Goal: Task Accomplishment & Management: Manage account settings

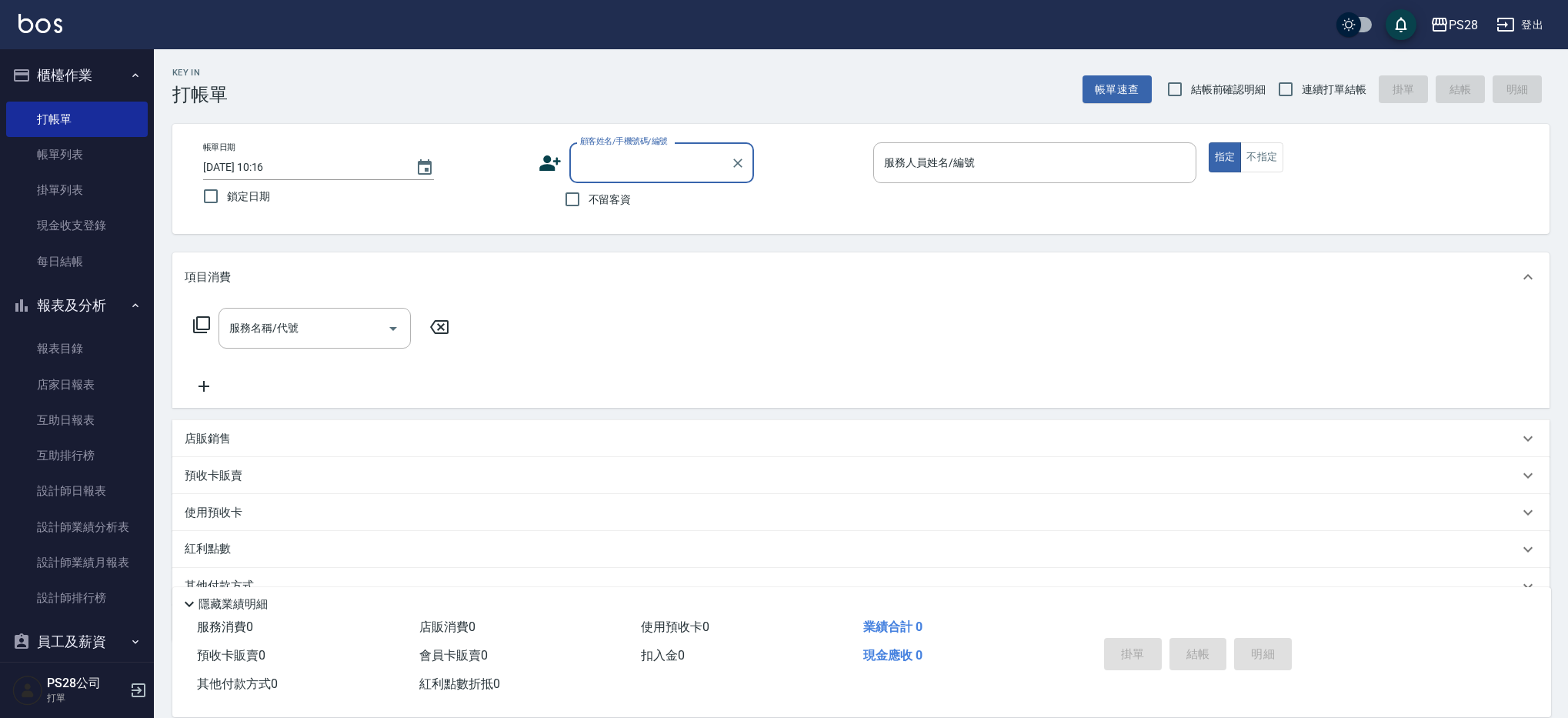
scroll to position [1, 0]
click at [608, 200] on span "不留客資" at bounding box center [610, 199] width 43 height 16
click at [588, 200] on input "不留客資" at bounding box center [572, 199] width 33 height 33
checkbox input "true"
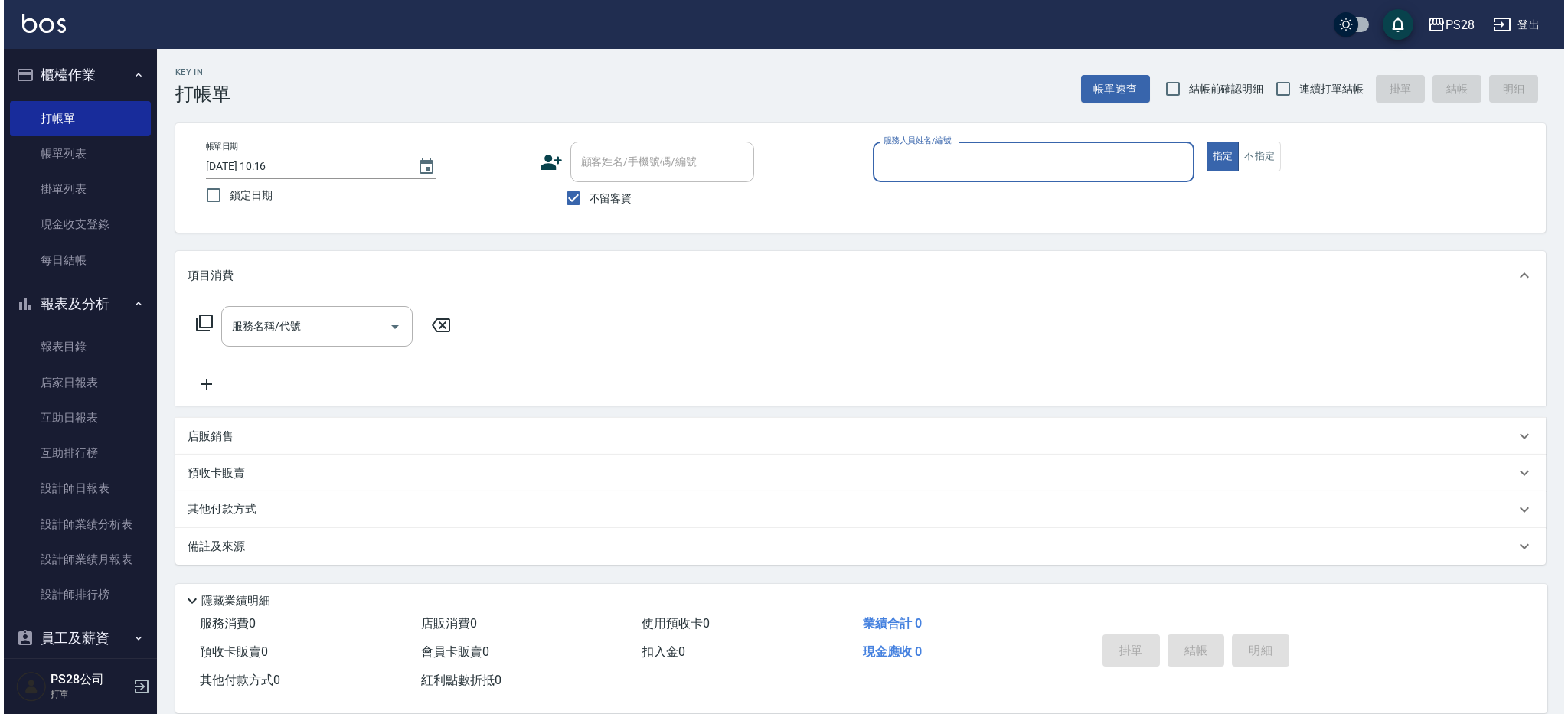
scroll to position [0, 0]
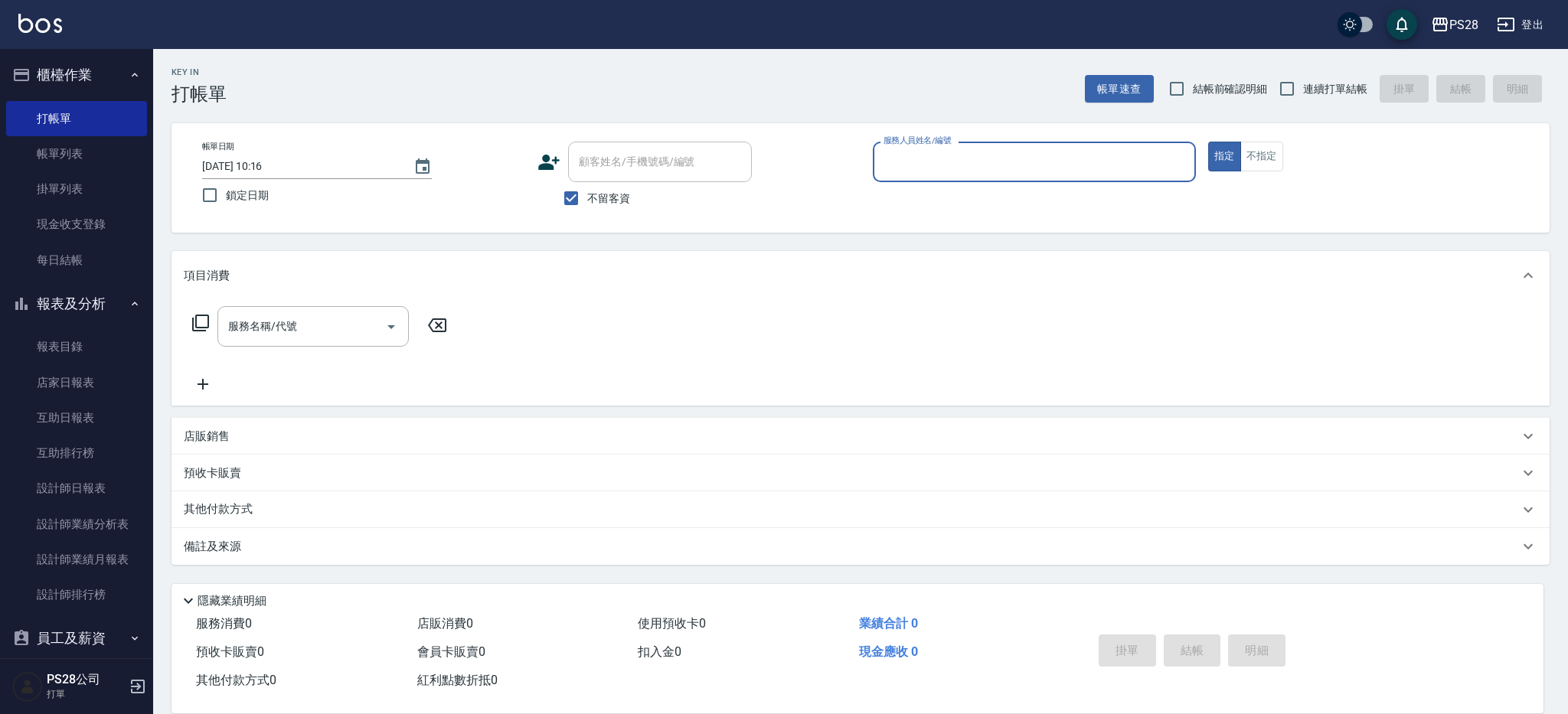
drag, startPoint x: 1349, startPoint y: 92, endPoint x: 1327, endPoint y: 92, distance: 22.0
click at [1349, 92] on span "連續打單結帳" at bounding box center [1335, 89] width 64 height 16
click at [1303, 92] on input "連續打單結帳" at bounding box center [1287, 89] width 32 height 32
checkbox input "true"
click at [992, 155] on input "服務人員姓名/編號" at bounding box center [1034, 162] width 310 height 27
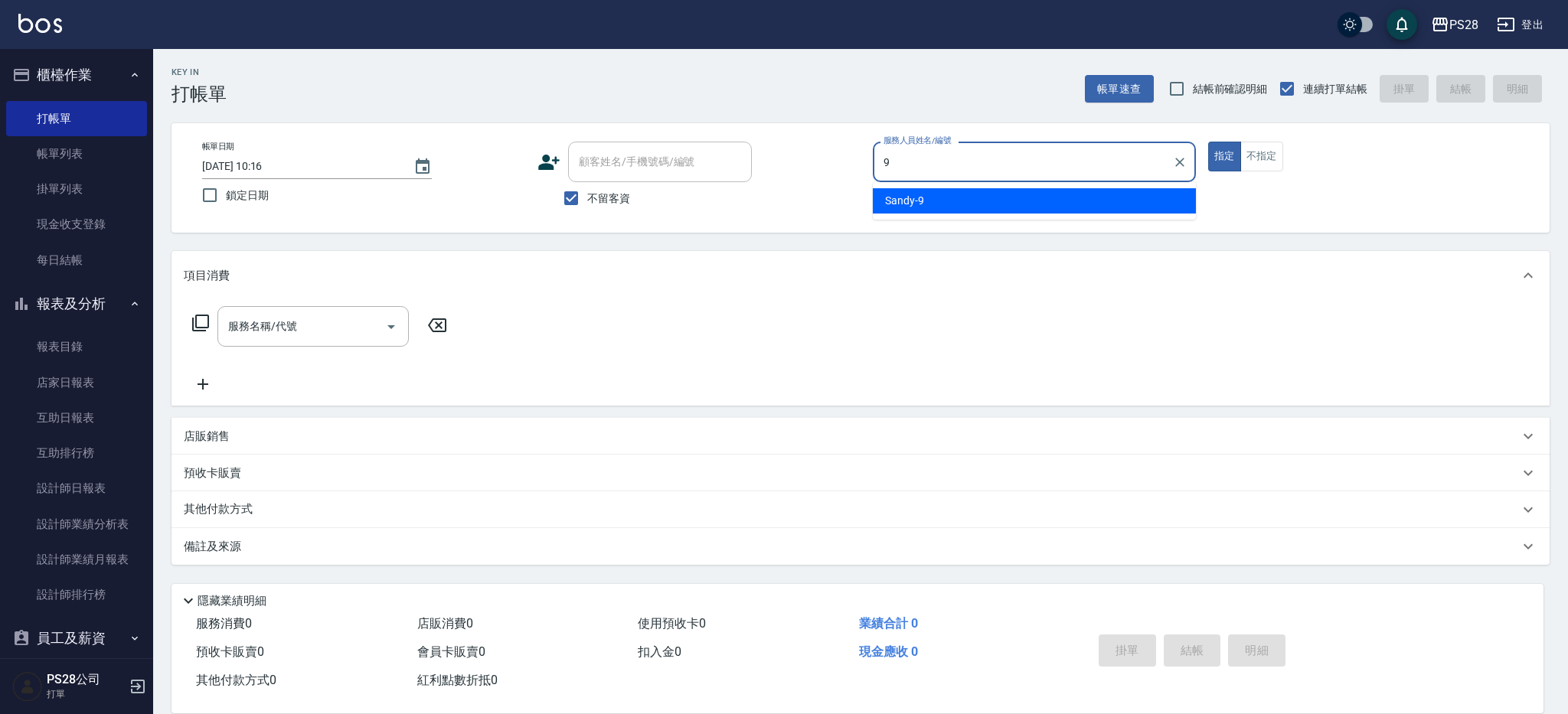
type input "Sandy-9"
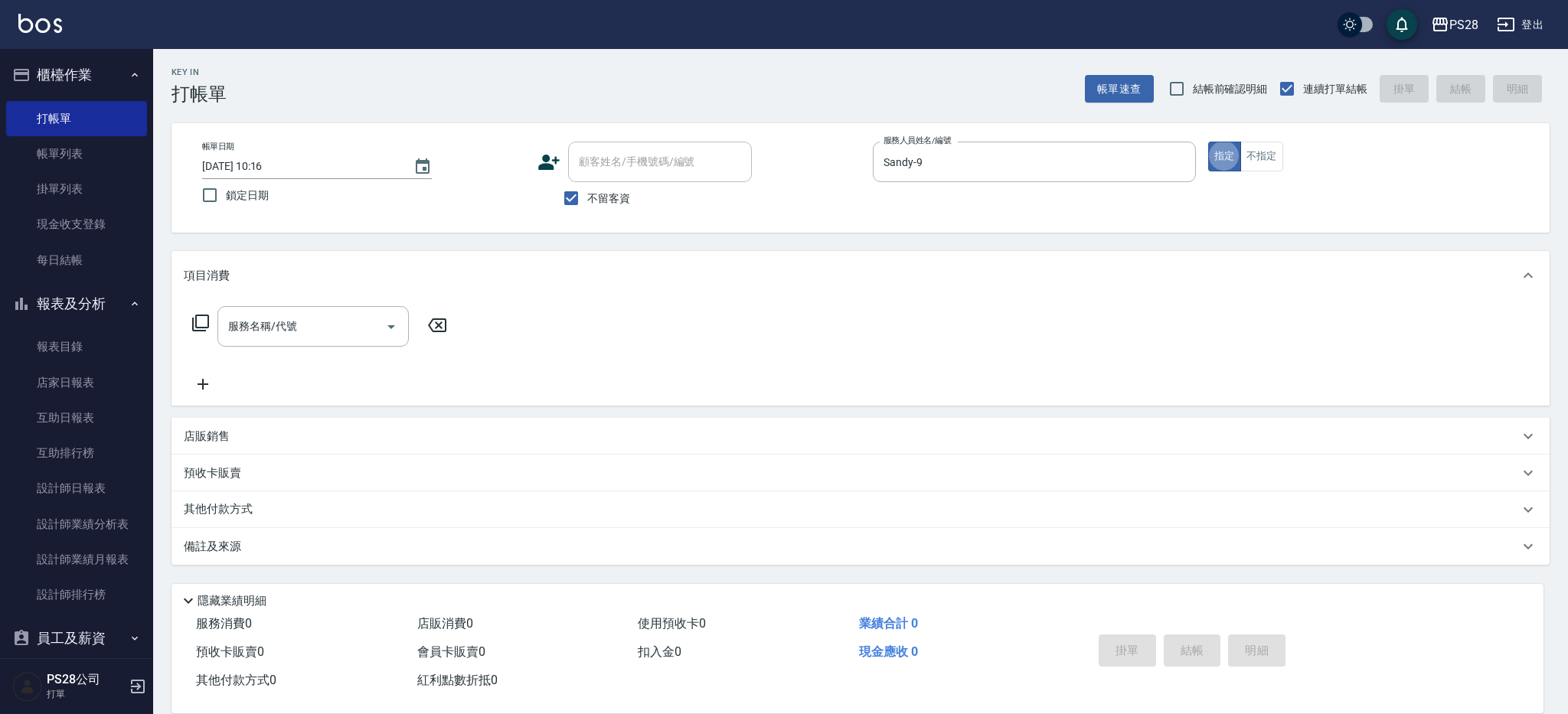
type button "true"
type input "250"
type input "1"
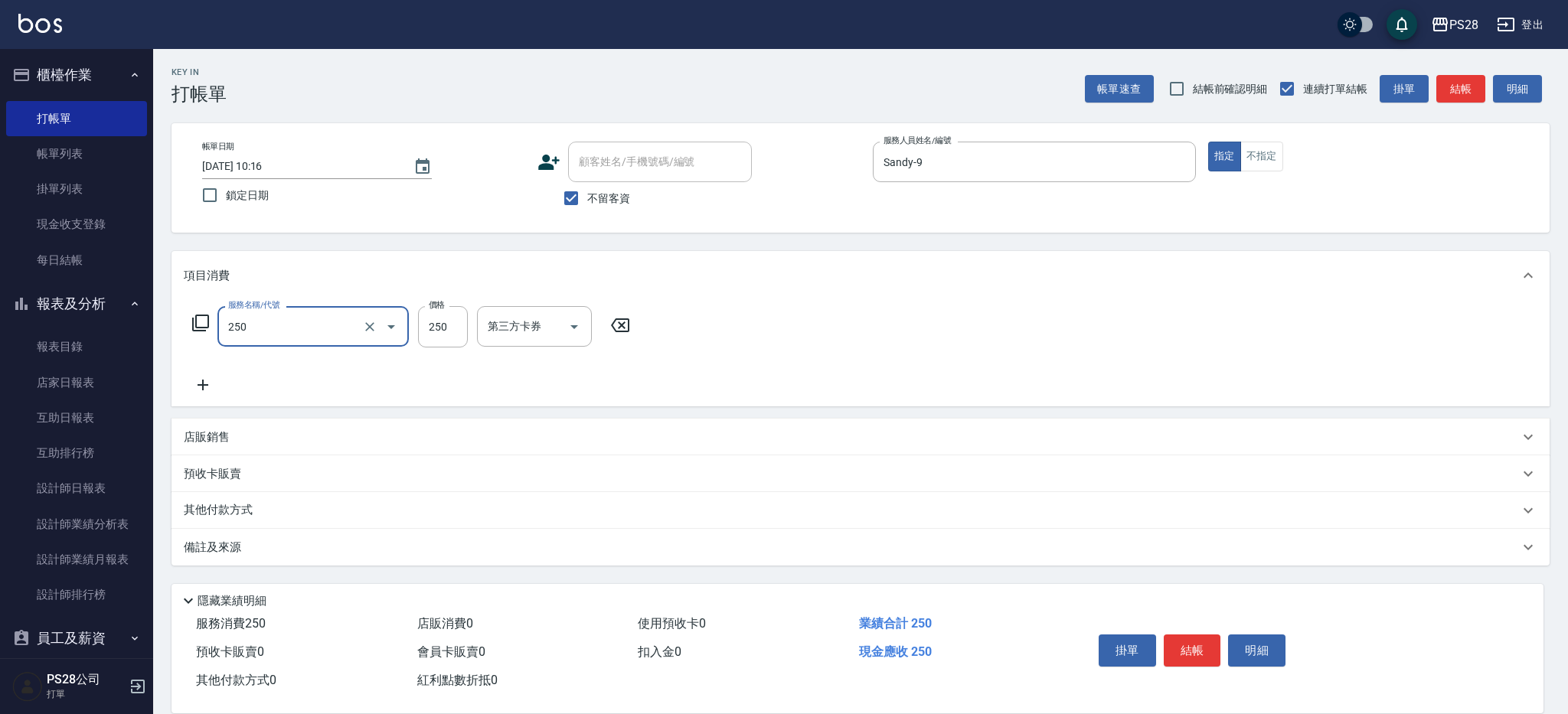
type input "單剪(250)"
type input "179"
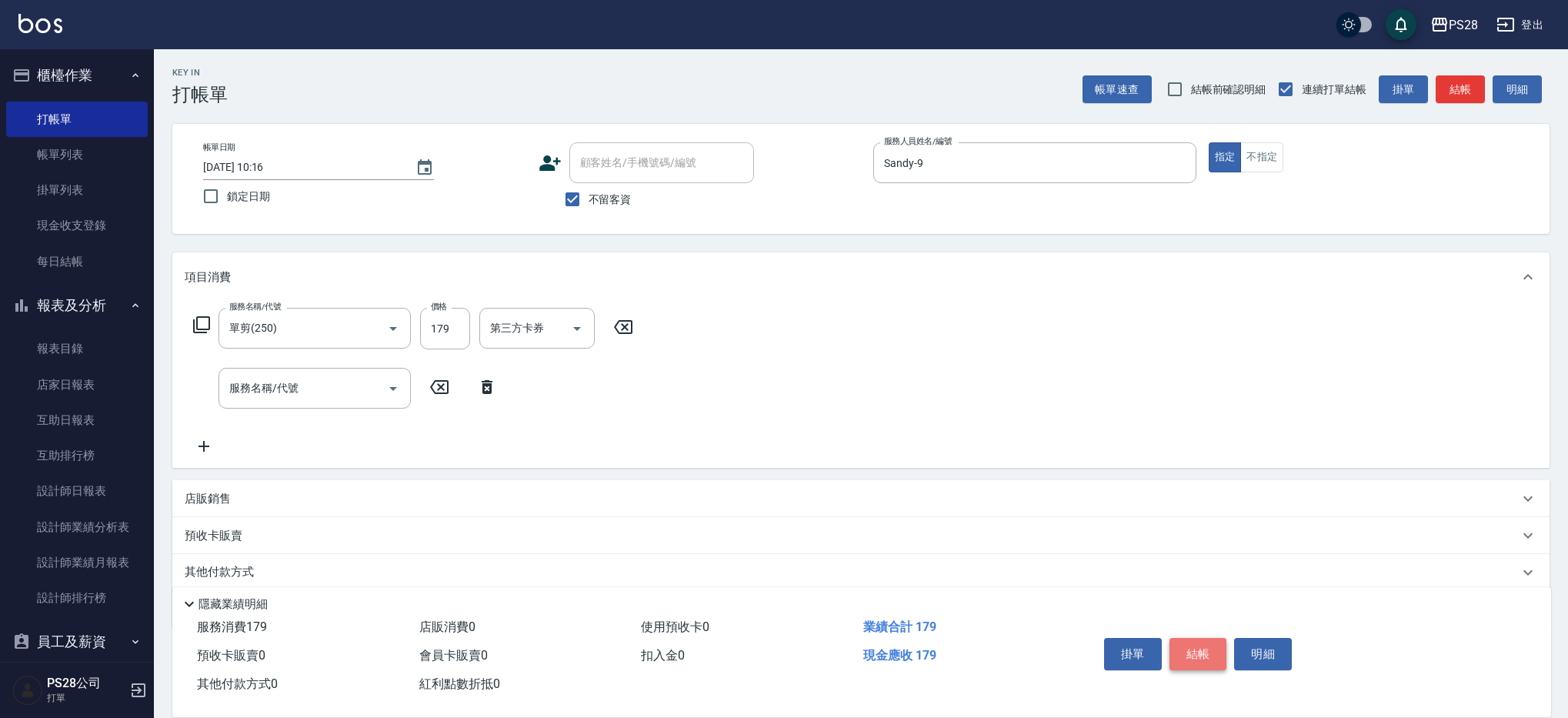
click at [1188, 656] on button "結帳" at bounding box center [1198, 654] width 58 height 33
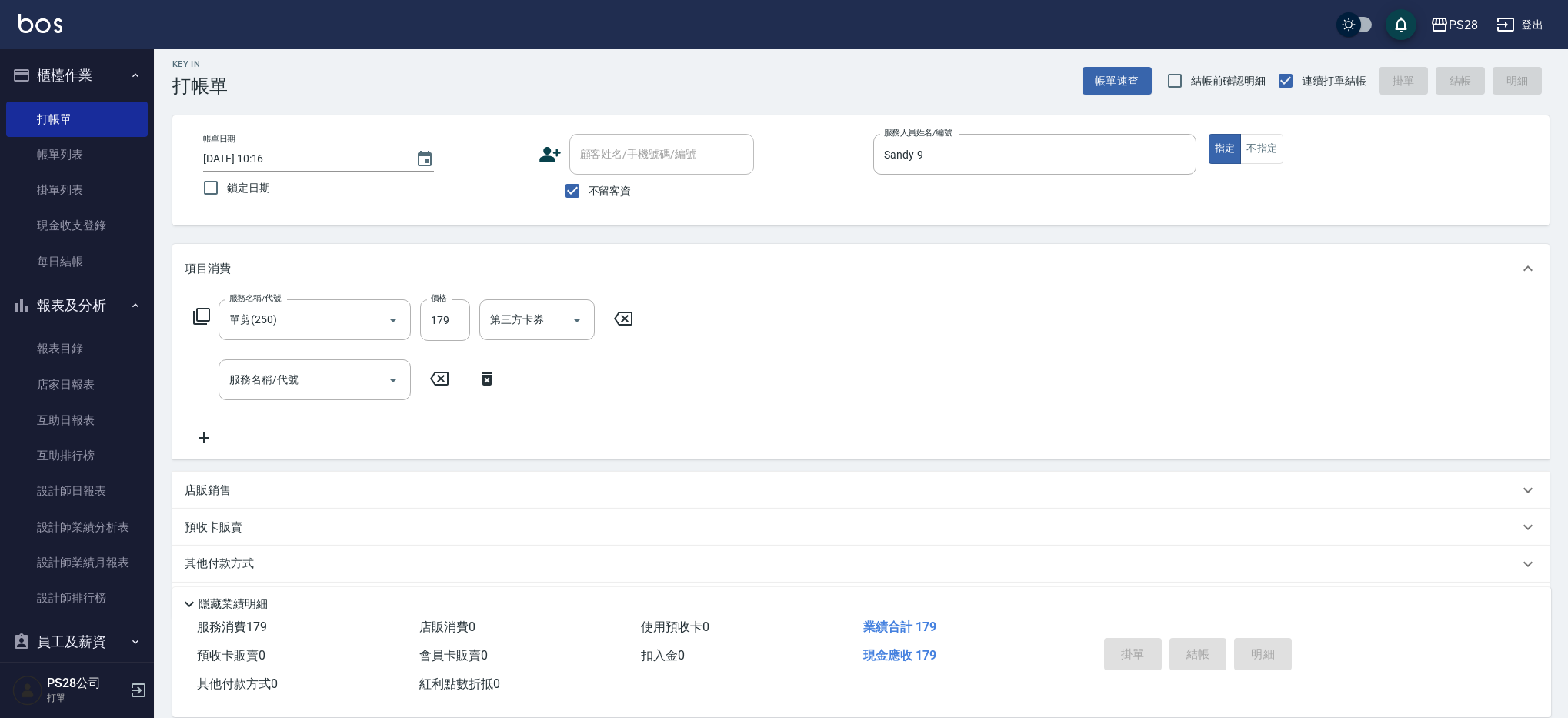
scroll to position [10, 0]
type input "[DATE] 13:55"
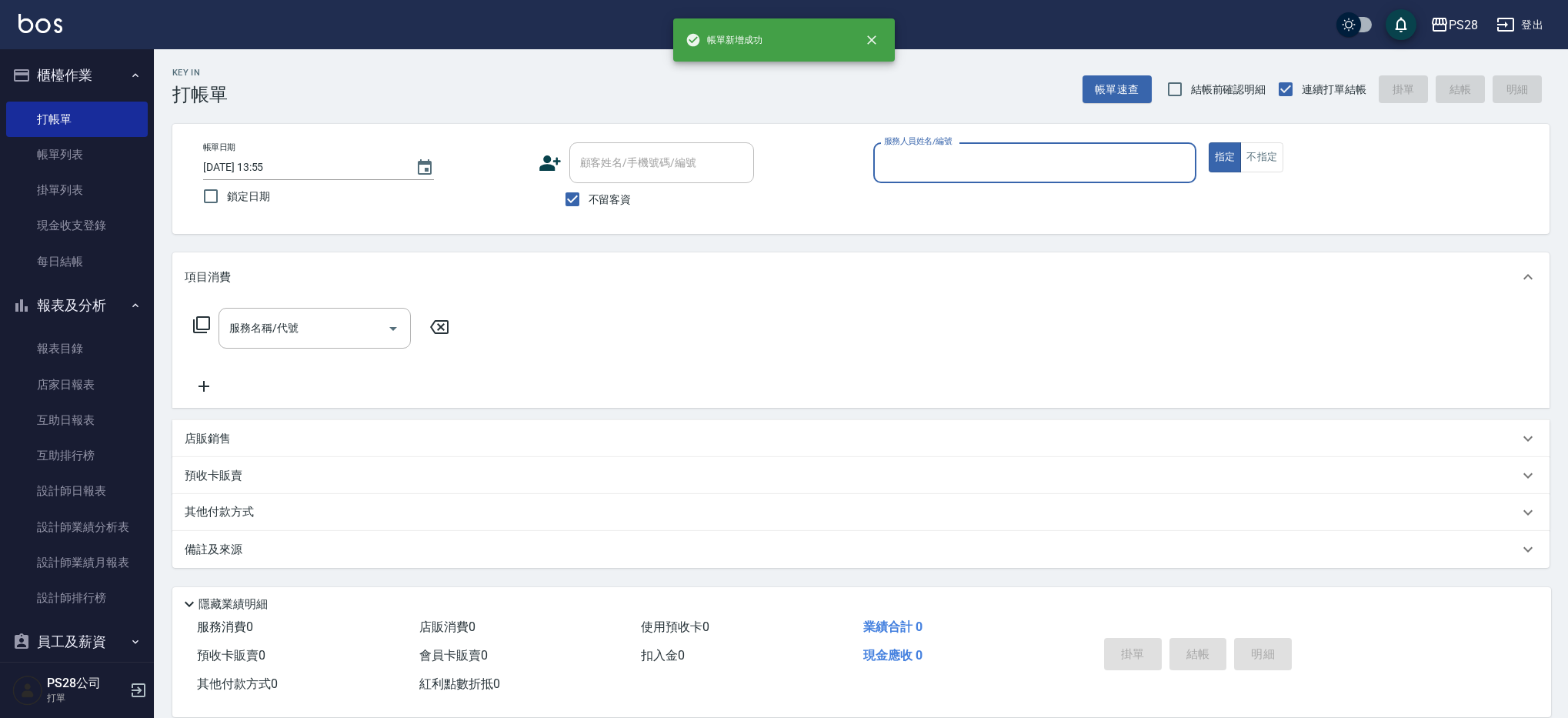
scroll to position [0, 0]
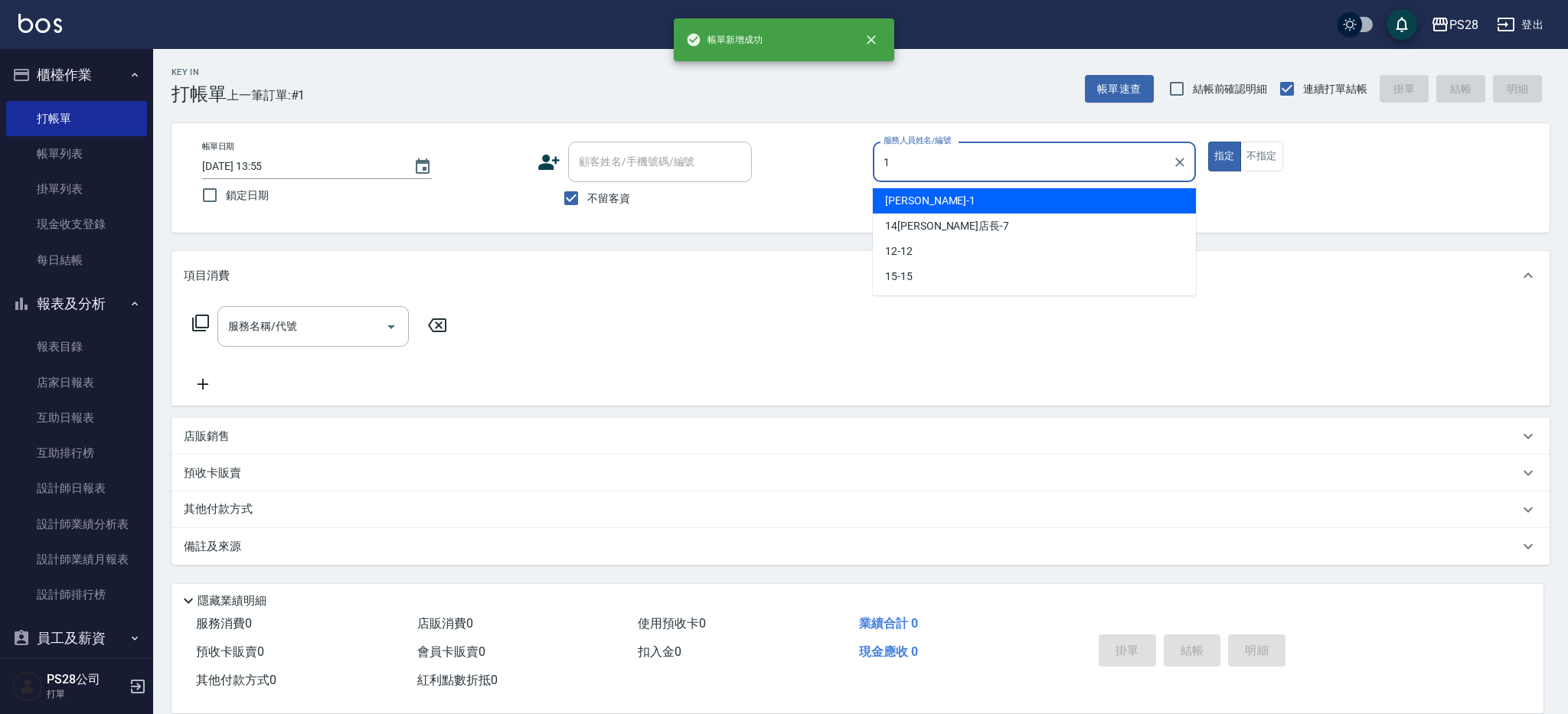
type input "[PERSON_NAME]-1"
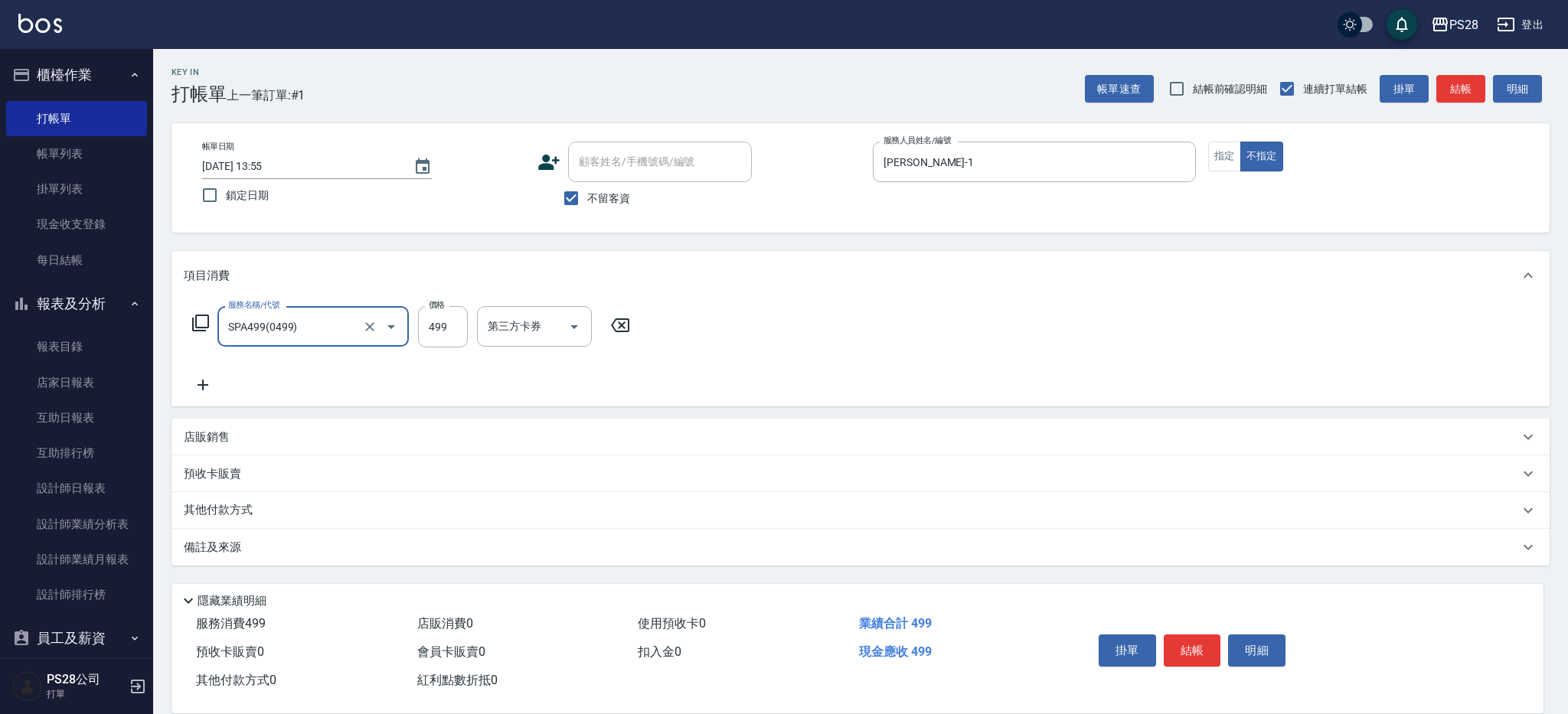
type input "SPA499(0499)"
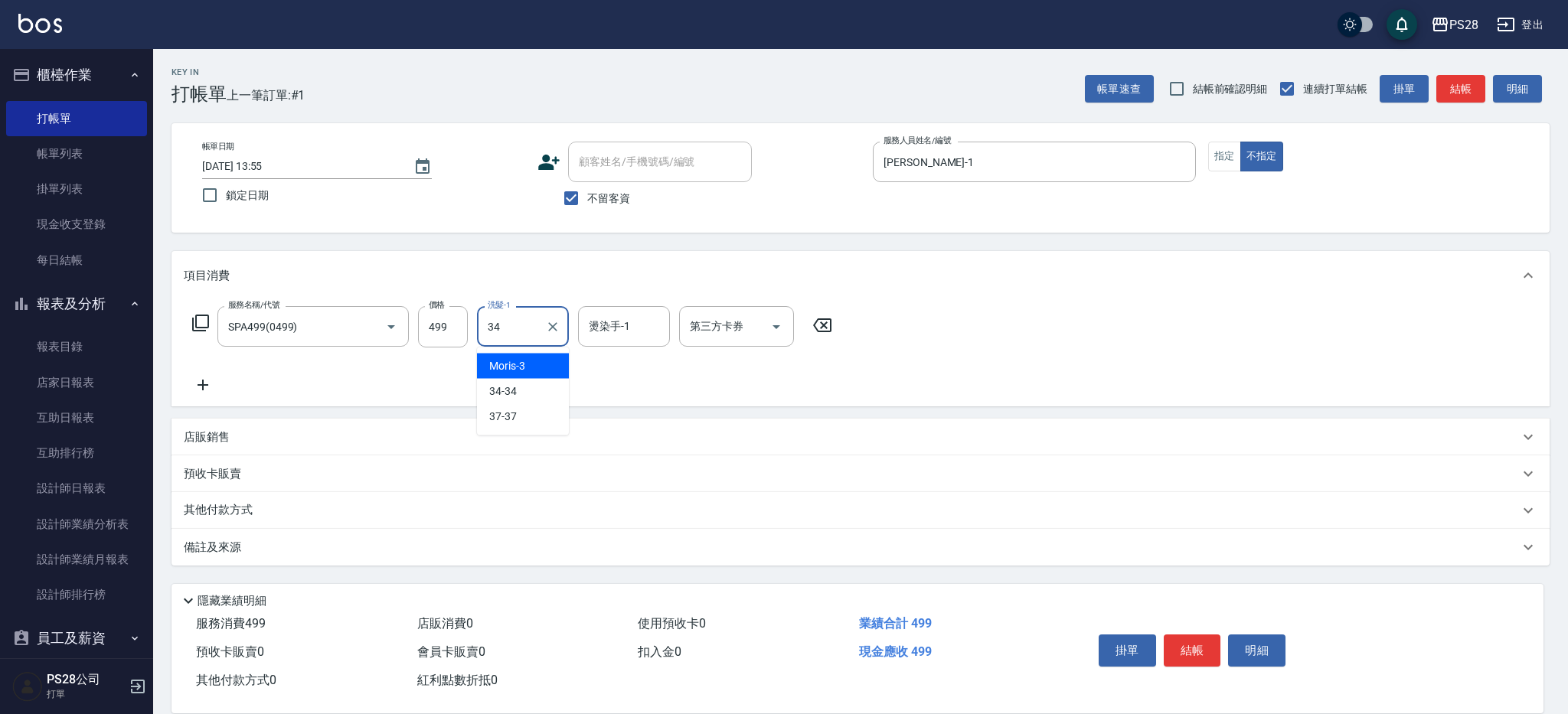
type input "34-34"
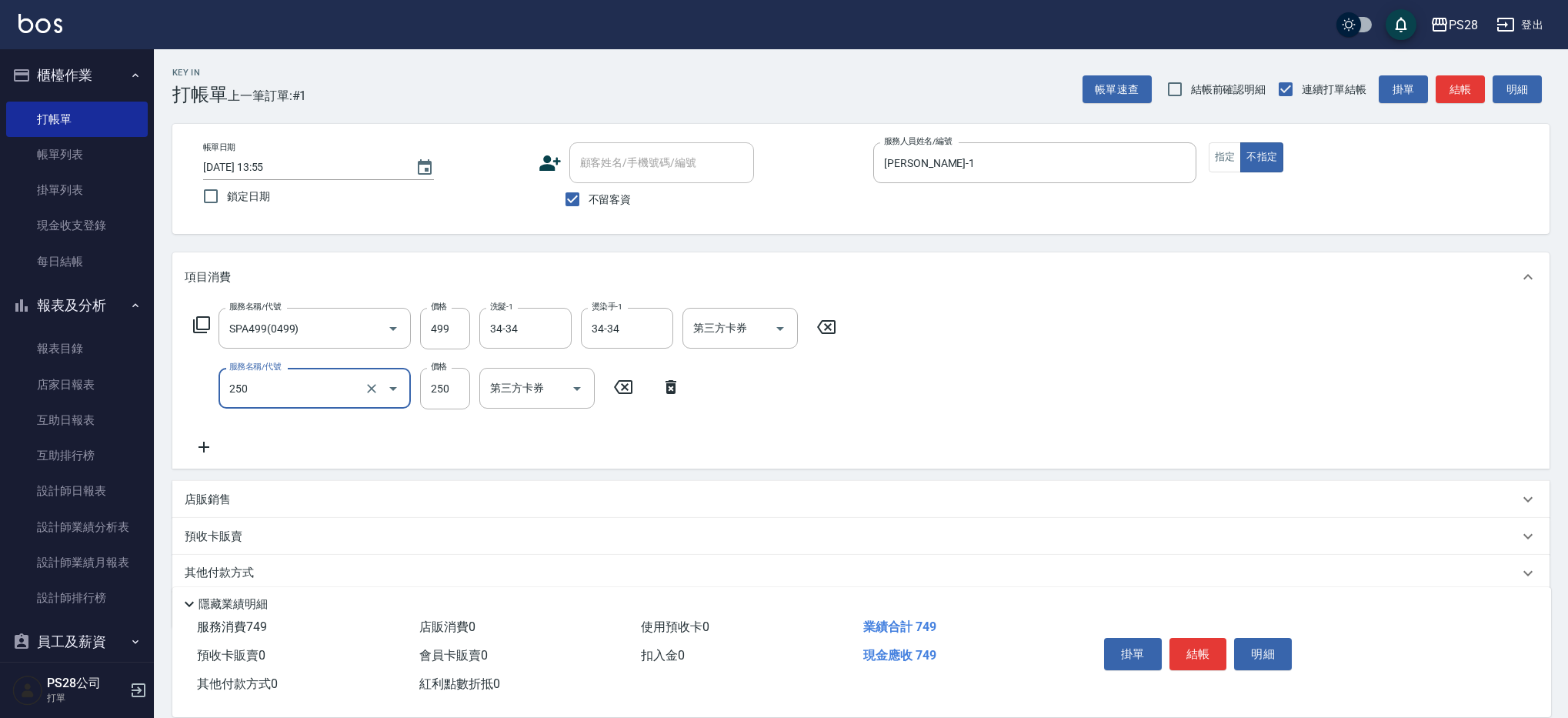
type input "單剪(250)"
type input "149"
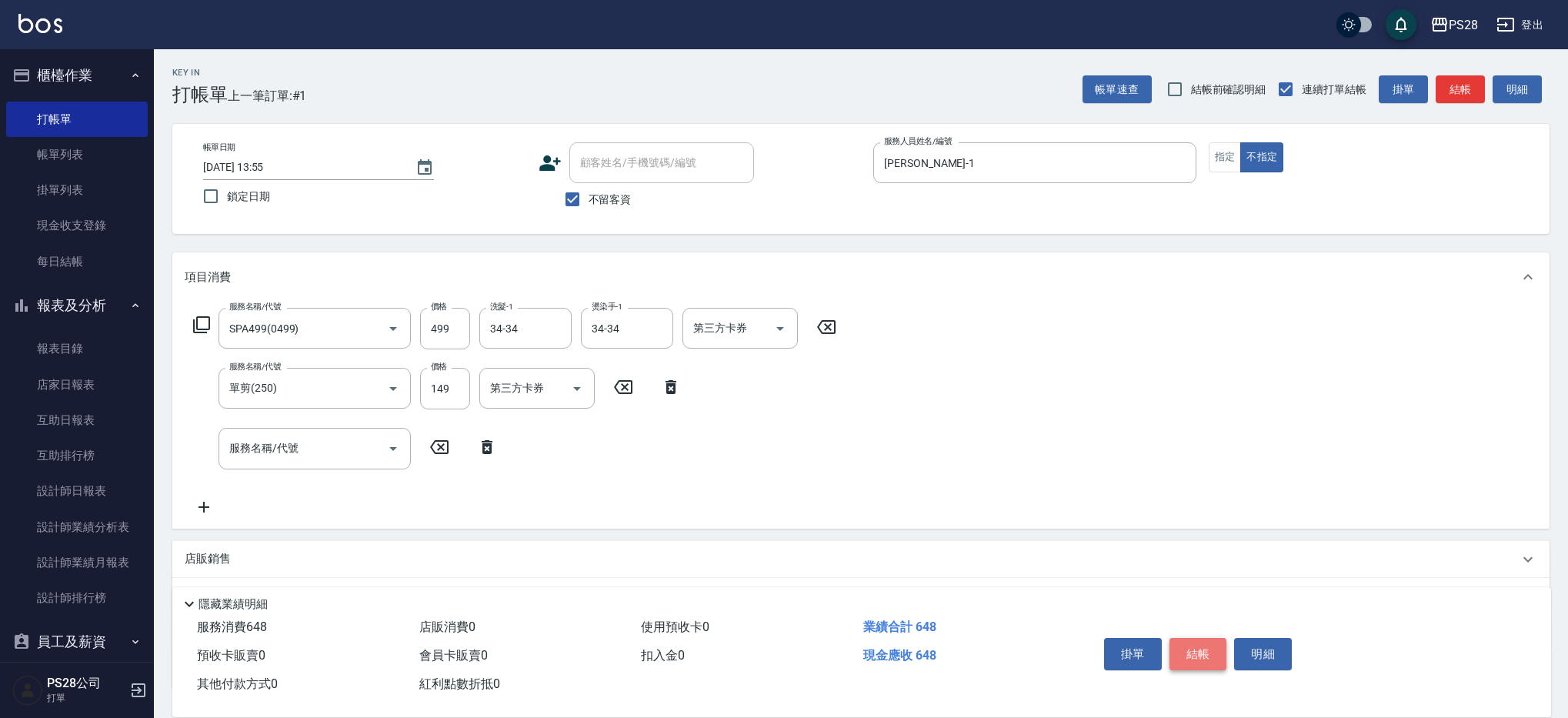
click at [1199, 654] on button "結帳" at bounding box center [1198, 654] width 58 height 33
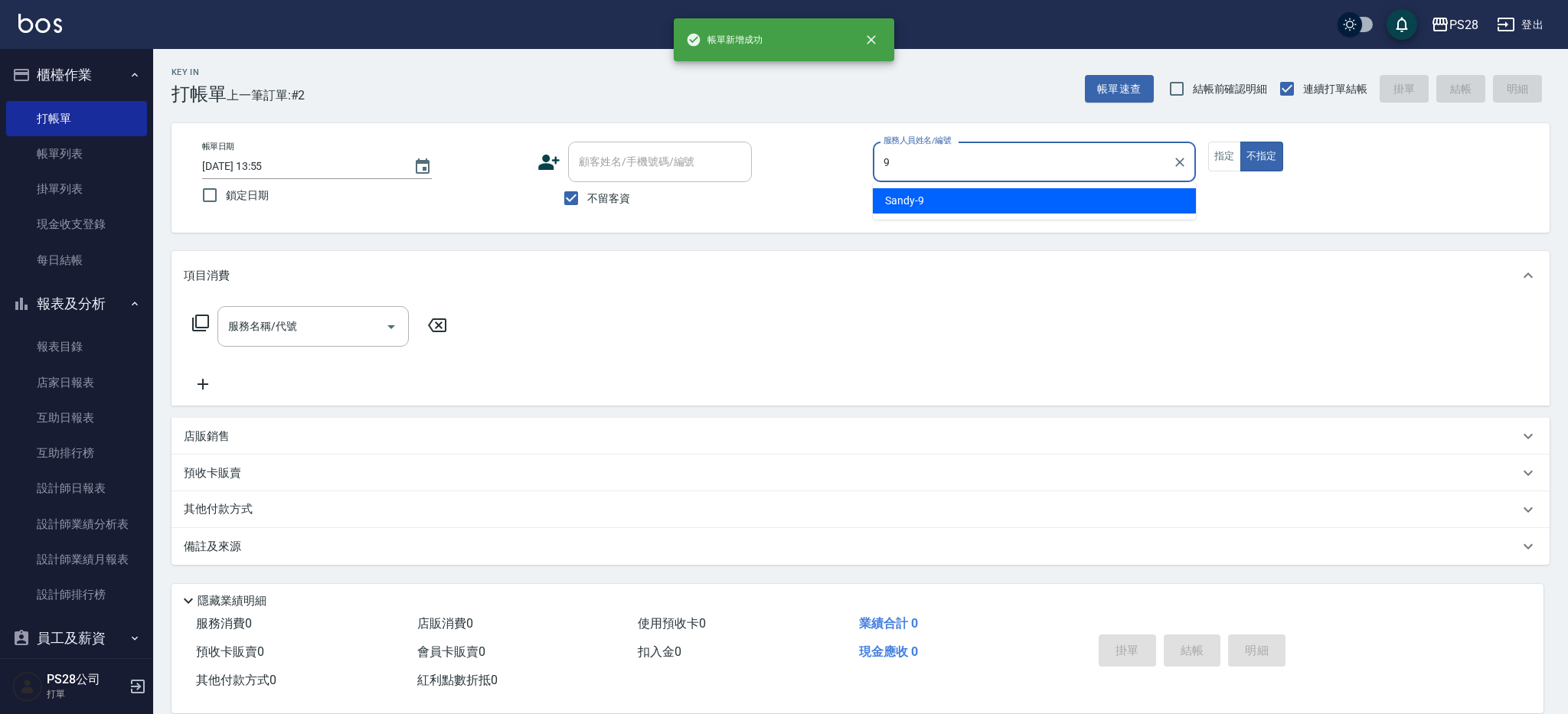
type input "Sandy-9"
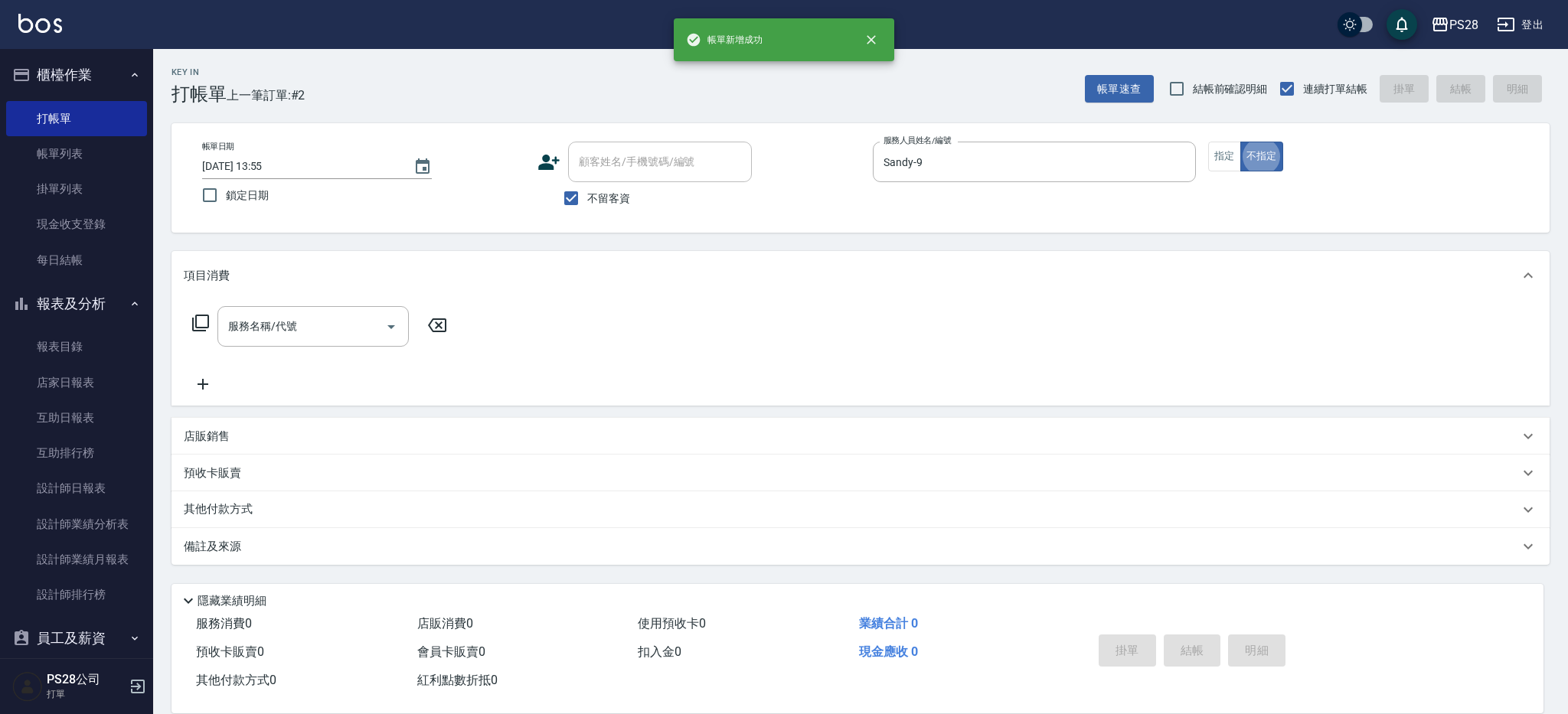
type button "false"
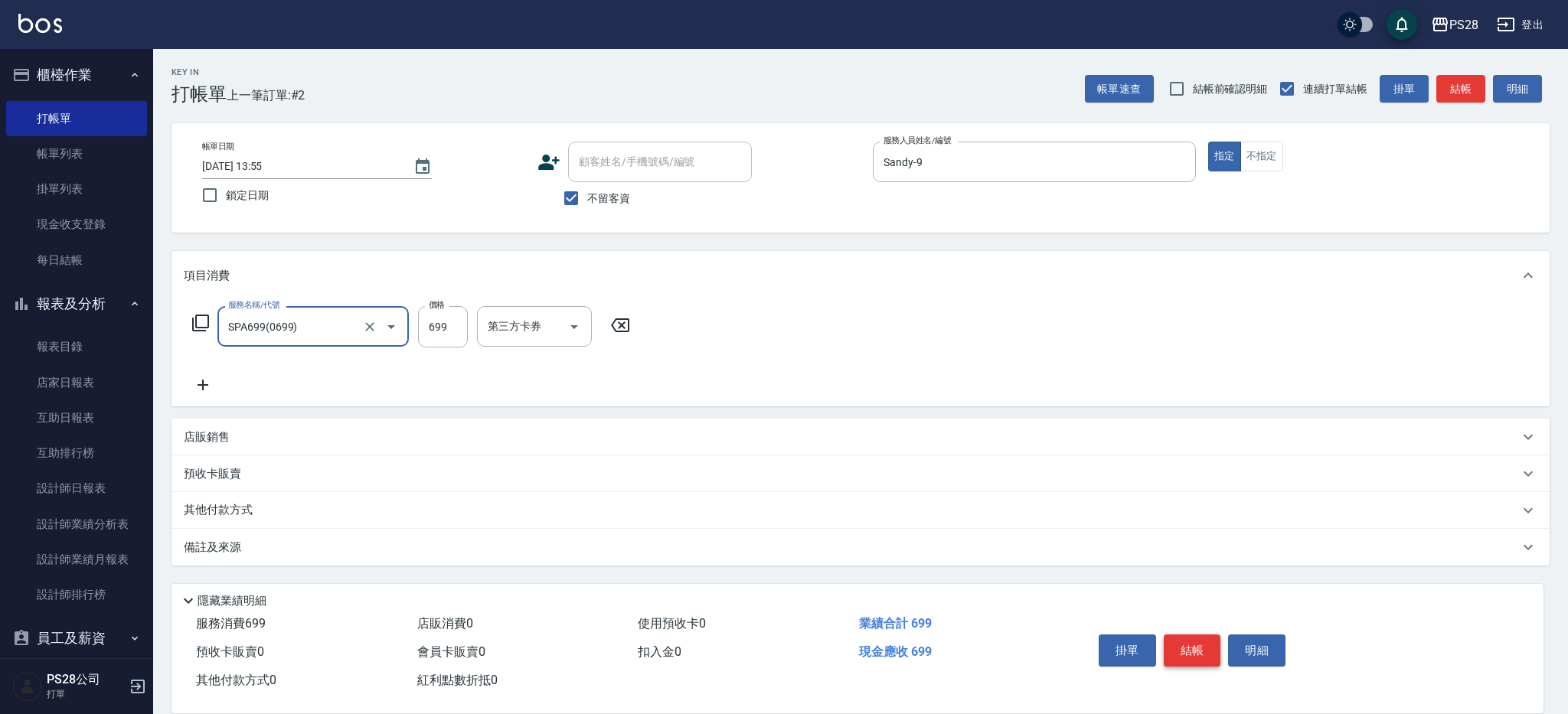
type input "SPA699(0699)"
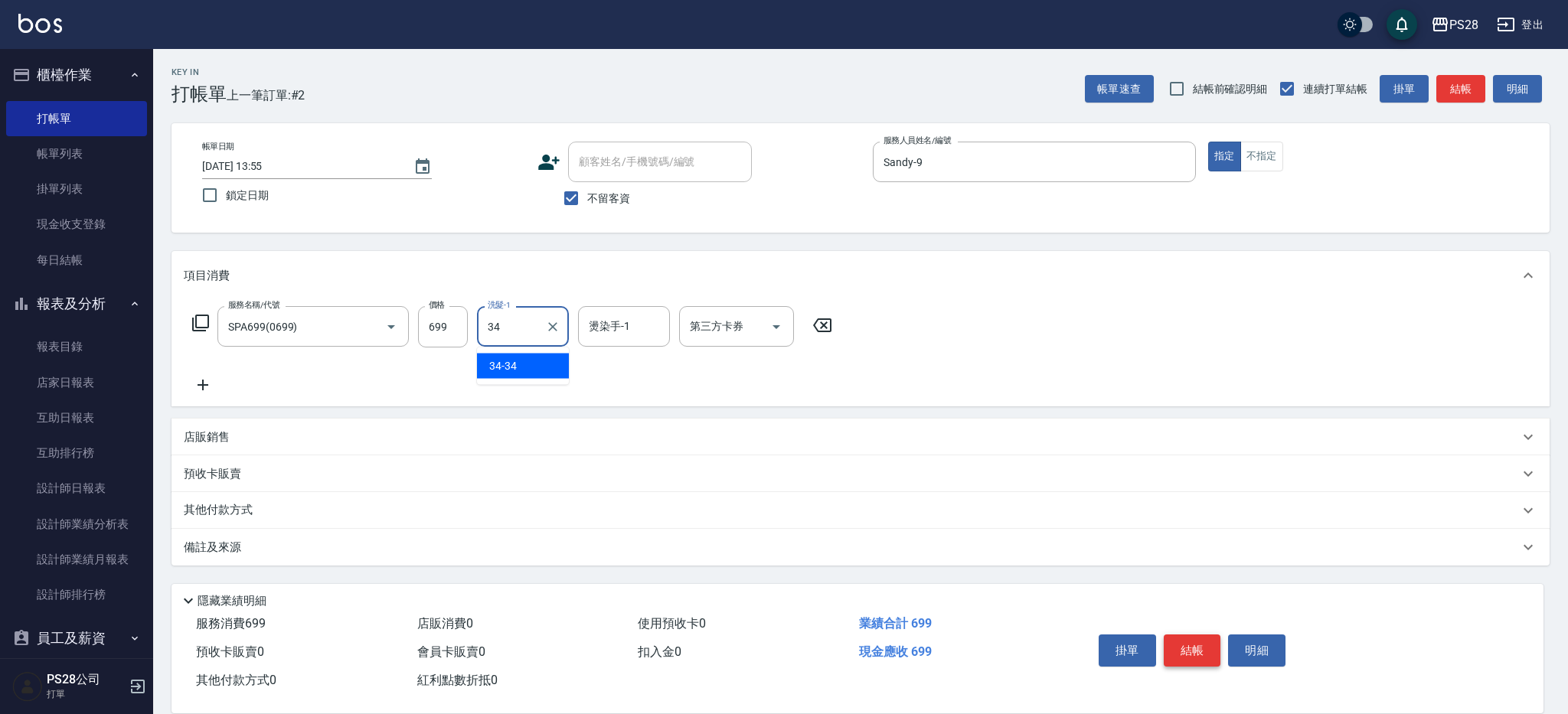
type input "34-34"
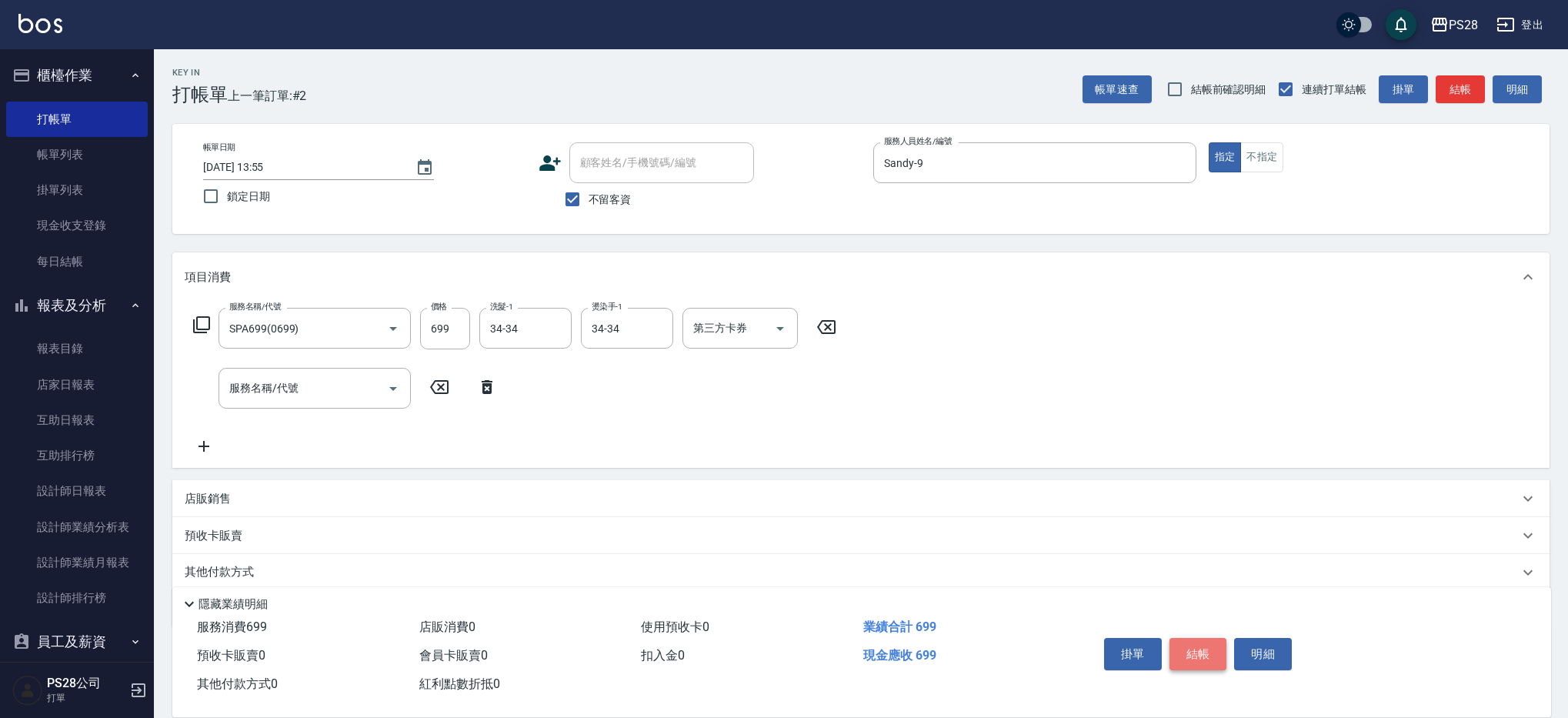
click at [1204, 647] on button "結帳" at bounding box center [1198, 654] width 58 height 33
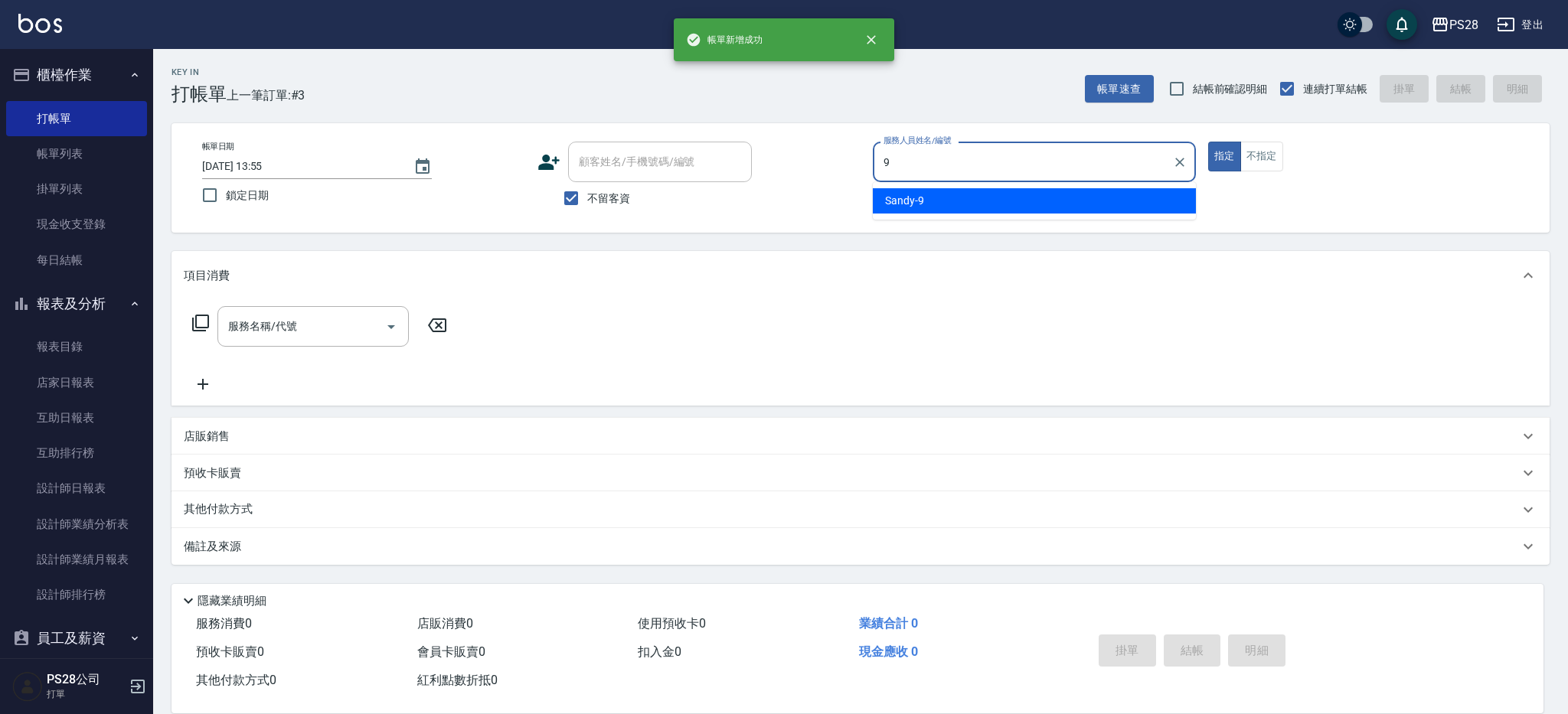
type input "Sandy-9"
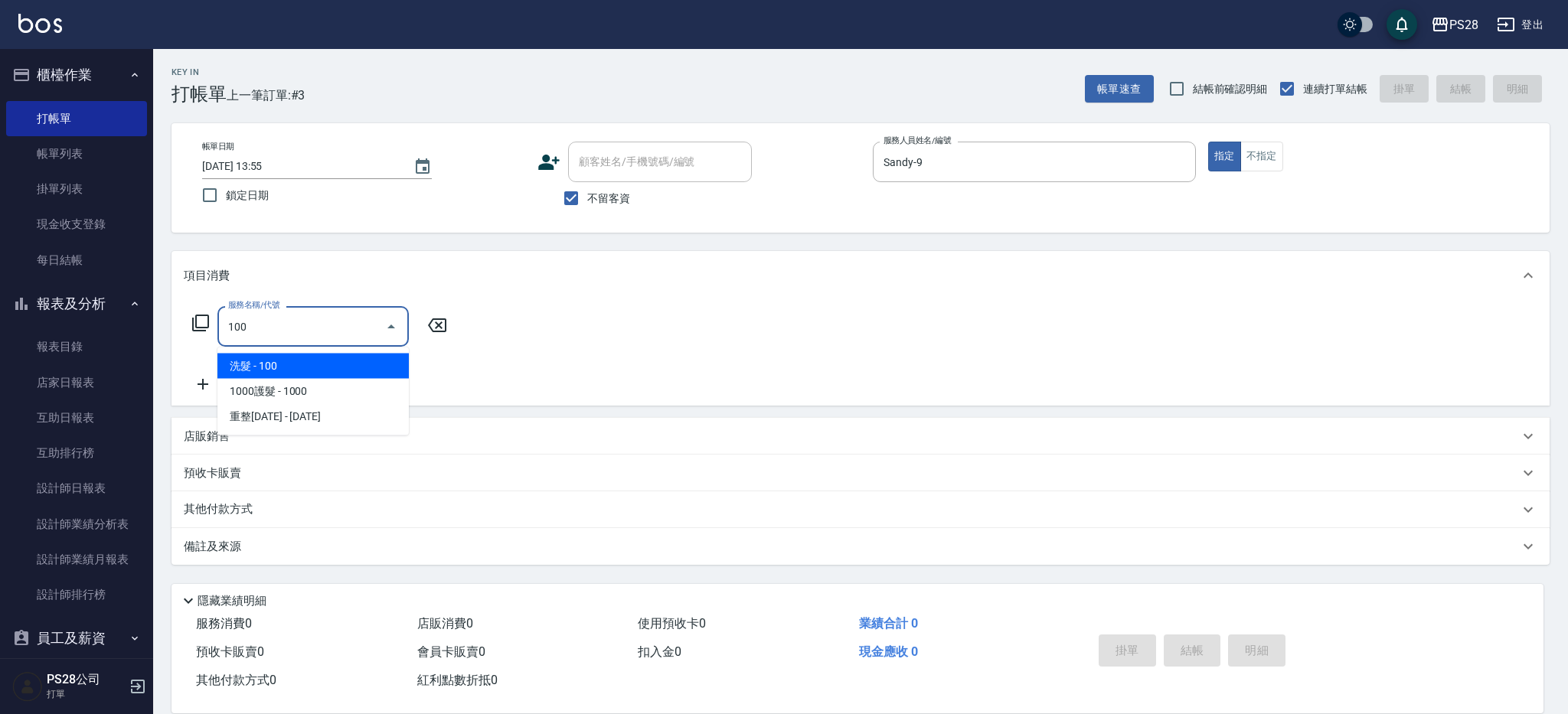
type input "洗髮(100)"
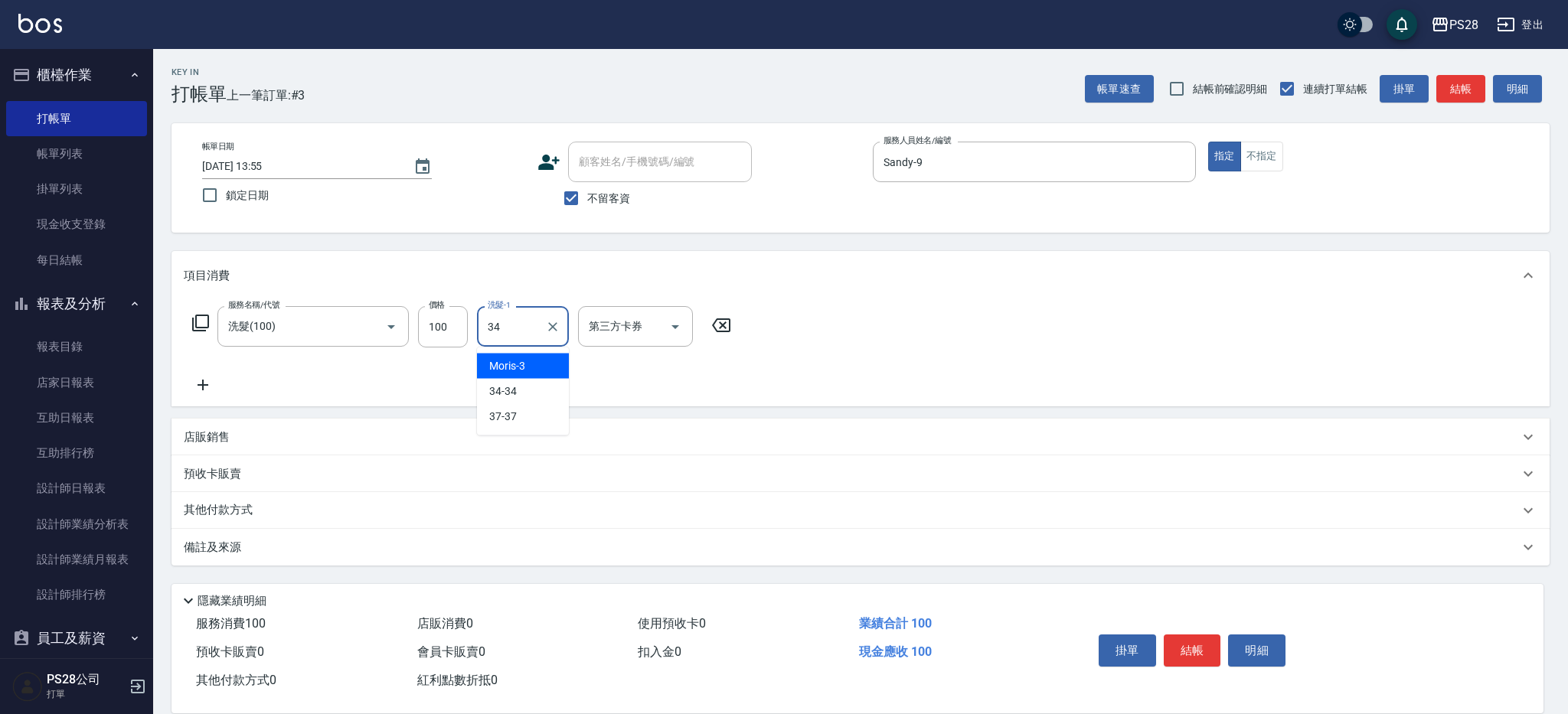
type input "34-34"
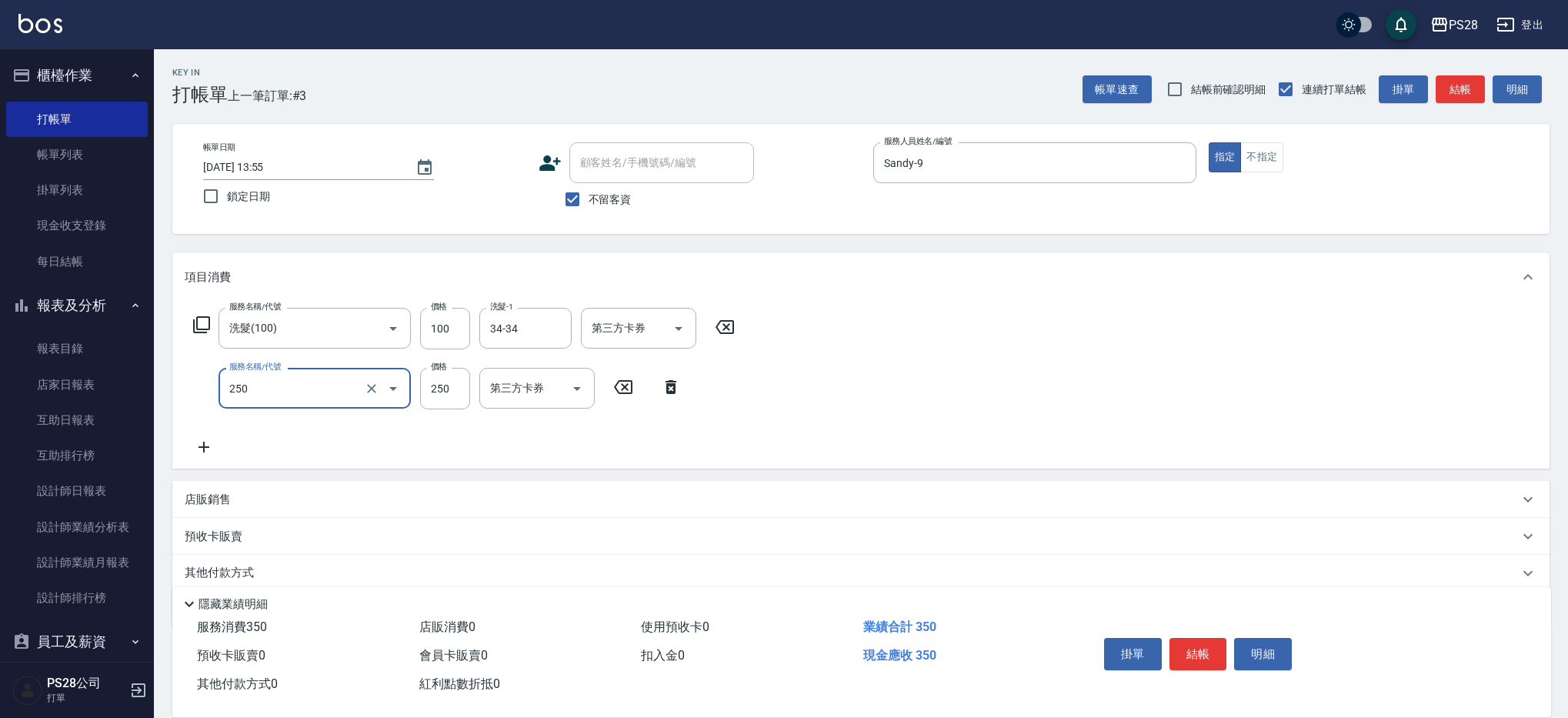
type input "單剪(250)"
type input "199"
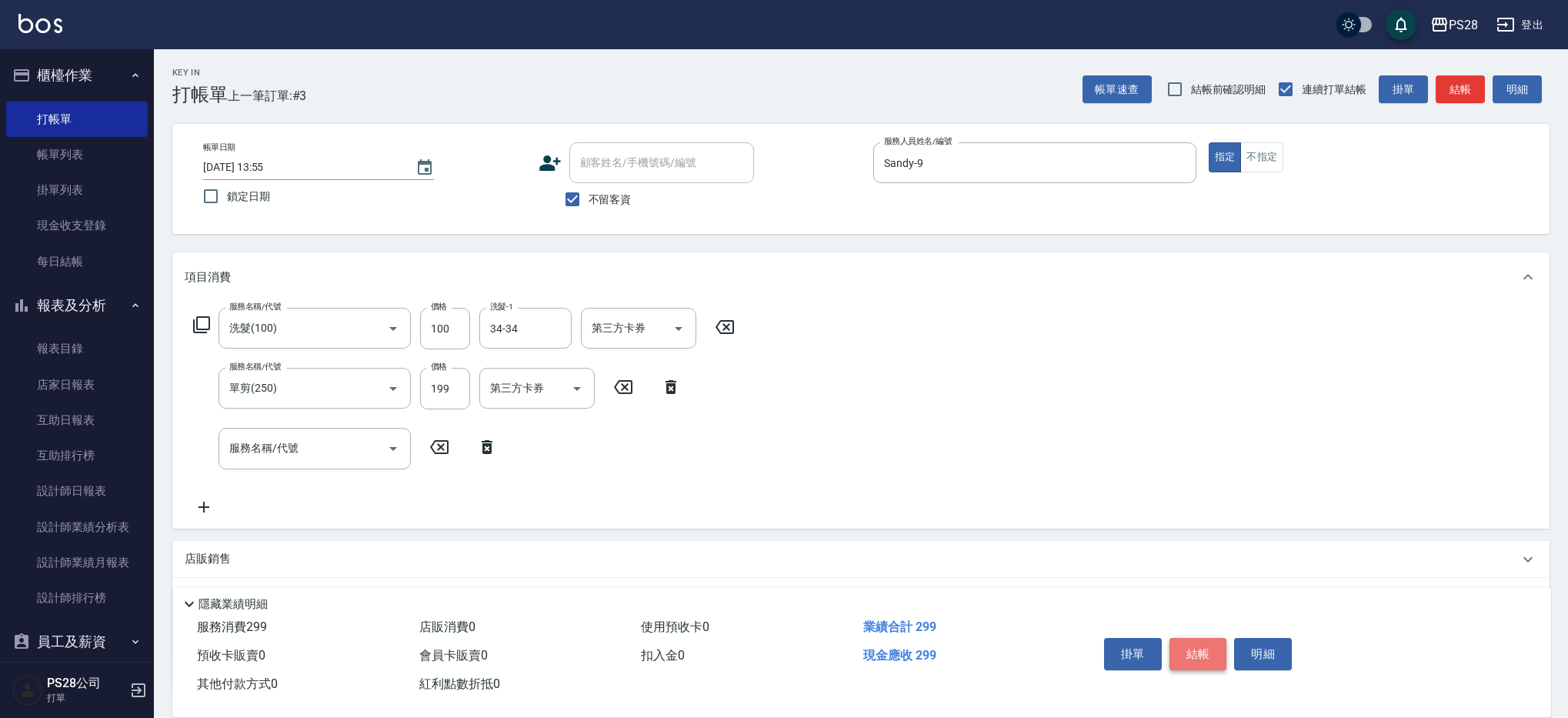
click at [1191, 649] on button "結帳" at bounding box center [1198, 654] width 58 height 33
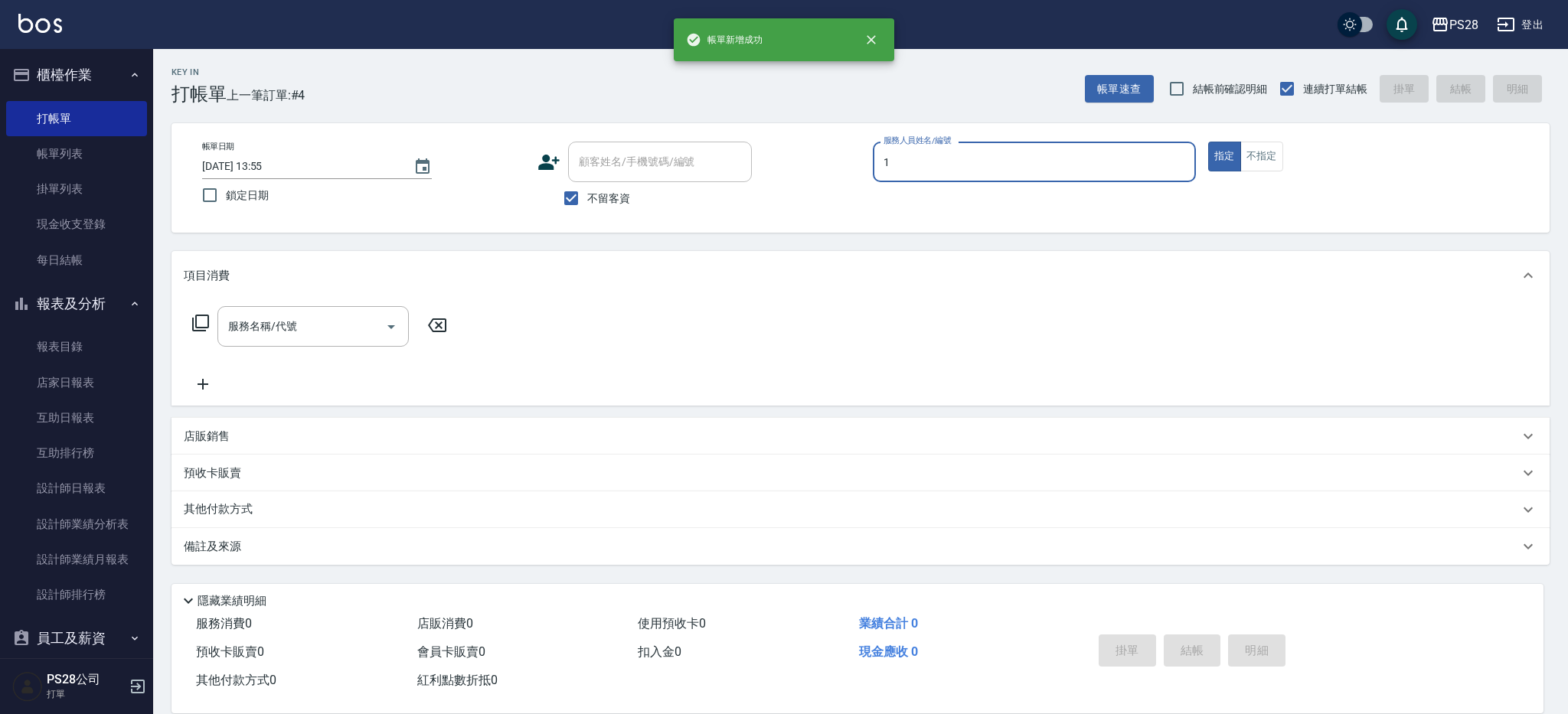
type input "[PERSON_NAME]-1"
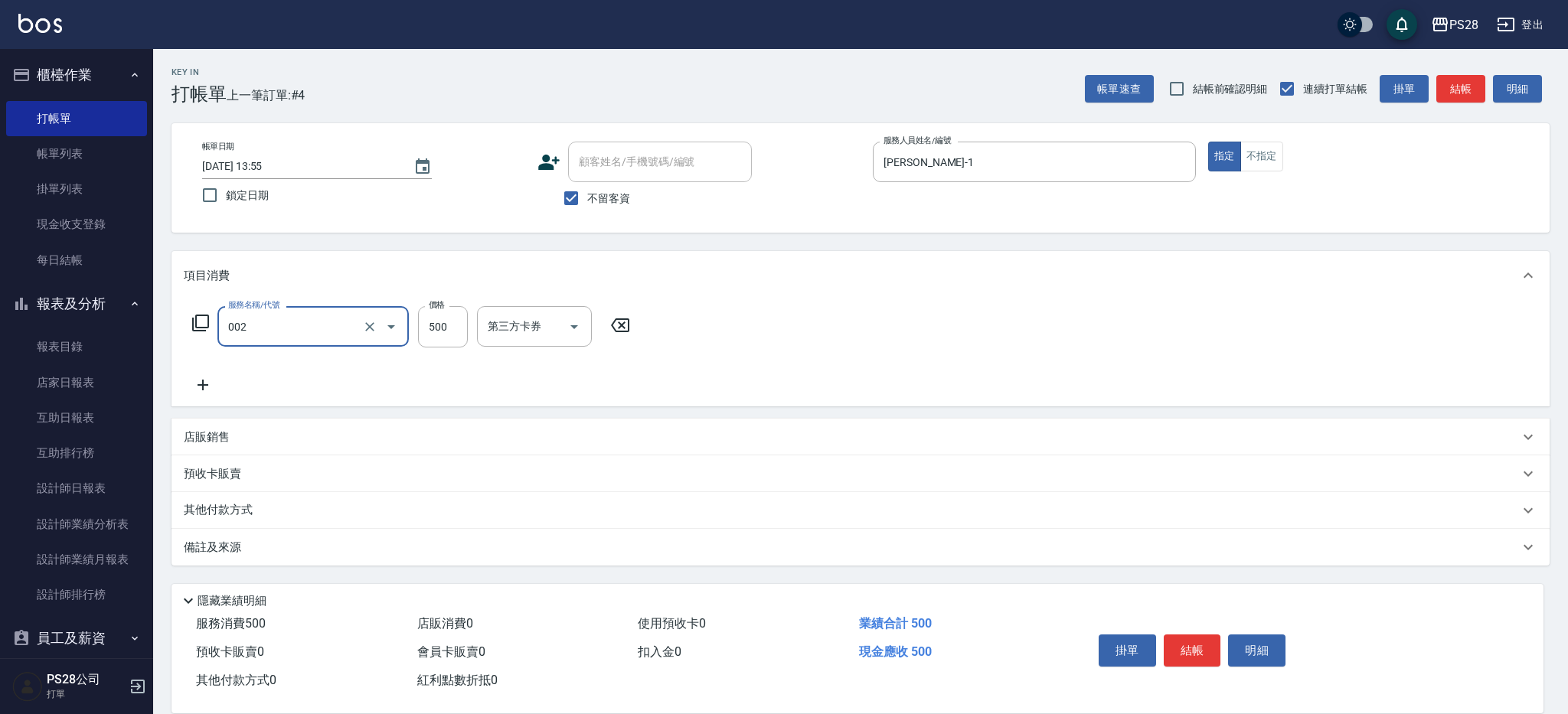
type input "洗剪D(002)"
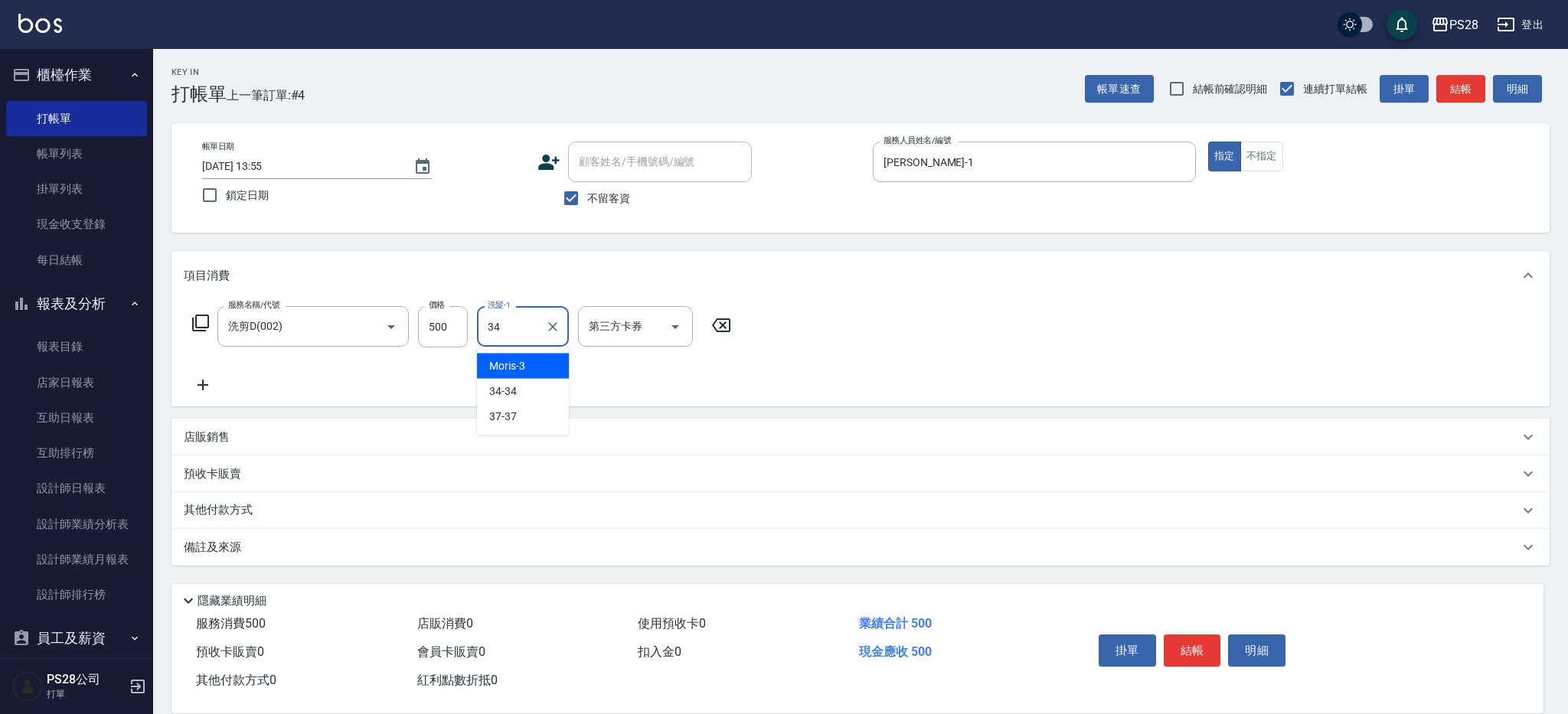
type input "34-34"
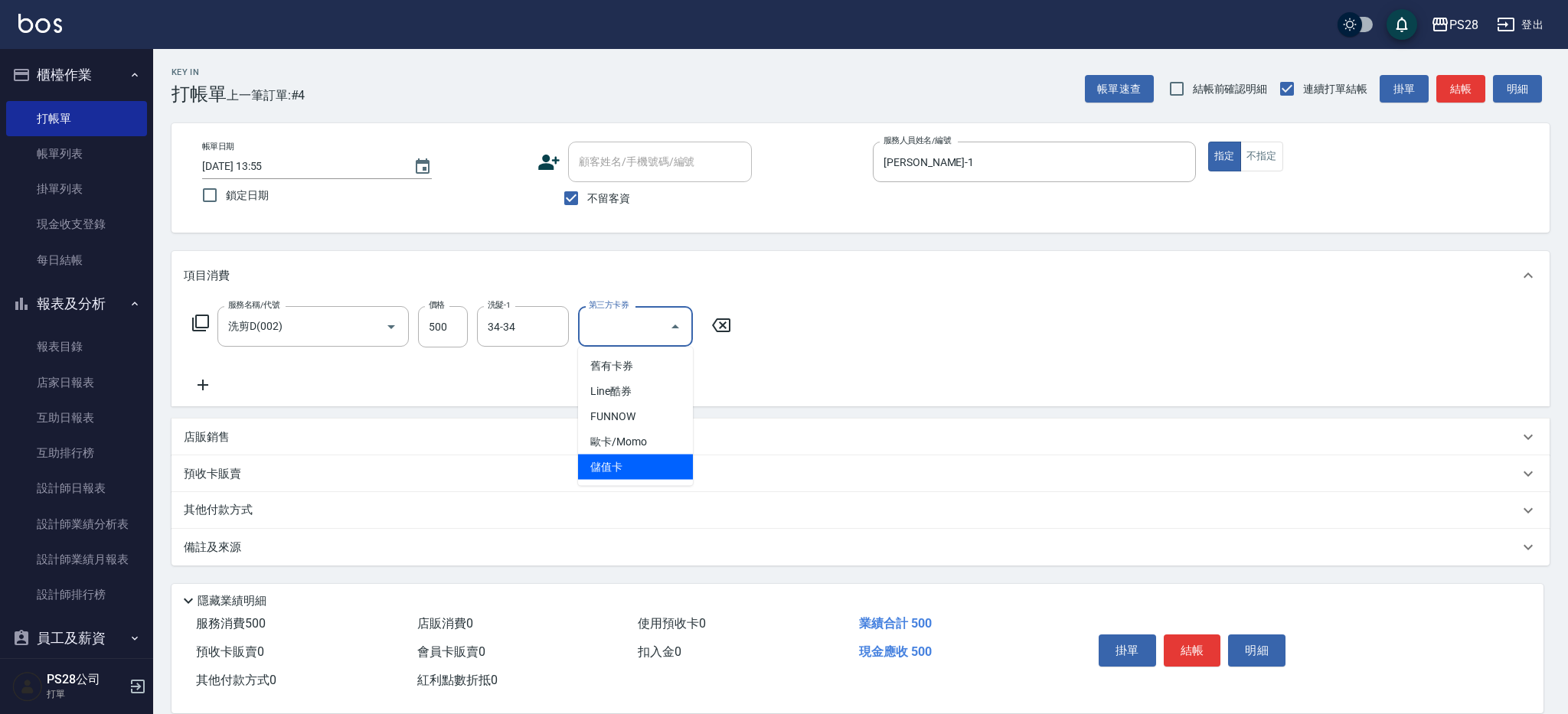
type input "儲值卡"
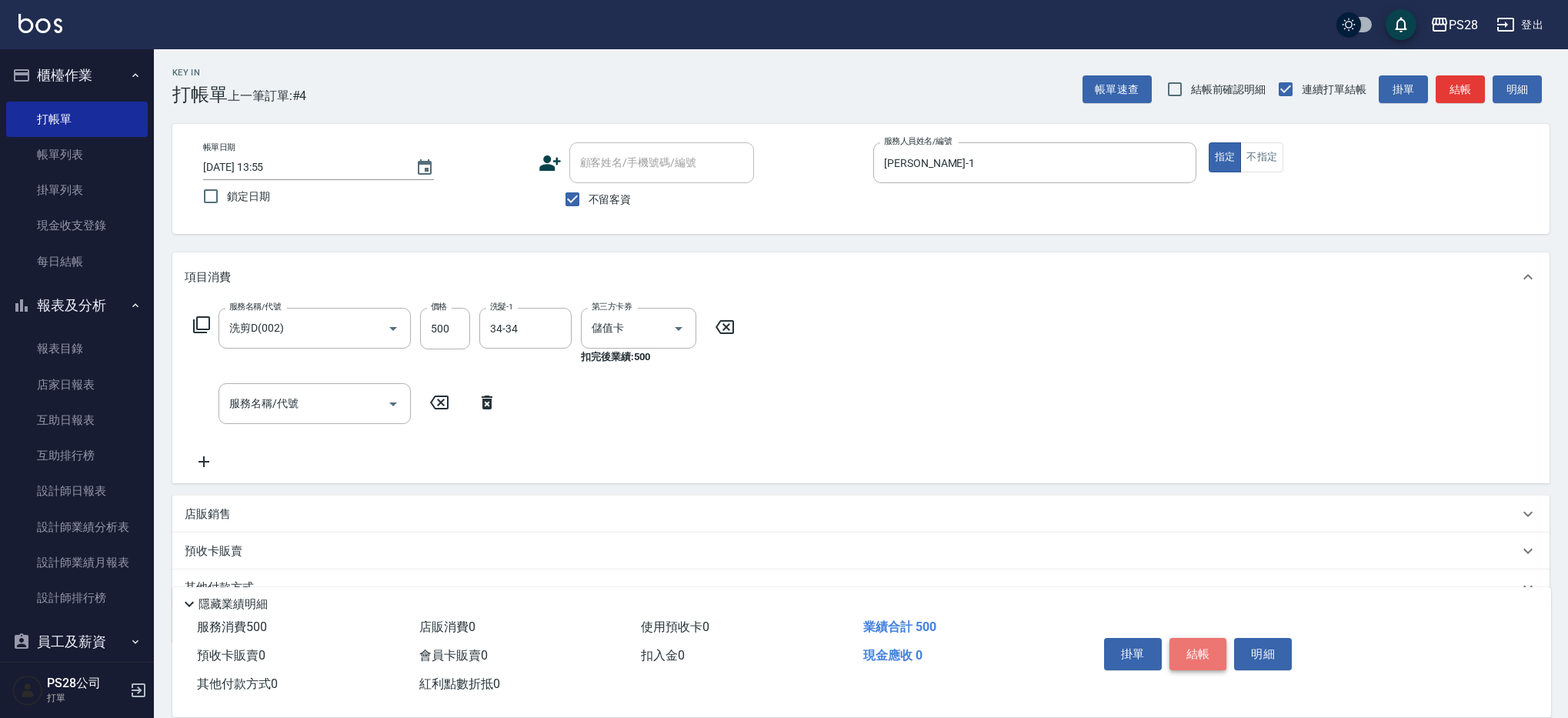
click at [1194, 646] on button "結帳" at bounding box center [1198, 654] width 58 height 33
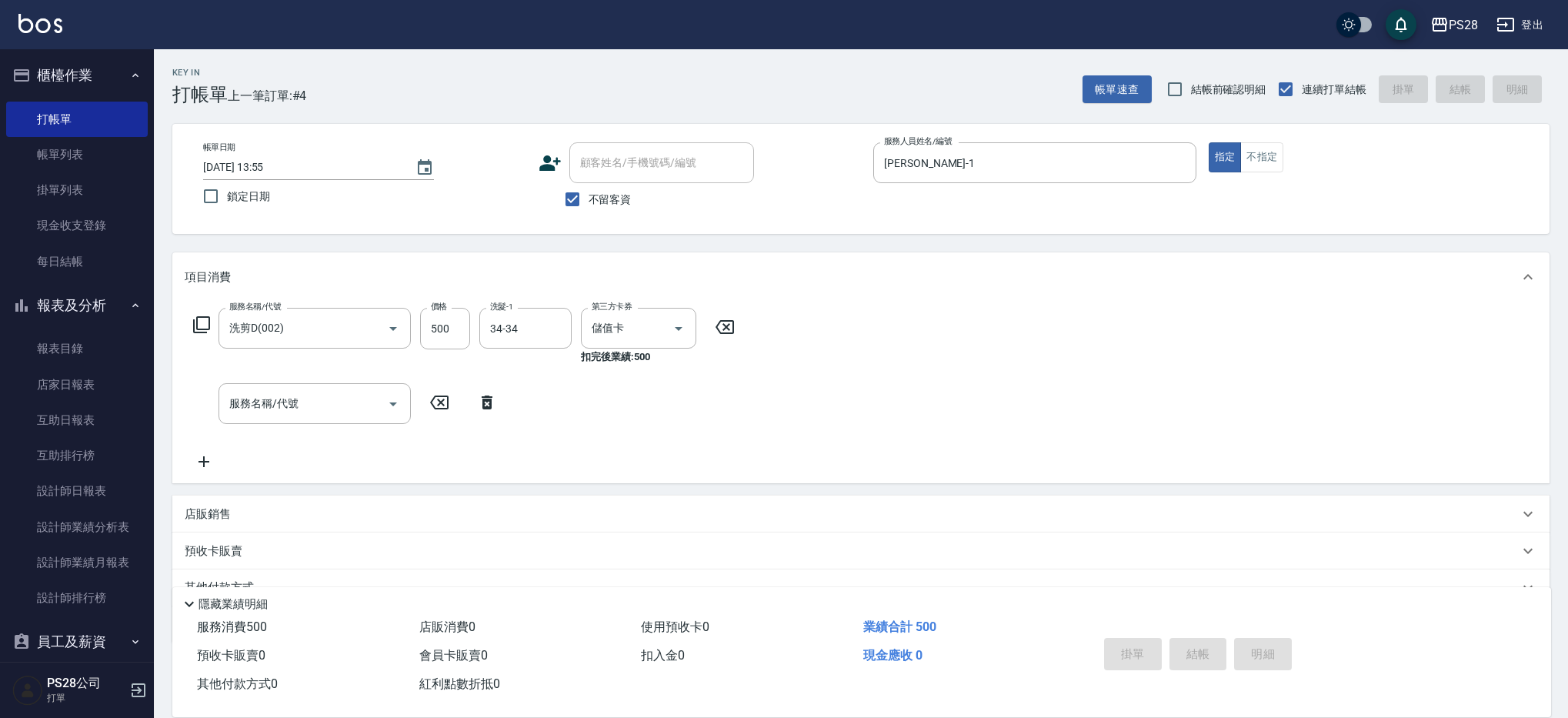
type input "[DATE] 13:56"
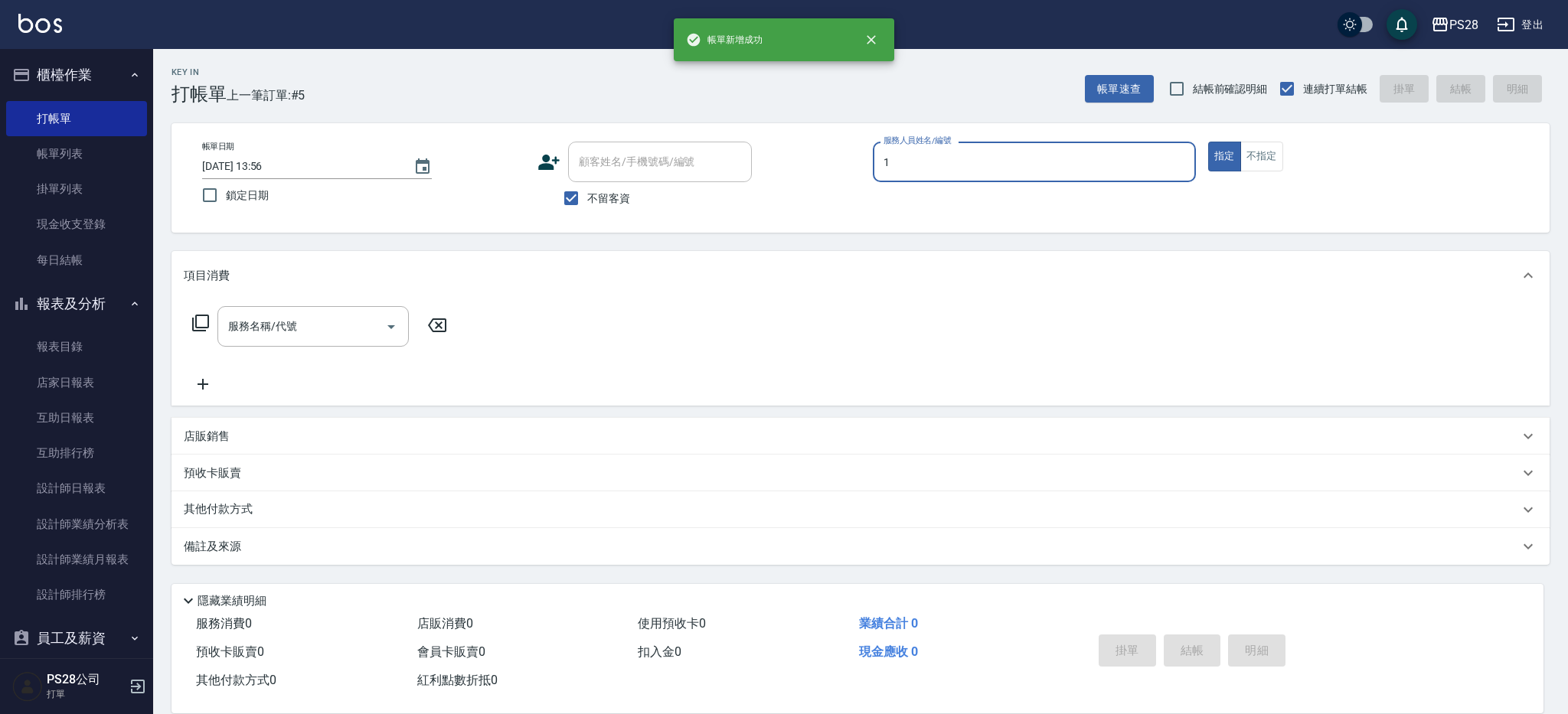
type input "[PERSON_NAME]-1"
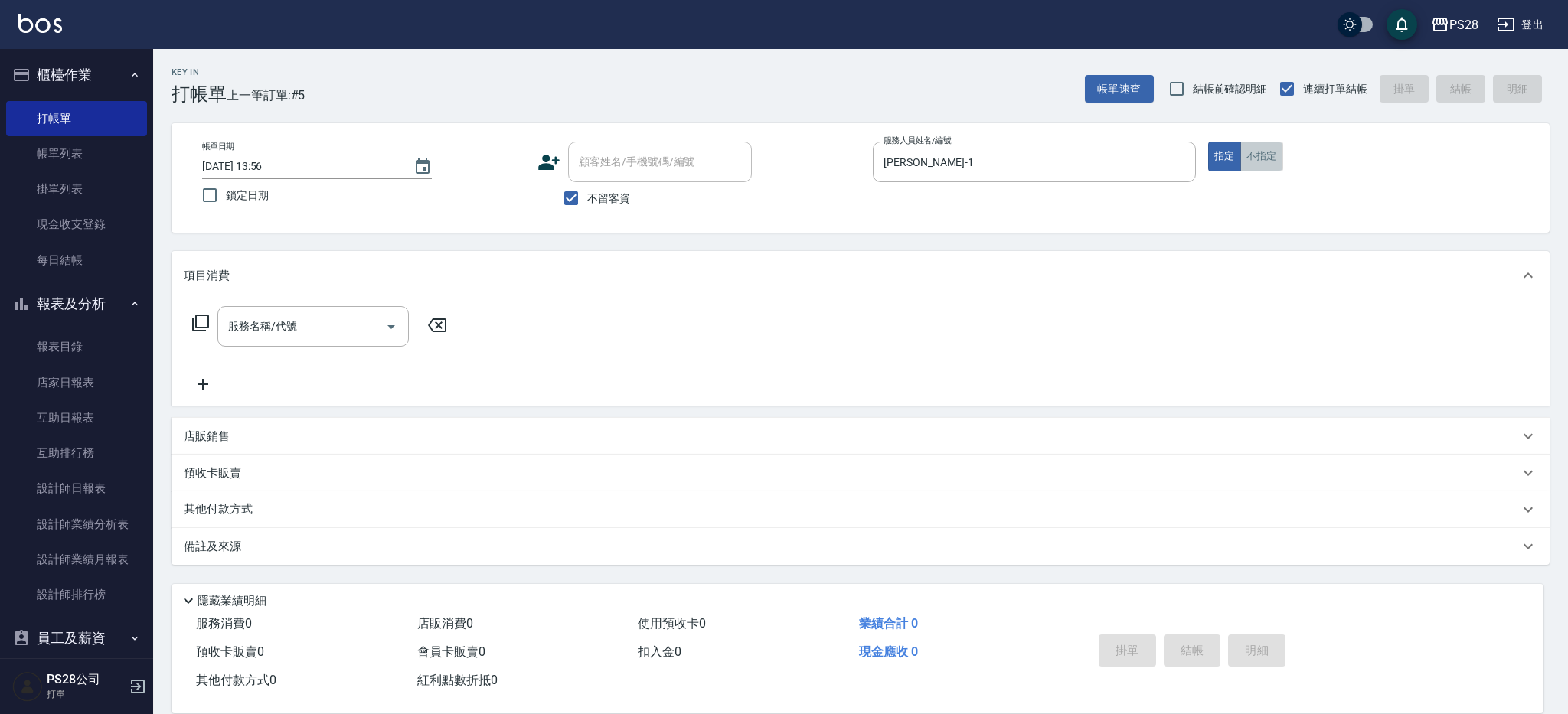
click at [1270, 148] on button "不指定" at bounding box center [1262, 157] width 43 height 30
click at [364, 320] on input "服務名稱/代號" at bounding box center [301, 326] width 154 height 27
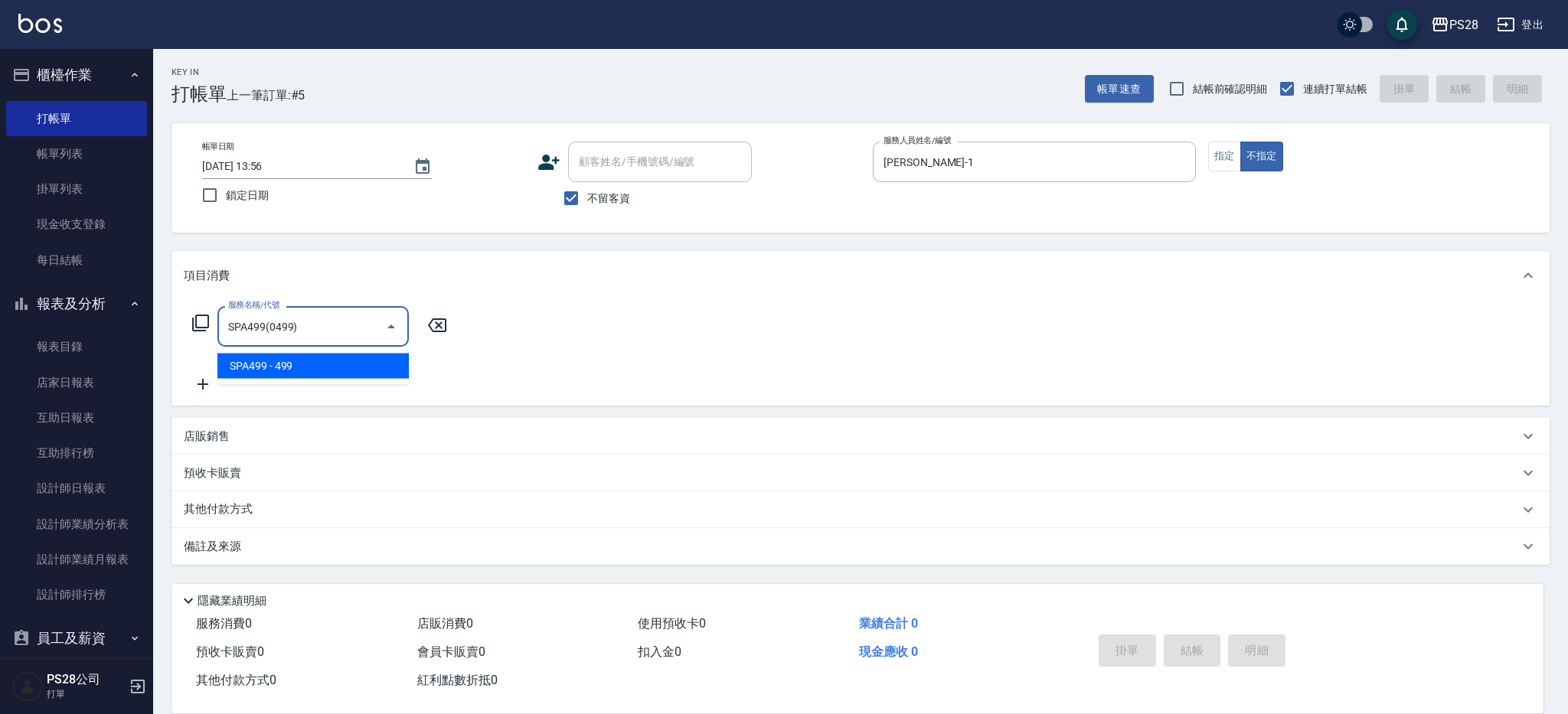
type input "SPA499(0499)"
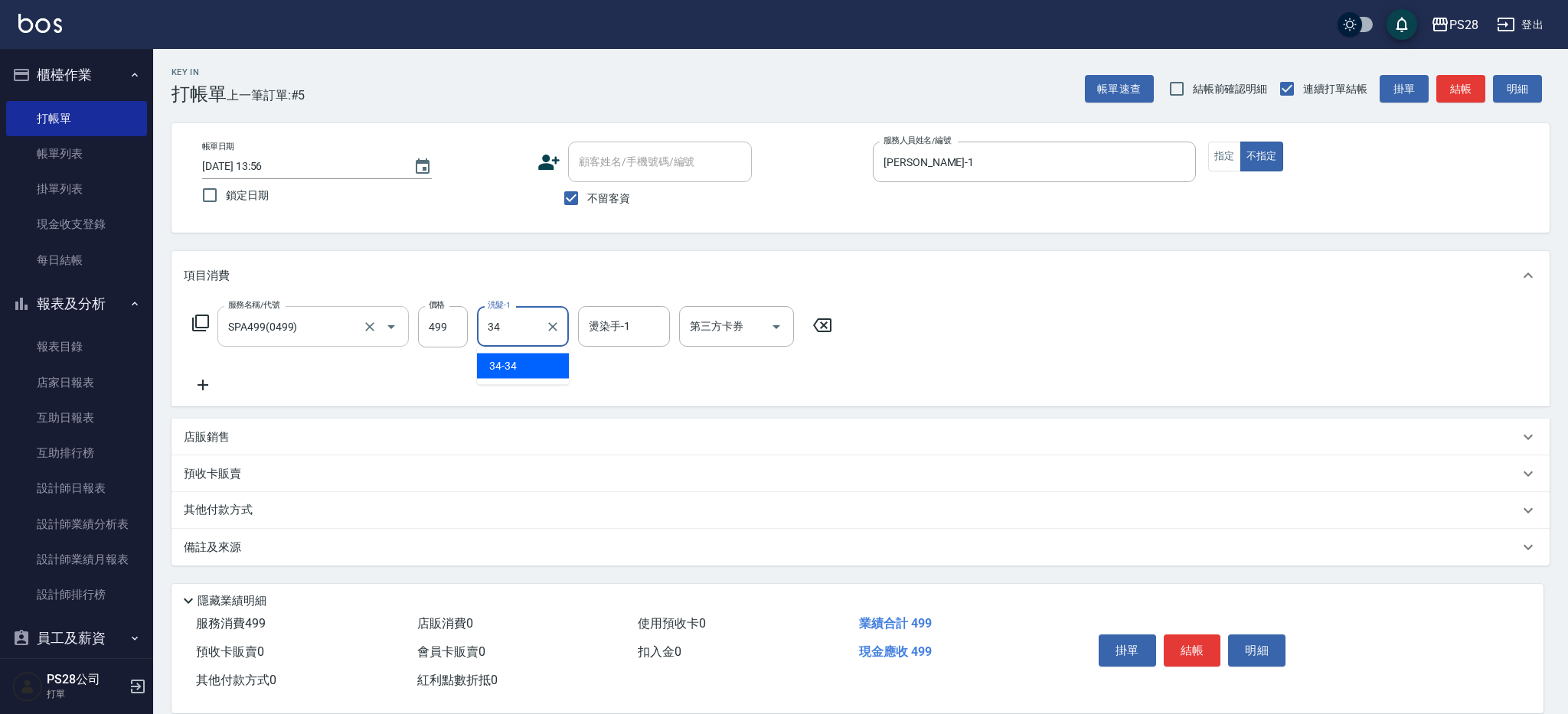
type input "34-34"
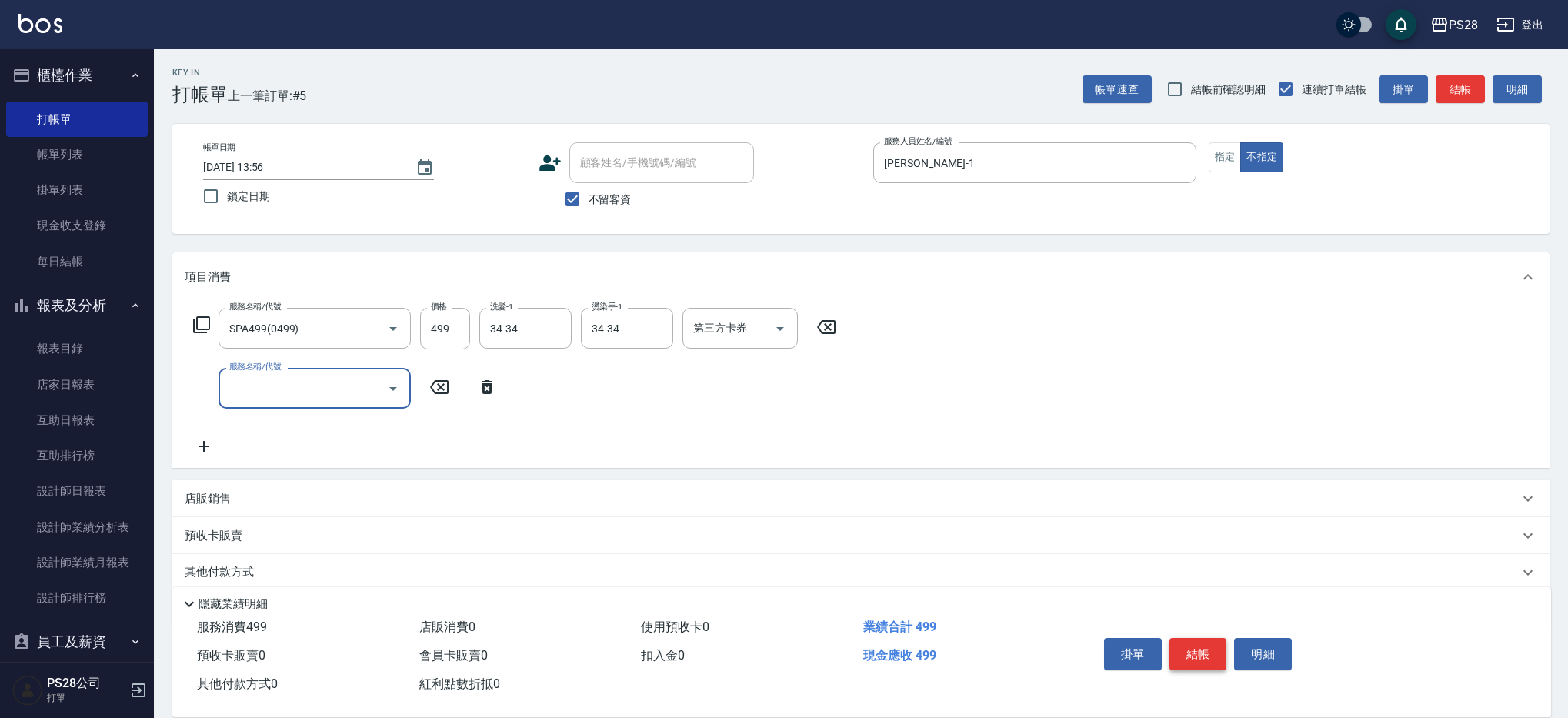
click at [1207, 646] on button "結帳" at bounding box center [1198, 654] width 58 height 33
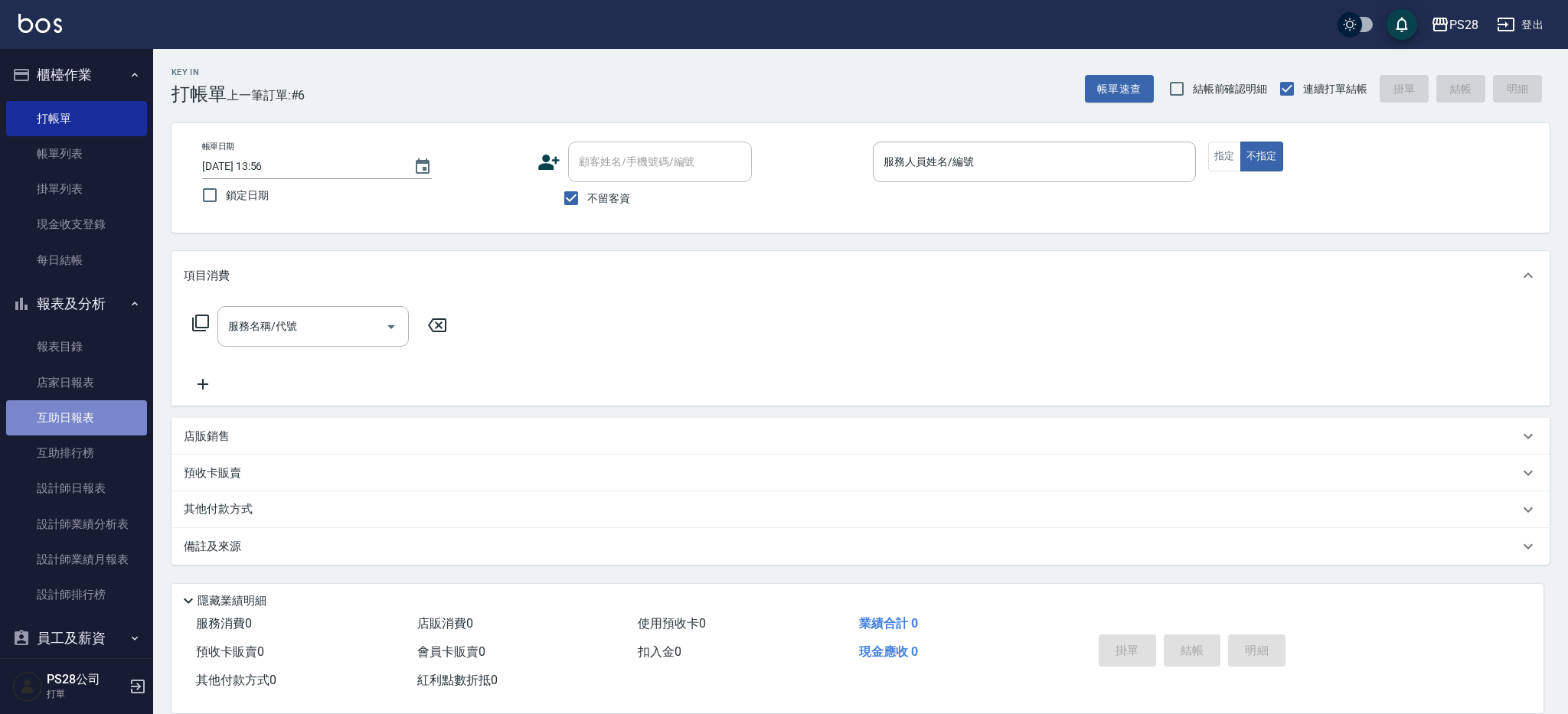
click at [84, 426] on link "互助日報表" at bounding box center [76, 418] width 141 height 35
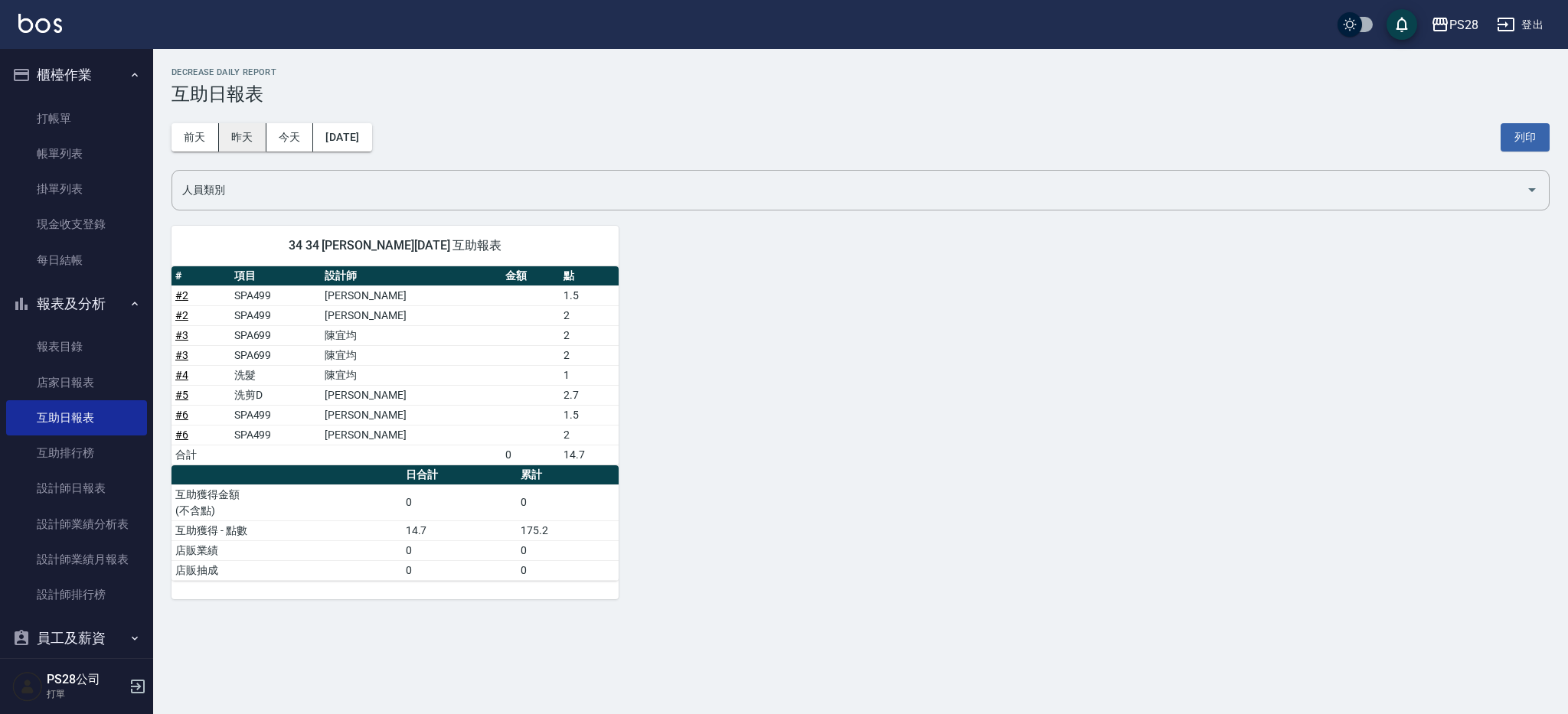
click at [253, 139] on button "昨天" at bounding box center [243, 137] width 47 height 28
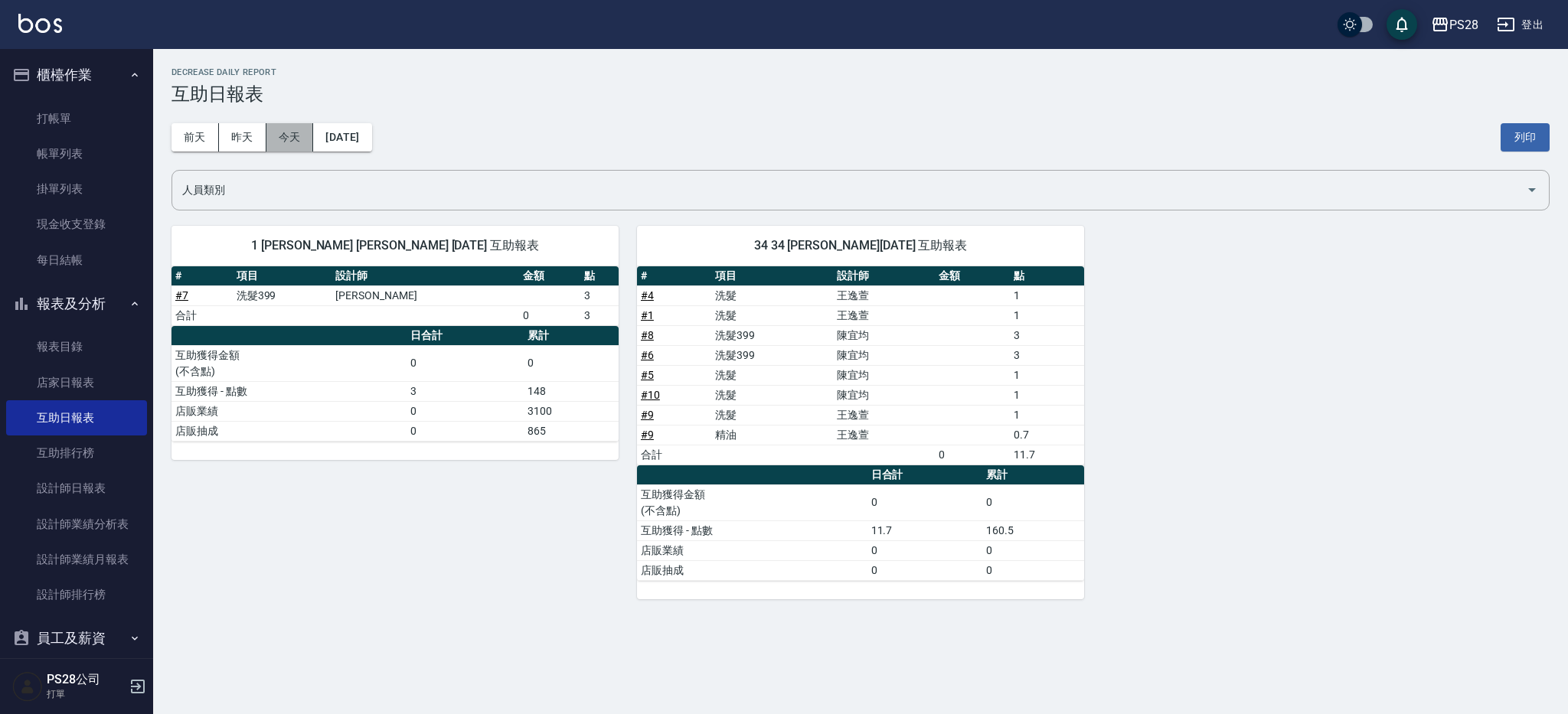
click at [309, 140] on button "今天" at bounding box center [290, 137] width 47 height 28
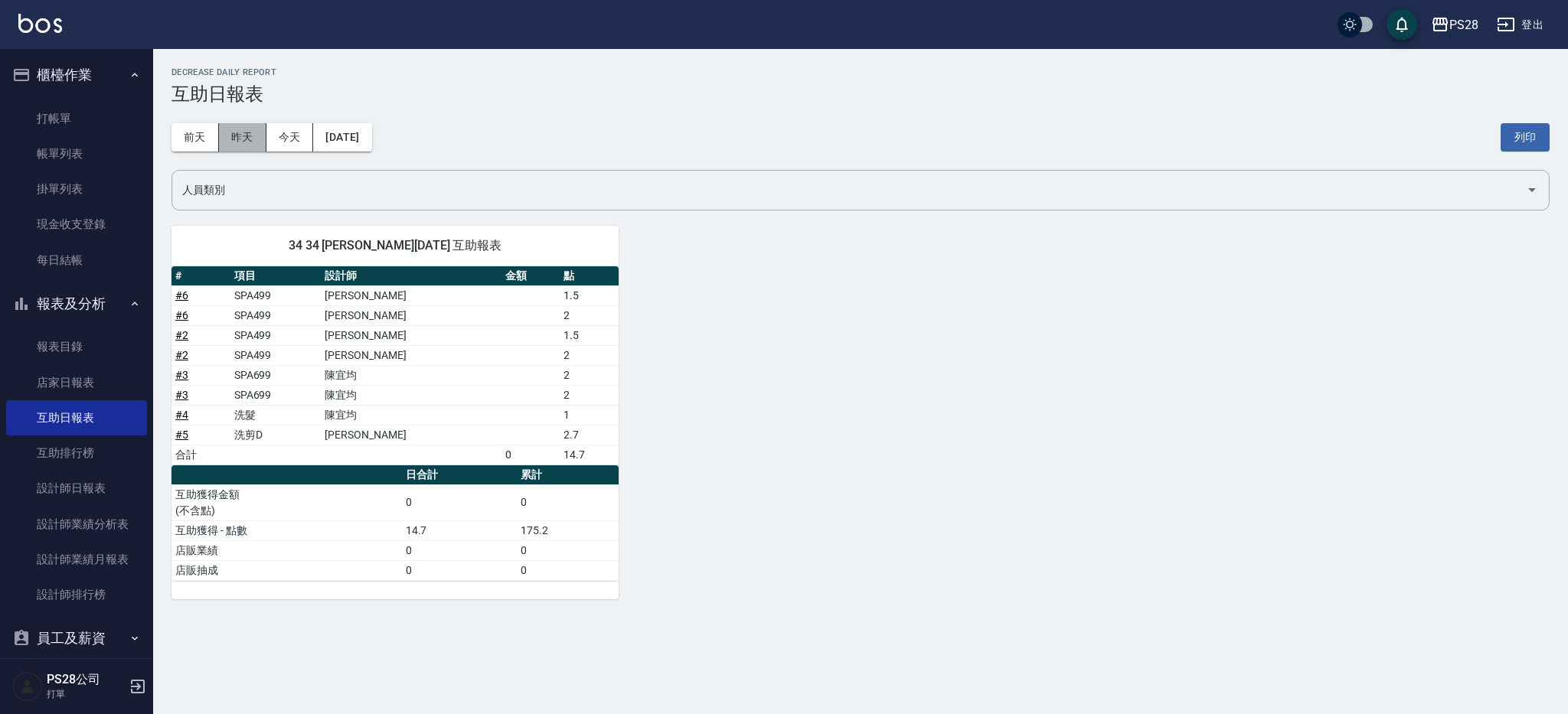
click at [245, 137] on button "昨天" at bounding box center [243, 137] width 47 height 28
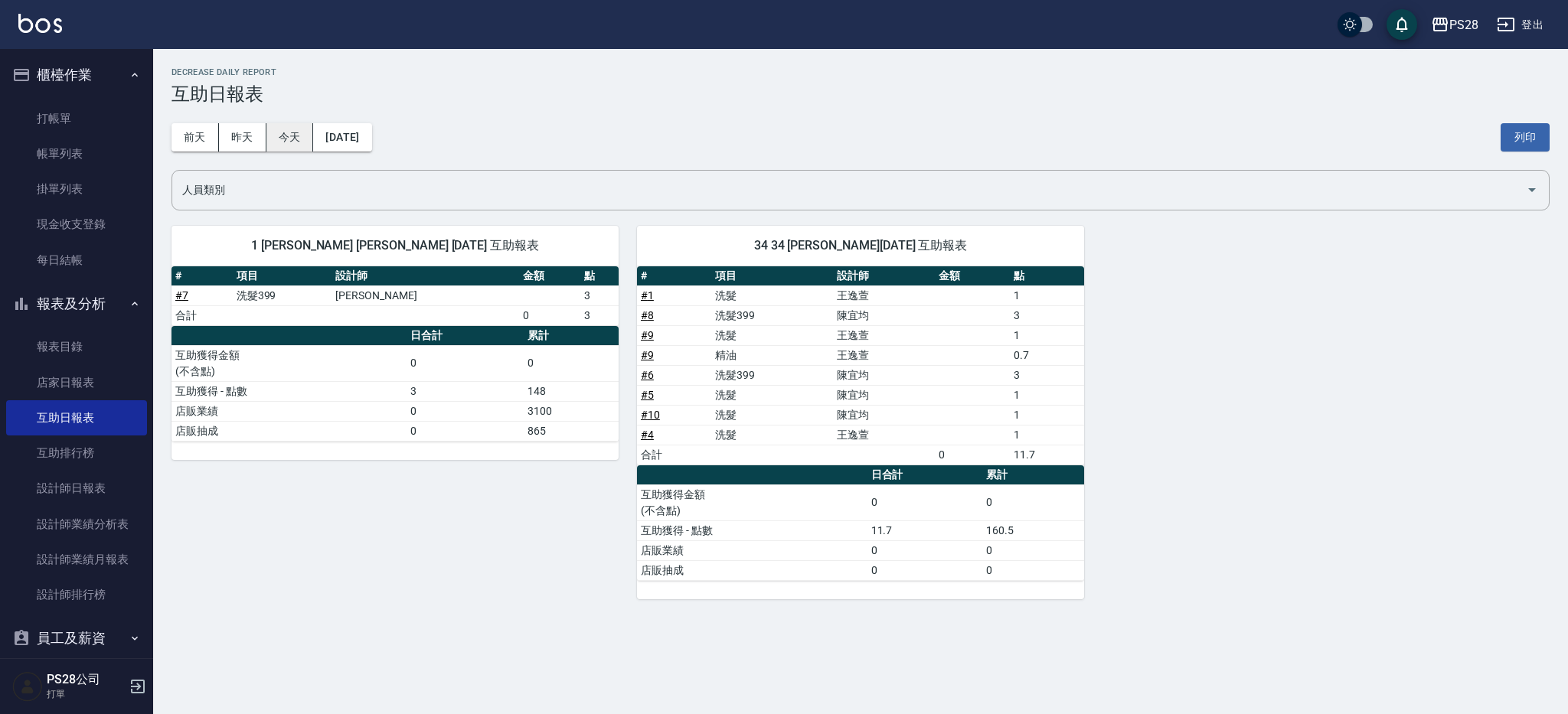
click at [306, 138] on button "今天" at bounding box center [290, 137] width 47 height 28
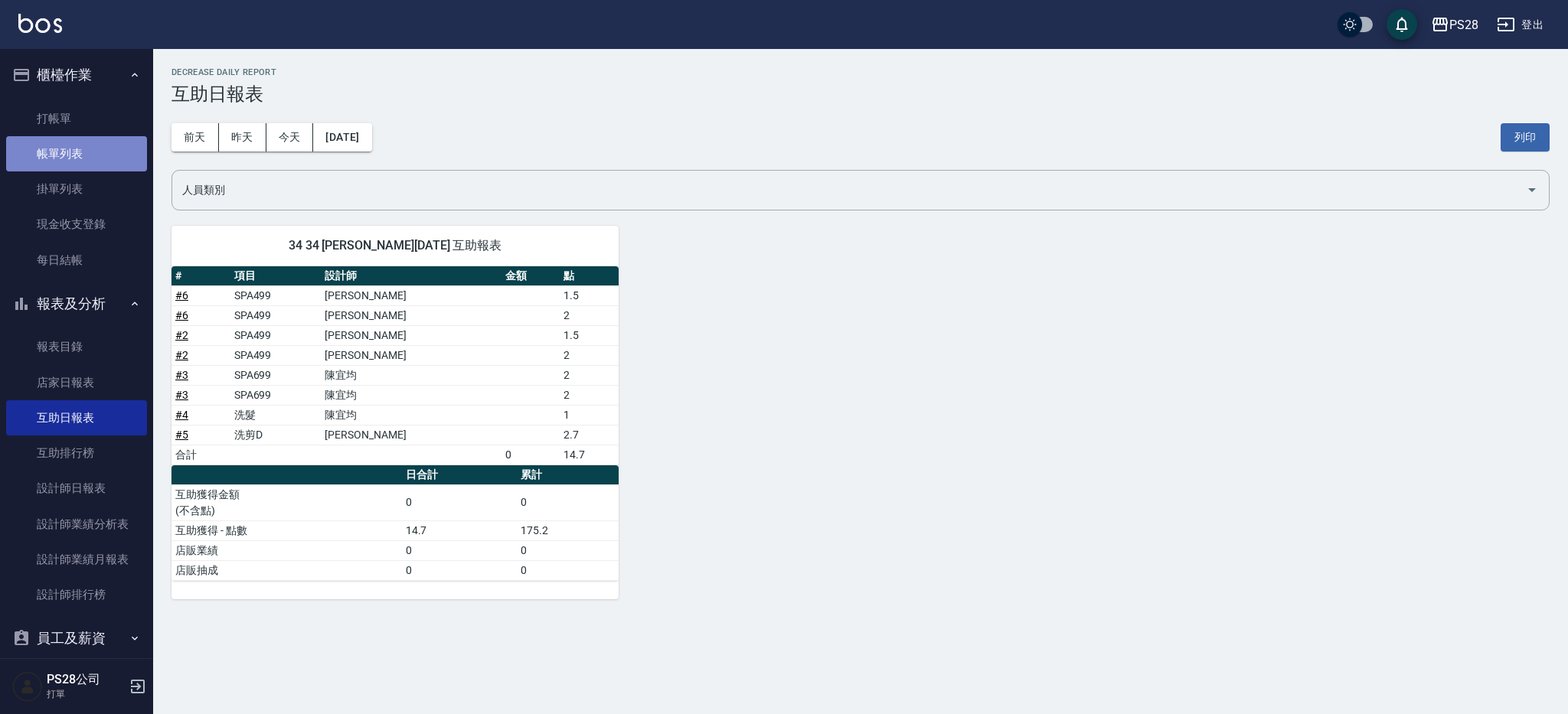
click at [99, 143] on link "帳單列表" at bounding box center [76, 154] width 141 height 35
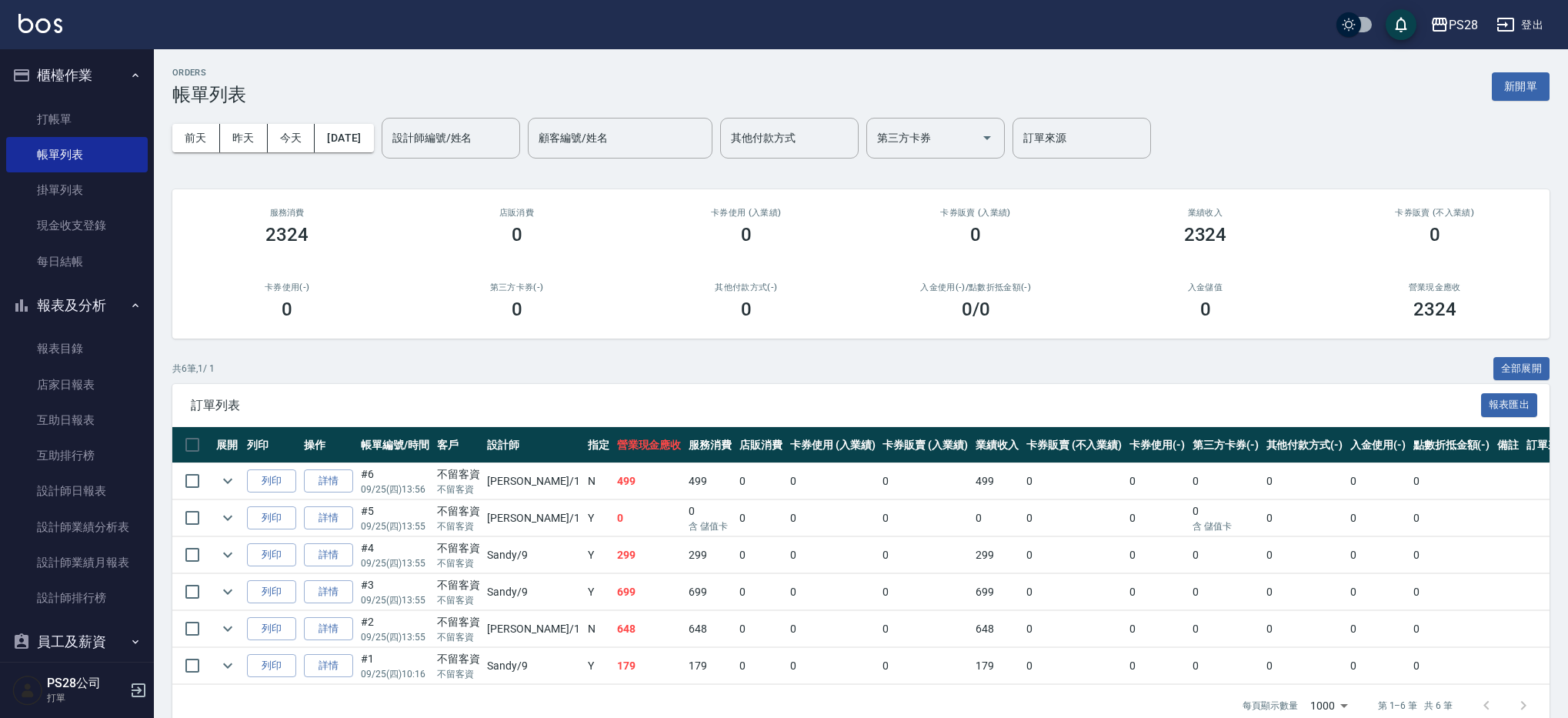
scroll to position [27, 0]
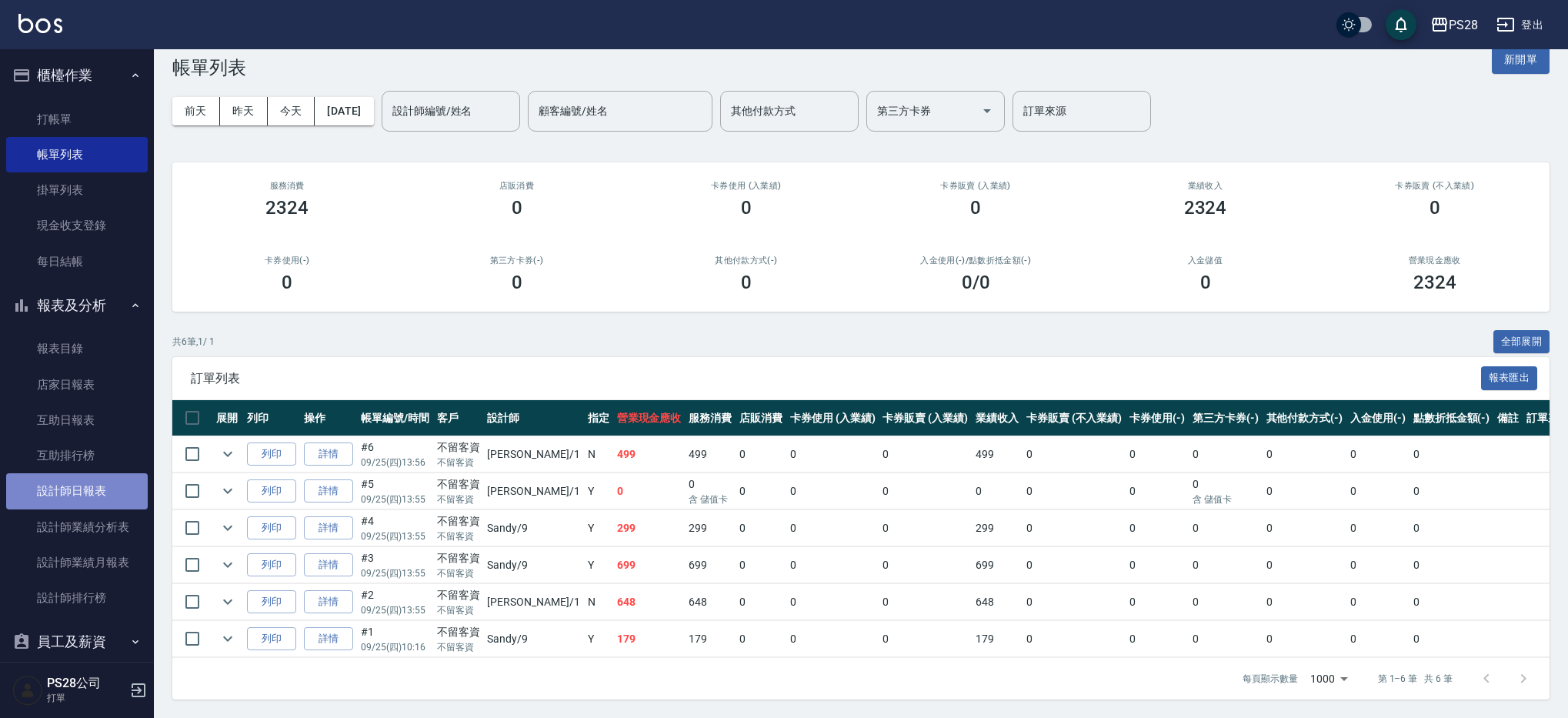
click at [101, 493] on link "設計師日報表" at bounding box center [77, 491] width 142 height 35
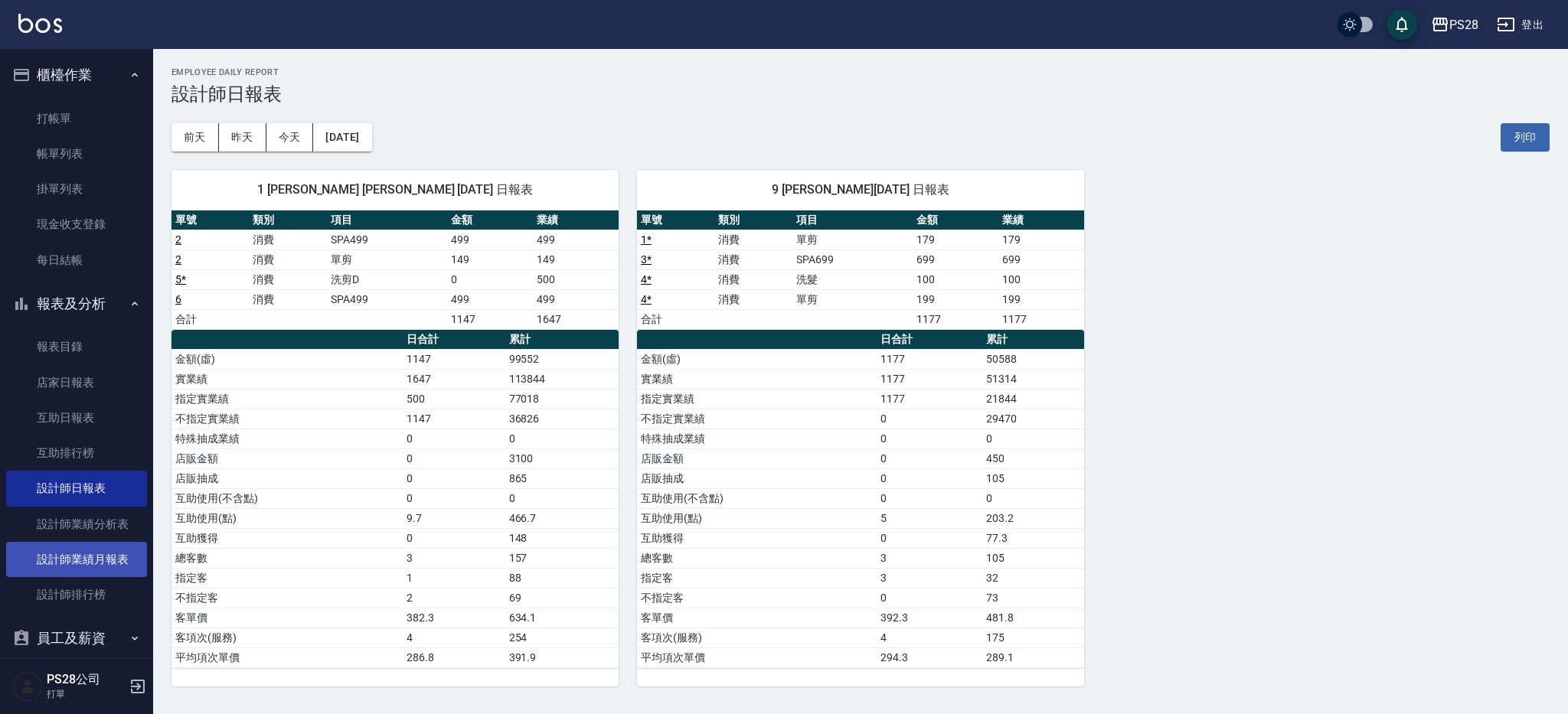
click at [91, 572] on link "設計師業績月報表" at bounding box center [76, 560] width 141 height 35
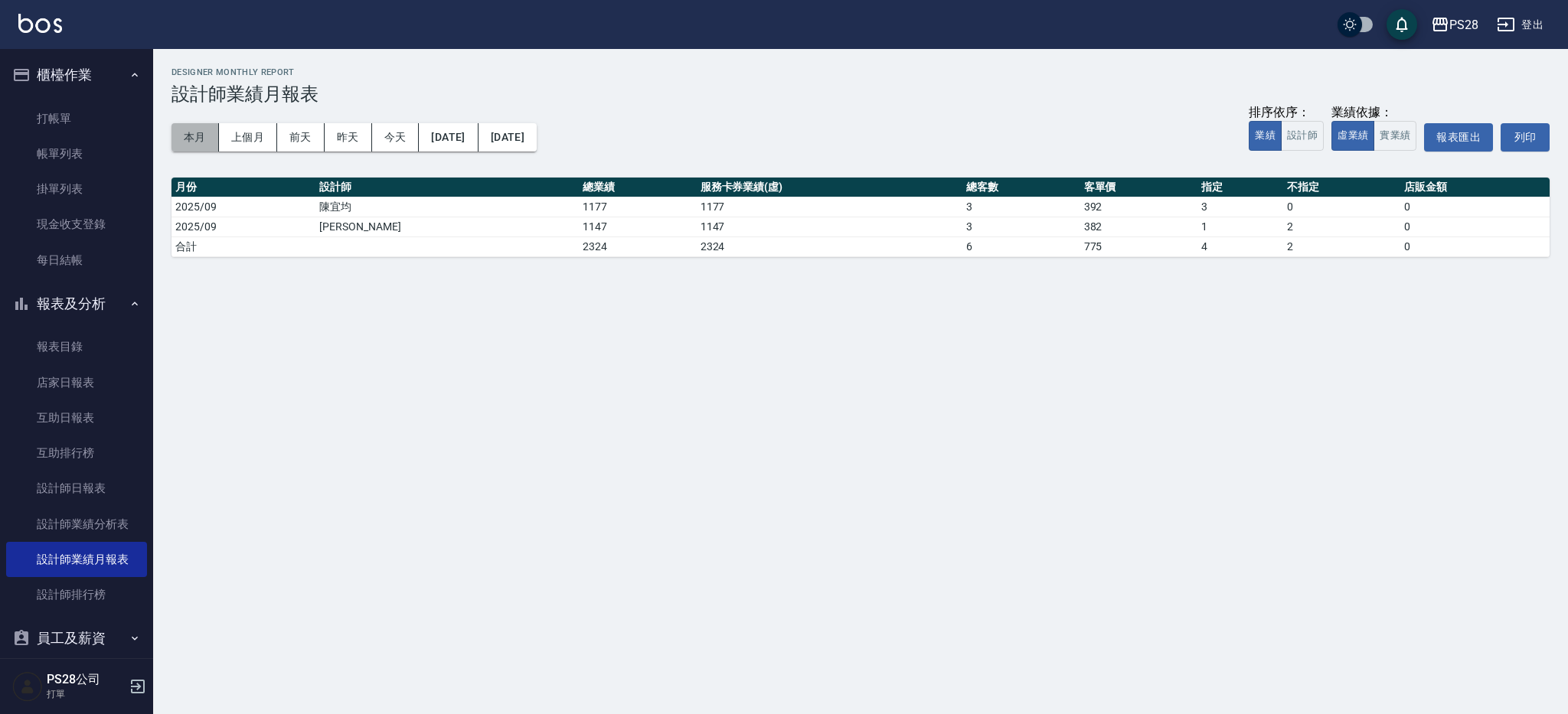
click at [208, 134] on button "本月" at bounding box center [195, 137] width 47 height 28
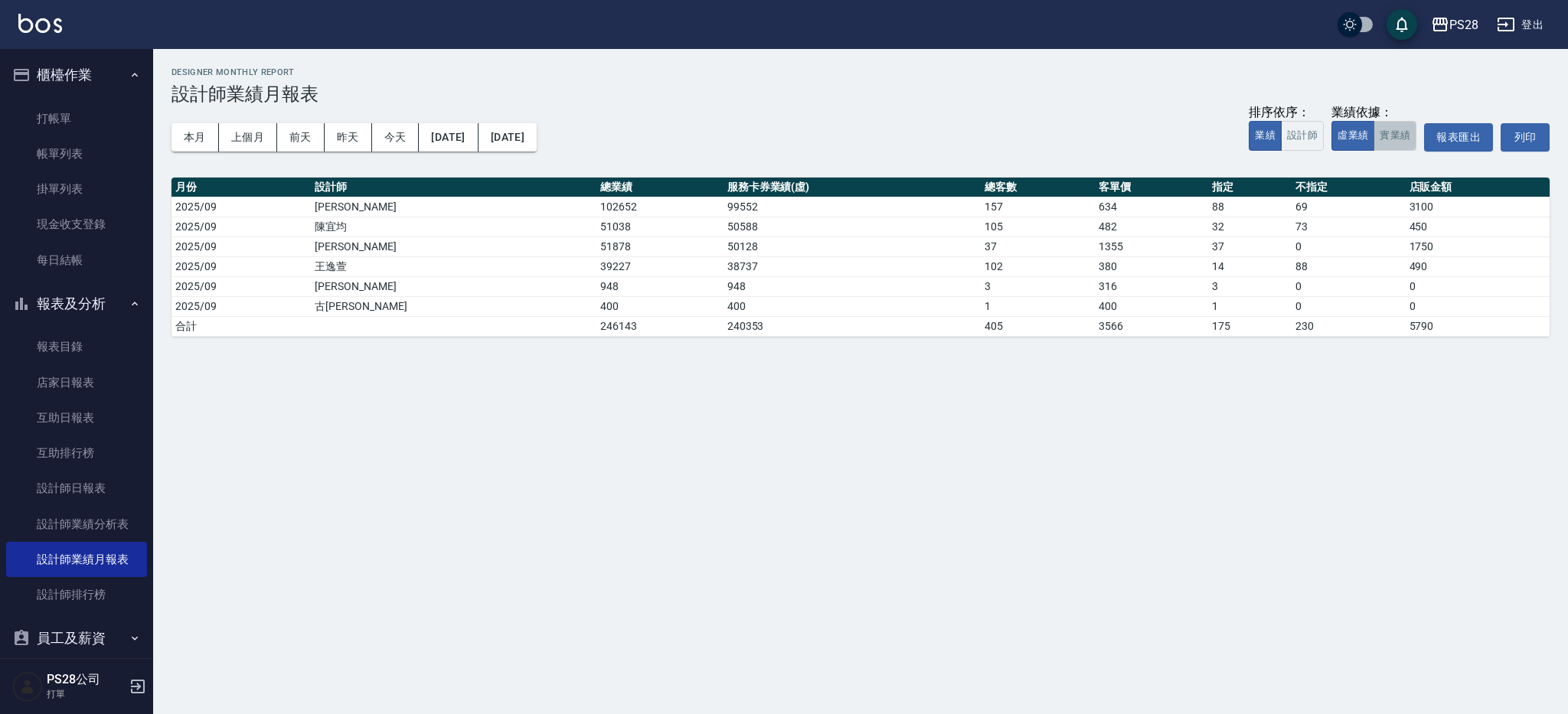
click at [1382, 134] on button "實業績" at bounding box center [1395, 136] width 43 height 30
click at [1361, 141] on button "虛業績" at bounding box center [1353, 136] width 43 height 30
click at [1396, 139] on button "實業績" at bounding box center [1395, 136] width 43 height 30
click at [1366, 139] on button "虛業績" at bounding box center [1353, 136] width 43 height 30
click at [1399, 139] on button "實業績" at bounding box center [1395, 136] width 43 height 30
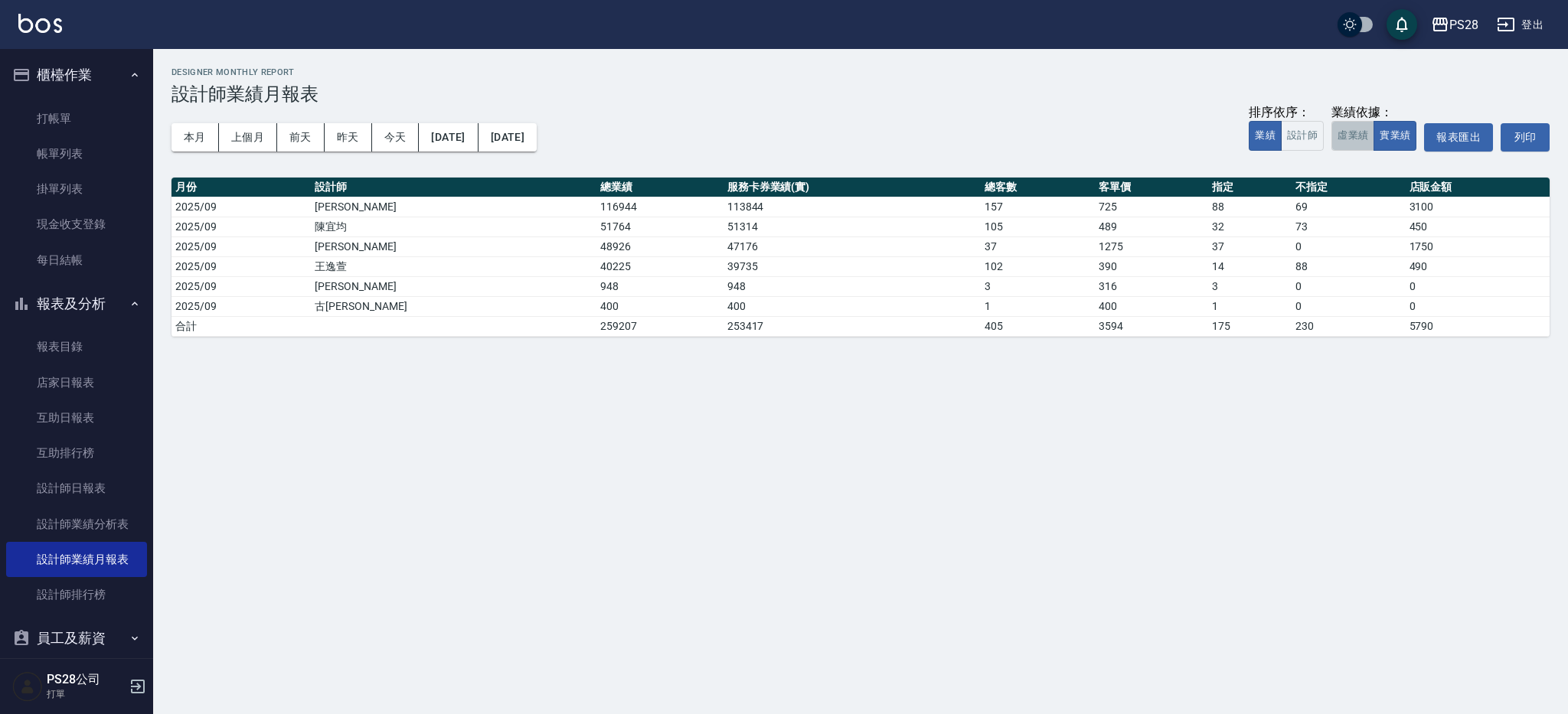
click at [1359, 138] on button "虛業績" at bounding box center [1353, 136] width 43 height 30
click at [1394, 136] on button "實業績" at bounding box center [1395, 136] width 43 height 30
click at [1363, 135] on button "虛業績" at bounding box center [1353, 136] width 43 height 30
click at [1395, 134] on button "實業績" at bounding box center [1395, 136] width 43 height 30
click at [250, 146] on button "上個月" at bounding box center [248, 137] width 58 height 28
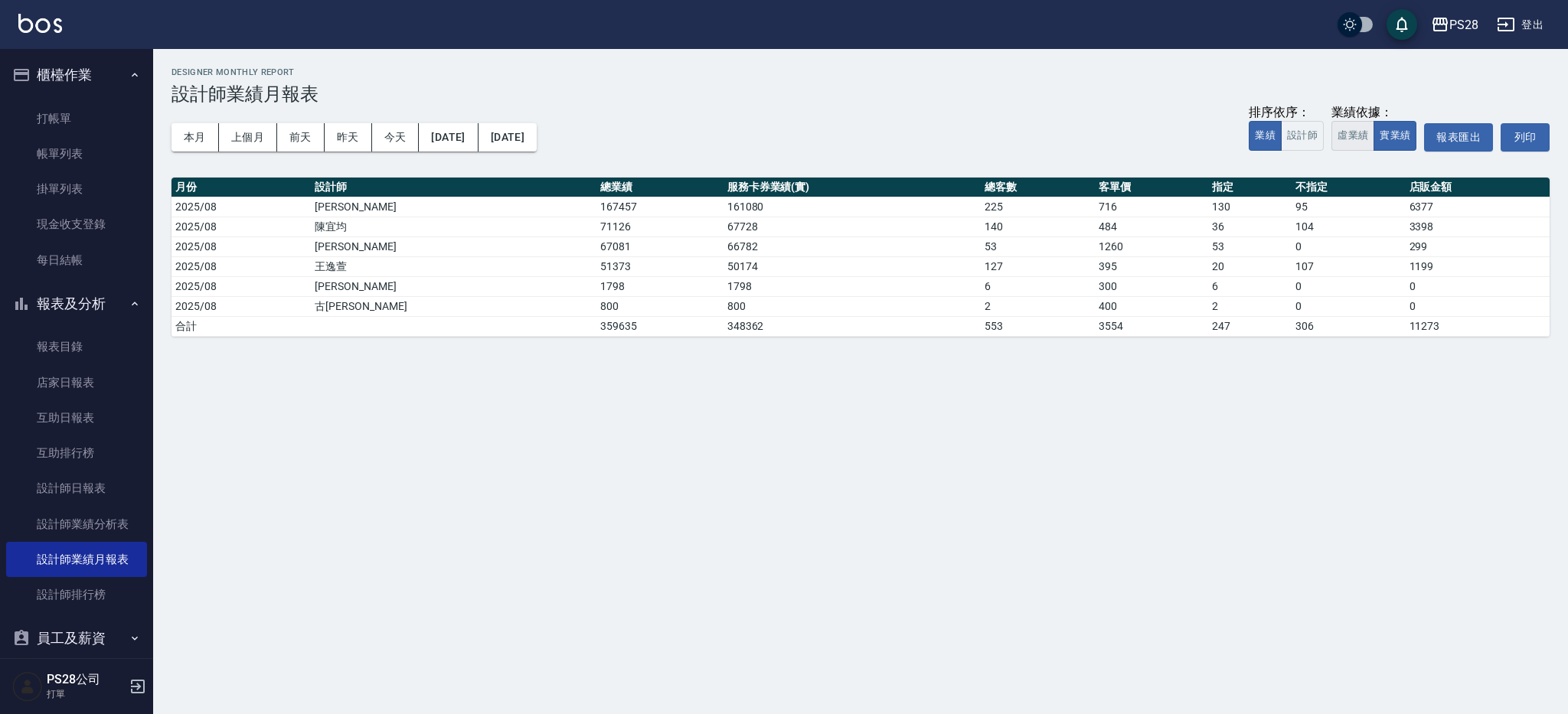
click at [1360, 143] on button "虛業績" at bounding box center [1353, 136] width 43 height 30
click at [1388, 138] on button "實業績" at bounding box center [1395, 136] width 43 height 30
click at [1336, 135] on button "虛業績" at bounding box center [1353, 136] width 43 height 30
click at [1386, 136] on button "實業績" at bounding box center [1395, 136] width 43 height 30
click at [182, 125] on button "本月" at bounding box center [195, 137] width 47 height 28
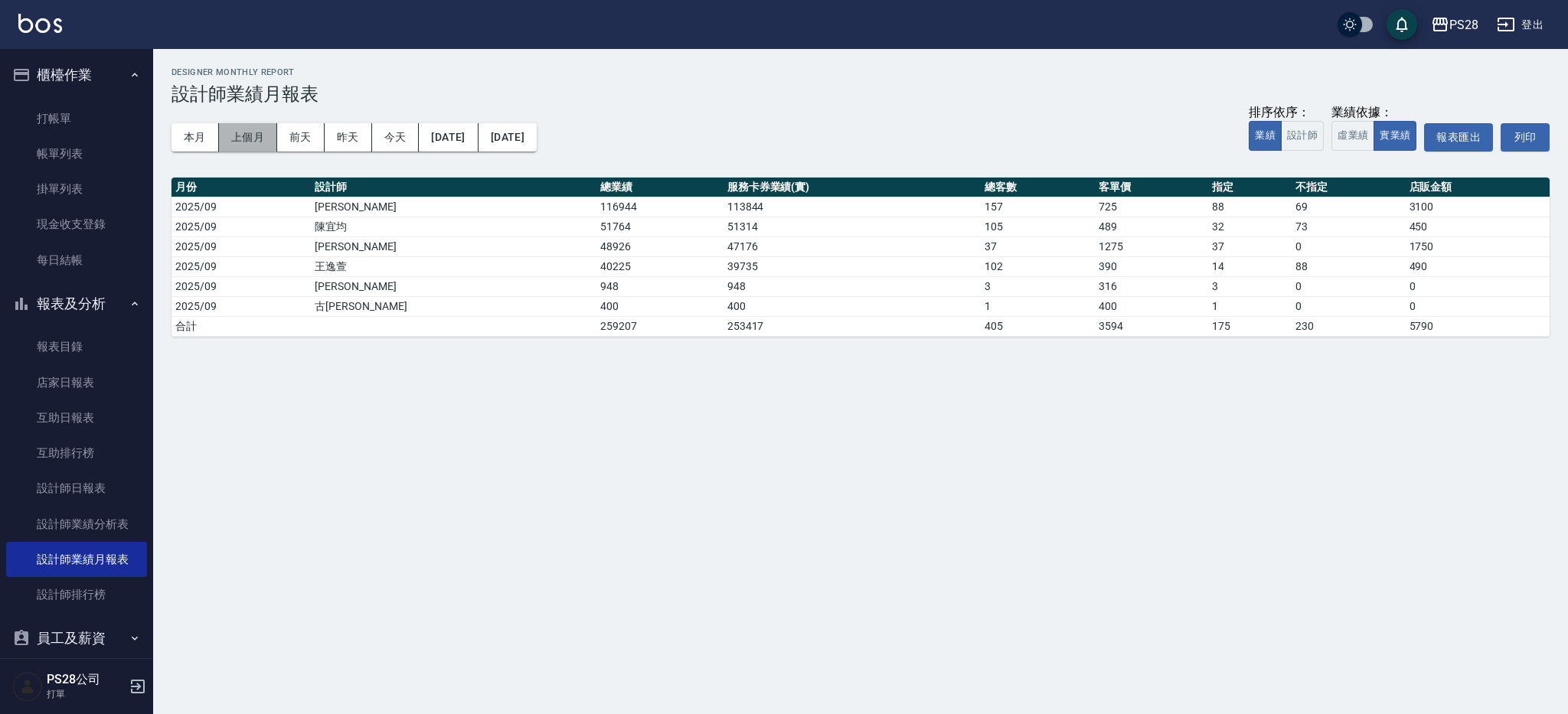
click at [251, 134] on button "上個月" at bounding box center [248, 137] width 58 height 28
click at [185, 130] on button "本月" at bounding box center [195, 137] width 47 height 28
click at [231, 129] on button "上個月" at bounding box center [248, 137] width 58 height 28
click at [164, 132] on div "PS28 [DATE] - [DATE] 設計師業績月報表 列印時間： [DATE][PHONE_NUMBER]:00 Designer Monthly Re…" at bounding box center [860, 202] width 1415 height 306
click at [155, 133] on div "PS28 [DATE] - [DATE] 設計師業績月報表 列印時間： [DATE][PHONE_NUMBER]:00 Designer Monthly Re…" at bounding box center [860, 202] width 1415 height 306
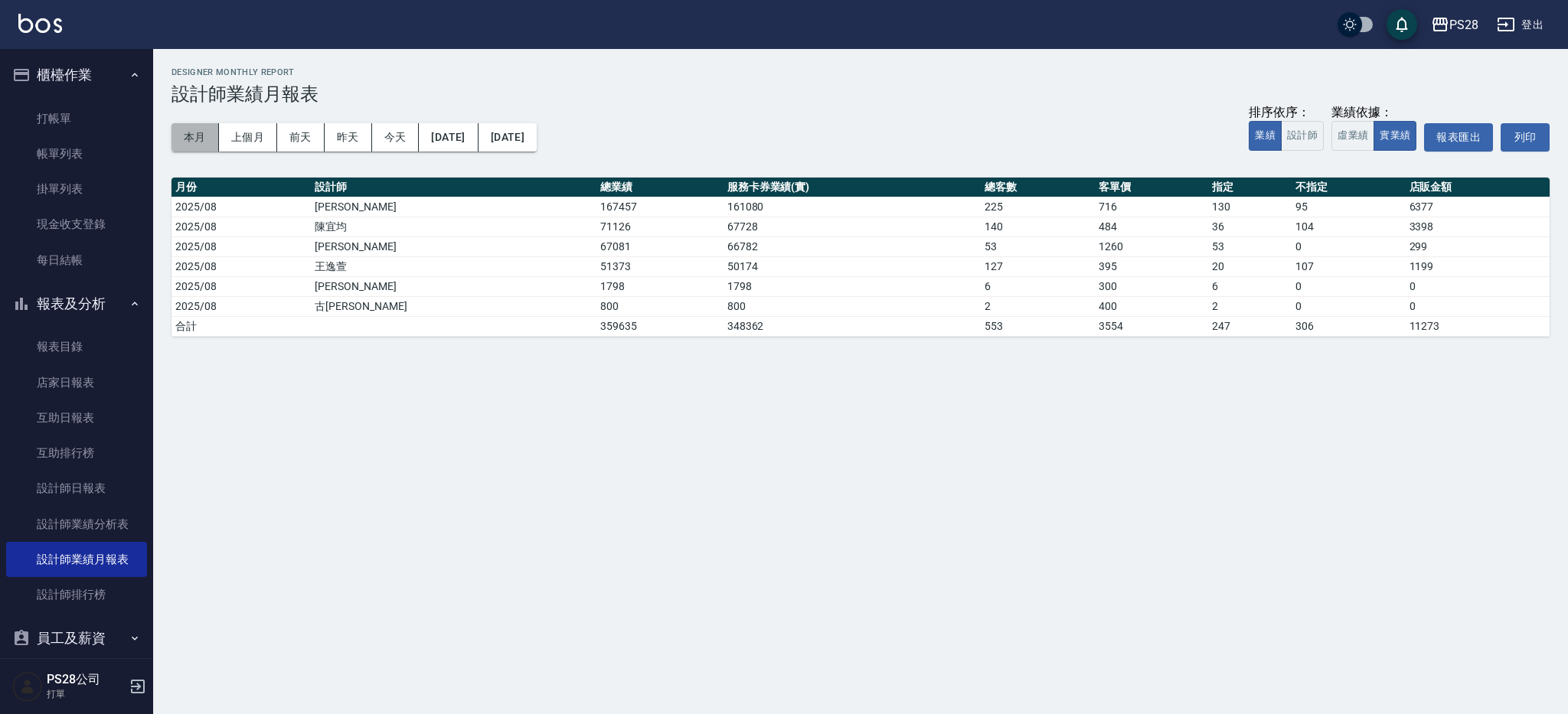
click at [179, 132] on button "本月" at bounding box center [195, 137] width 47 height 28
click at [119, 517] on link "設計師業績分析表" at bounding box center [76, 524] width 141 height 35
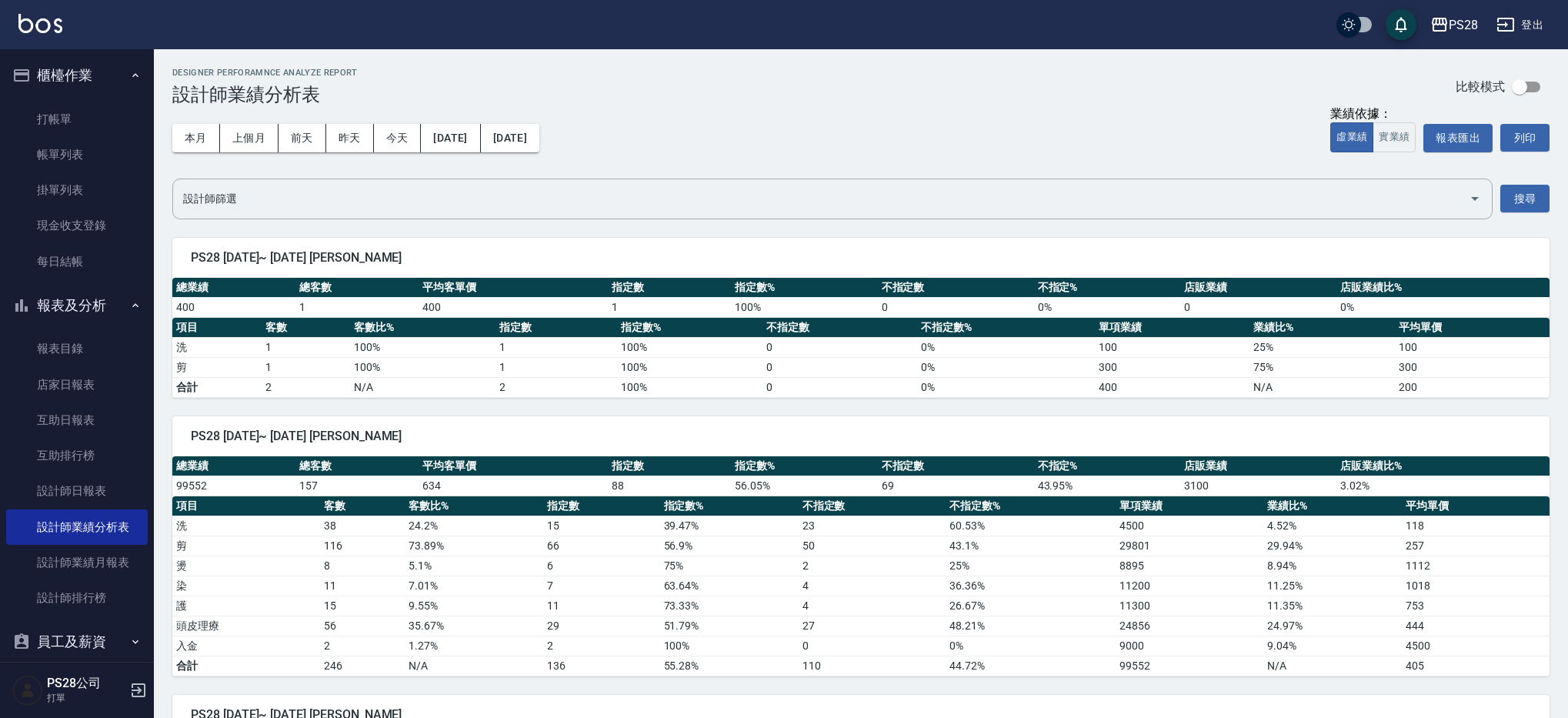
click at [188, 137] on button "本月" at bounding box center [196, 138] width 48 height 28
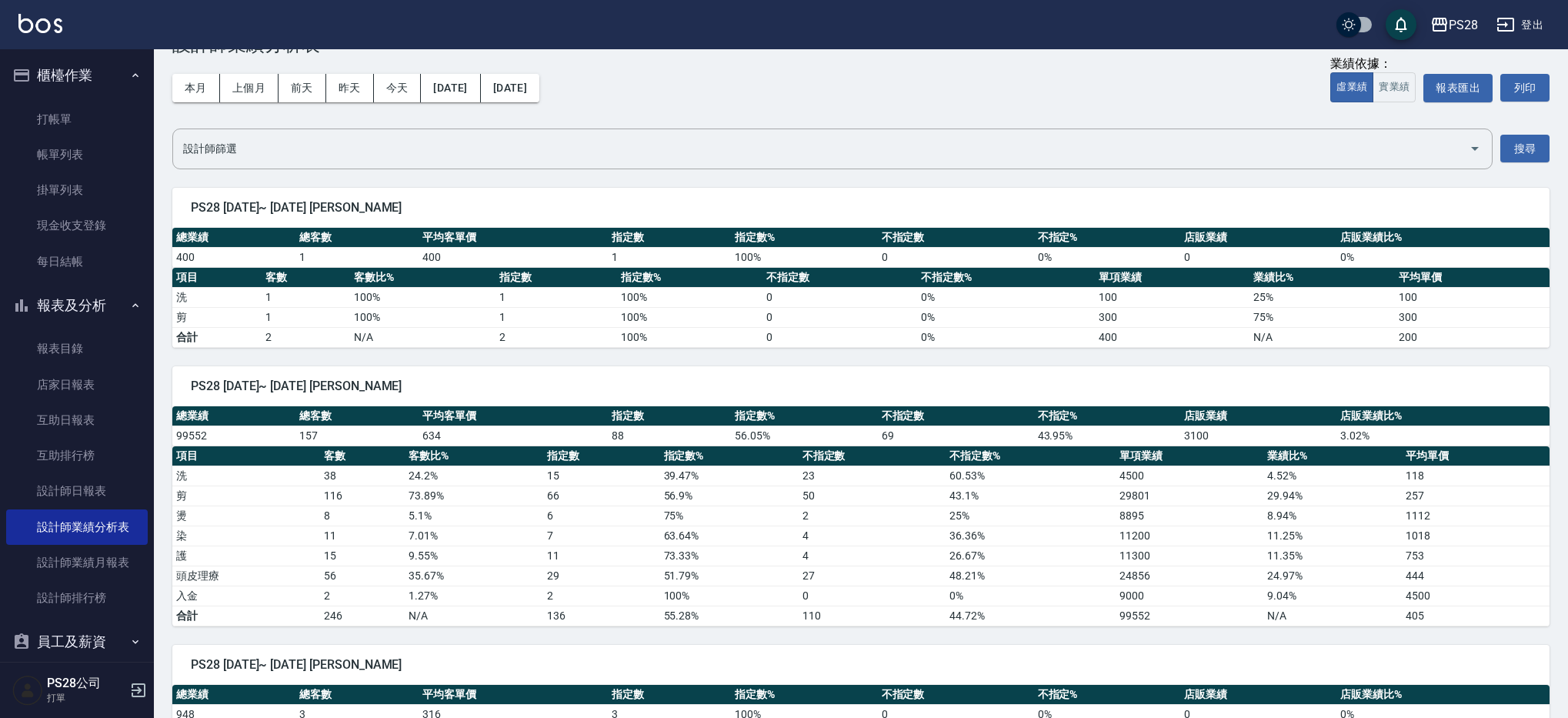
scroll to position [9, 0]
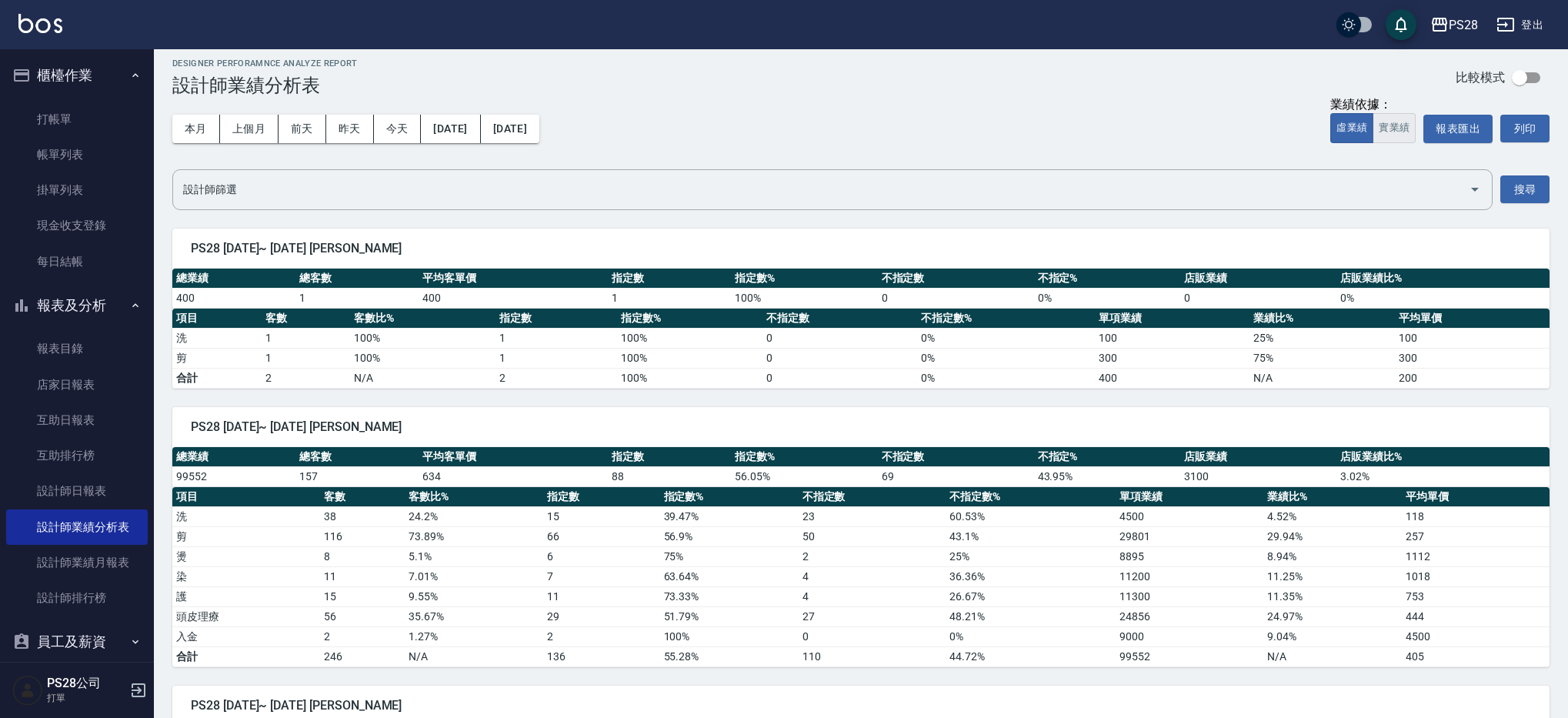
click at [1407, 133] on button "實業績" at bounding box center [1394, 129] width 43 height 30
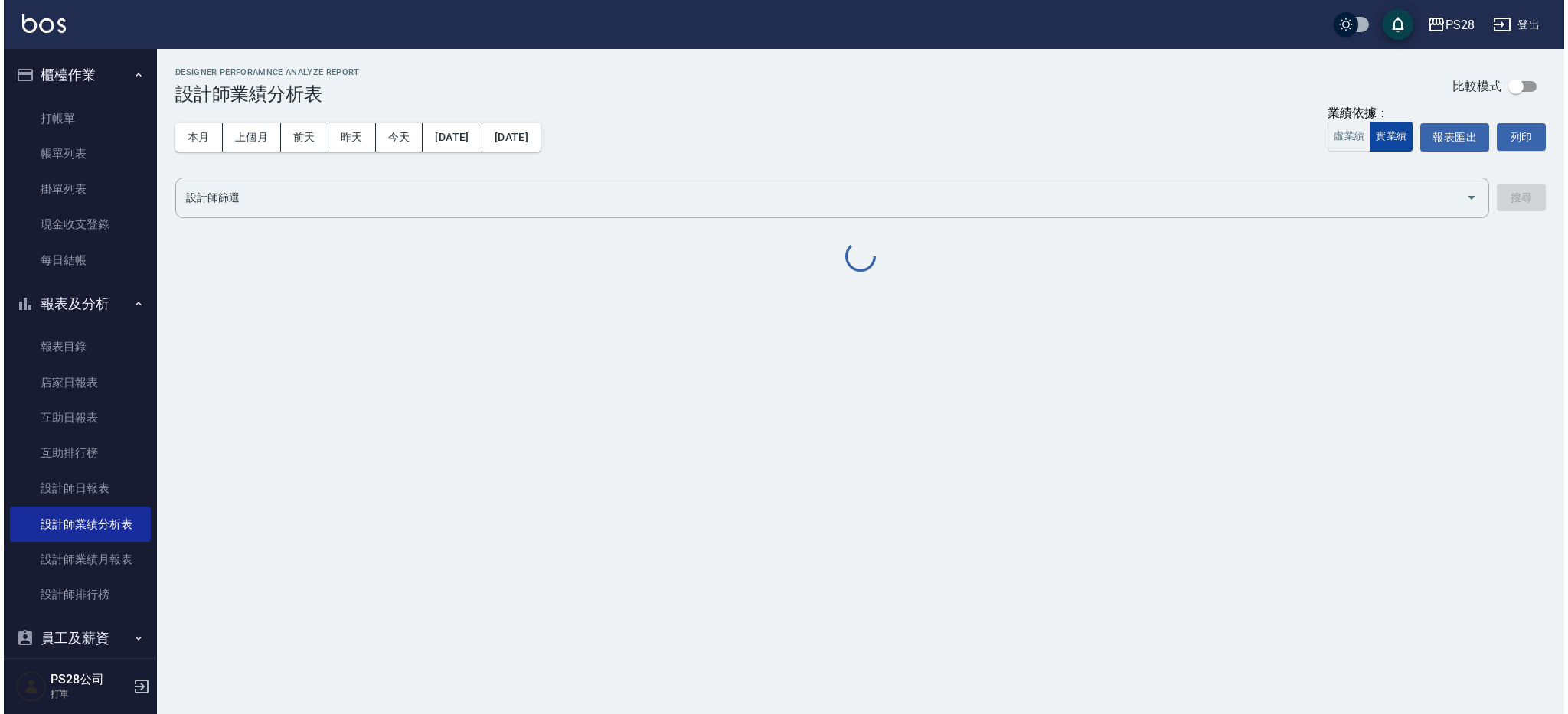
scroll to position [0, 0]
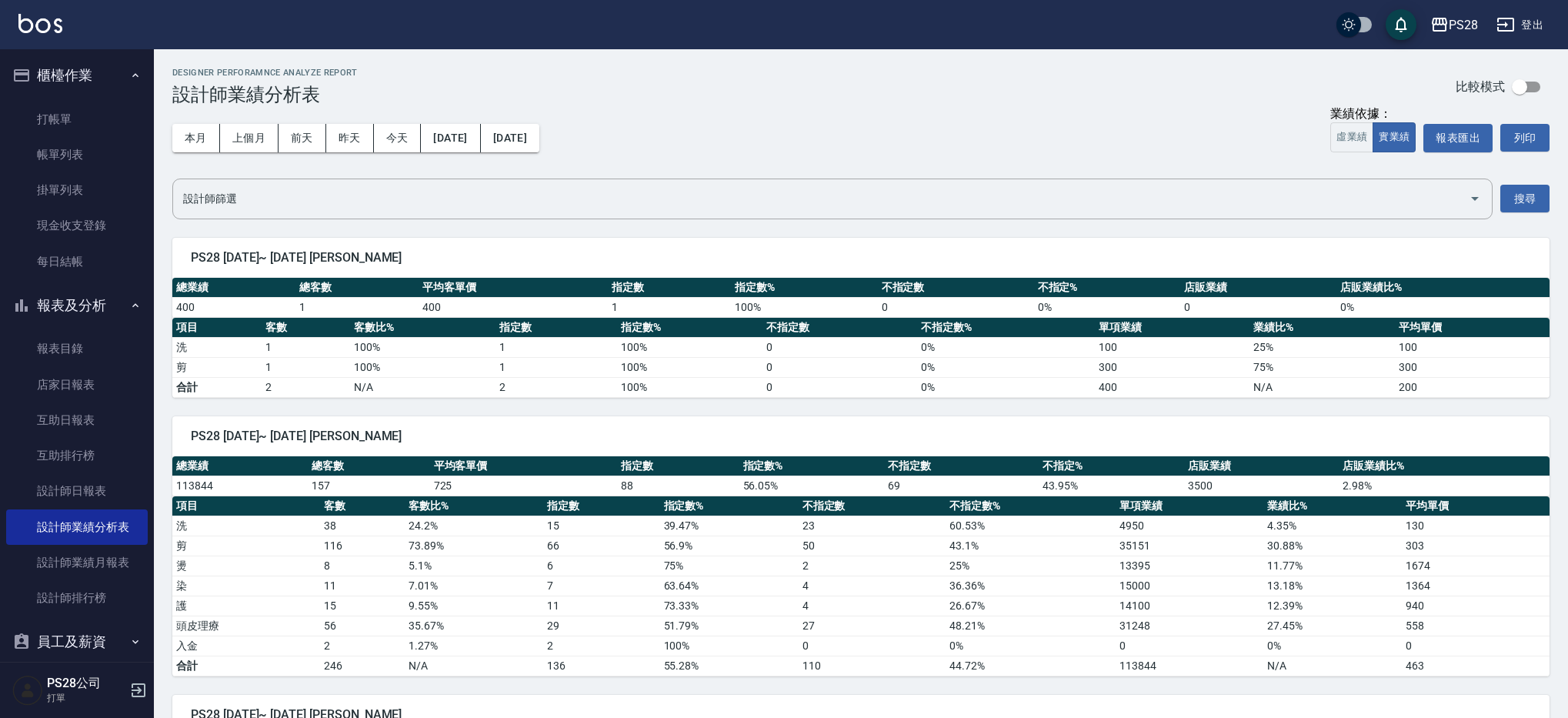
click at [1522, 87] on input "checkbox" at bounding box center [1520, 87] width 88 height 29
checkbox input "true"
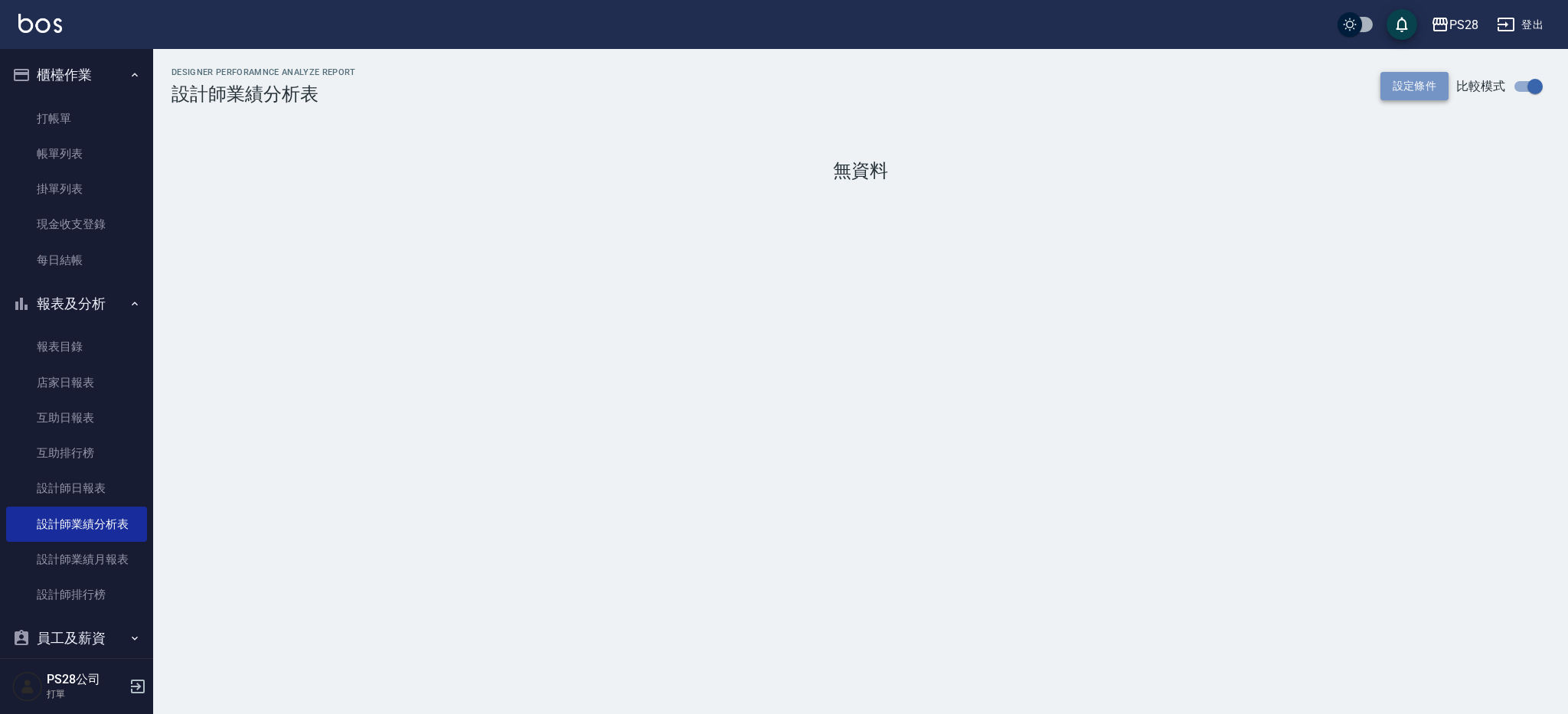
click at [1443, 93] on button "設定條件" at bounding box center [1415, 86] width 69 height 28
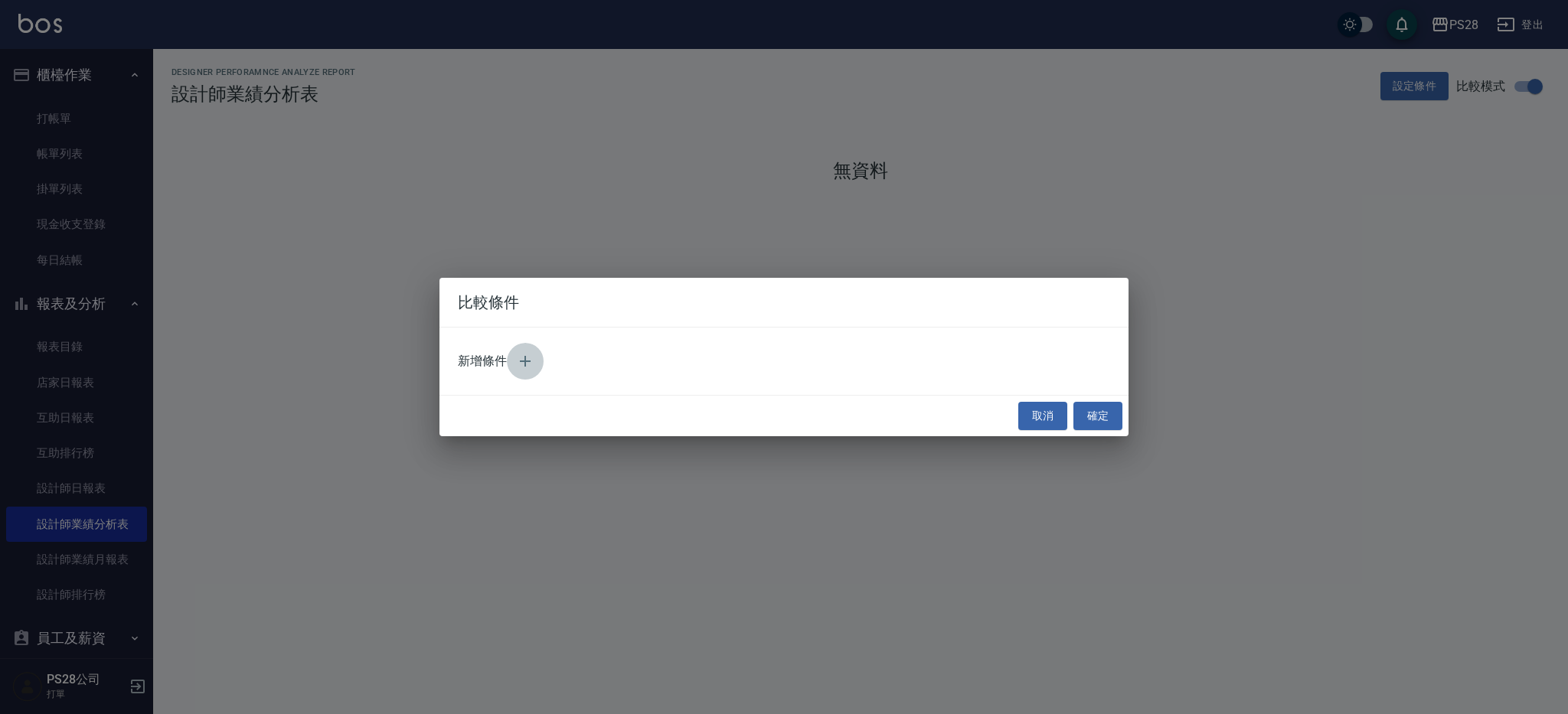
click at [534, 359] on icon "button" at bounding box center [525, 361] width 18 height 18
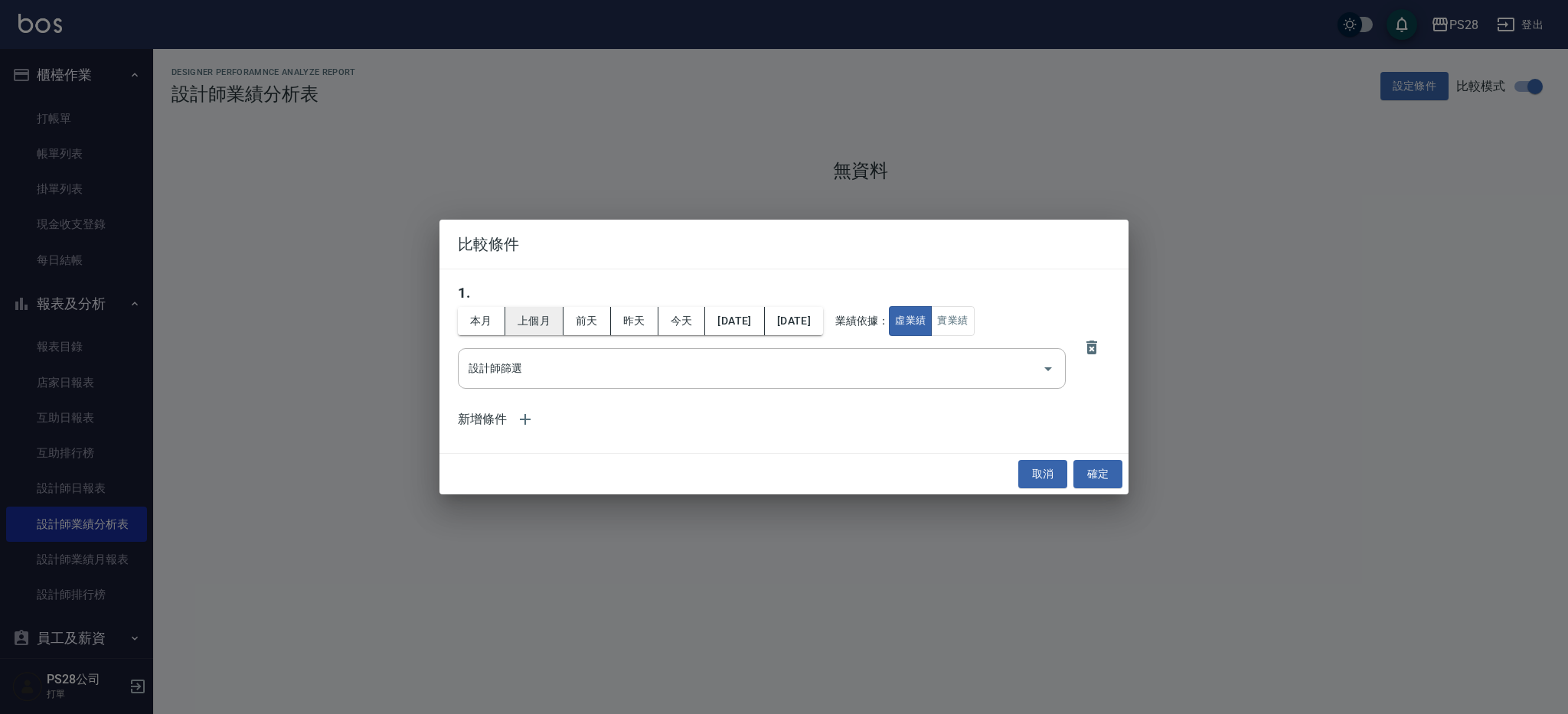
click at [530, 317] on button "上個月" at bounding box center [535, 321] width 58 height 28
click at [523, 332] on button "上個月" at bounding box center [535, 321] width 58 height 28
click at [480, 324] on button "本月" at bounding box center [481, 321] width 47 height 28
click at [564, 382] on div "設計師篩選" at bounding box center [762, 369] width 608 height 41
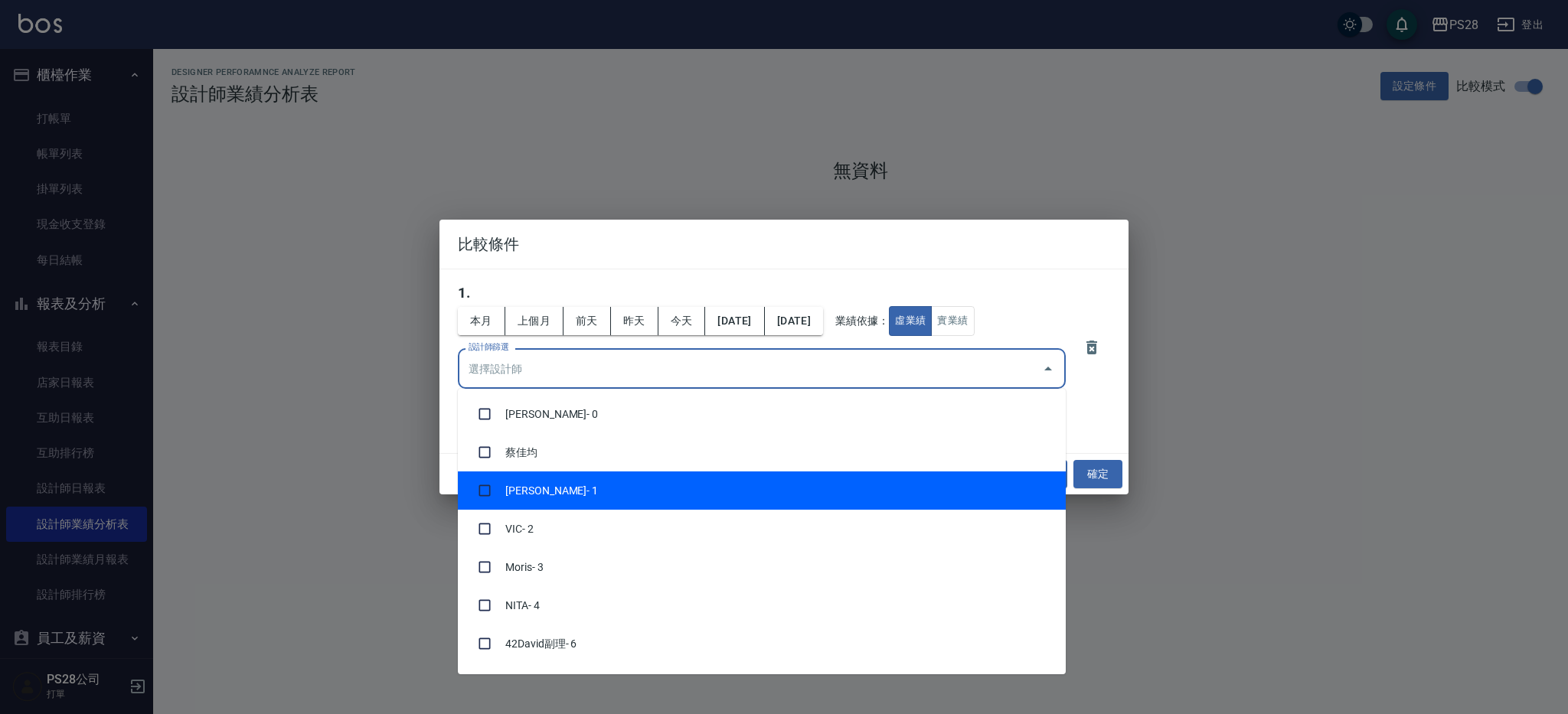
click at [555, 477] on li "[PERSON_NAME] - 1" at bounding box center [762, 491] width 608 height 38
checkbox input "true"
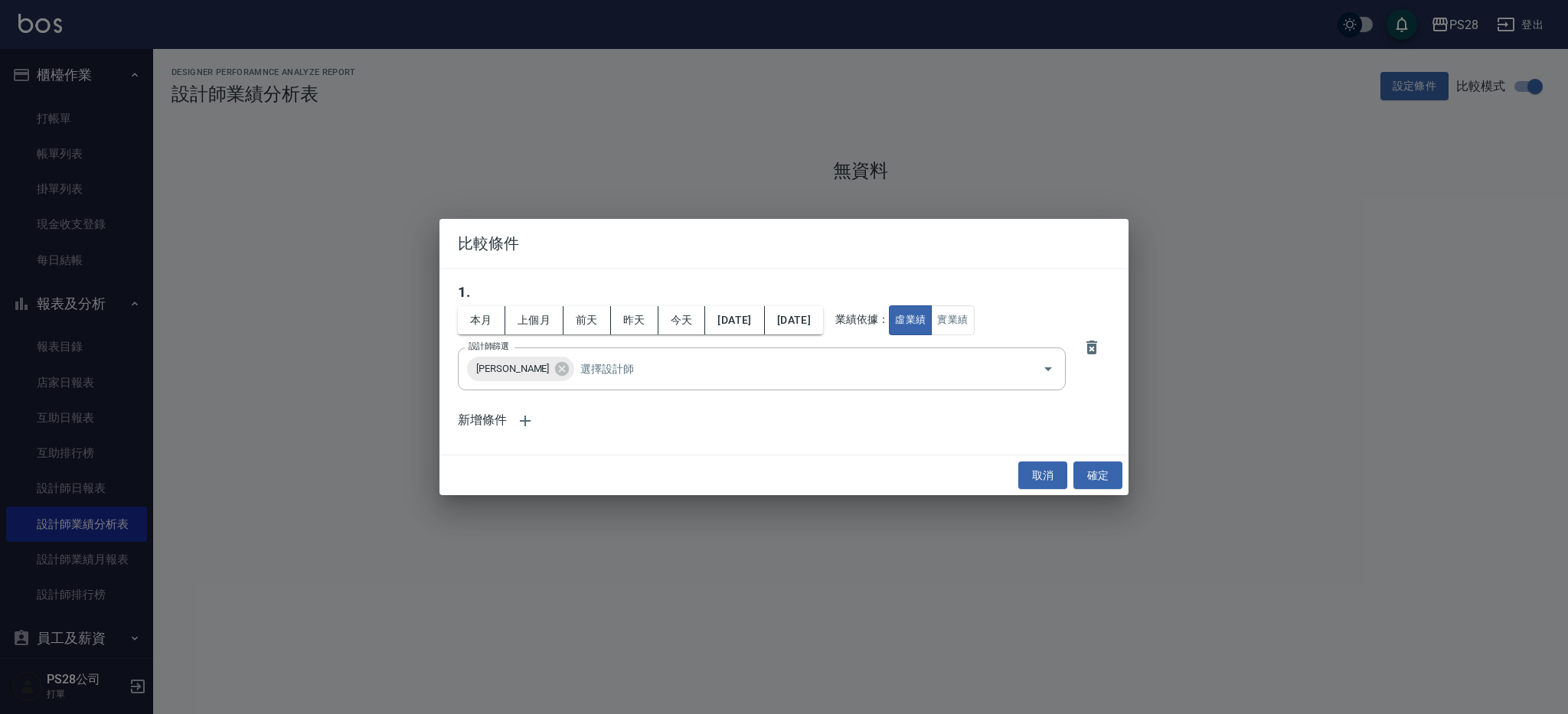
click at [580, 276] on div "1 . 本月 上個月 [DATE] [DATE] [DATE] [DATE] [DATE] 業績依據： 虛業績 實業績 設計師篩選 [PERSON_NAME]…" at bounding box center [784, 362] width 689 height 186
click at [539, 321] on button "上個月" at bounding box center [535, 320] width 58 height 28
click at [532, 423] on icon "button" at bounding box center [525, 421] width 18 height 18
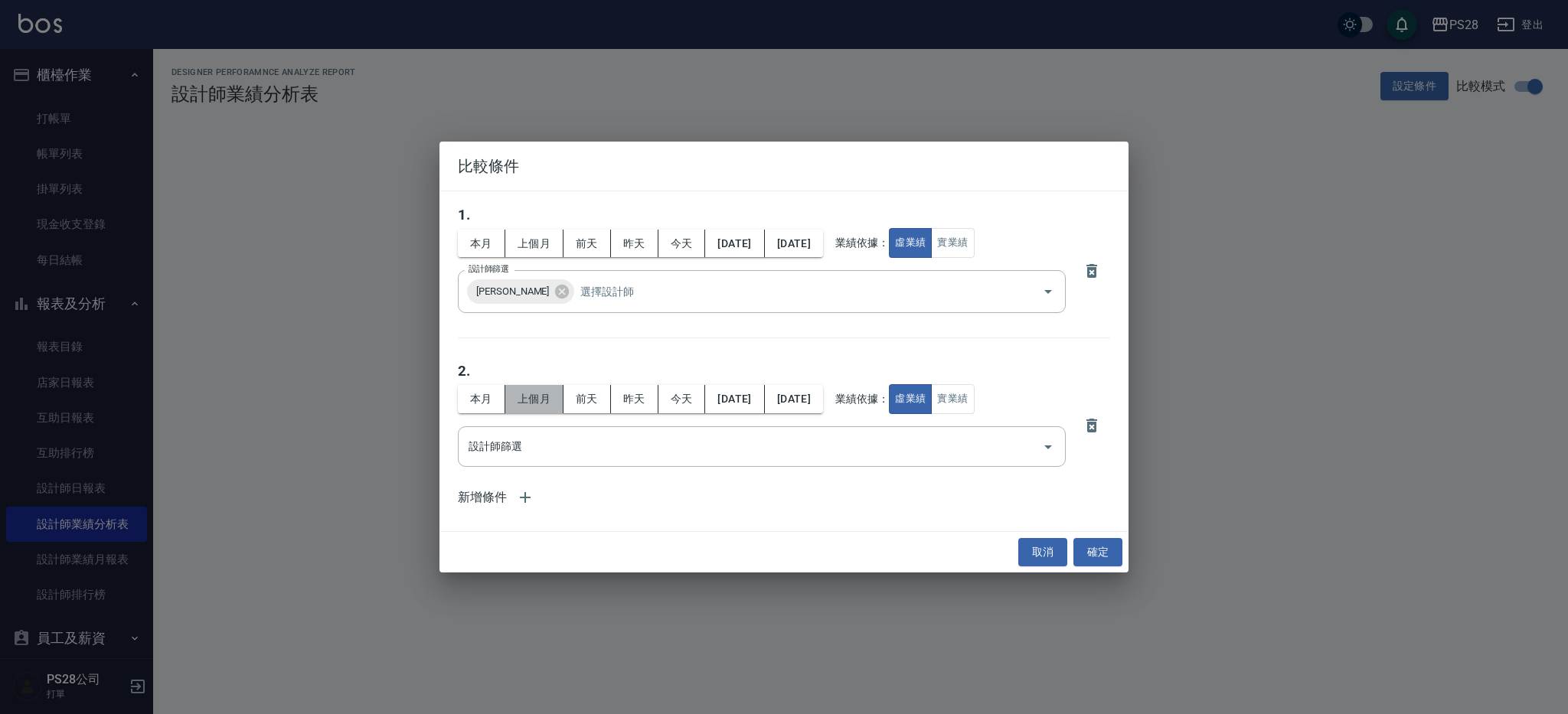
click at [535, 401] on button "上個月" at bounding box center [535, 399] width 58 height 28
drag, startPoint x: 471, startPoint y: 401, endPoint x: 651, endPoint y: 396, distance: 180.1
click at [471, 401] on button "本月" at bounding box center [481, 399] width 47 height 28
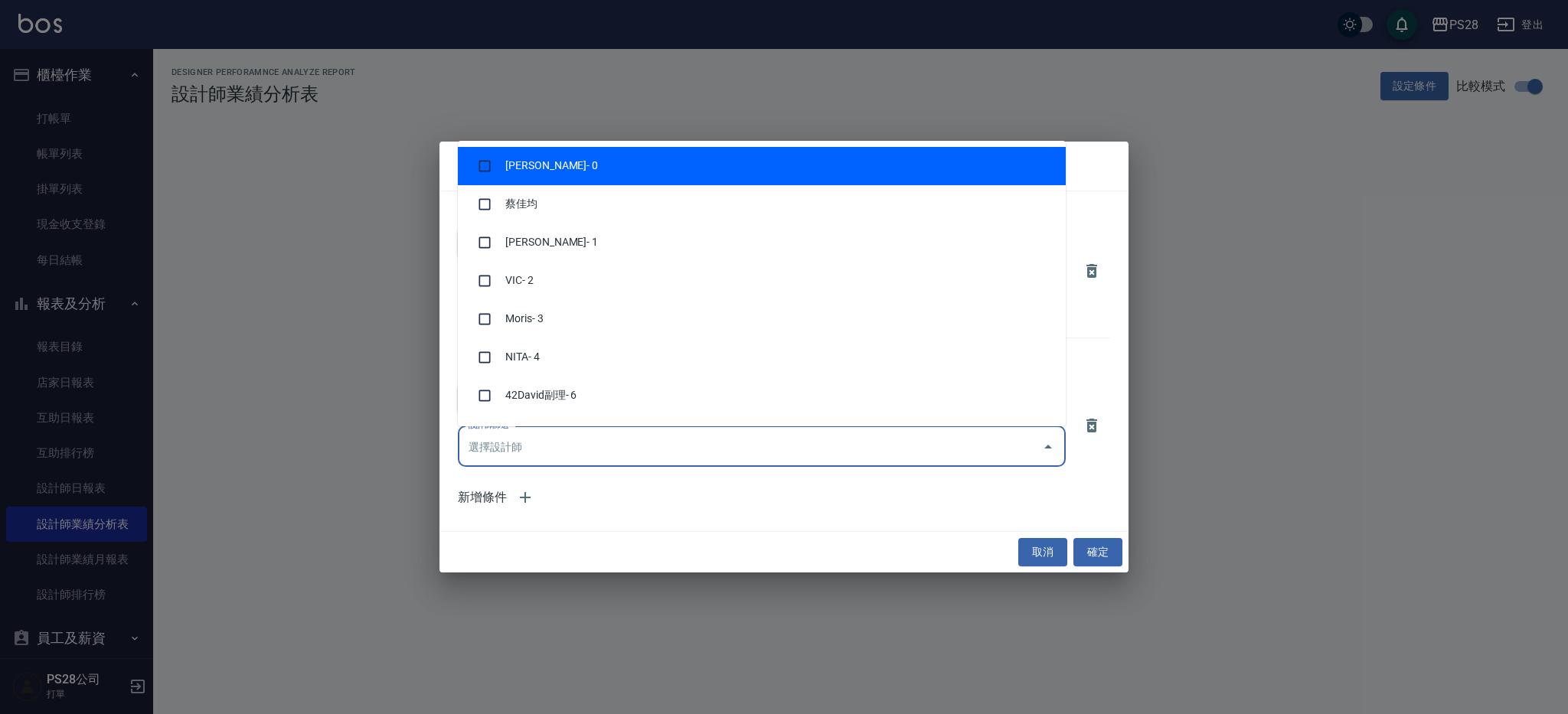
click at [686, 457] on input "設計師篩選" at bounding box center [751, 447] width 571 height 27
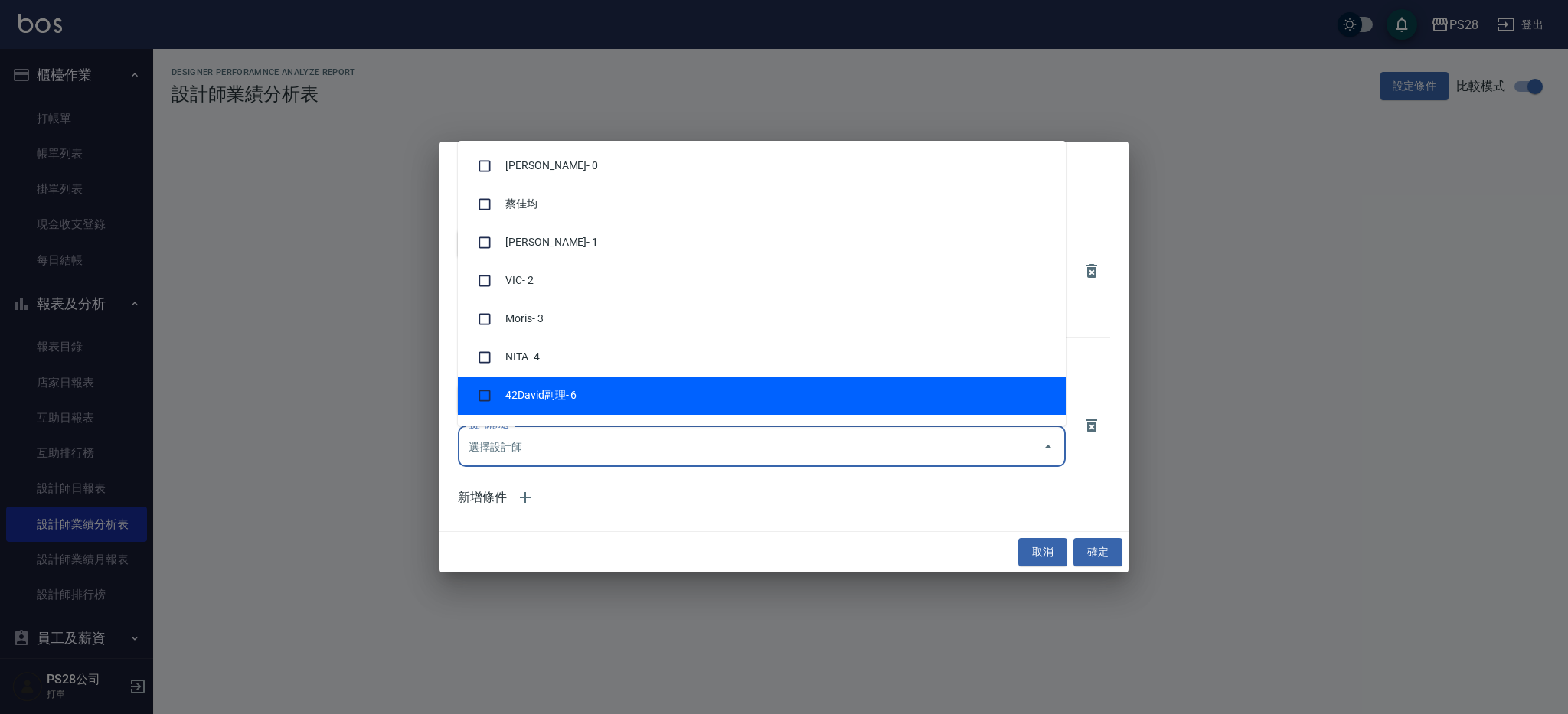
scroll to position [35, 0]
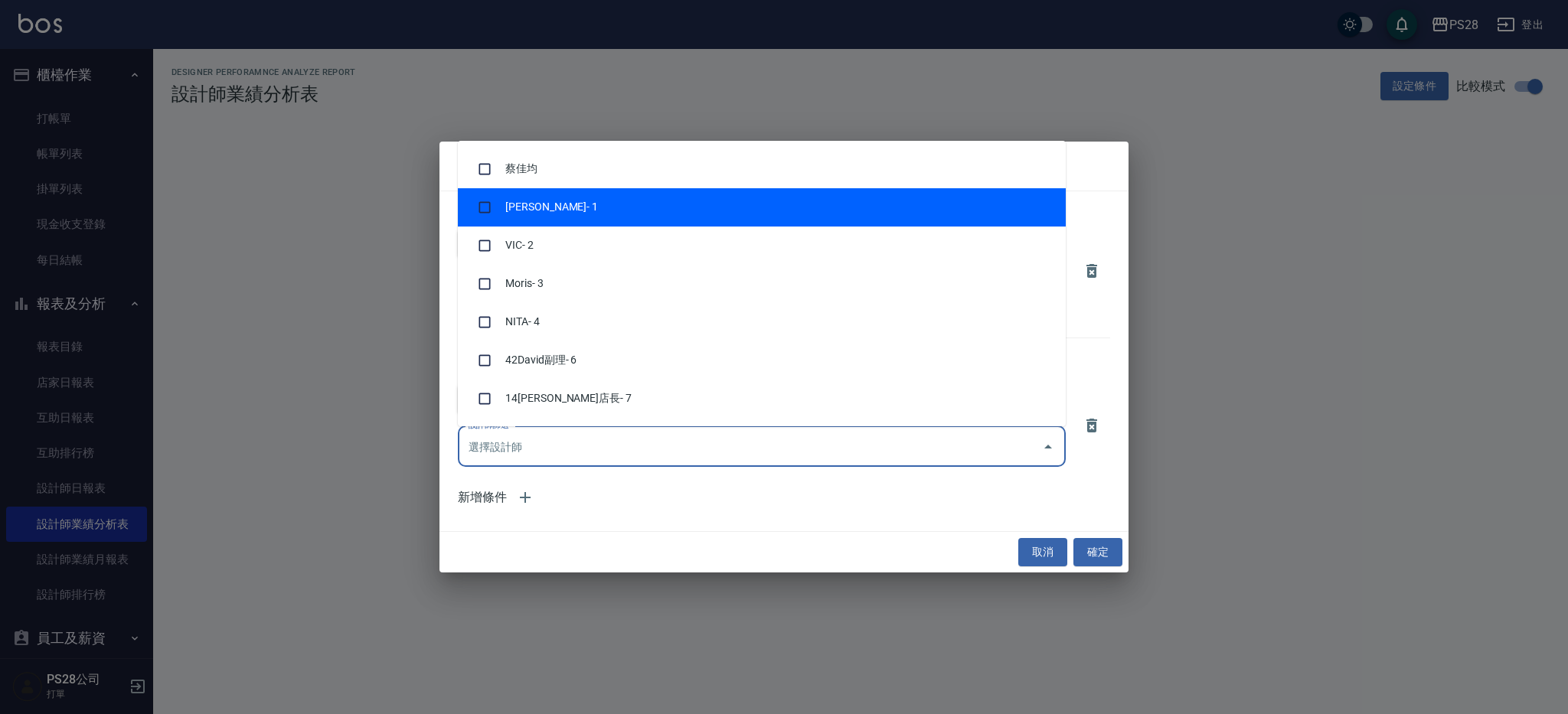
click at [585, 192] on li "[PERSON_NAME] - 1" at bounding box center [762, 208] width 608 height 38
checkbox input "true"
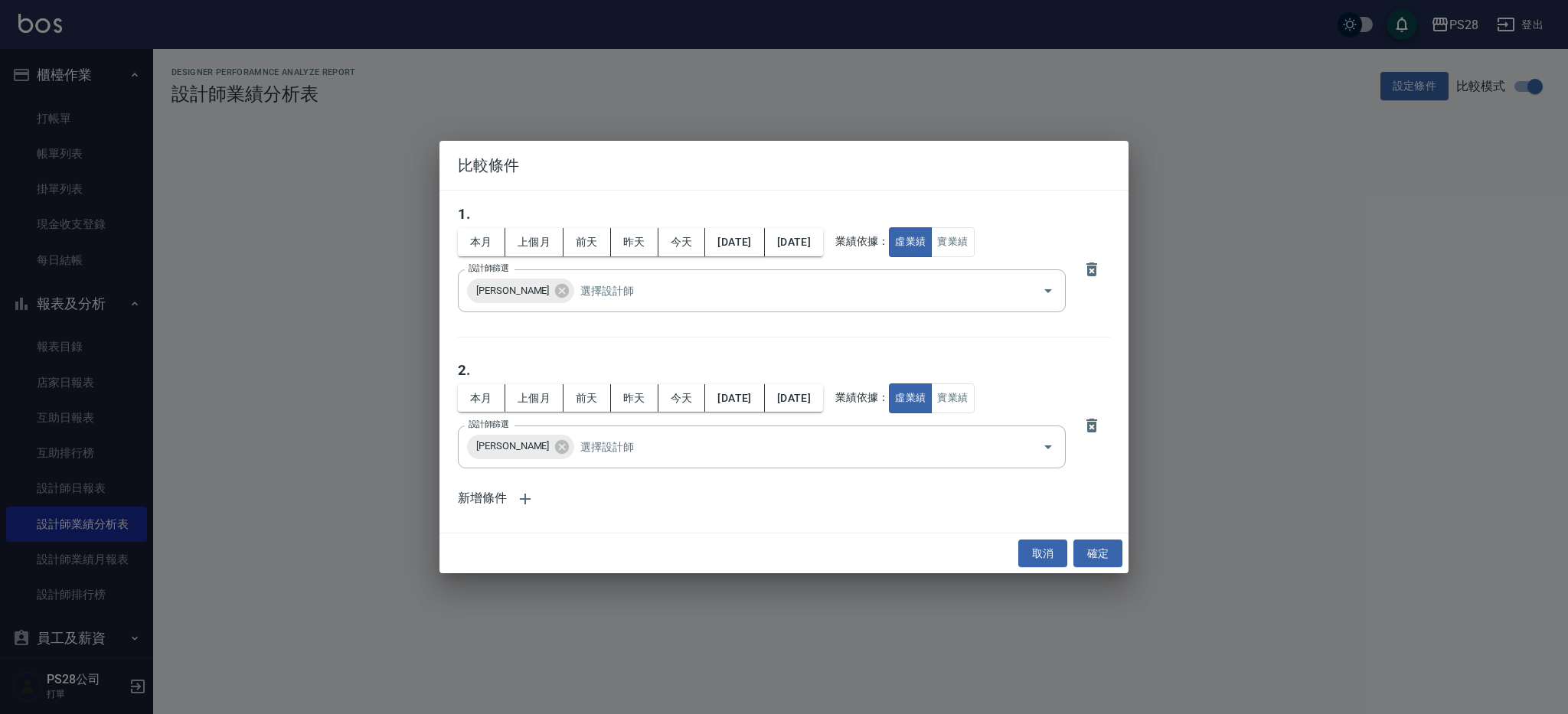
click at [948, 524] on div "1 . 本月 上個月 [DATE] [DATE] [DATE] [DATE] [DATE] 業績依據： 虛業績 實業績 設計師篩選 [PERSON_NAME]…" at bounding box center [784, 362] width 689 height 342
click at [1095, 549] on button "確定" at bounding box center [1098, 554] width 49 height 28
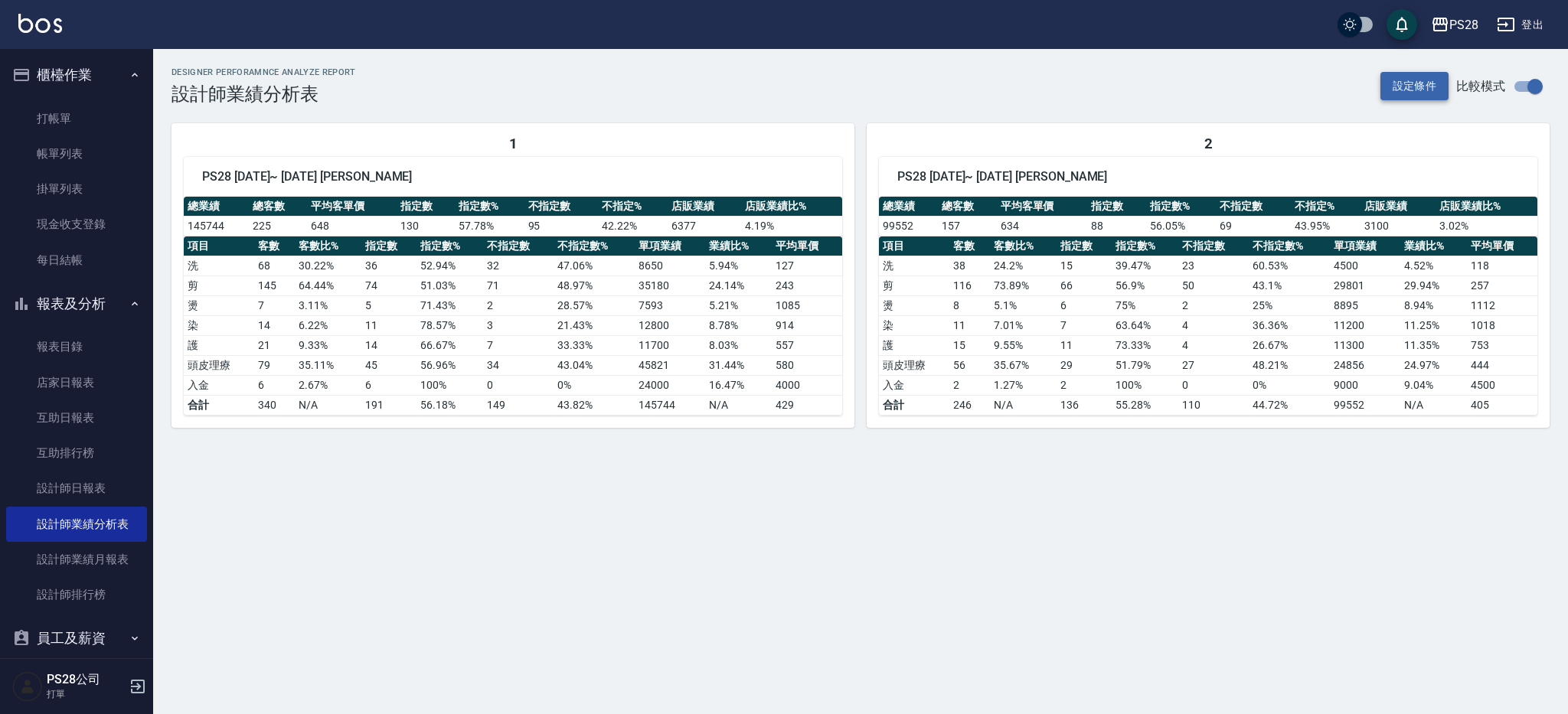
click at [1437, 90] on button "設定條件" at bounding box center [1415, 86] width 69 height 28
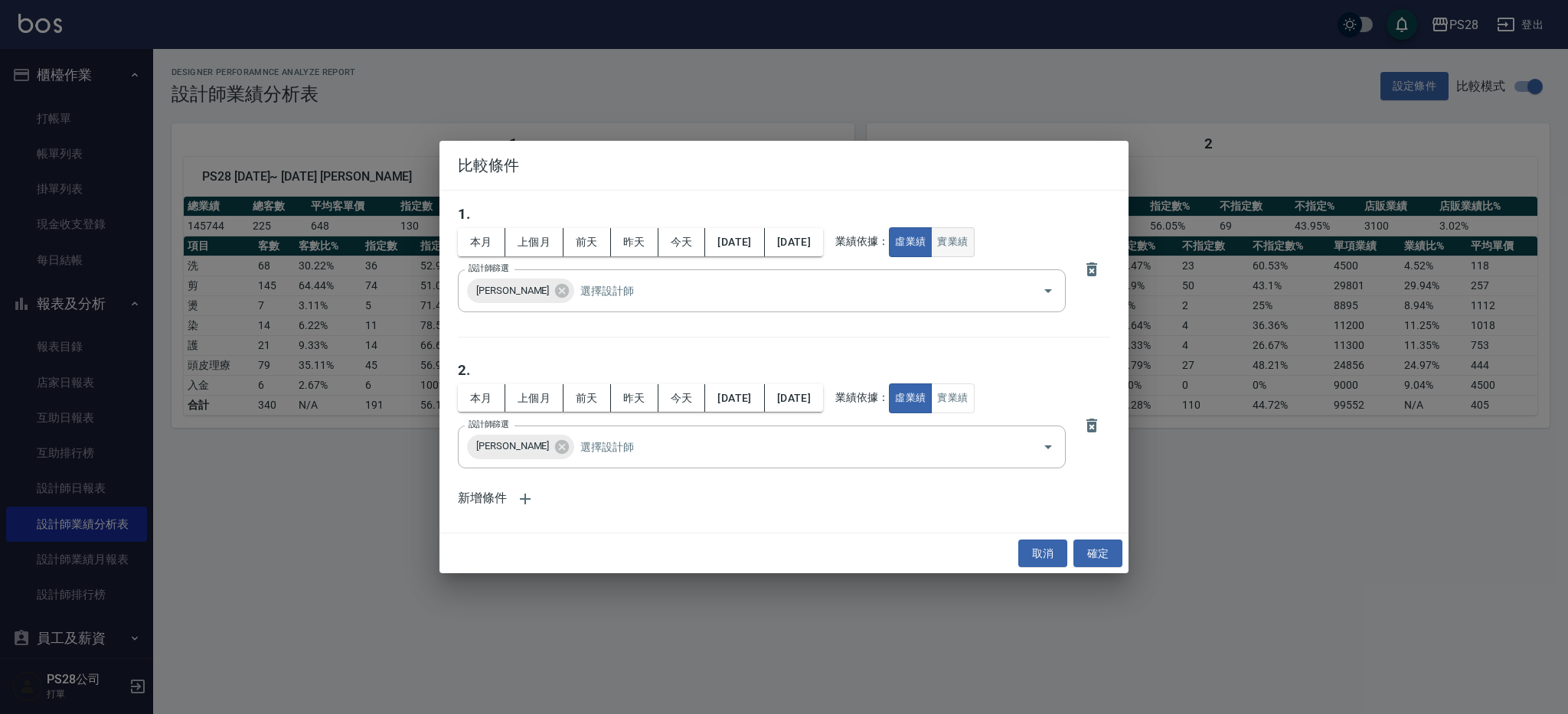
click at [974, 238] on button "實業績" at bounding box center [953, 242] width 43 height 30
click at [974, 400] on button "實業績" at bounding box center [953, 399] width 43 height 30
click at [1086, 555] on button "確定" at bounding box center [1098, 554] width 49 height 28
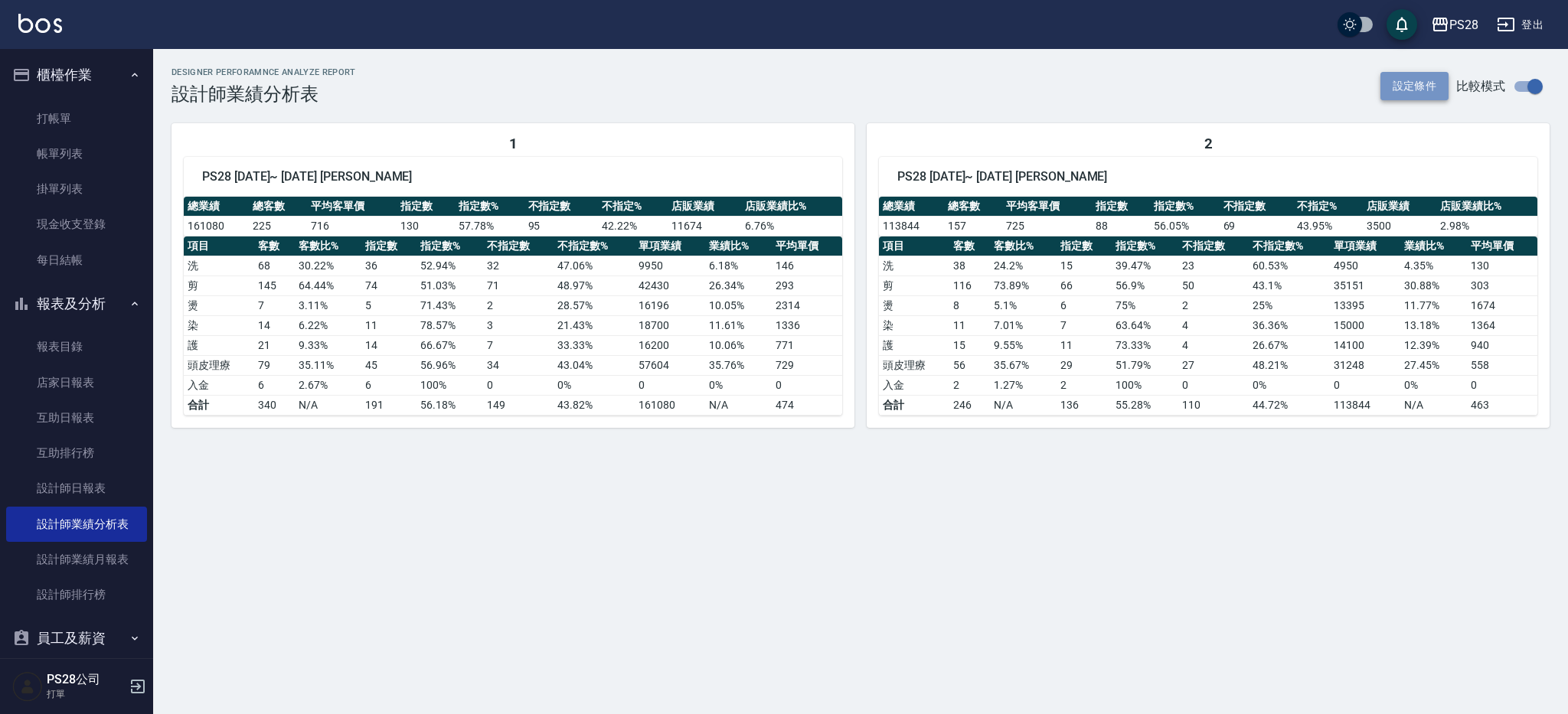
click at [1409, 84] on button "設定條件" at bounding box center [1415, 86] width 69 height 28
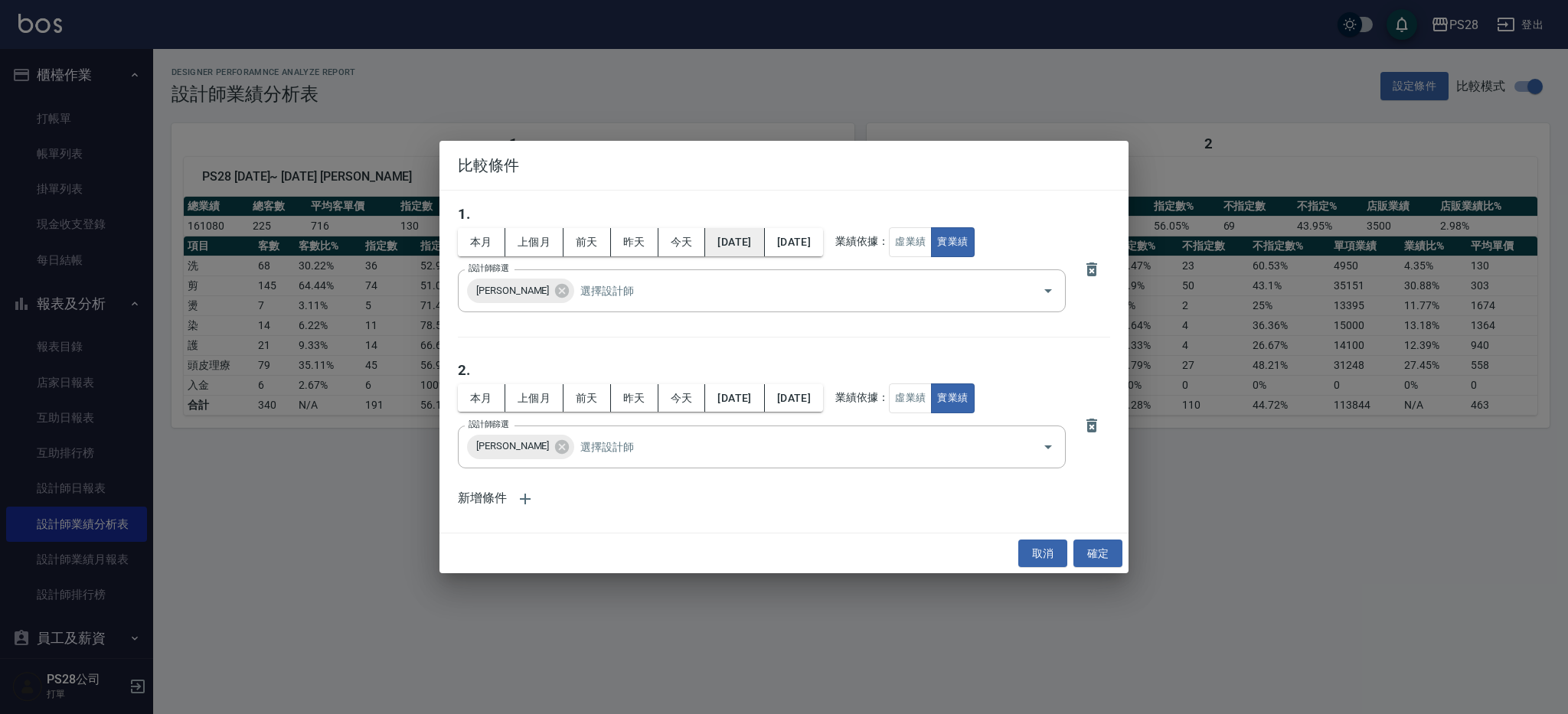
click at [740, 247] on button "[DATE]" at bounding box center [734, 242] width 59 height 28
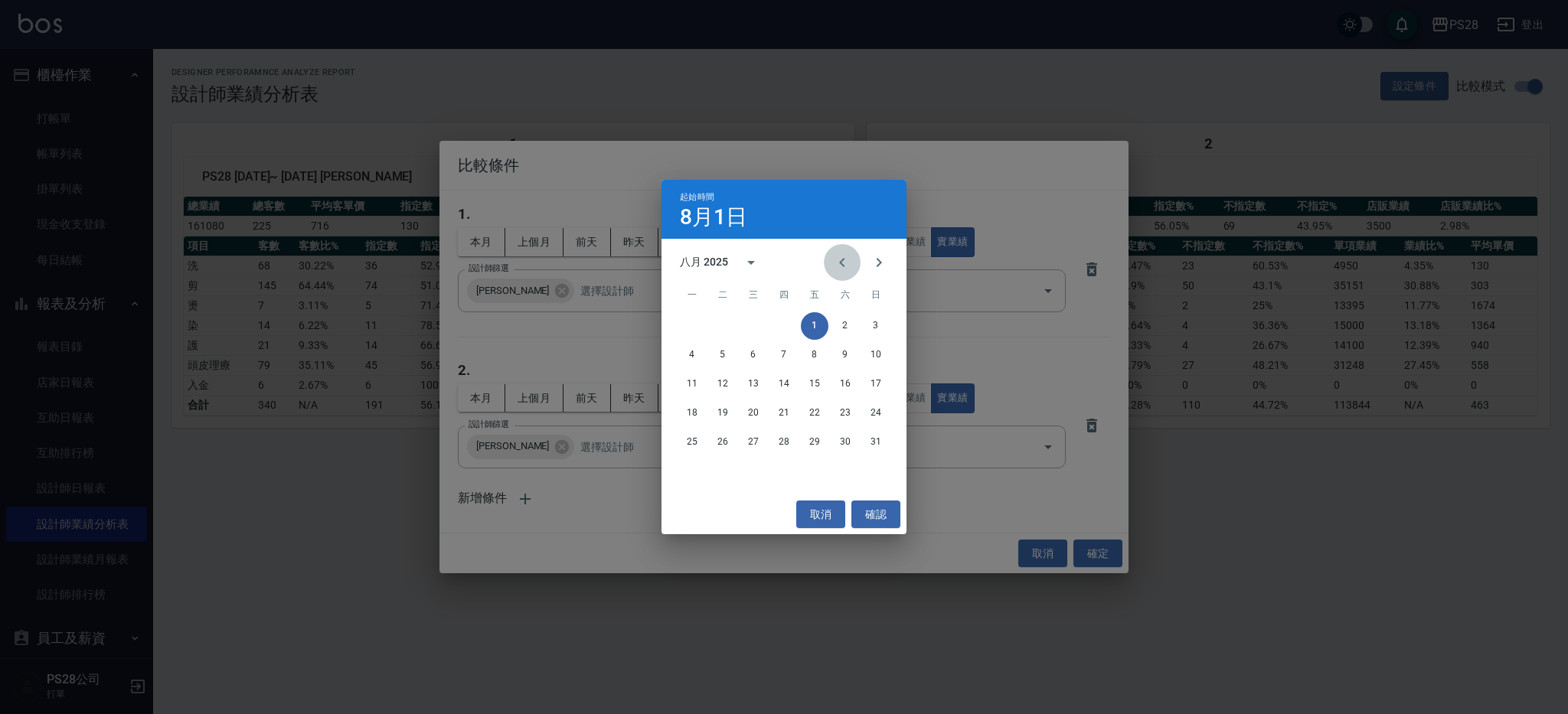
click at [855, 261] on button "Previous month" at bounding box center [842, 262] width 37 height 37
drag, startPoint x: 872, startPoint y: 326, endPoint x: 823, endPoint y: 393, distance: 83.0
click at [723, 460] on div "1 2 3 4 5 6 7 8 9 10 11 12 13 14 15 16 17 18 19 20 21 22 23 24 25 26 27 28 29 30" at bounding box center [784, 399] width 245 height 176
click at [883, 326] on button "1" at bounding box center [875, 325] width 27 height 27
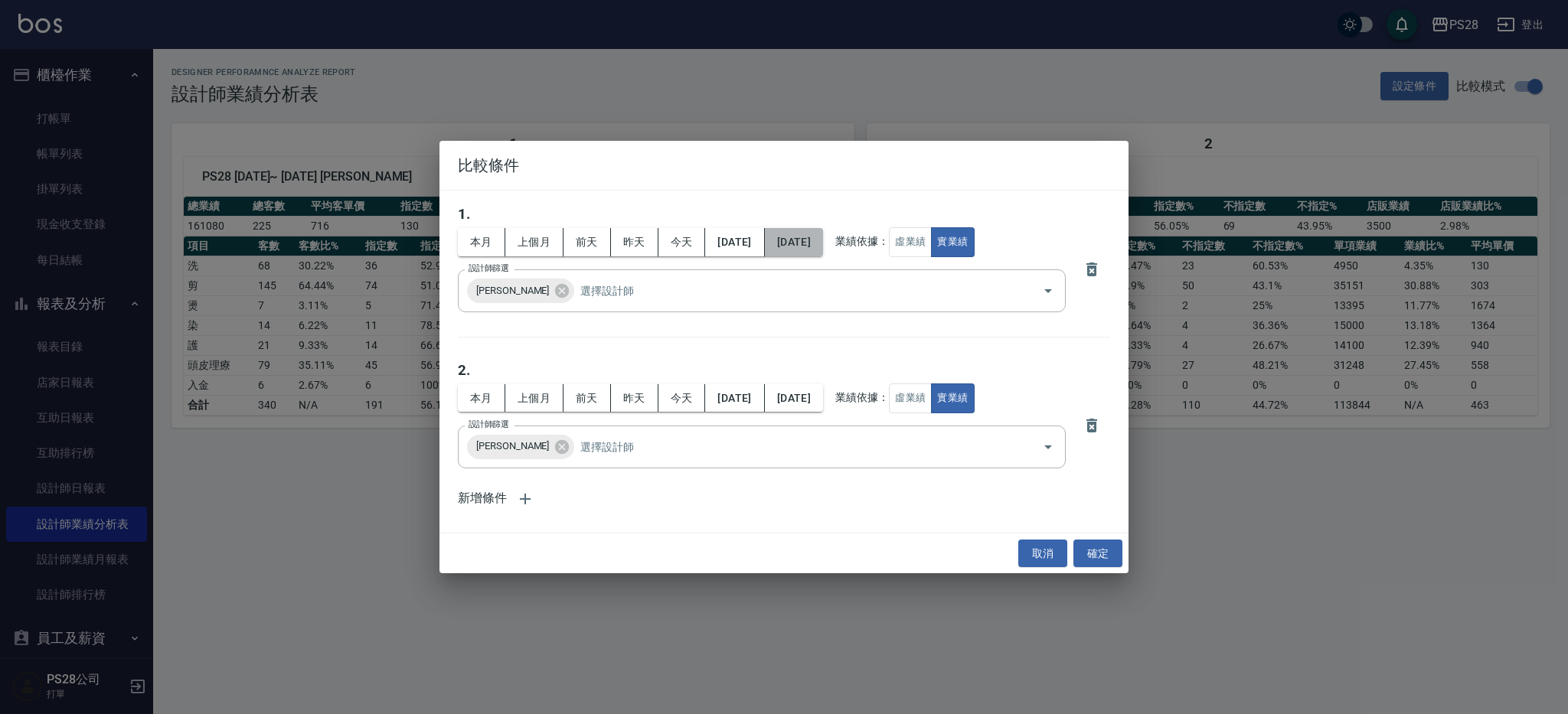
click at [823, 233] on button "[DATE]" at bounding box center [794, 242] width 58 height 28
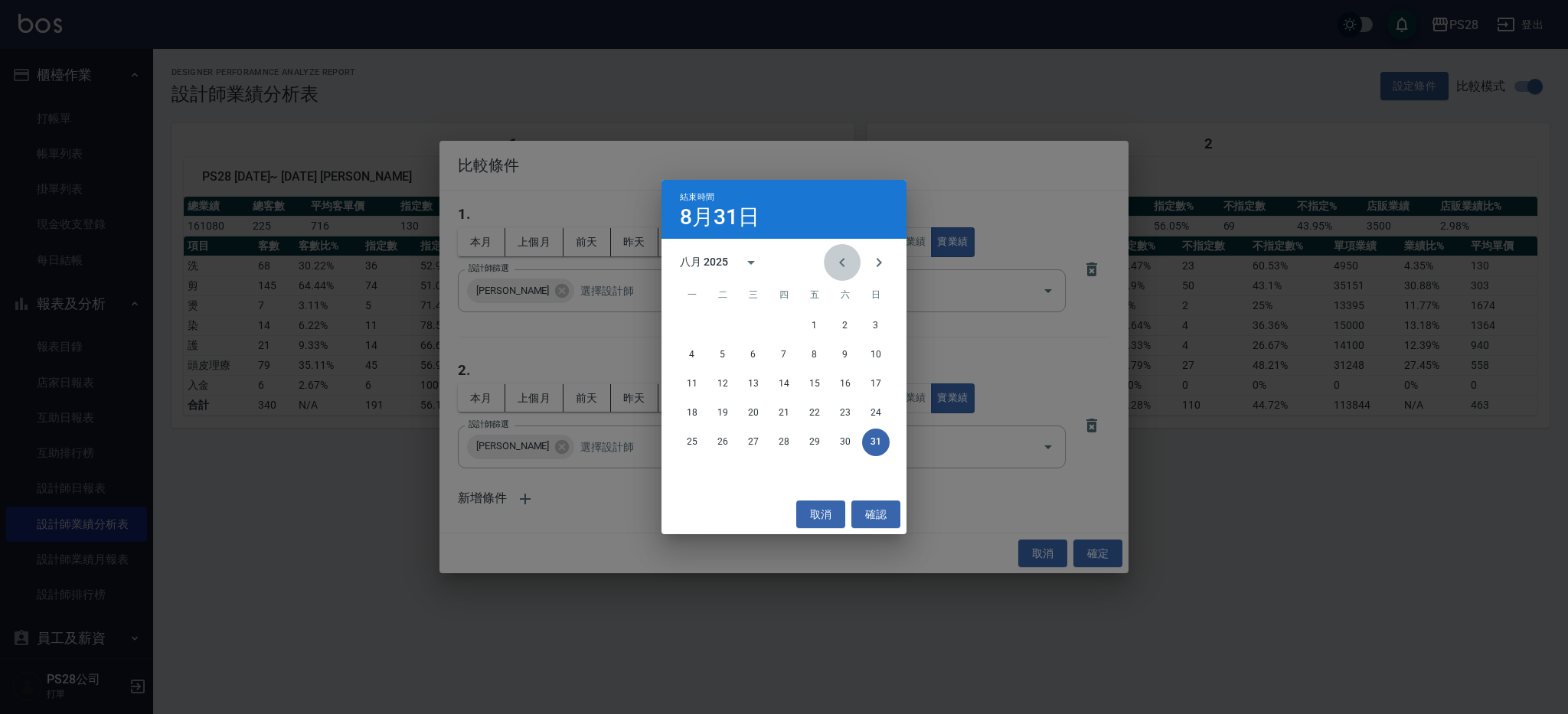
click at [852, 267] on button "Previous month" at bounding box center [842, 262] width 37 height 37
drag, startPoint x: 690, startPoint y: 467, endPoint x: 698, endPoint y: 445, distance: 23.4
click at [690, 467] on button "30" at bounding box center [692, 471] width 27 height 27
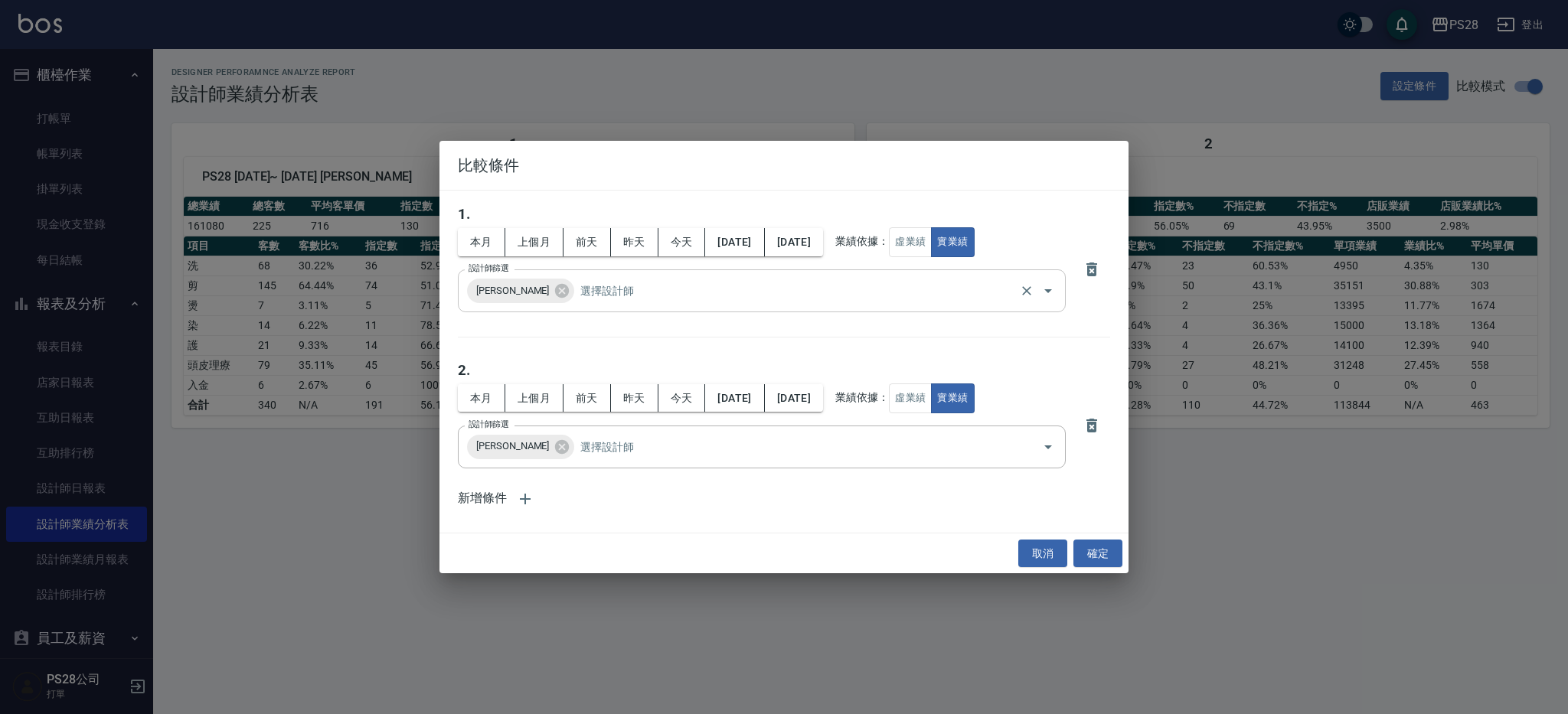
click at [843, 280] on input "設計師篩選" at bounding box center [796, 291] width 439 height 27
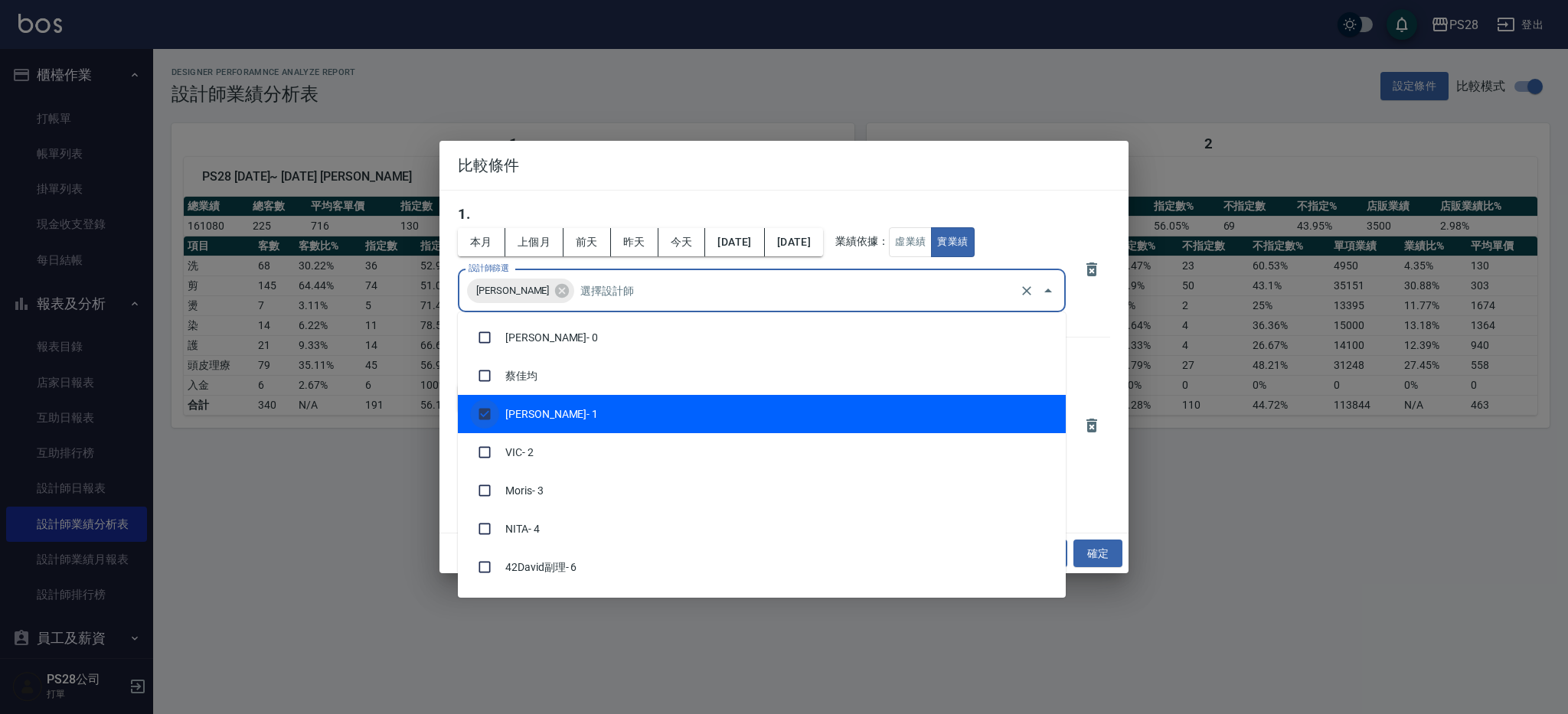
click at [487, 413] on input "checkbox" at bounding box center [484, 413] width 29 height 29
checkbox input "false"
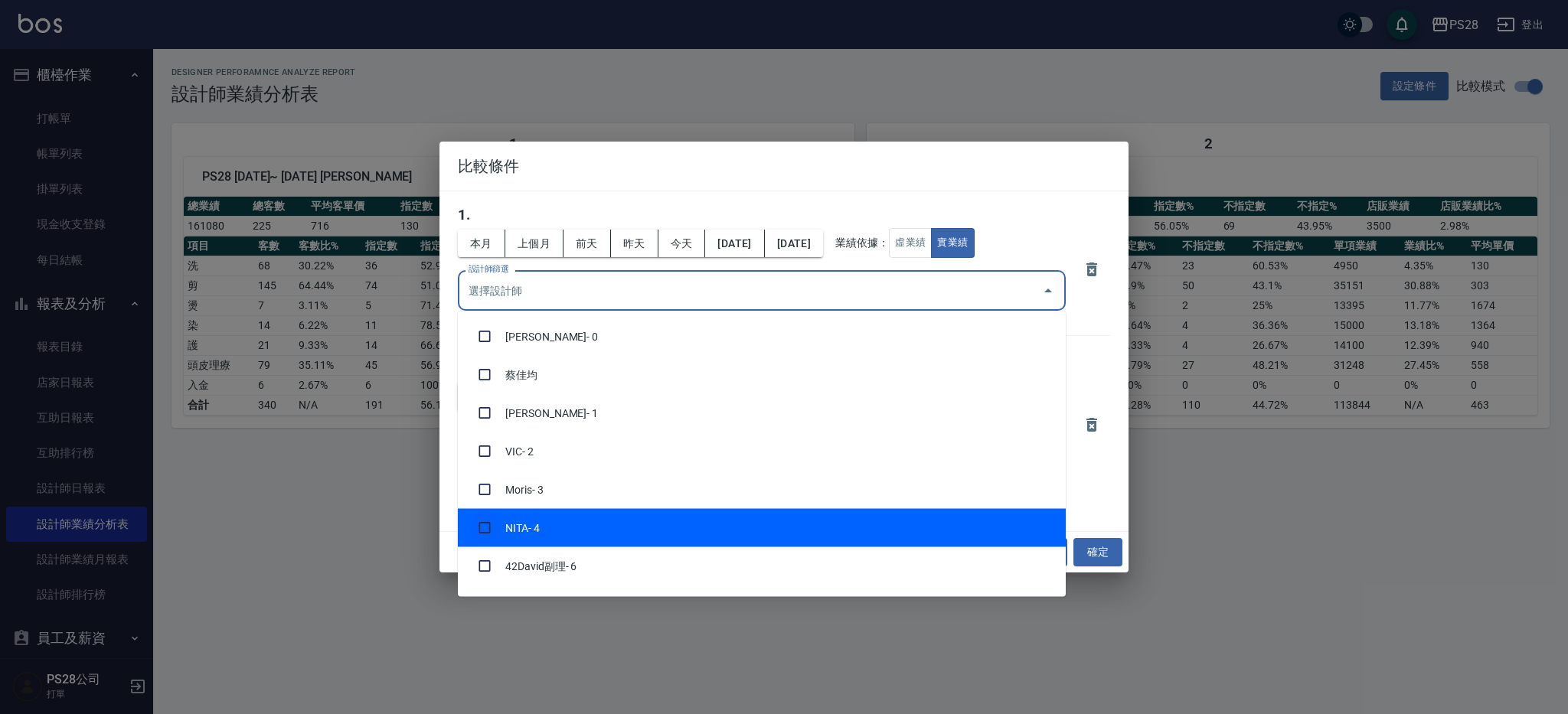
click at [483, 532] on input "checkbox" at bounding box center [484, 528] width 29 height 29
checkbox input "true"
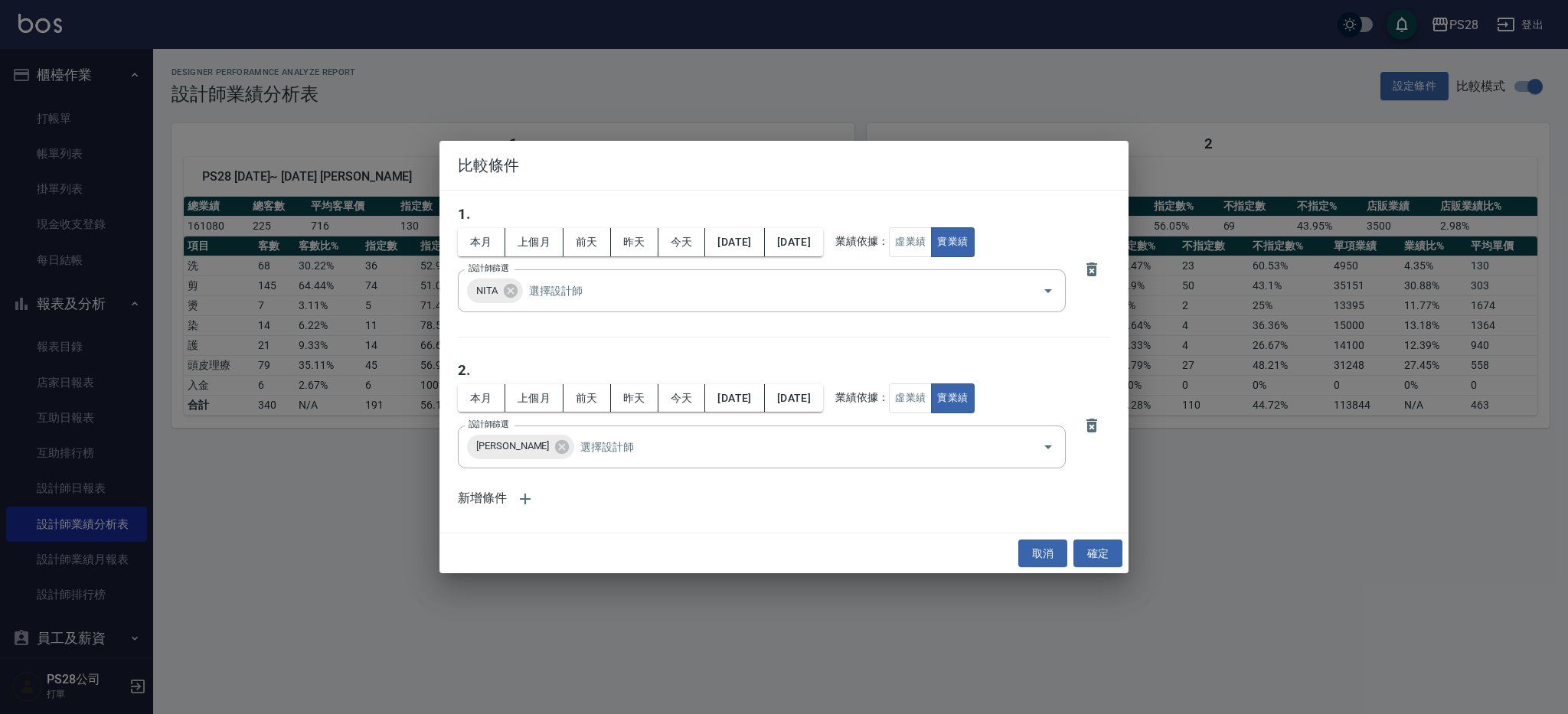
drag, startPoint x: 630, startPoint y: 202, endPoint x: 635, endPoint y: 227, distance: 25.5
click at [630, 202] on div "1 . 本月 上個月 [DATE] [DATE] [DATE] [DATE] [DATE] 業績依據： 虛業績 實業績 設計師篩選 NITA 設計師篩選 2 …" at bounding box center [784, 362] width 689 height 342
click at [518, 399] on button "上個月" at bounding box center [535, 399] width 58 height 28
click at [739, 394] on button "[DATE]" at bounding box center [734, 399] width 59 height 28
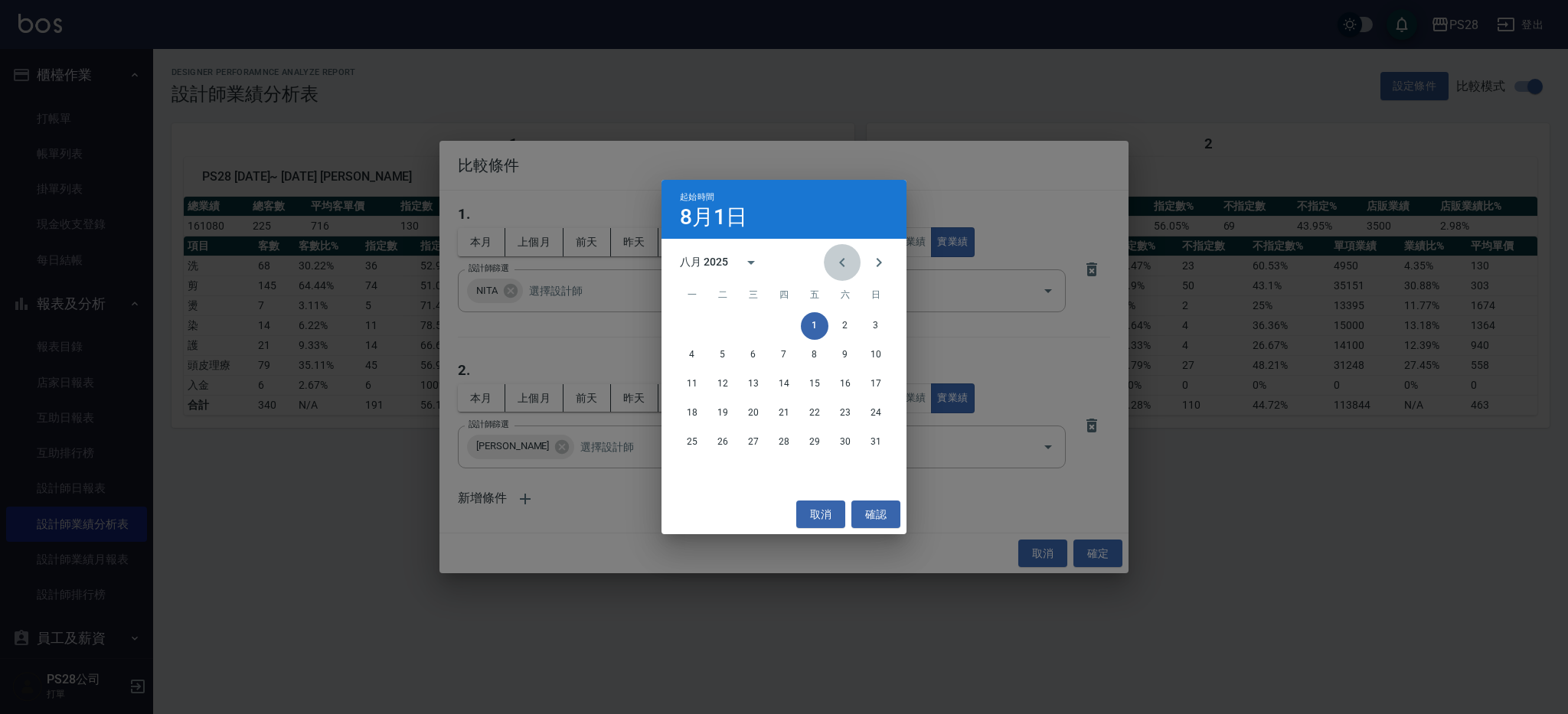
click at [852, 263] on button "Previous month" at bounding box center [842, 262] width 37 height 37
click at [723, 325] on button "1" at bounding box center [723, 325] width 27 height 27
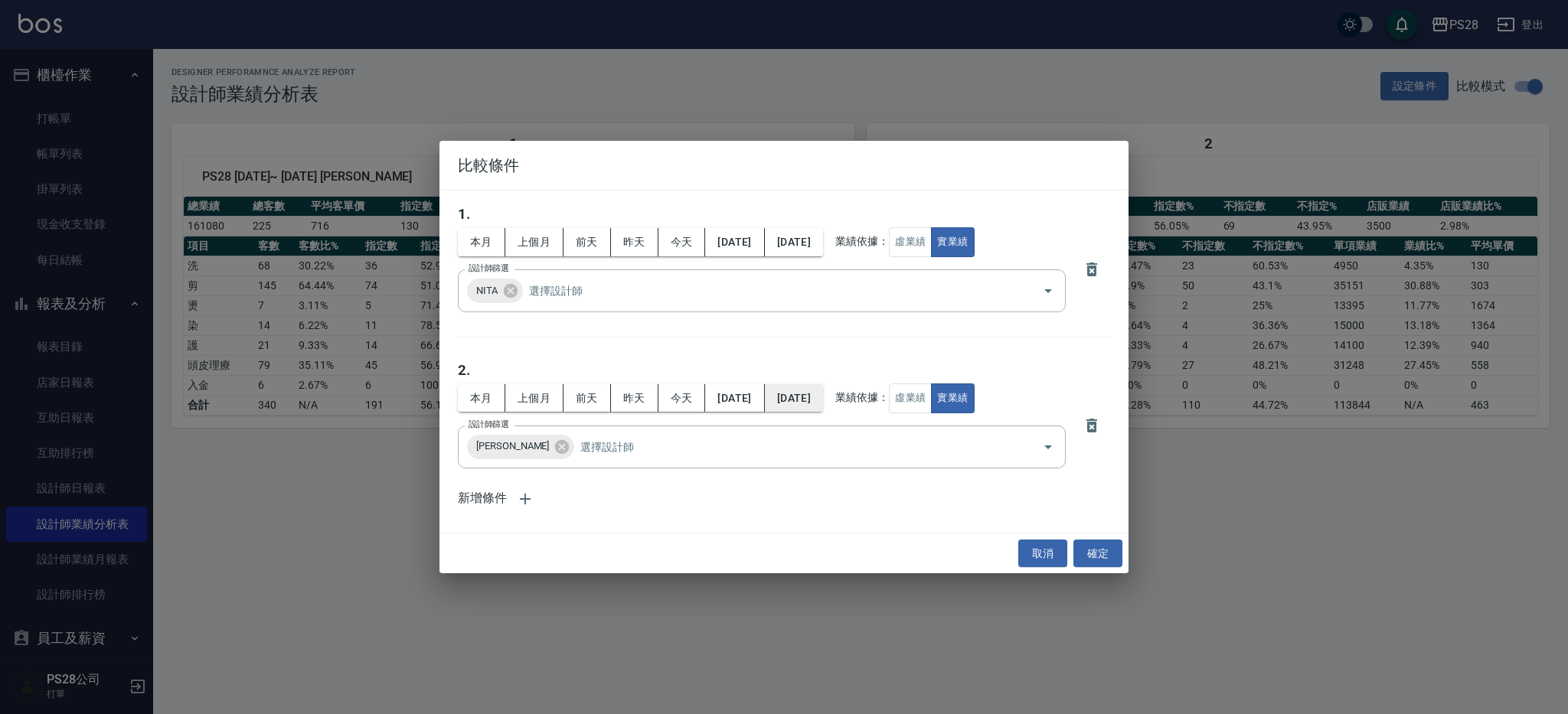
click at [823, 403] on button "[DATE]" at bounding box center [794, 399] width 58 height 28
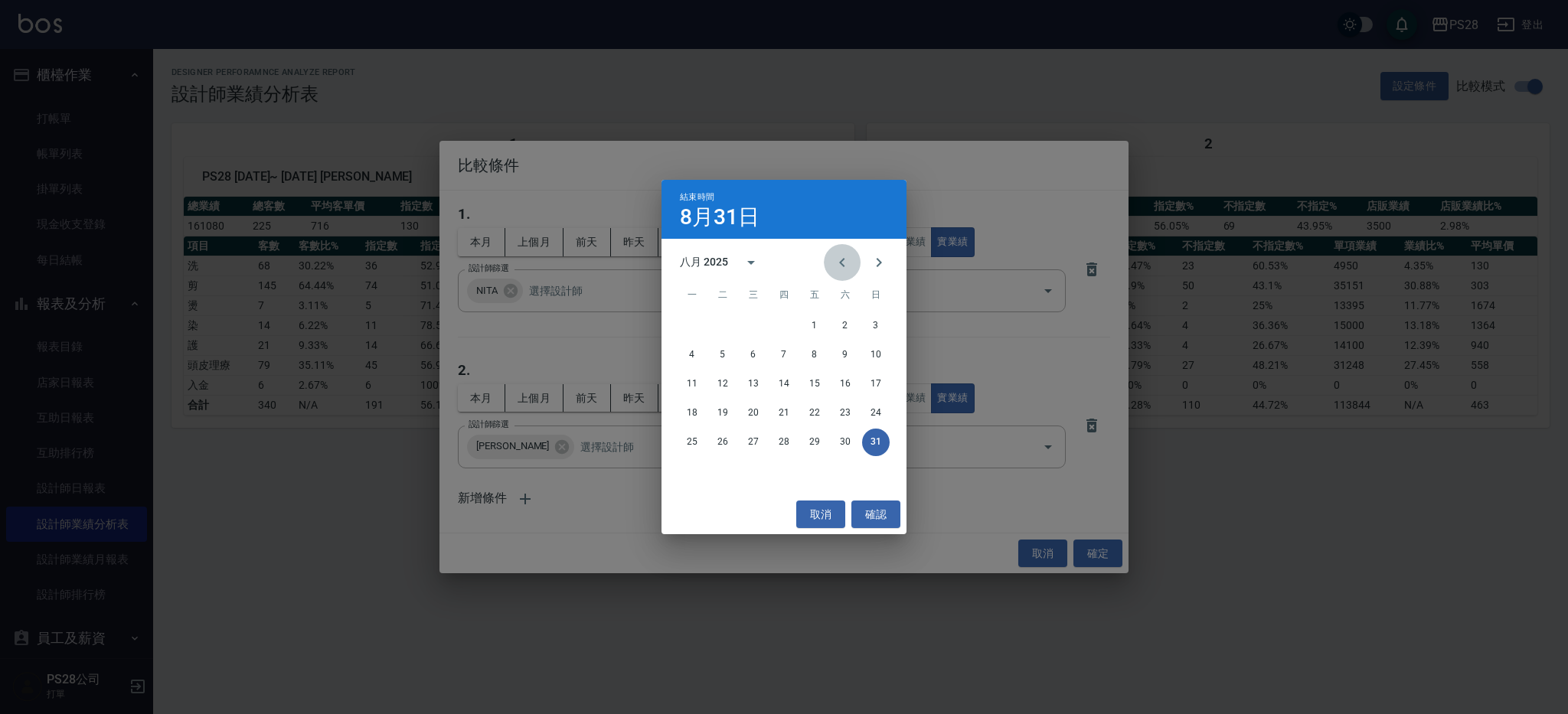
click at [850, 261] on icon "Previous month" at bounding box center [842, 262] width 18 height 18
click at [786, 452] on button "31" at bounding box center [784, 442] width 27 height 27
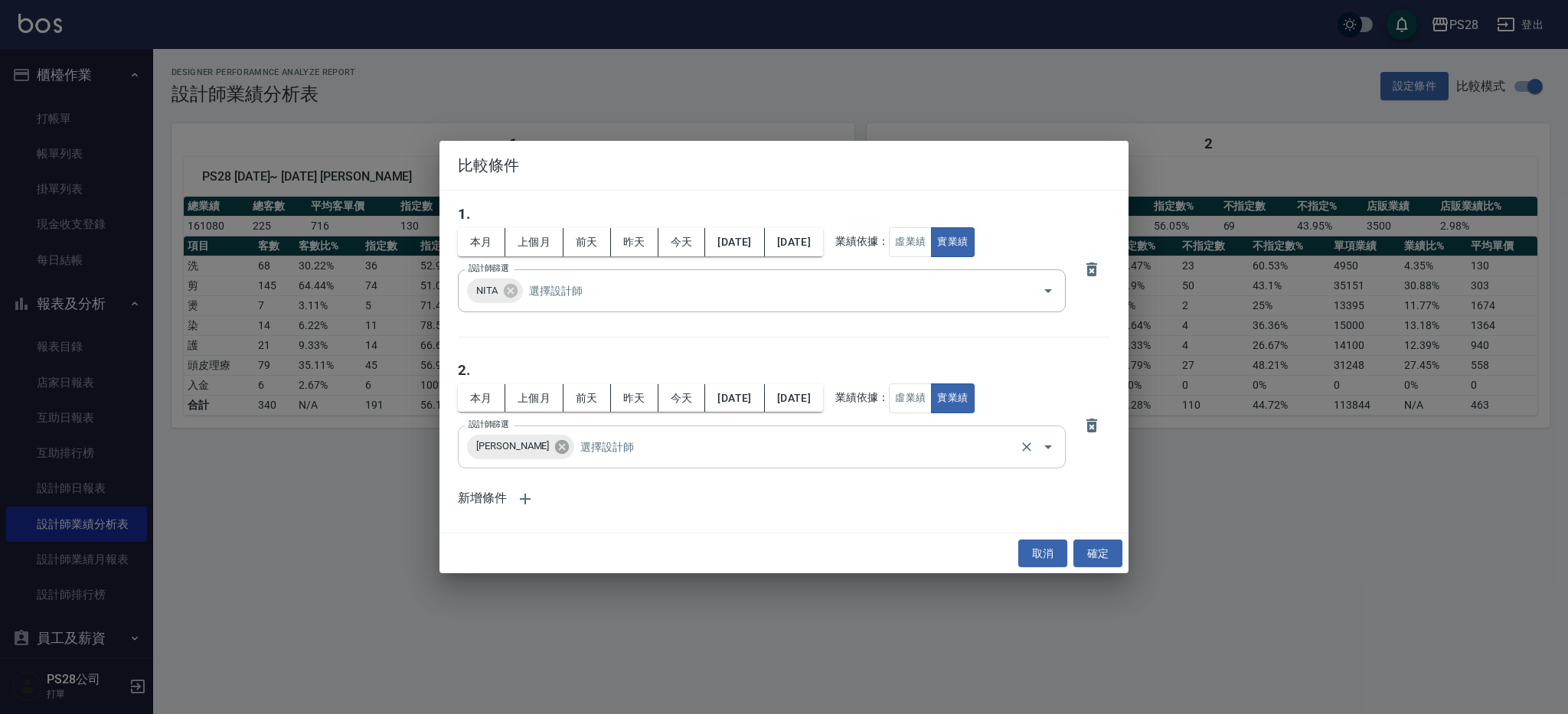
click at [556, 447] on icon at bounding box center [562, 446] width 14 height 14
click at [526, 448] on input "設計師篩選" at bounding box center [751, 447] width 571 height 27
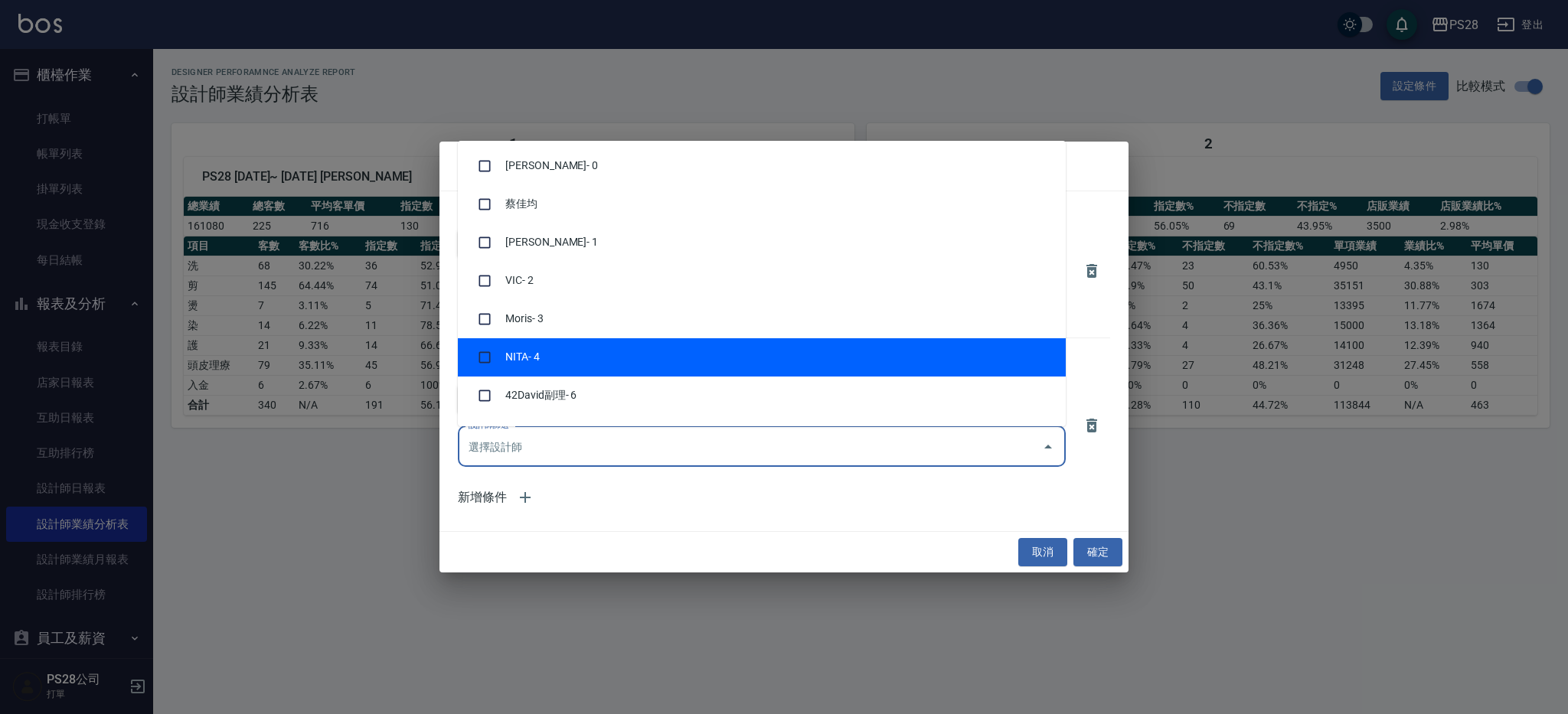
click at [518, 360] on li "NITA - 4" at bounding box center [762, 358] width 608 height 38
checkbox input "true"
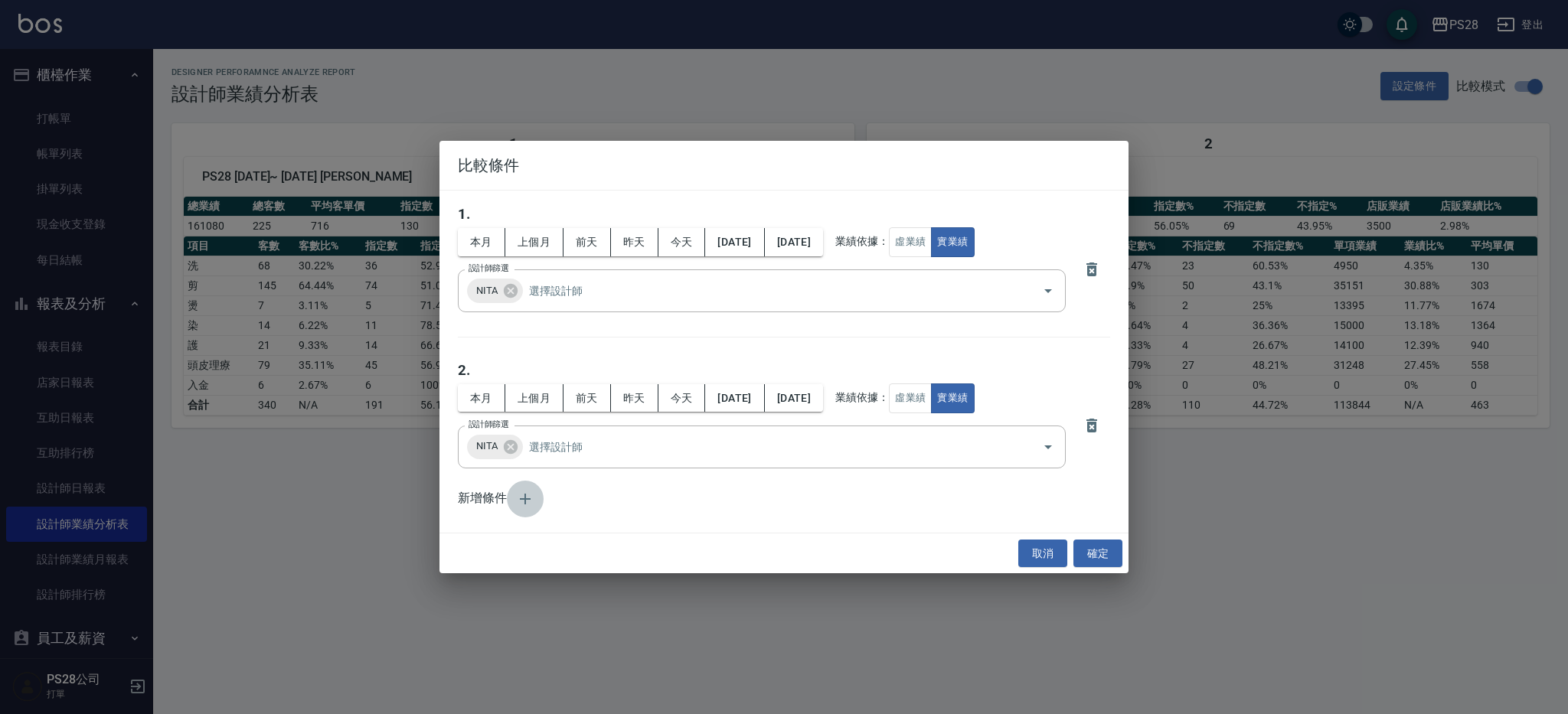
click at [524, 507] on icon "button" at bounding box center [525, 499] width 18 height 18
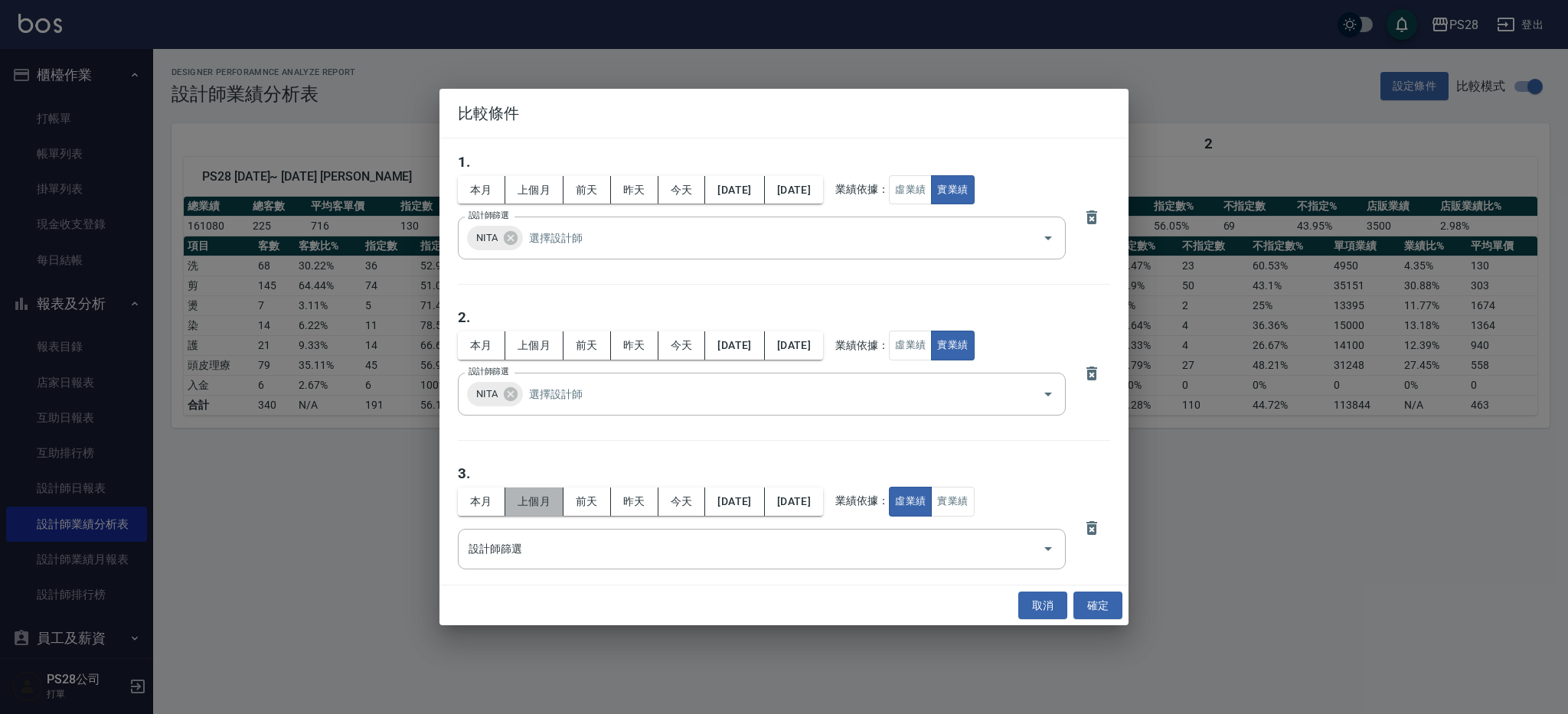
click at [537, 505] on button "上個月" at bounding box center [535, 501] width 58 height 28
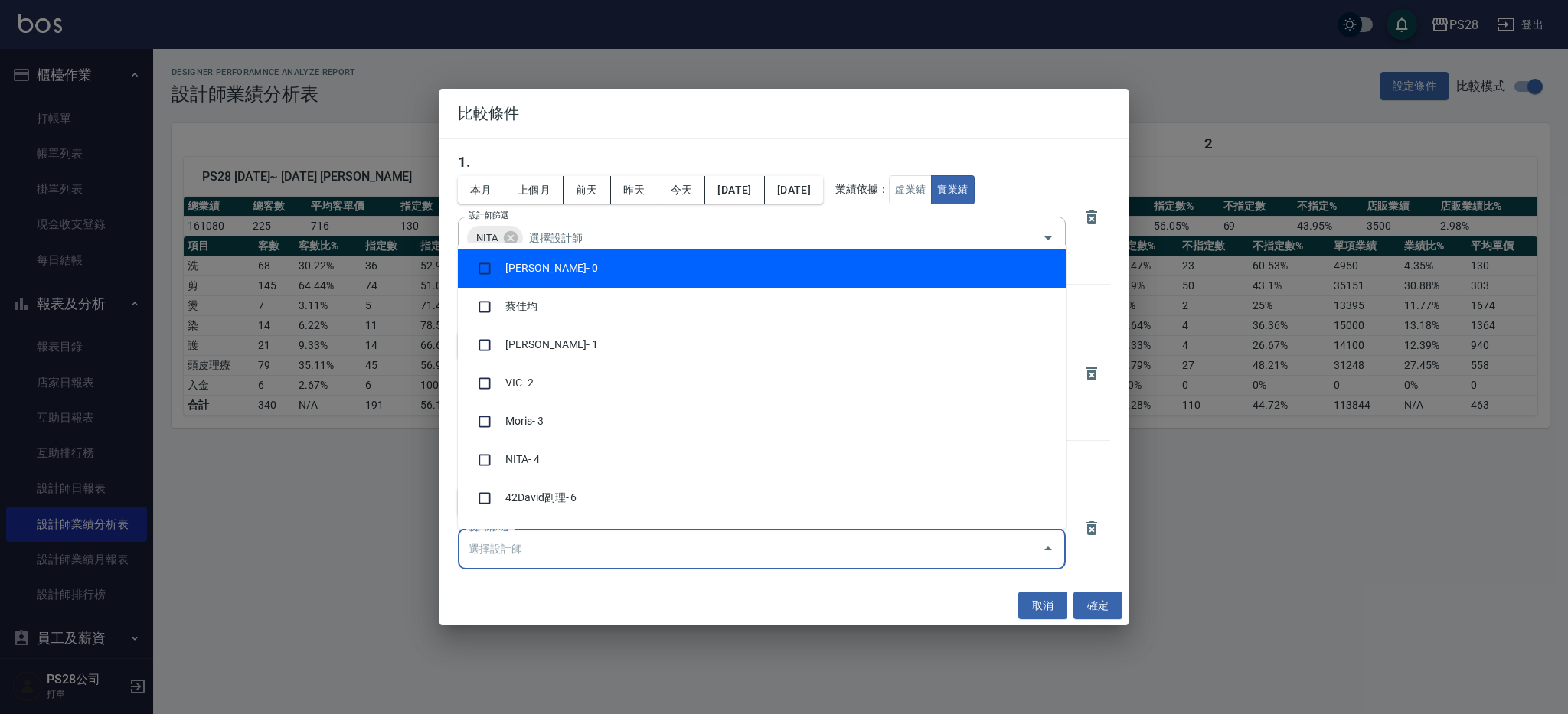
click at [540, 547] on input "設計師篩選" at bounding box center [751, 549] width 571 height 27
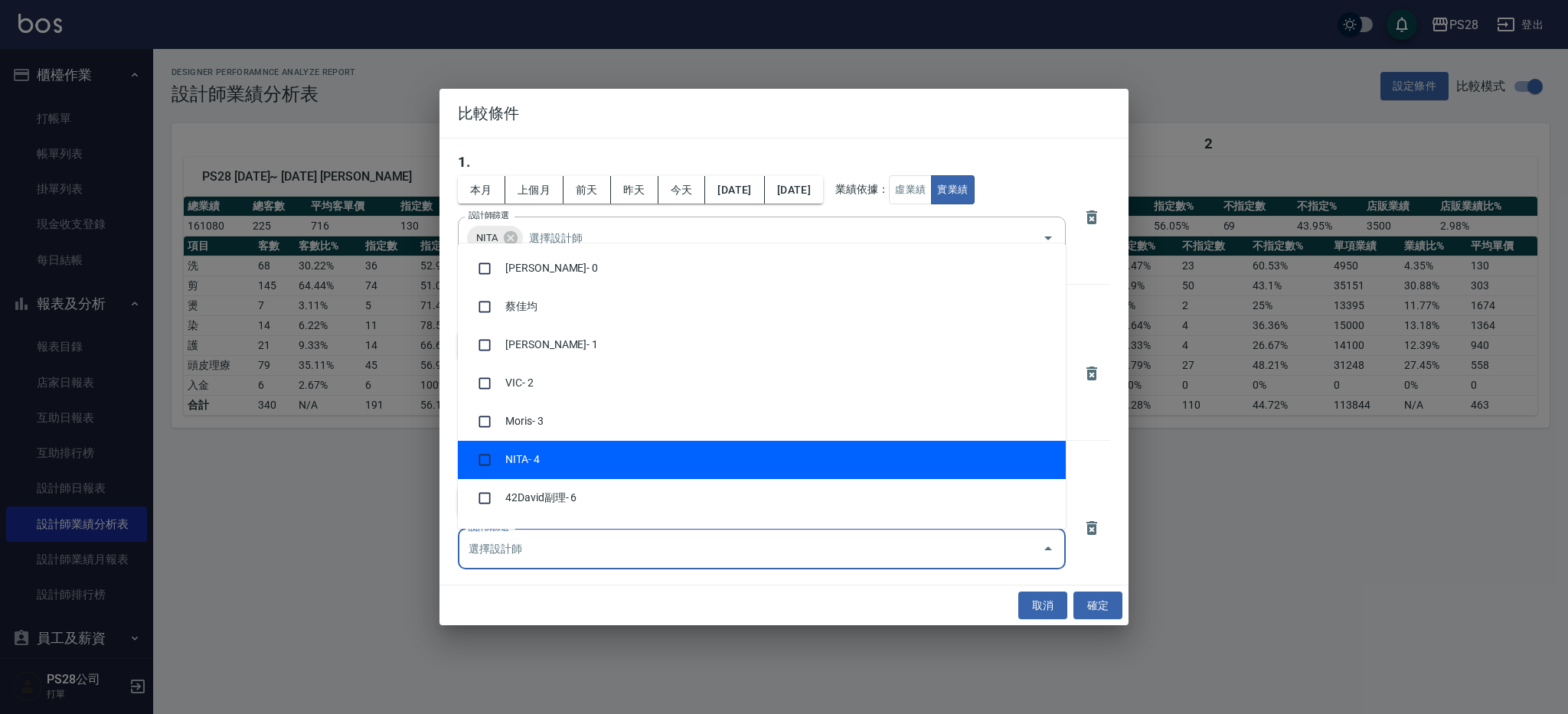
click at [541, 449] on li "NITA - 4" at bounding box center [762, 460] width 608 height 38
checkbox input "true"
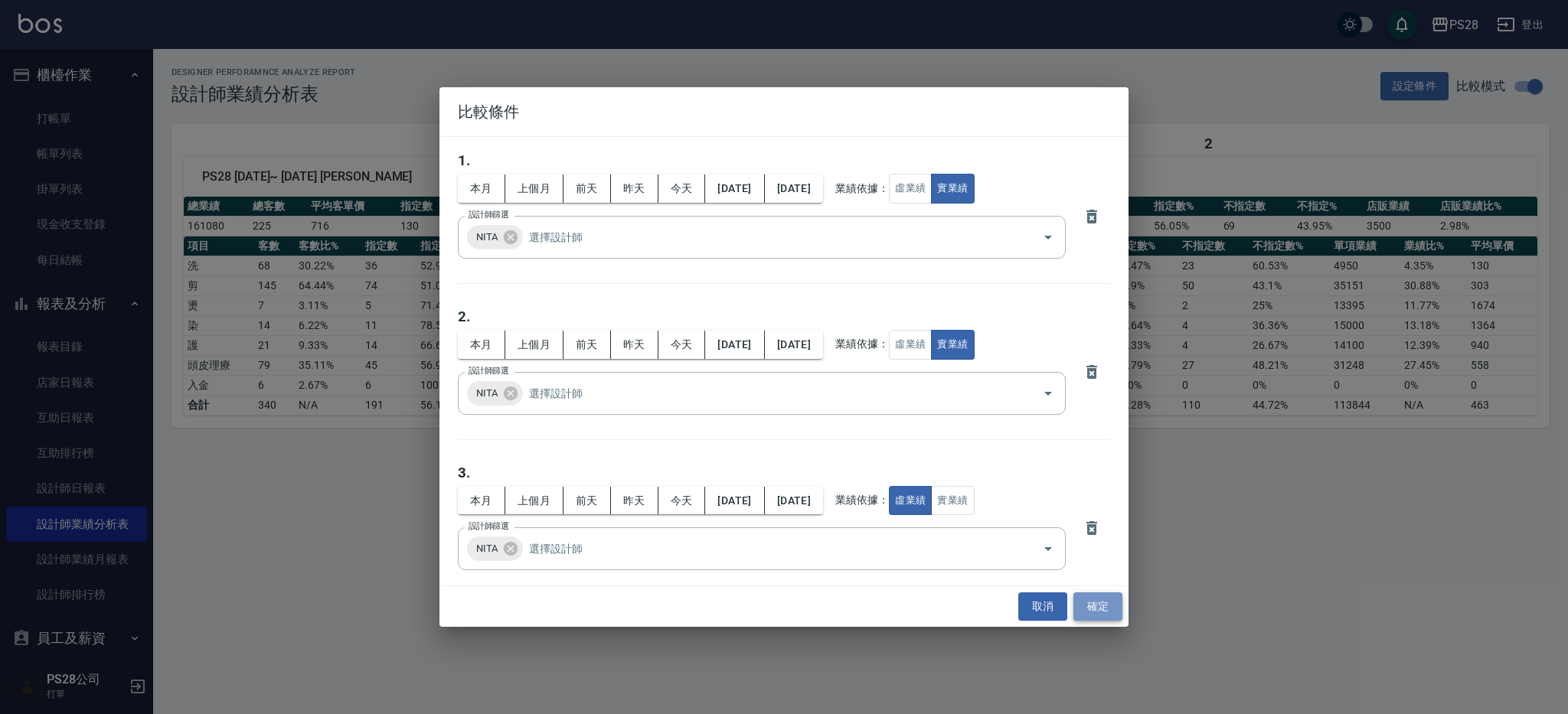
click at [1082, 599] on button "確定" at bounding box center [1098, 607] width 49 height 28
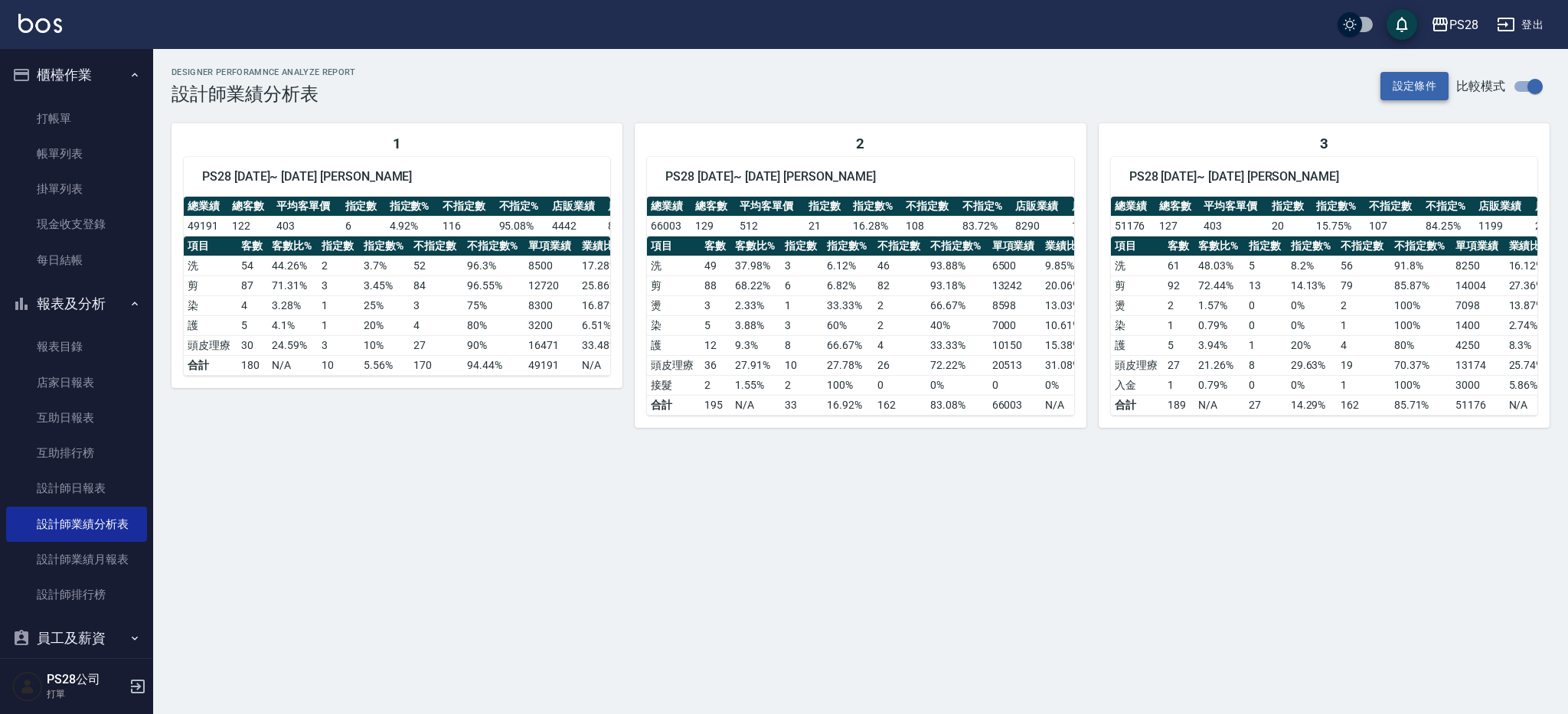
click at [1425, 98] on button "設定條件" at bounding box center [1415, 86] width 69 height 28
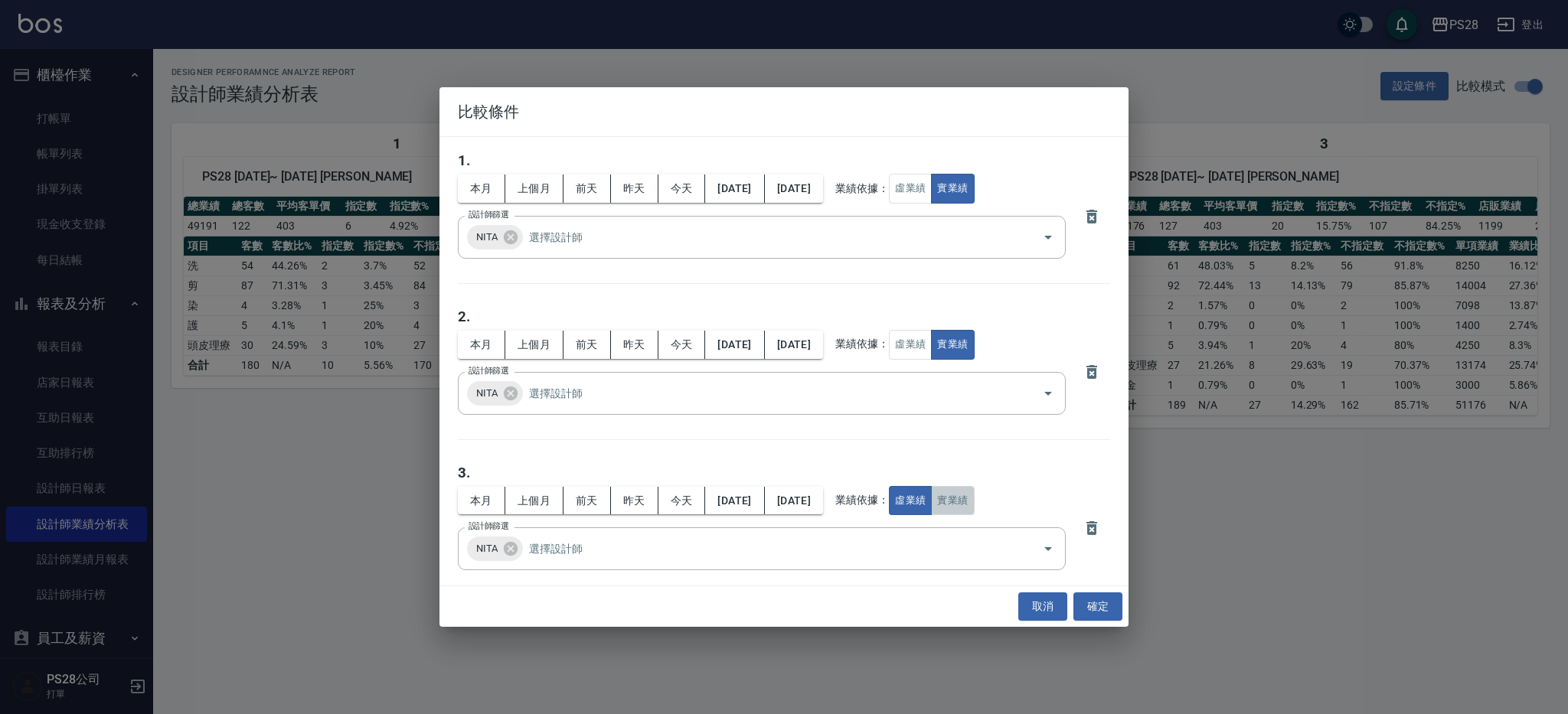
click at [974, 494] on button "實業績" at bounding box center [953, 501] width 43 height 30
click at [1086, 604] on button "確定" at bounding box center [1098, 607] width 49 height 28
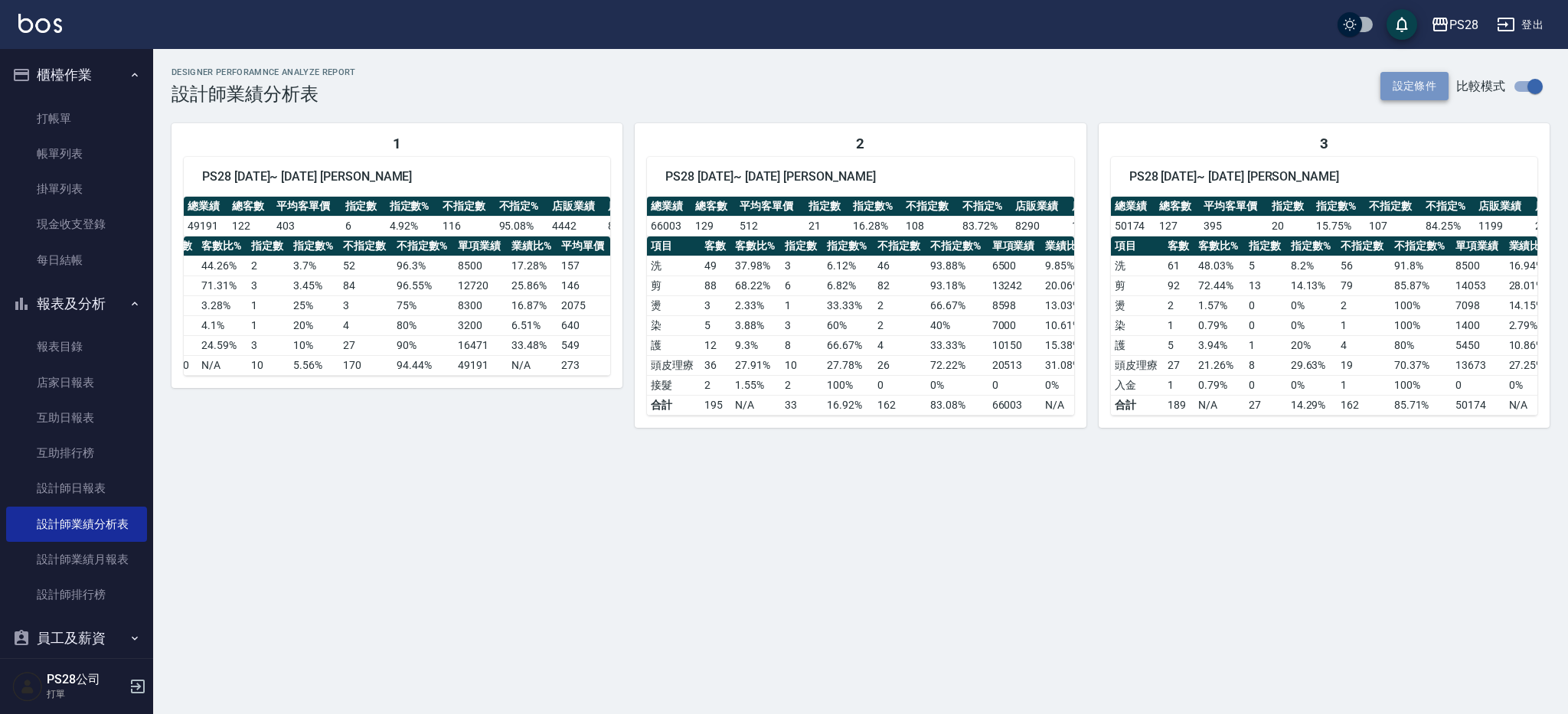
click at [1421, 86] on button "設定條件" at bounding box center [1415, 86] width 69 height 28
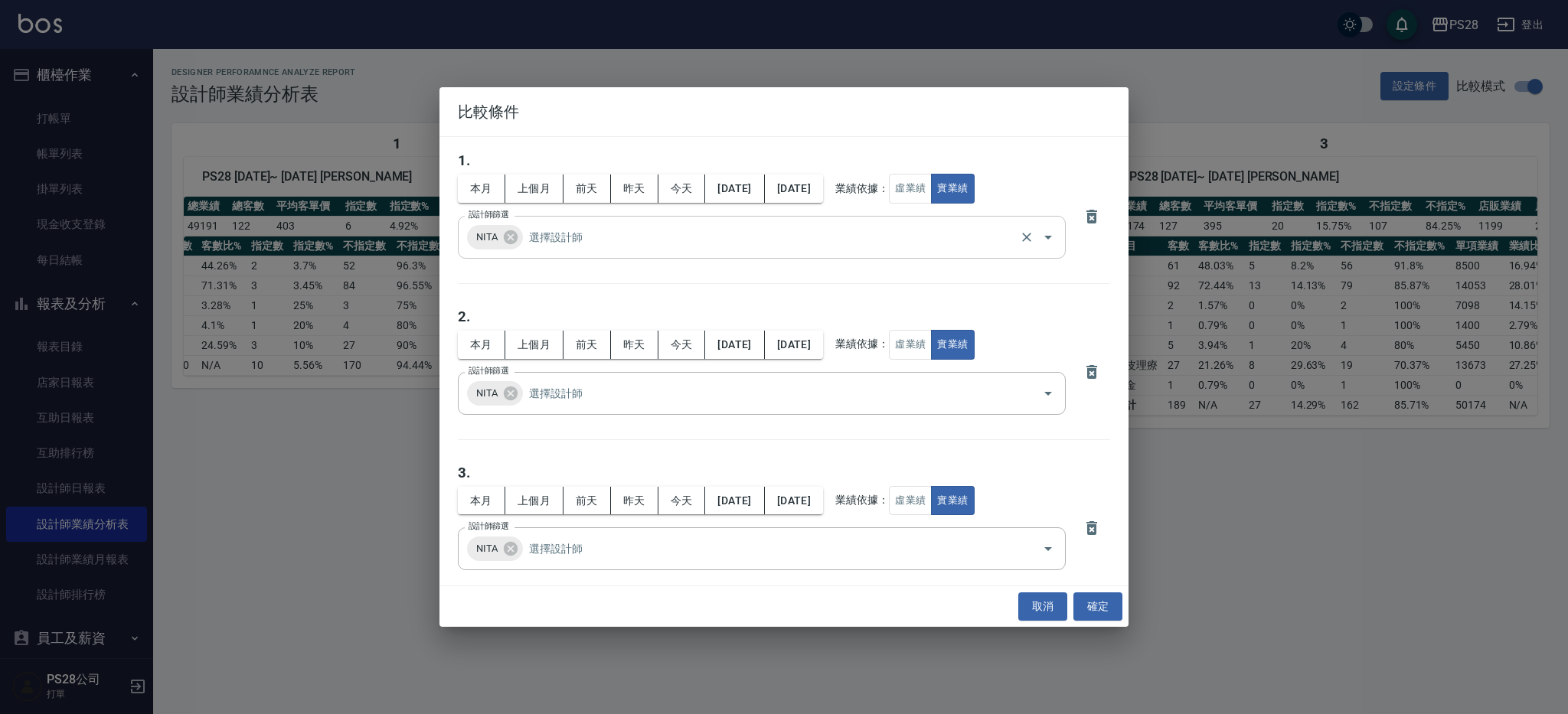
click at [568, 246] on input "設計師篩選" at bounding box center [771, 237] width 491 height 27
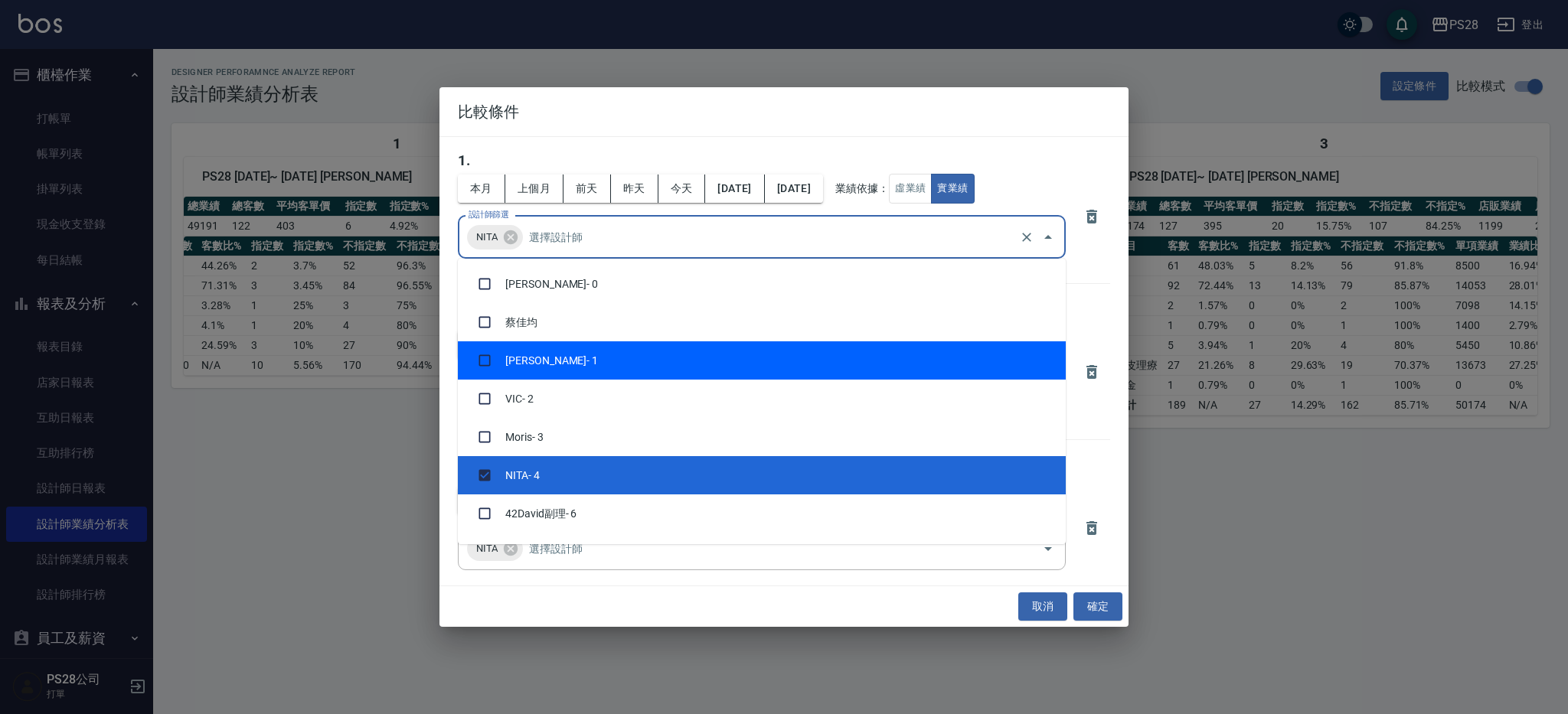
click at [551, 345] on li "[PERSON_NAME] - 1" at bounding box center [762, 360] width 608 height 38
checkbox input "true"
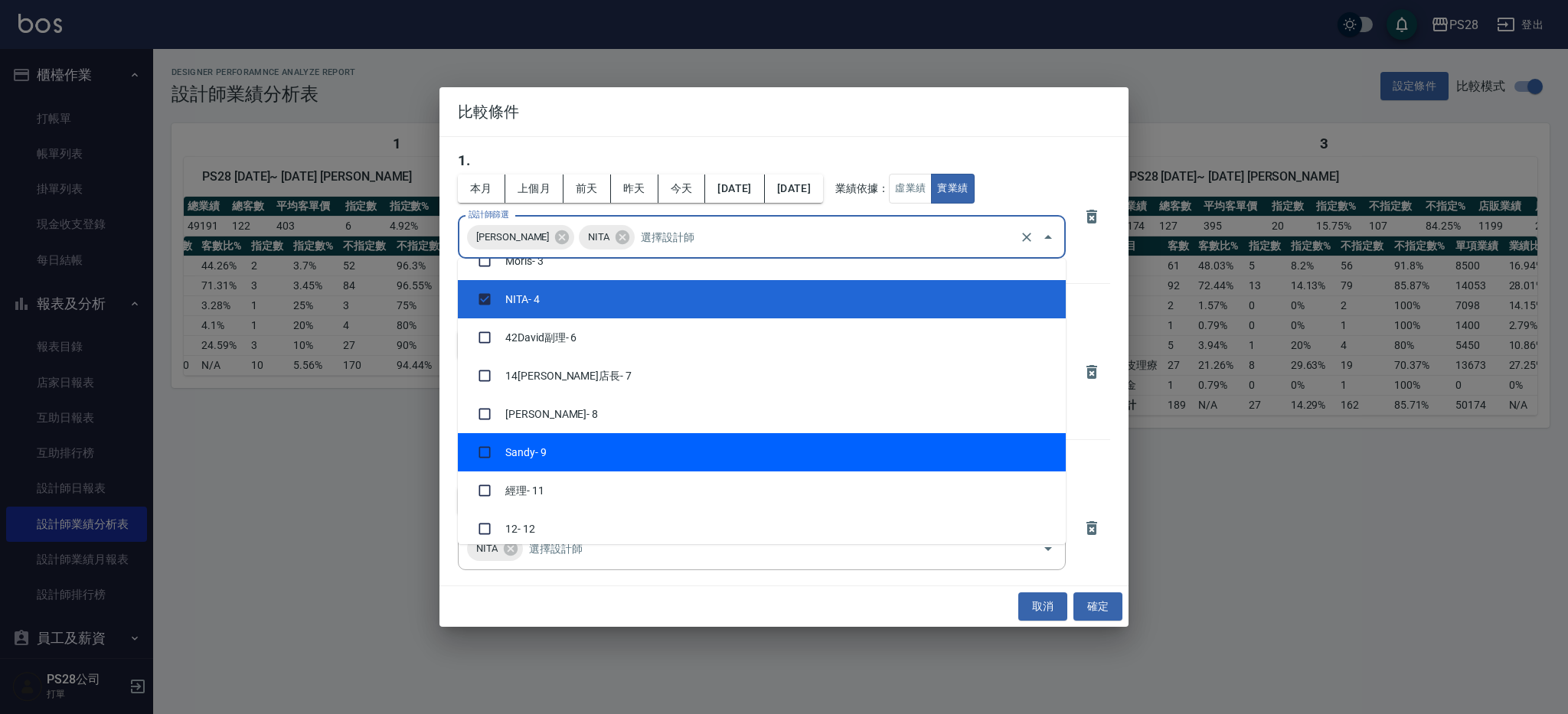
click at [543, 433] on li "Sandy - 9" at bounding box center [762, 452] width 608 height 38
checkbox input "true"
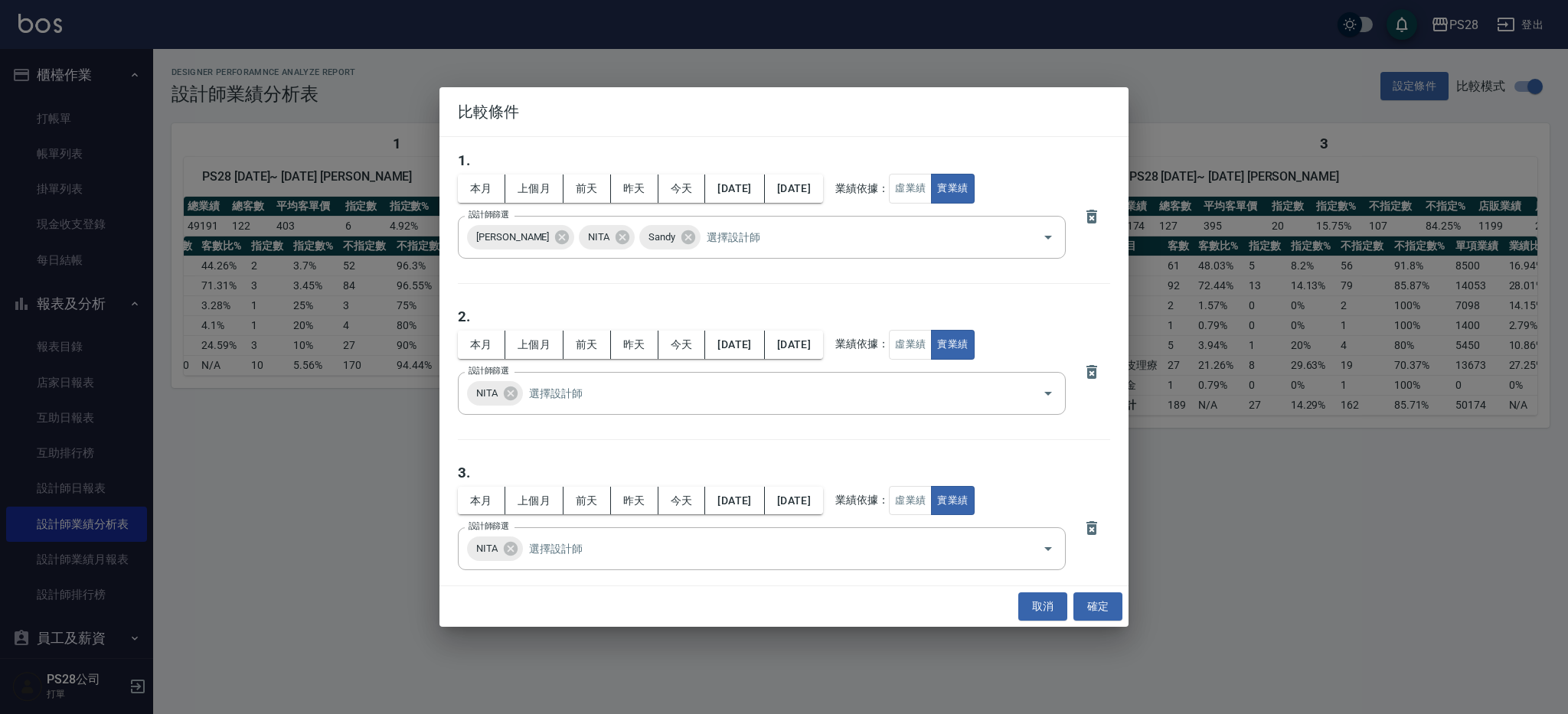
click at [687, 143] on div "1 . 本月 上個月 [DATE] [DATE] [DATE] [DATE] [DATE] 業績依據： 虛業績 實業績 設計師篩選 [PERSON_NAME]…" at bounding box center [784, 361] width 689 height 448
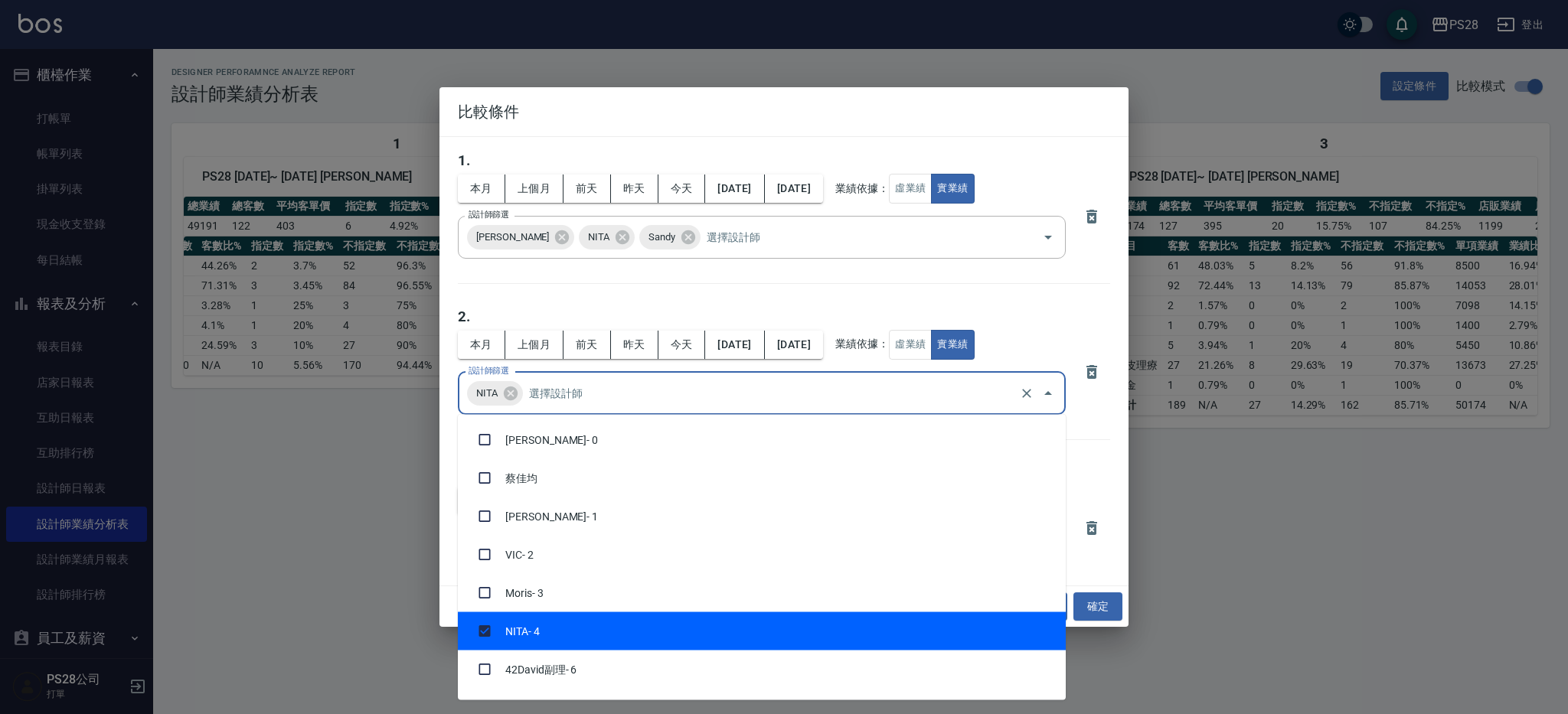
click at [536, 405] on input "設計師篩選" at bounding box center [771, 393] width 491 height 27
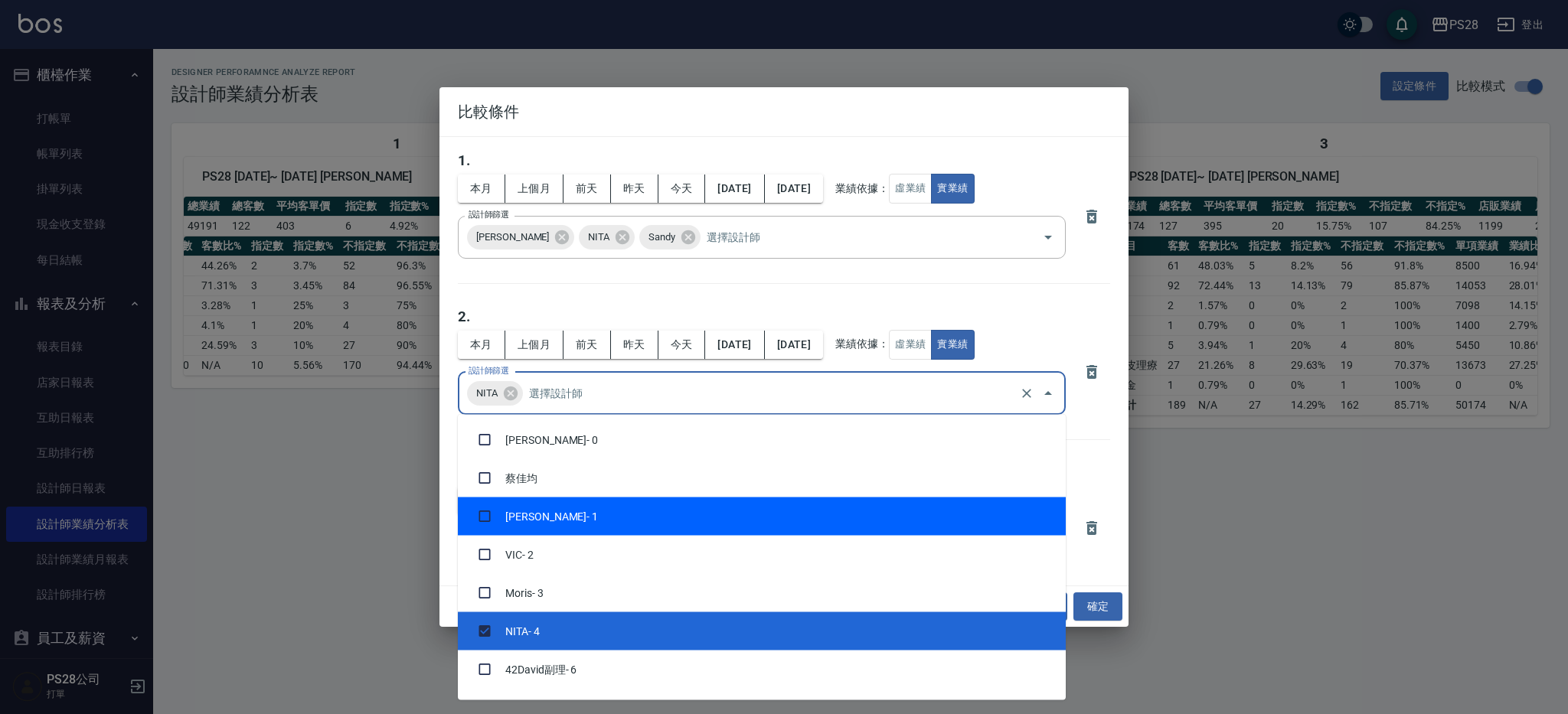
click at [539, 502] on li "[PERSON_NAME] - 1" at bounding box center [762, 516] width 608 height 38
checkbox input "true"
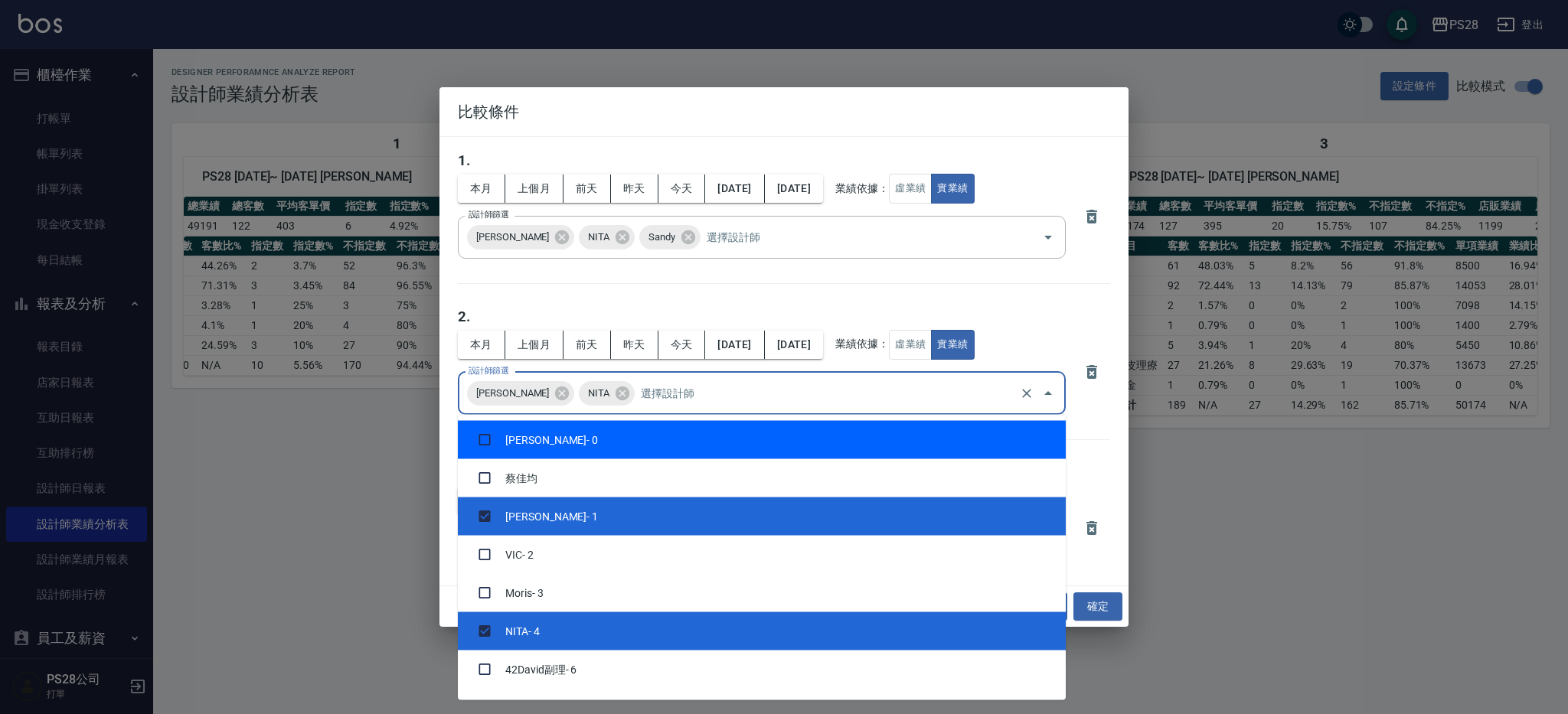
click at [637, 402] on input "設計師篩選" at bounding box center [826, 393] width 379 height 27
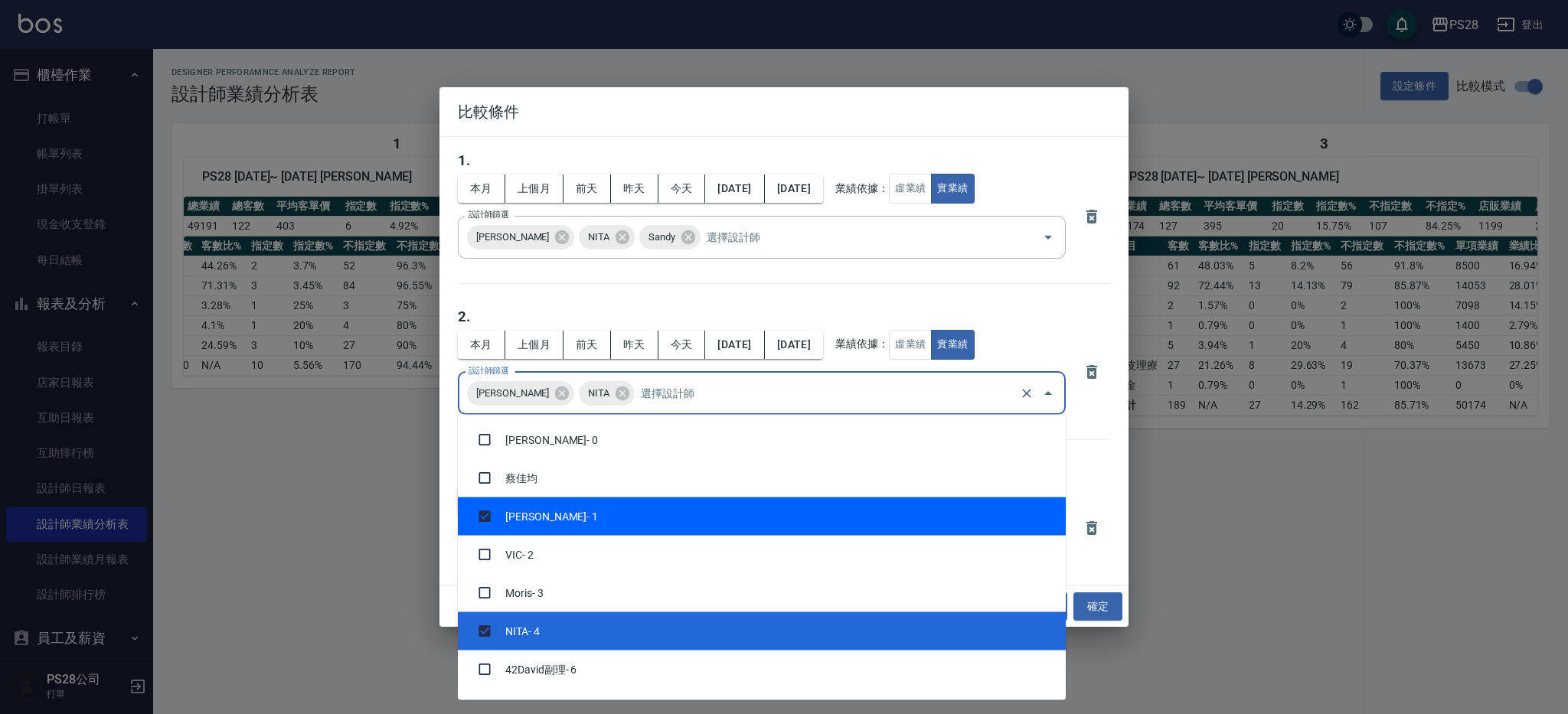
click at [637, 401] on input "設計師篩選" at bounding box center [826, 393] width 379 height 27
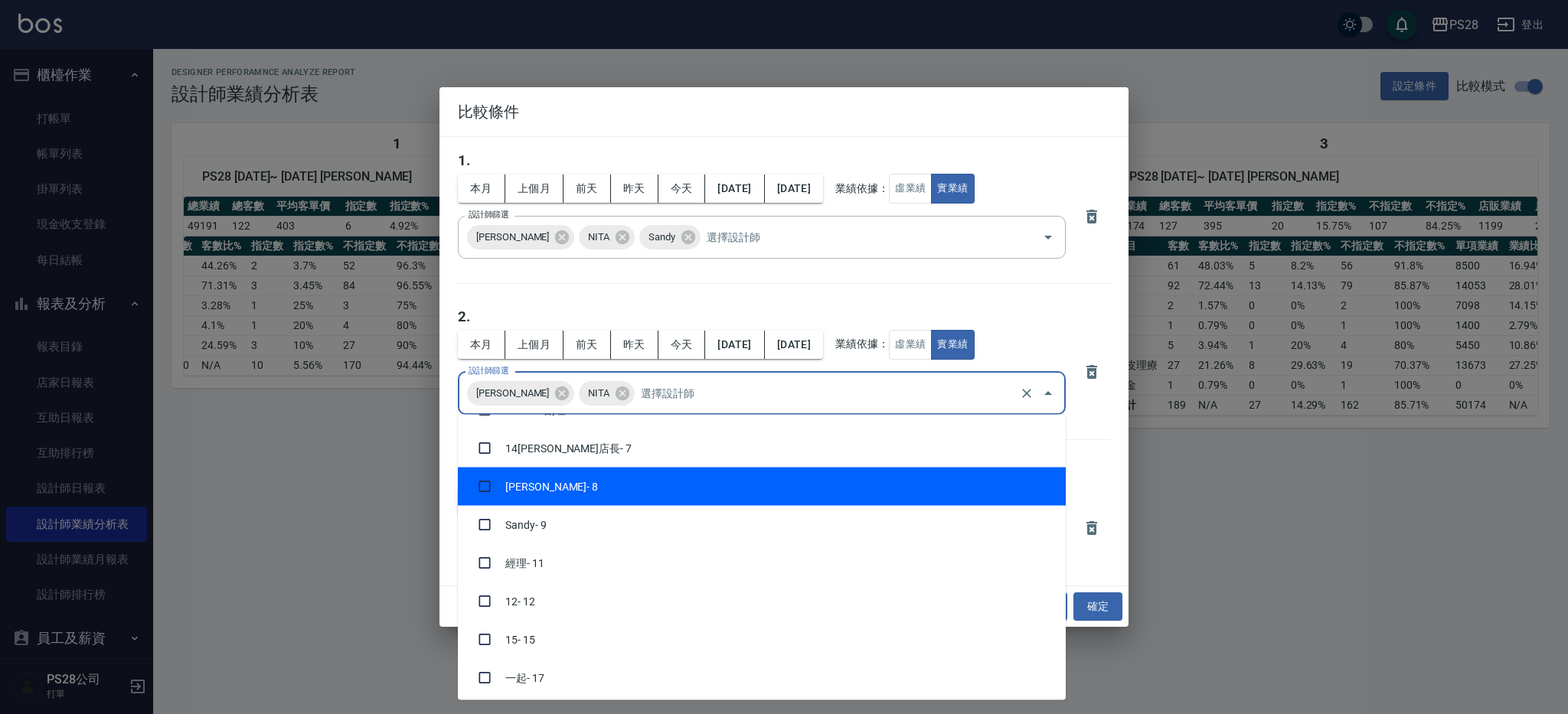
scroll to position [261, 0]
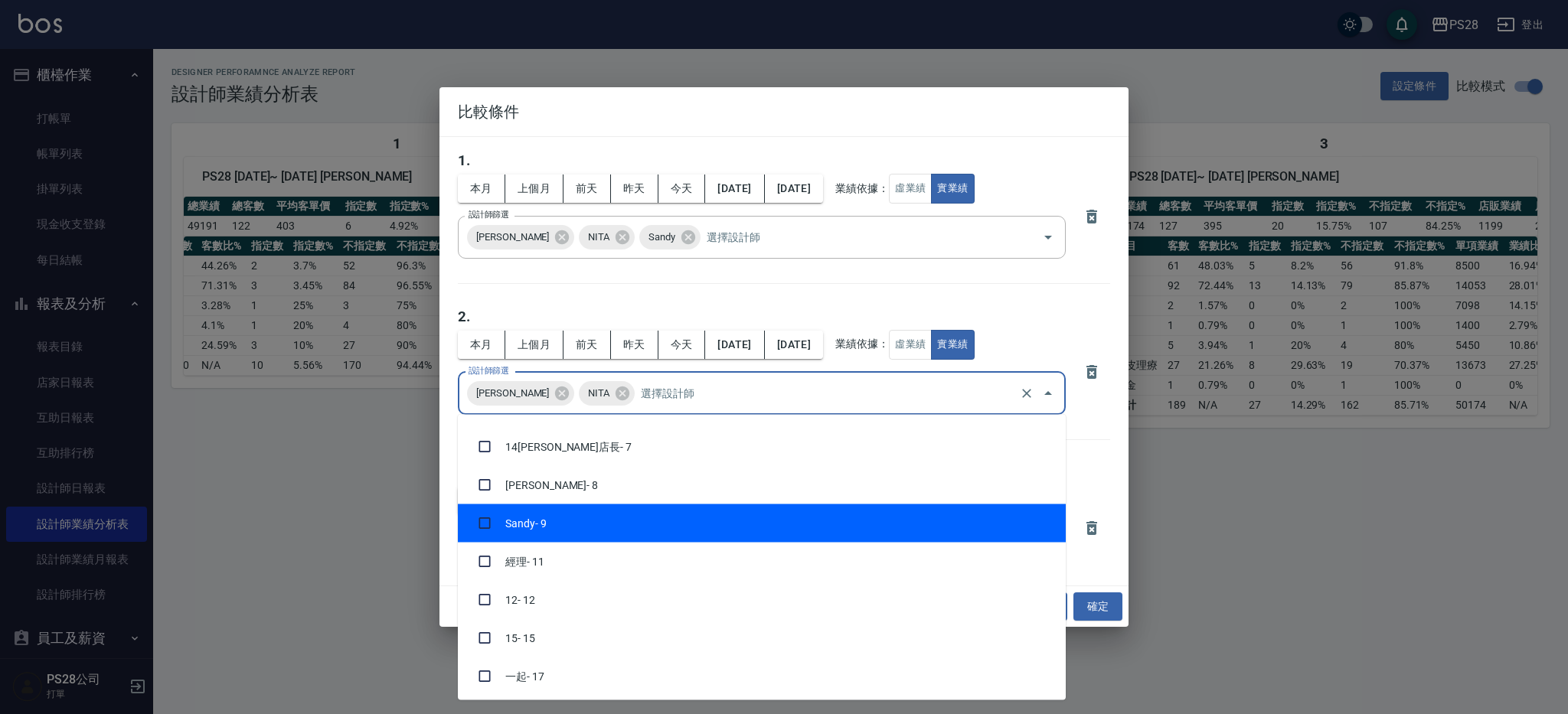
click at [547, 513] on li "Sandy - 9" at bounding box center [762, 524] width 608 height 38
checkbox input "true"
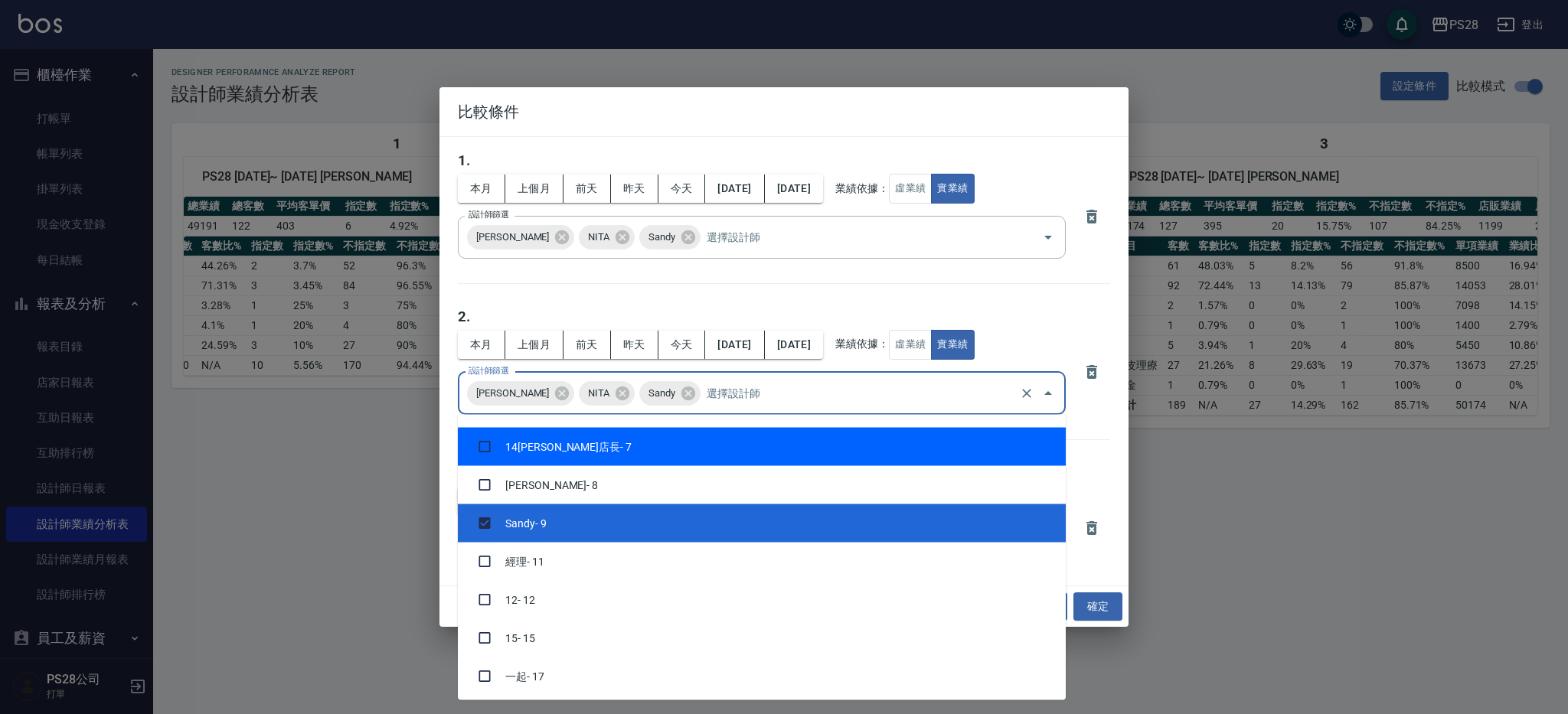
click at [1082, 456] on div "1 . 本月 上個月 [DATE] [DATE] [DATE] [DATE] [DATE] 業績依據： 虛業績 實業績 設計師篩選 [PERSON_NAME]…" at bounding box center [784, 361] width 689 height 448
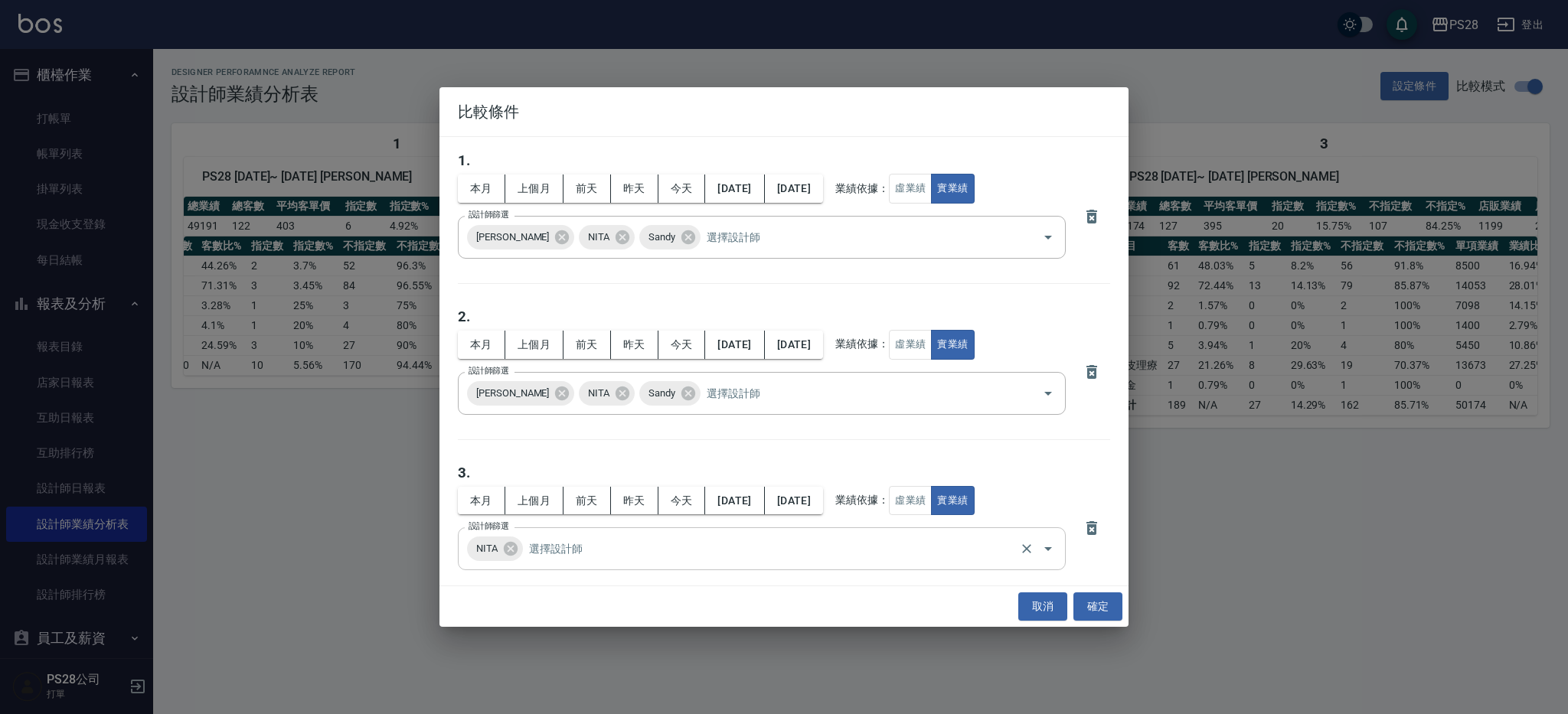
click at [625, 550] on input "設計師篩選" at bounding box center [771, 549] width 491 height 27
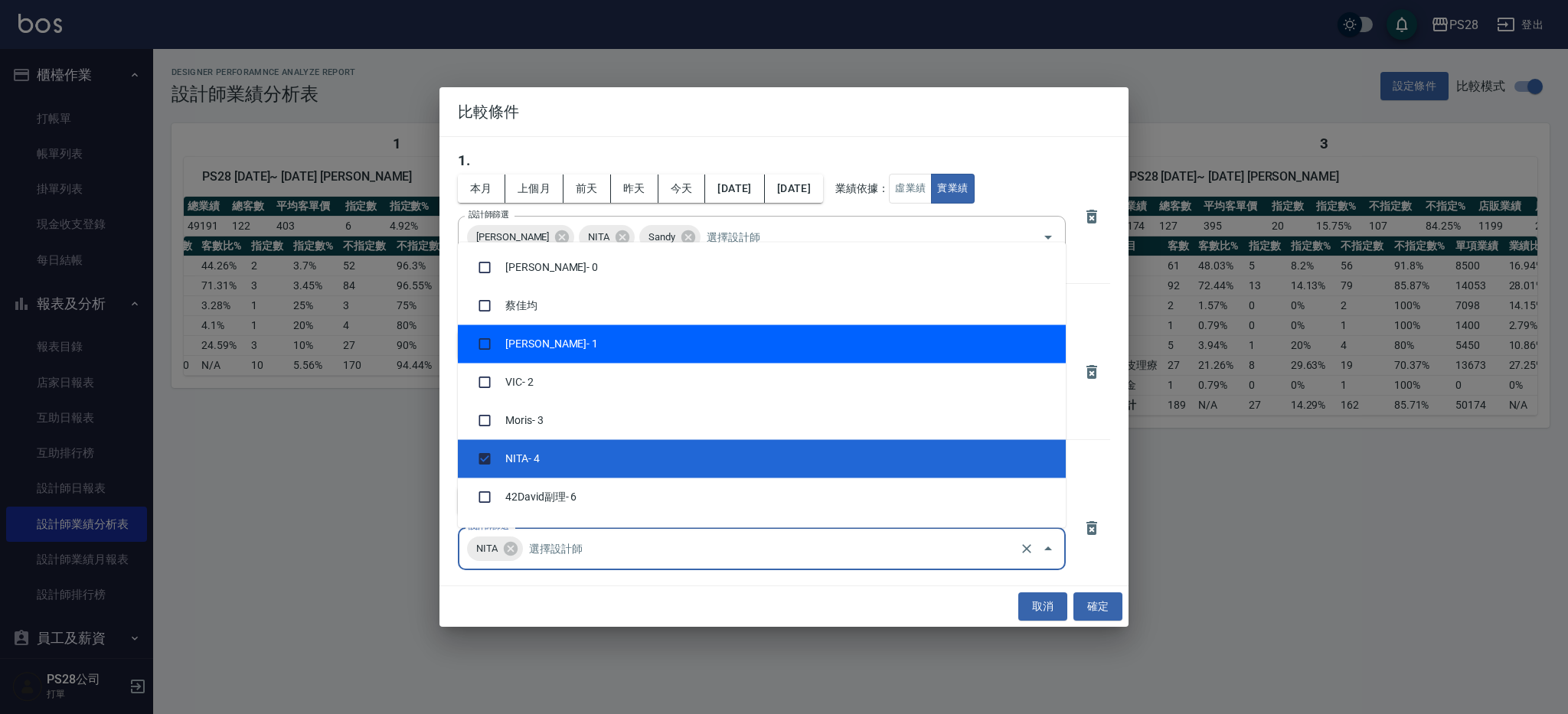
click at [506, 354] on li "[PERSON_NAME] - 1" at bounding box center [762, 344] width 608 height 38
checkbox input "true"
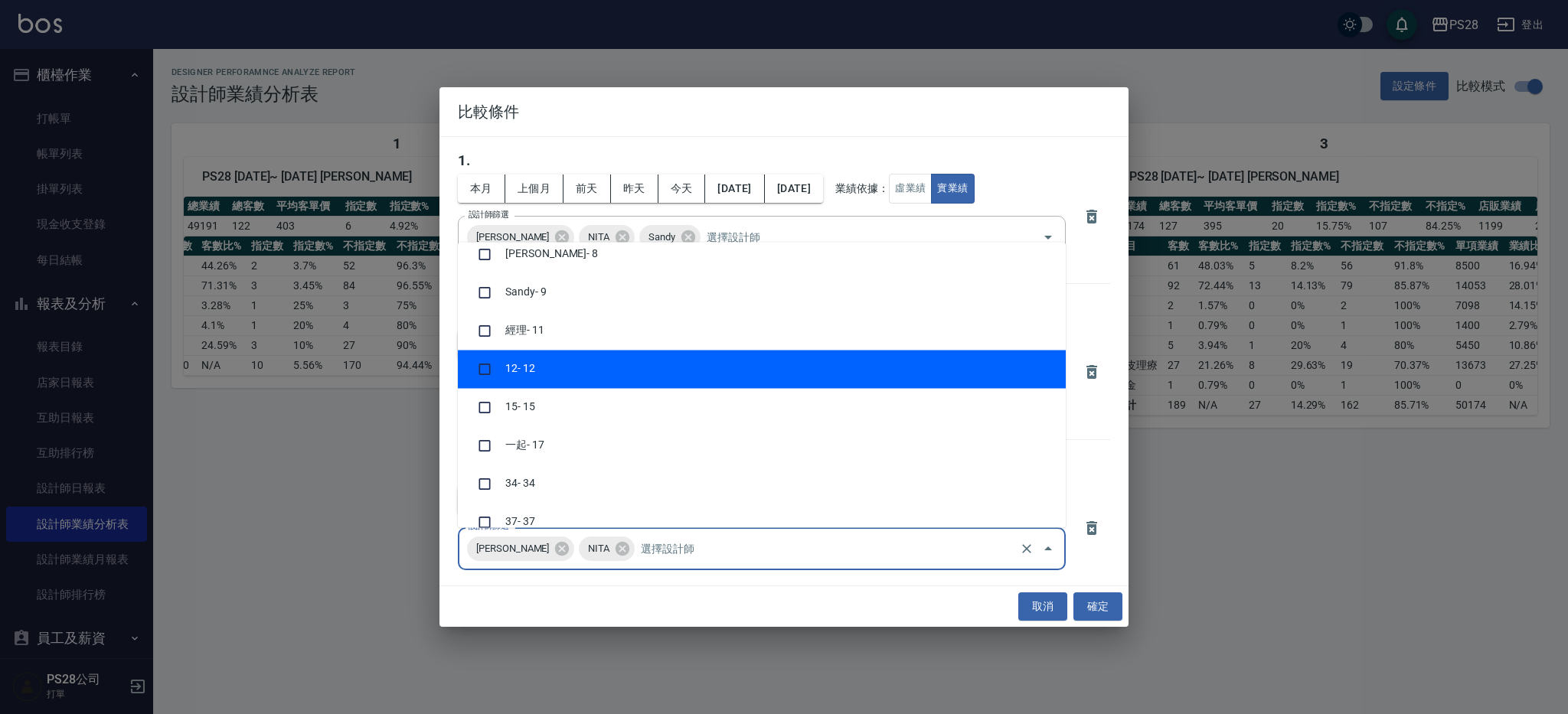
scroll to position [378, 0]
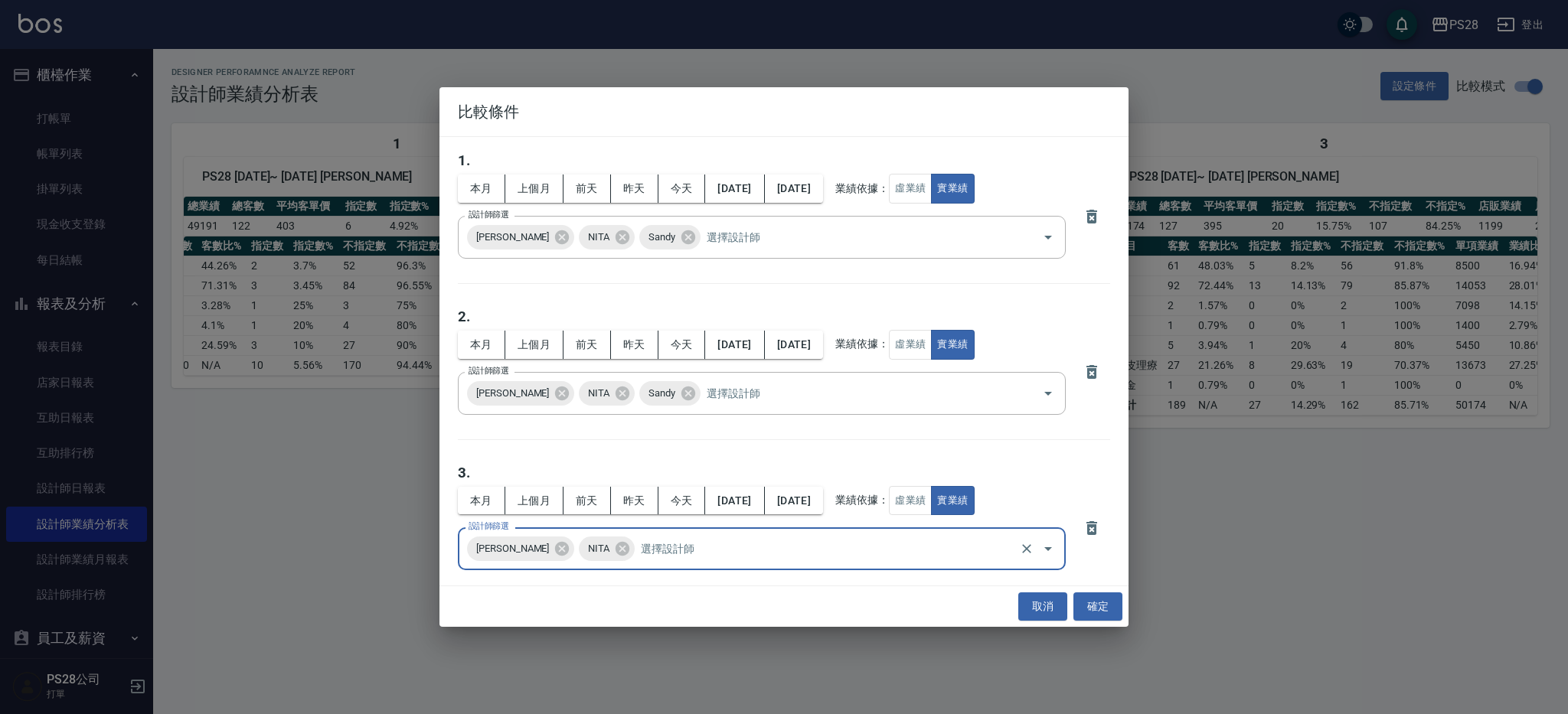
click at [663, 554] on input "設計師篩選" at bounding box center [826, 549] width 379 height 27
click at [743, 549] on input "設計師篩選" at bounding box center [826, 549] width 379 height 27
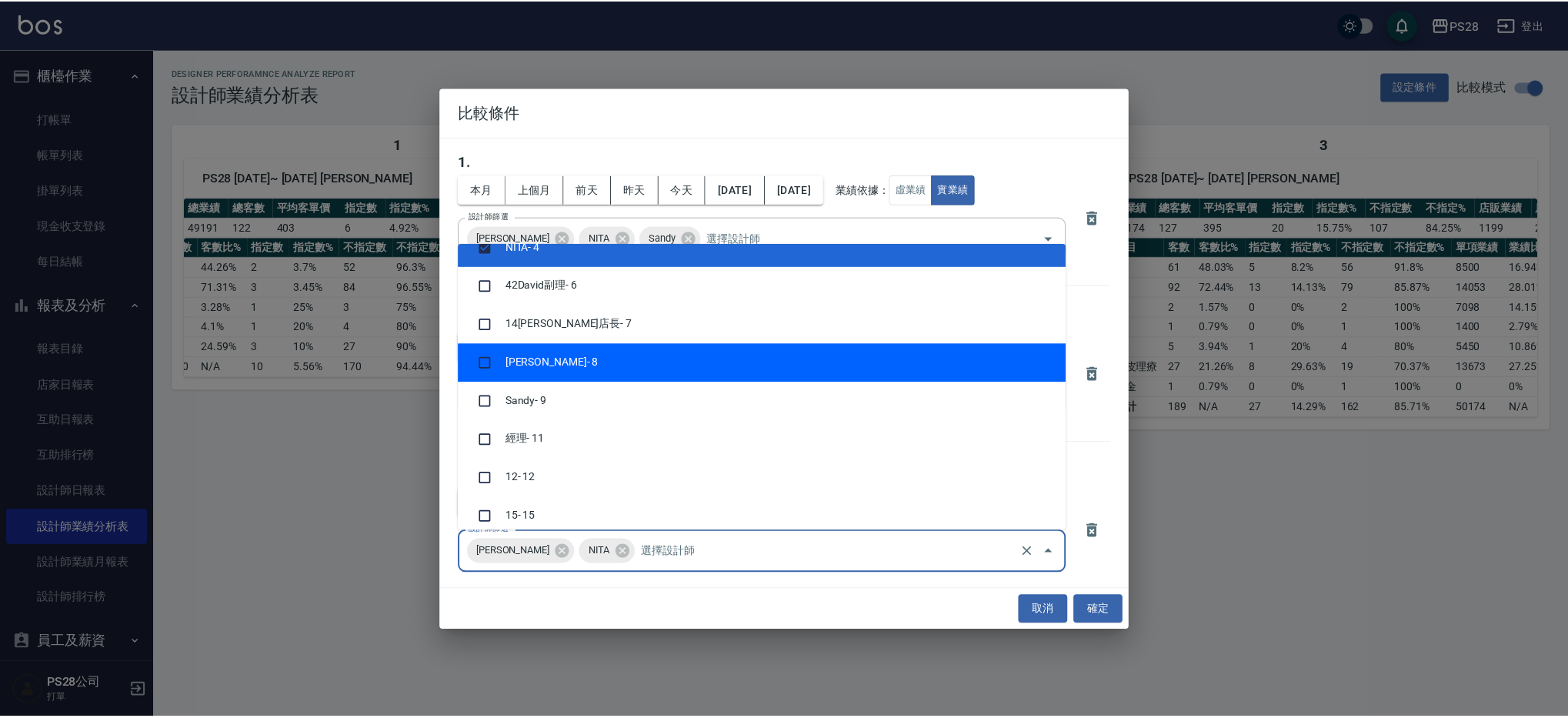
scroll to position [197, 0]
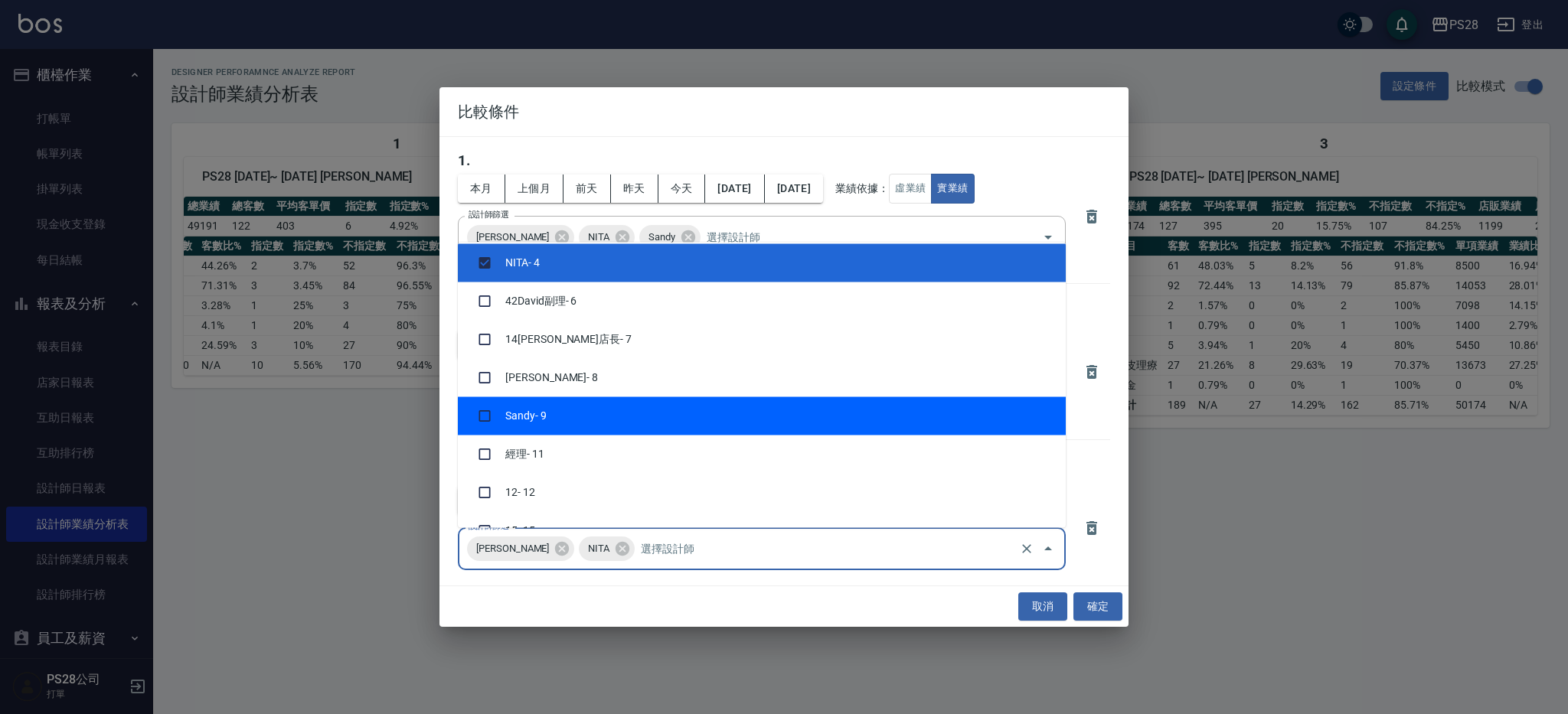
click at [526, 413] on li "Sandy - 9" at bounding box center [762, 416] width 608 height 38
checkbox input "true"
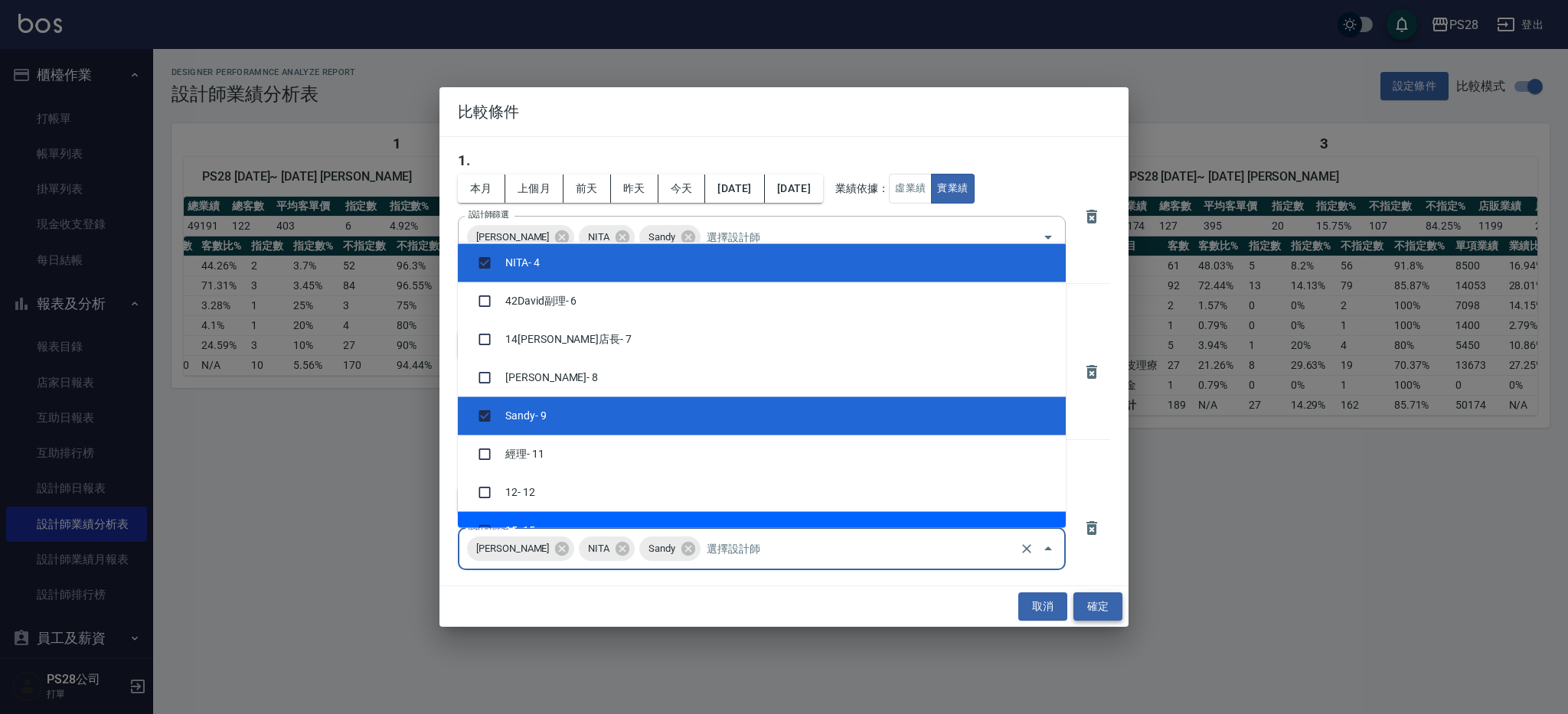
click at [1090, 603] on button "確定" at bounding box center [1098, 607] width 49 height 28
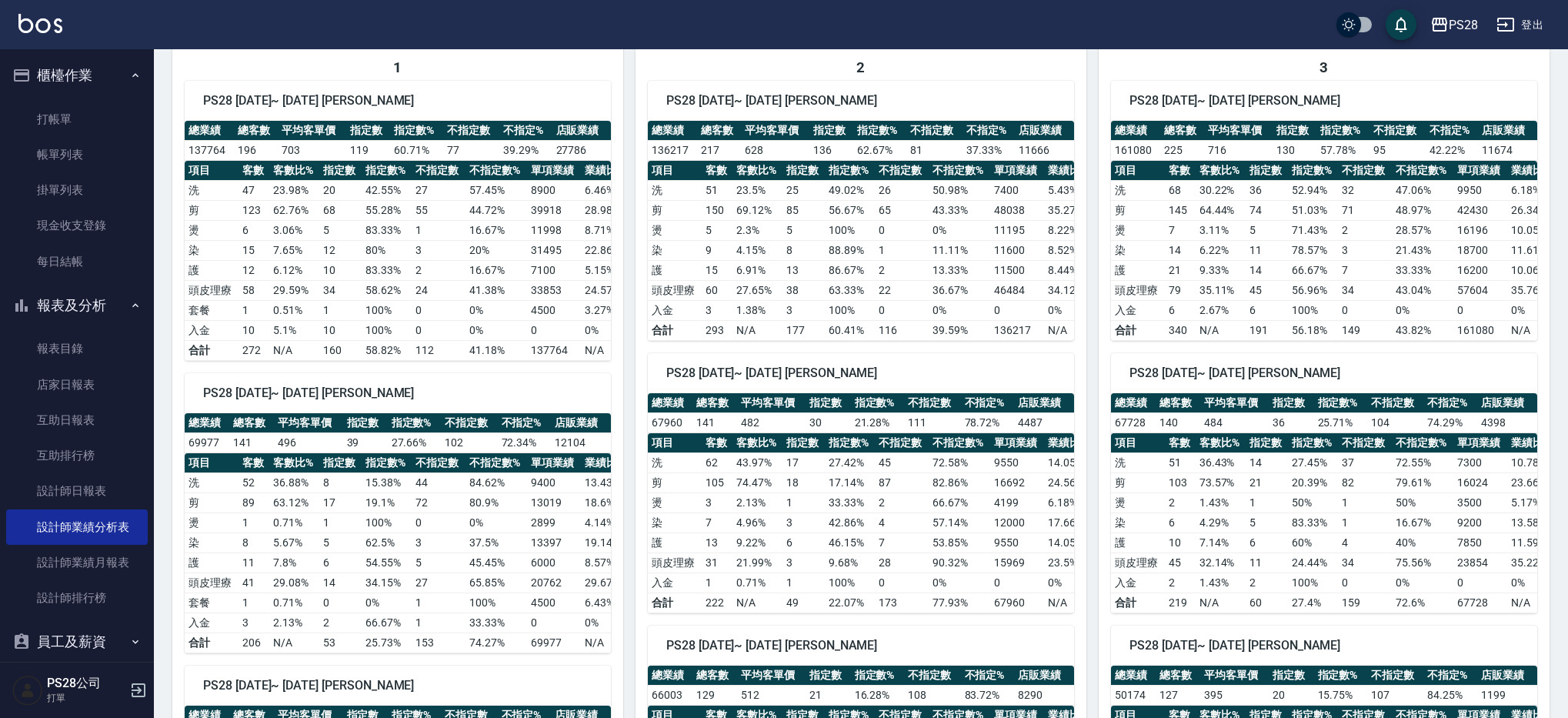
scroll to position [0, 0]
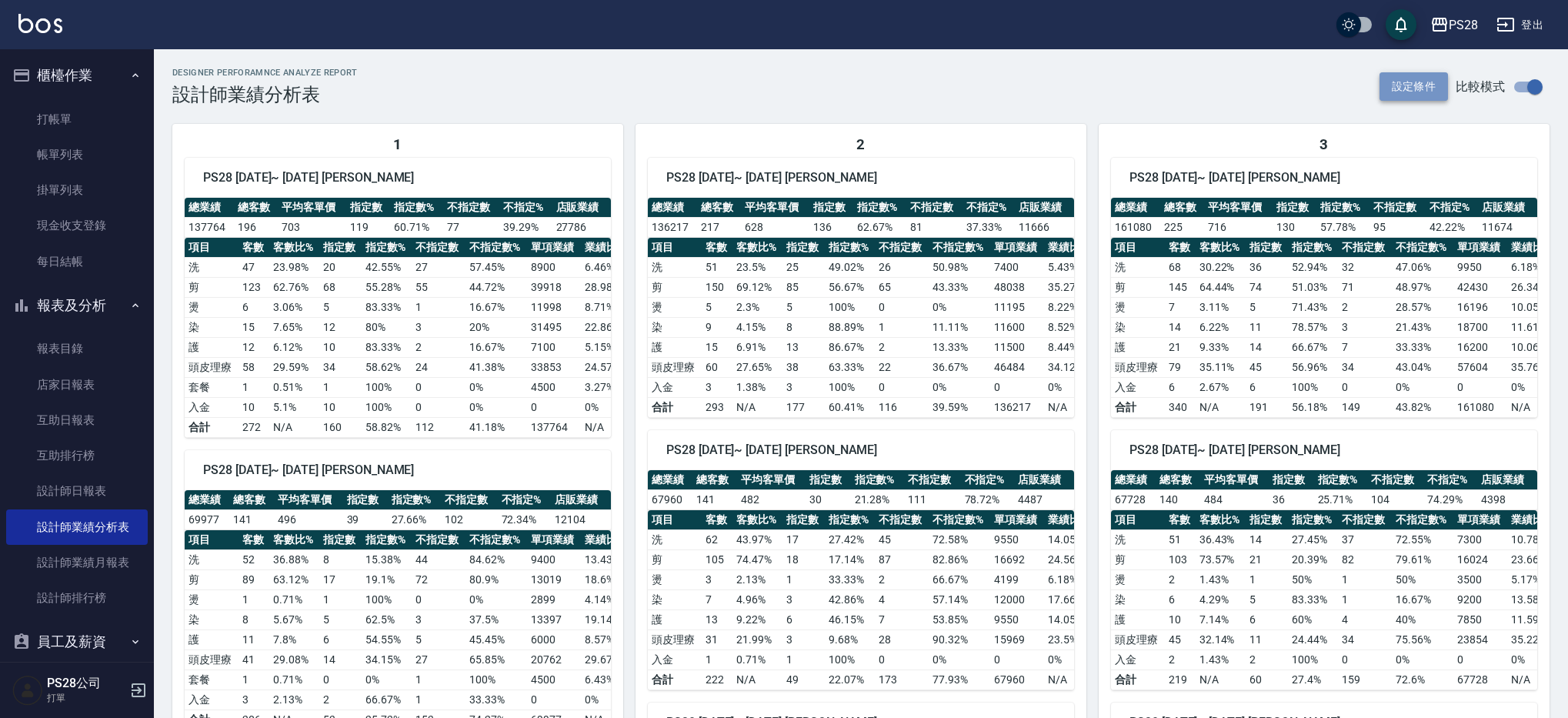
click at [1394, 74] on button "設定條件" at bounding box center [1414, 87] width 69 height 28
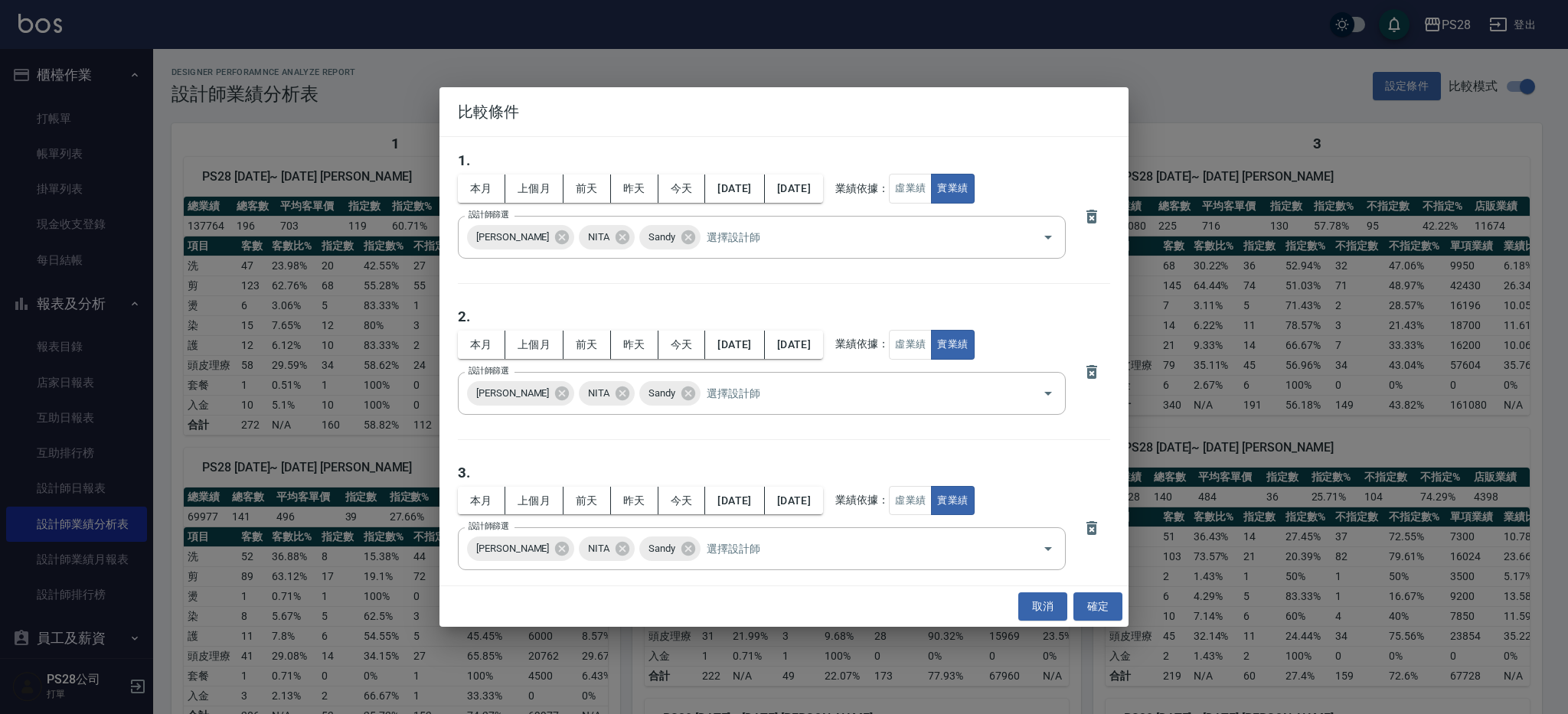
click at [906, 67] on div "比較條件 1 . 本月 上個月 [DATE] [DATE] [DATE] [DATE] [DATE] 業績依據： 虛業績 實業績 設計師篩選 [PERSON_…" at bounding box center [784, 357] width 1568 height 714
click at [735, 188] on button "[DATE]" at bounding box center [734, 188] width 59 height 28
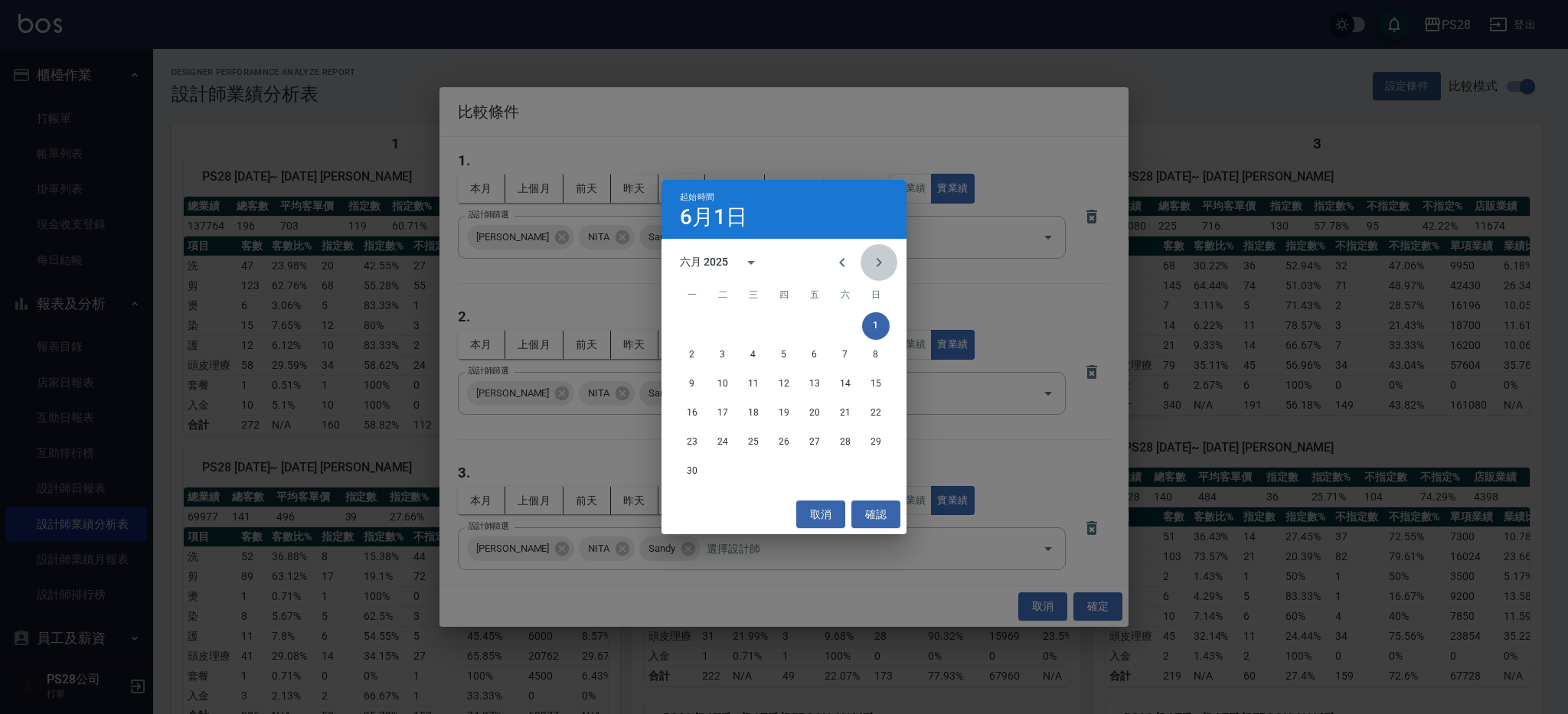
click at [874, 259] on icon "Next month" at bounding box center [879, 262] width 18 height 18
click at [718, 325] on button "1" at bounding box center [723, 325] width 27 height 27
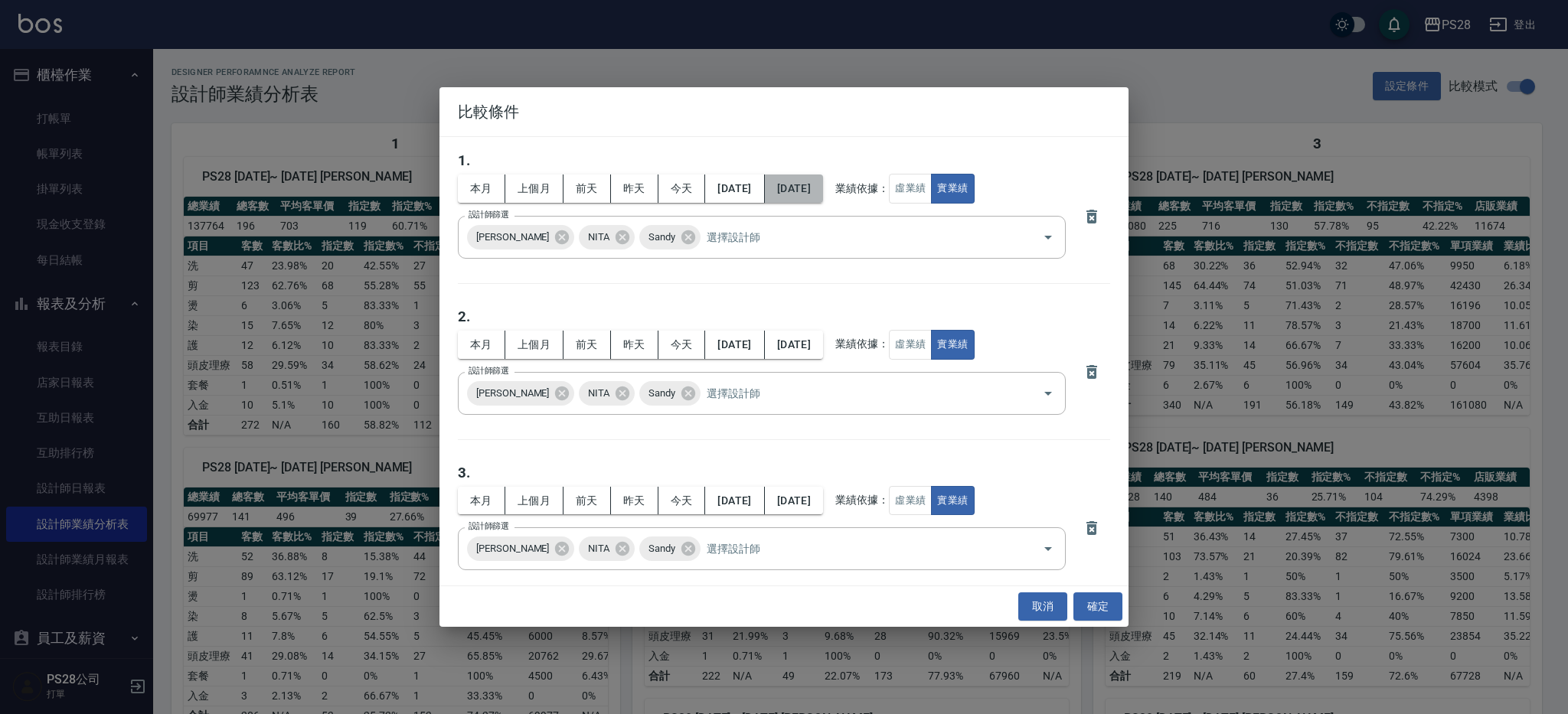
click at [823, 197] on button "[DATE]" at bounding box center [794, 188] width 58 height 28
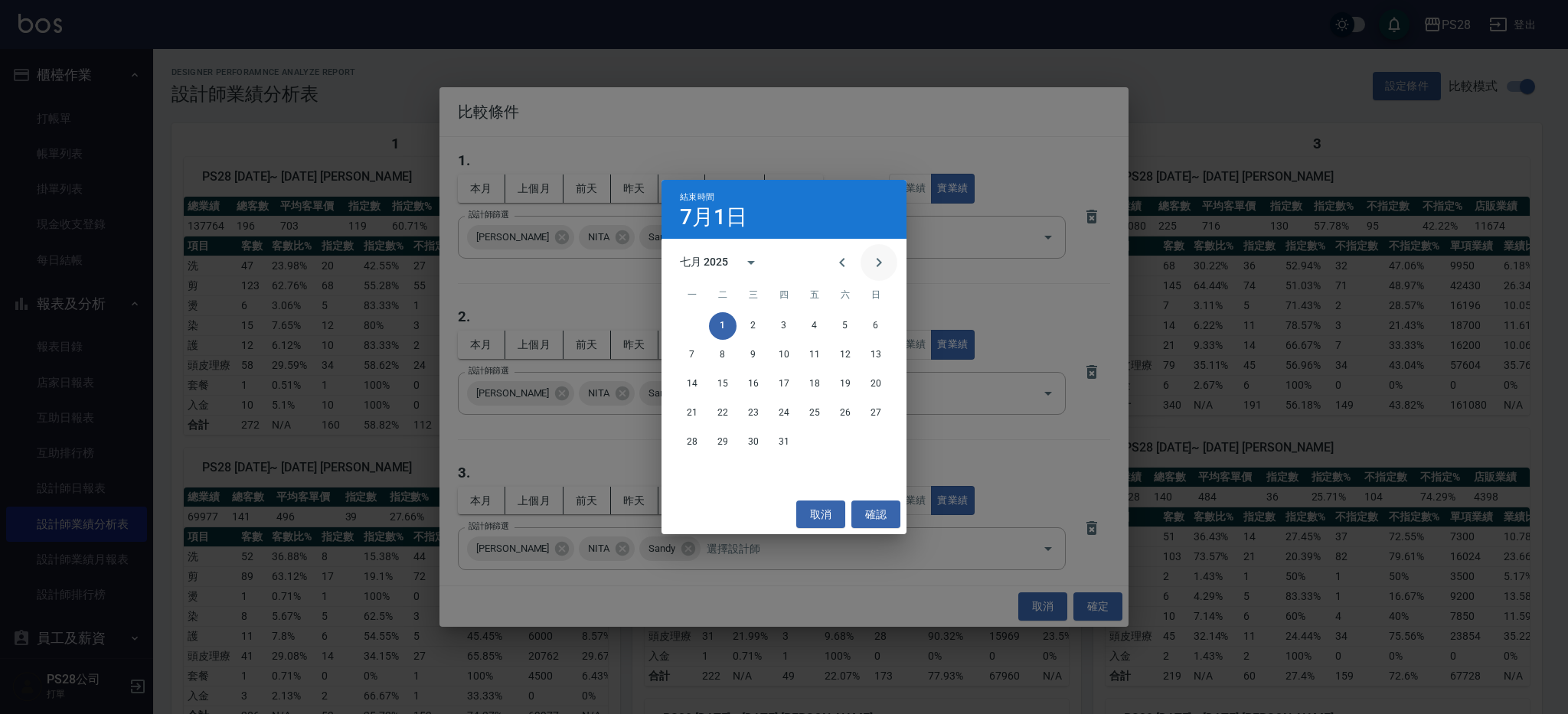
click at [882, 270] on icon "Next month" at bounding box center [879, 262] width 18 height 18
click at [732, 445] on button "30" at bounding box center [723, 442] width 27 height 27
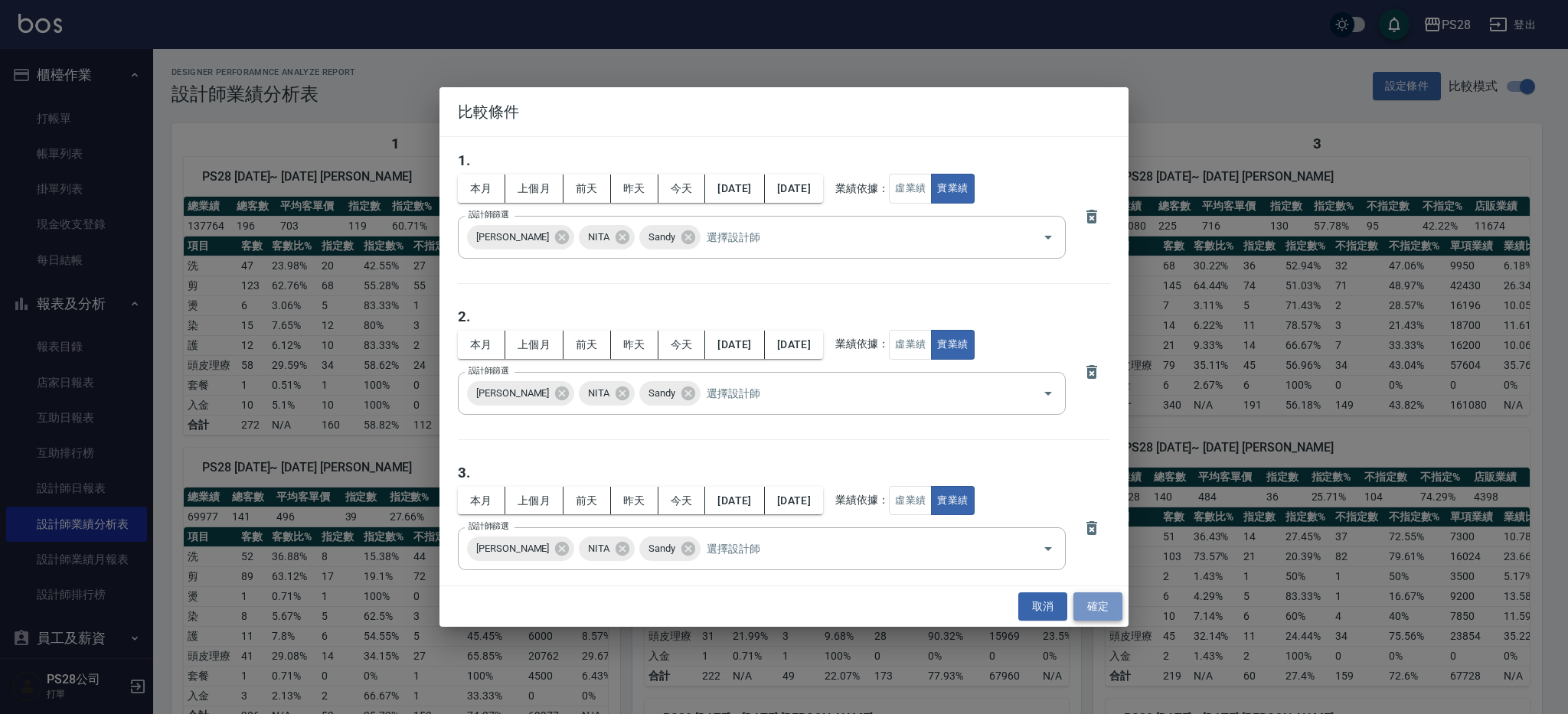
click at [1094, 609] on button "確定" at bounding box center [1098, 607] width 49 height 28
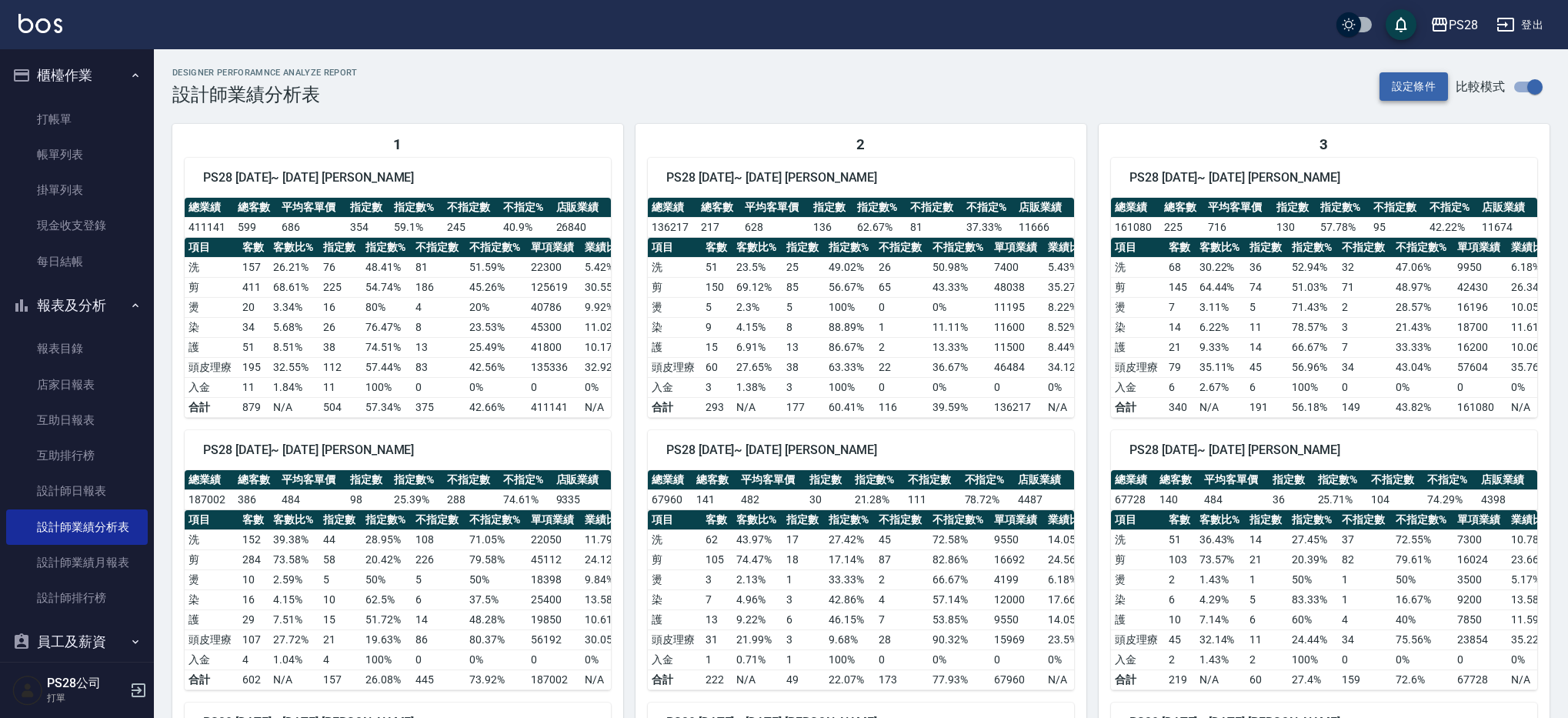
click at [1416, 84] on button "設定條件" at bounding box center [1414, 87] width 69 height 28
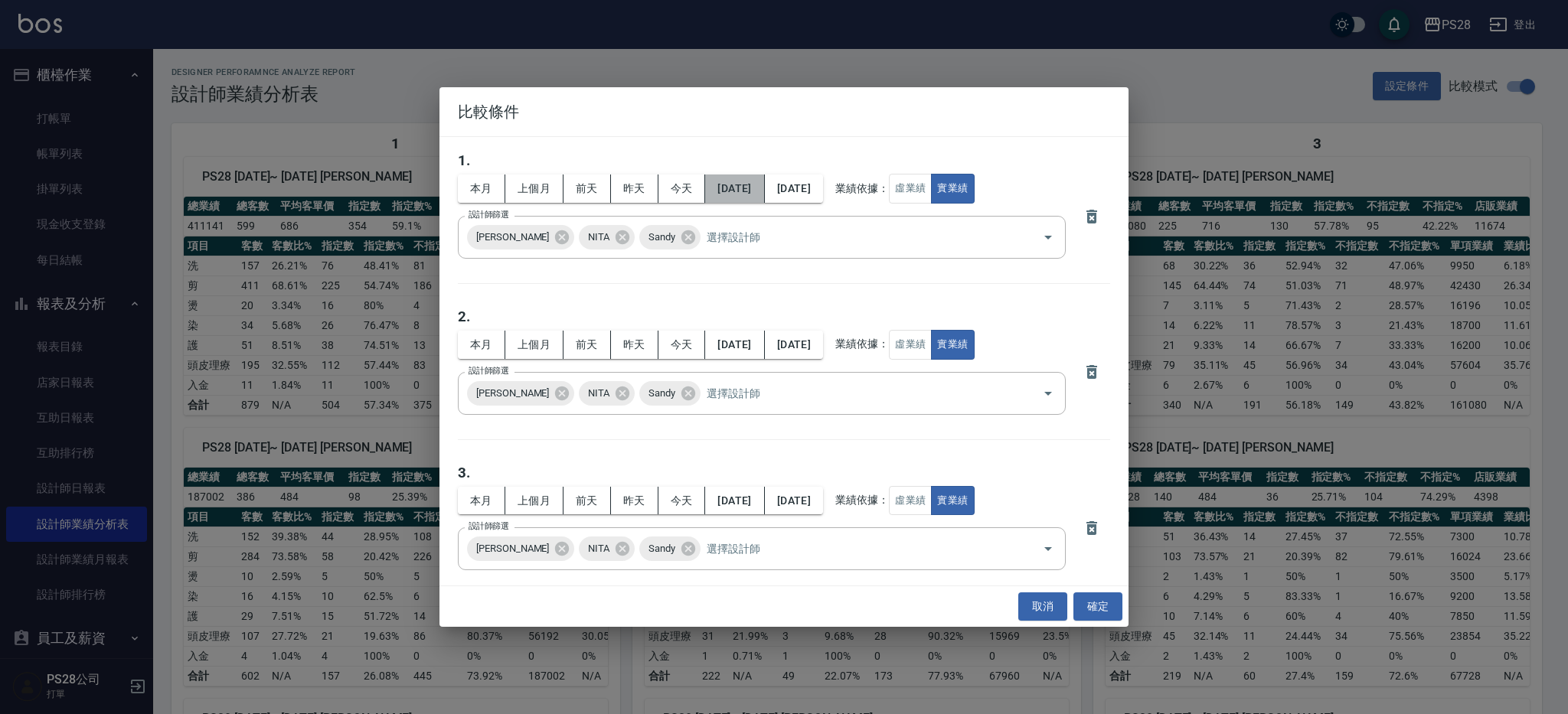
click at [762, 189] on button "[DATE]" at bounding box center [734, 188] width 59 height 28
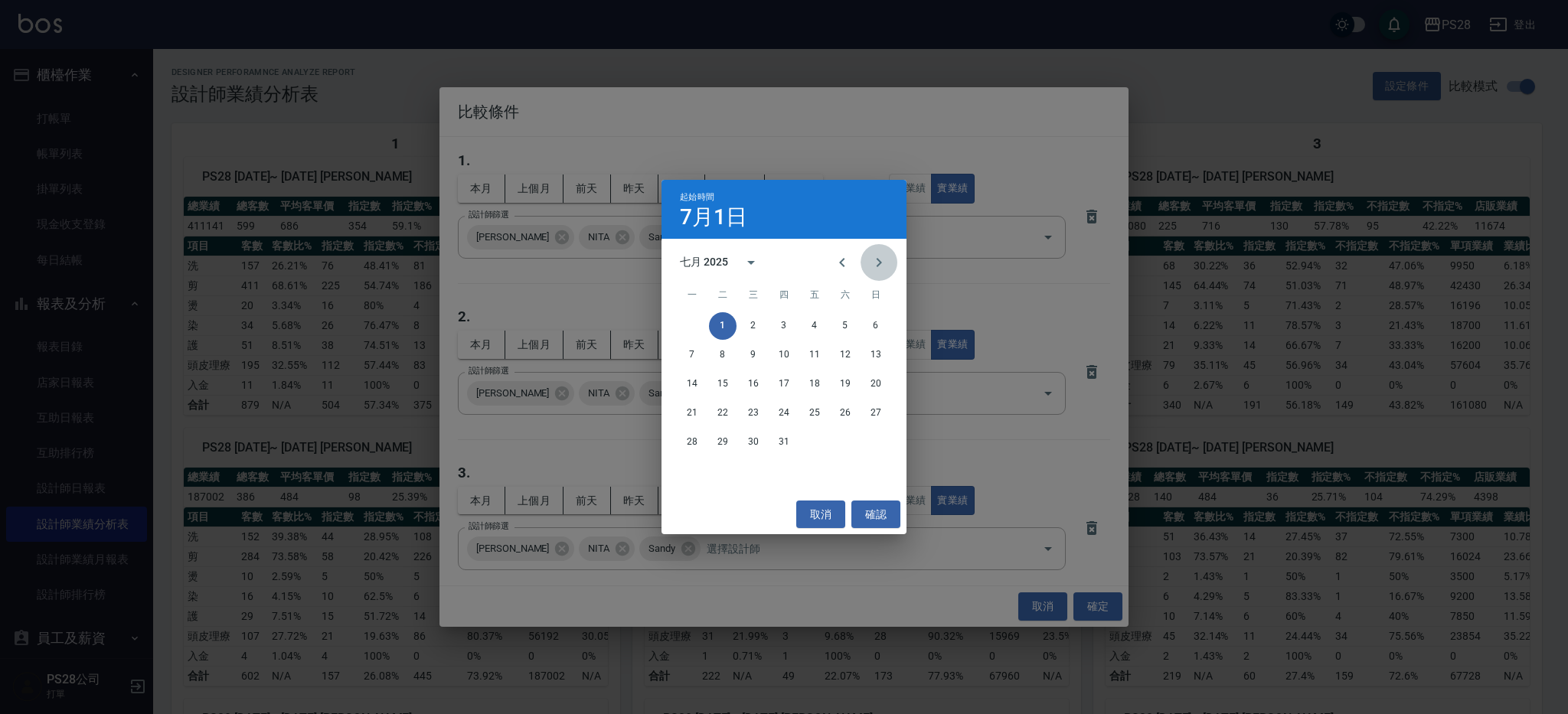
click at [865, 266] on button "Next month" at bounding box center [879, 262] width 37 height 37
drag, startPoint x: 684, startPoint y: 321, endPoint x: 831, endPoint y: 434, distance: 185.4
click at [684, 321] on button "1" at bounding box center [692, 325] width 27 height 27
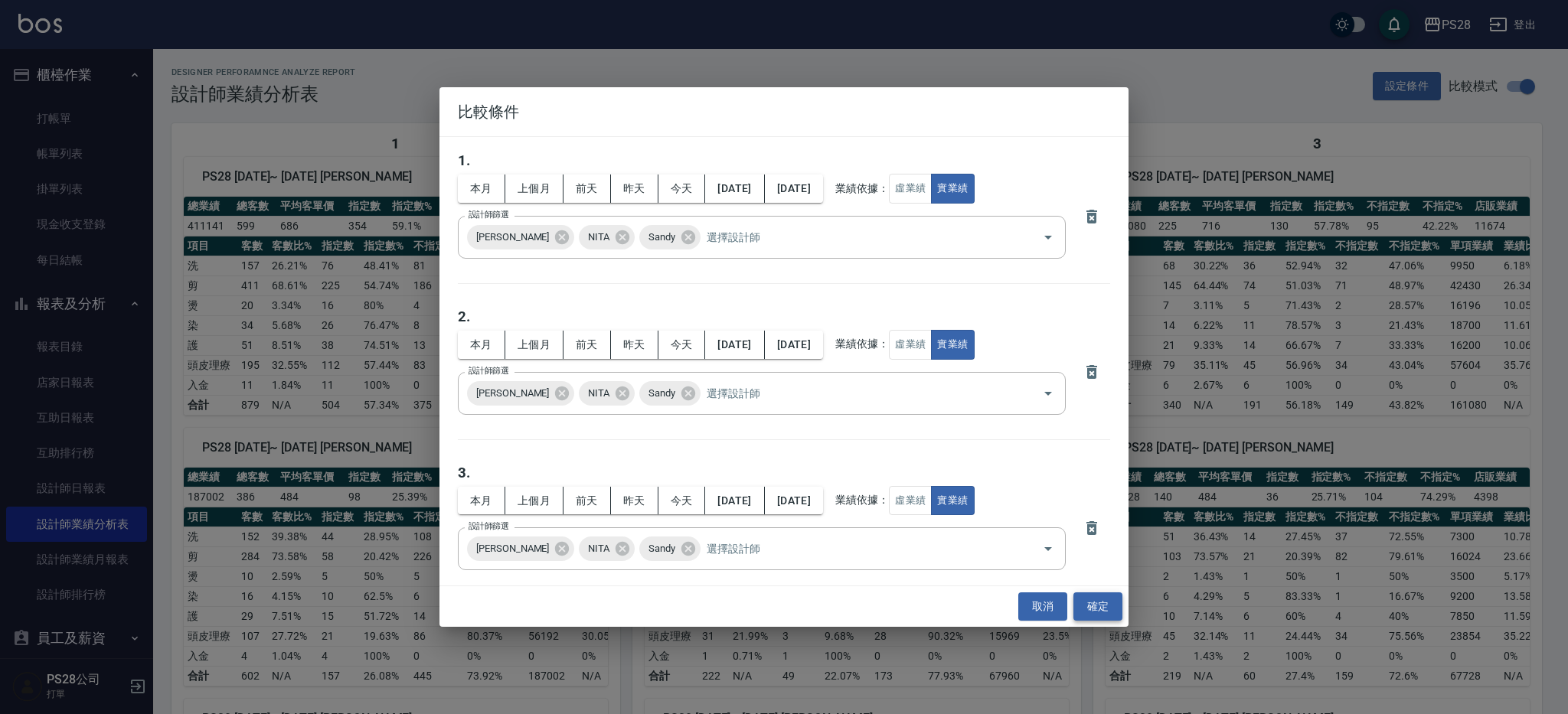
click at [1099, 610] on button "確定" at bounding box center [1098, 607] width 49 height 28
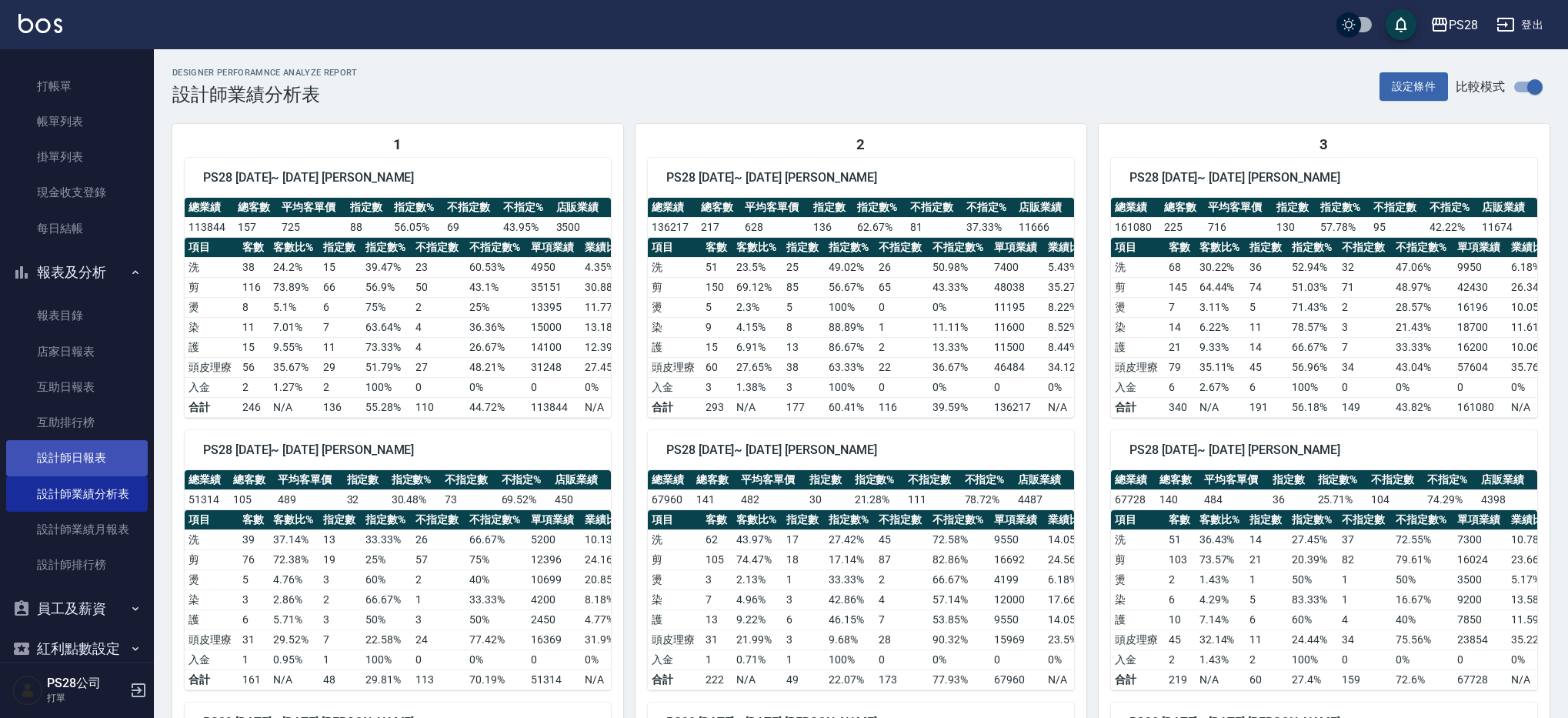
click at [88, 456] on link "設計師日報表" at bounding box center [77, 458] width 142 height 35
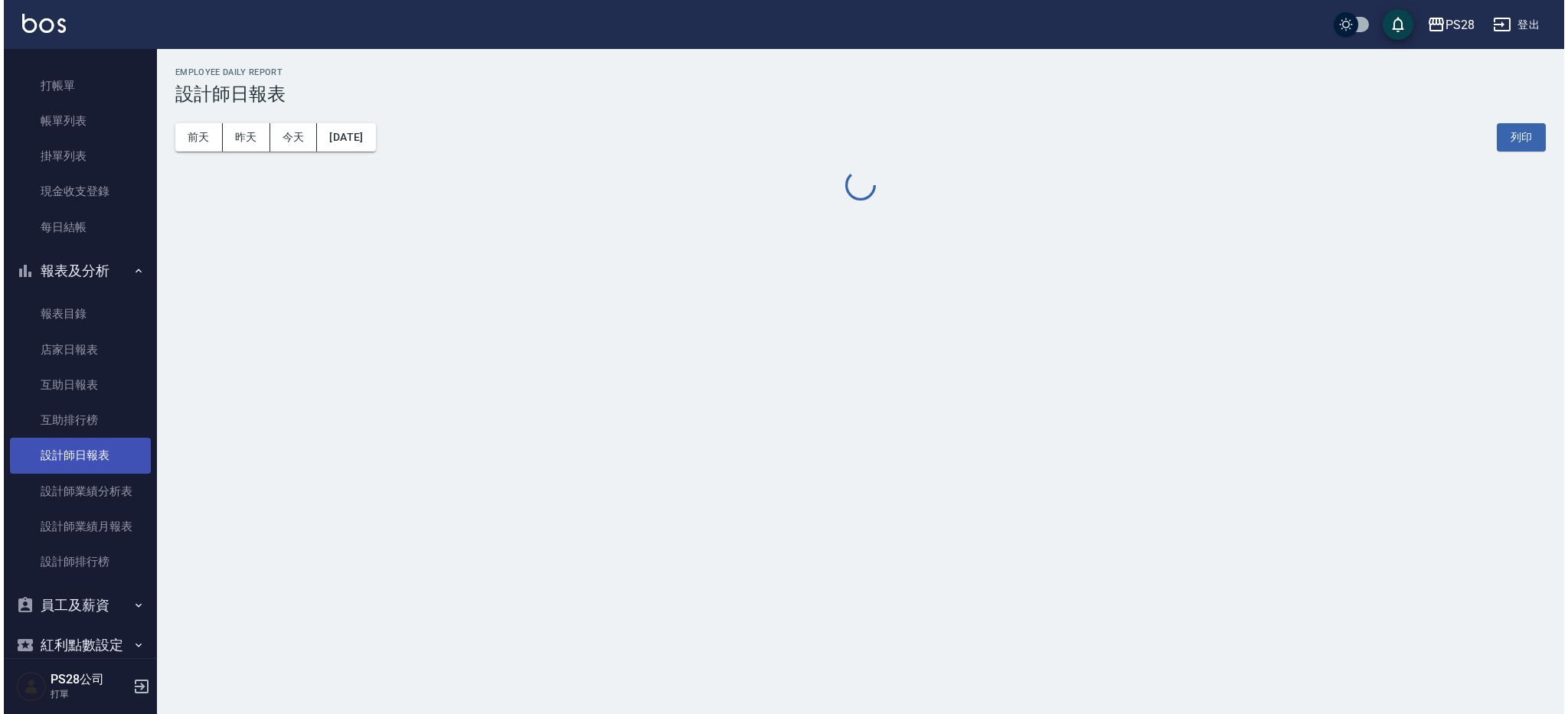
scroll to position [34, 0]
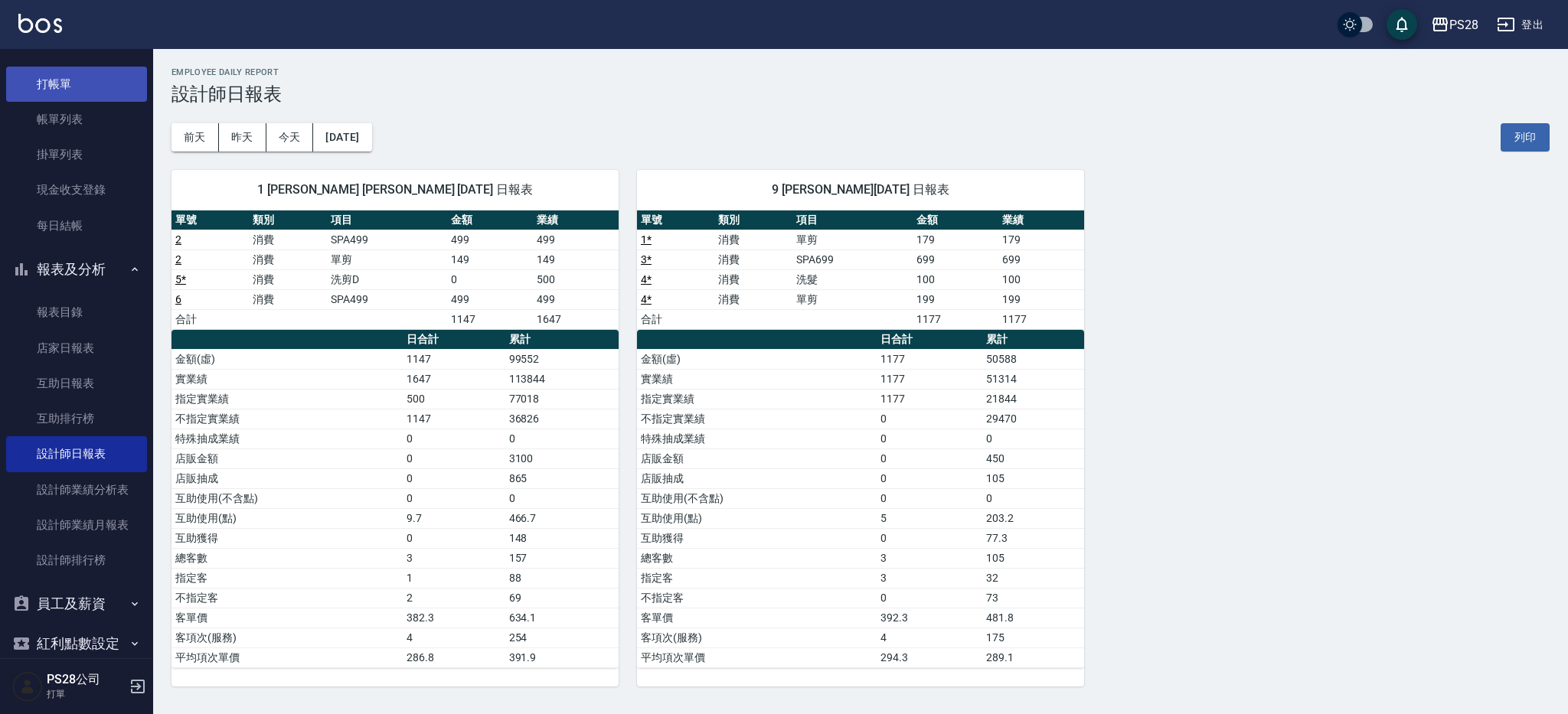
click at [68, 92] on link "打帳單" at bounding box center [76, 84] width 141 height 35
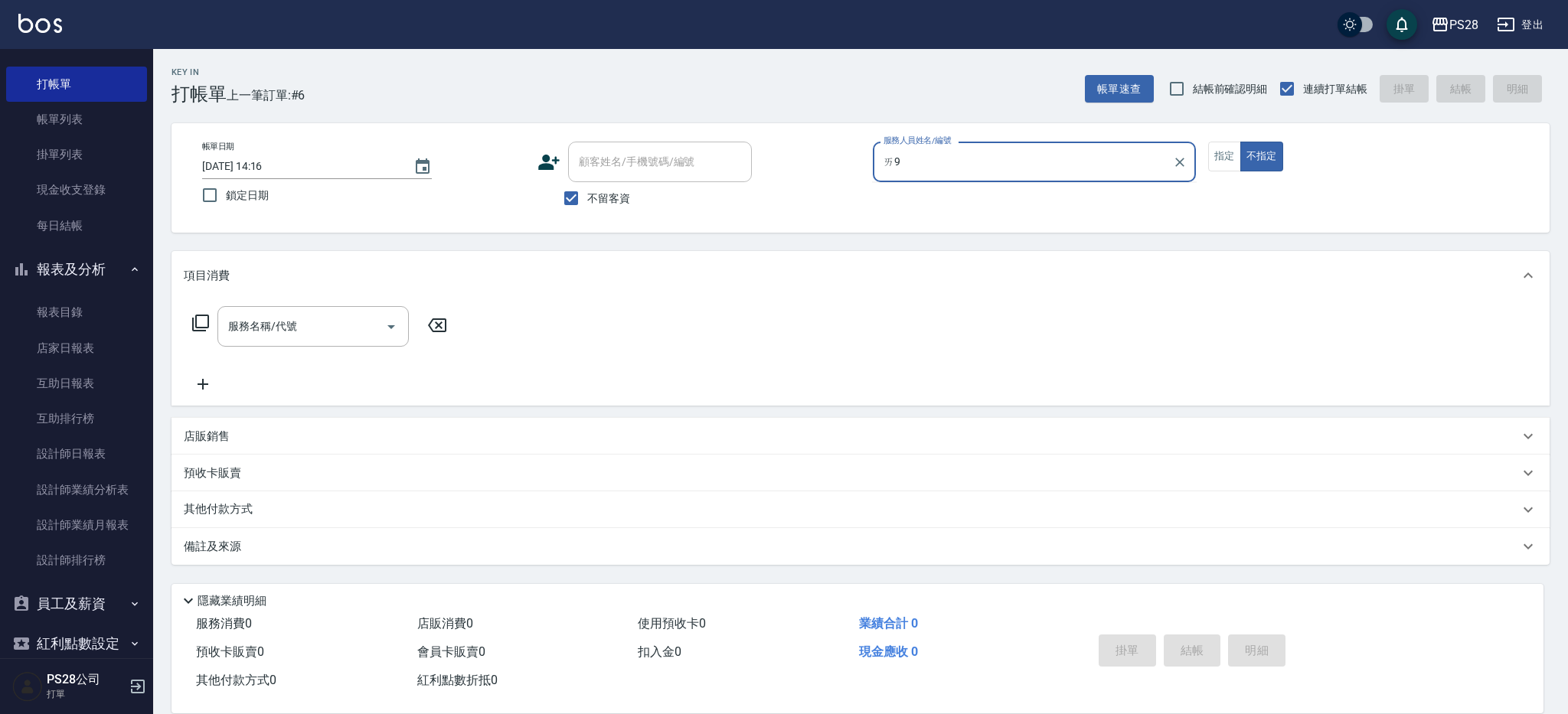
type input "ㄞ"
type input "Sandy-9"
type button "false"
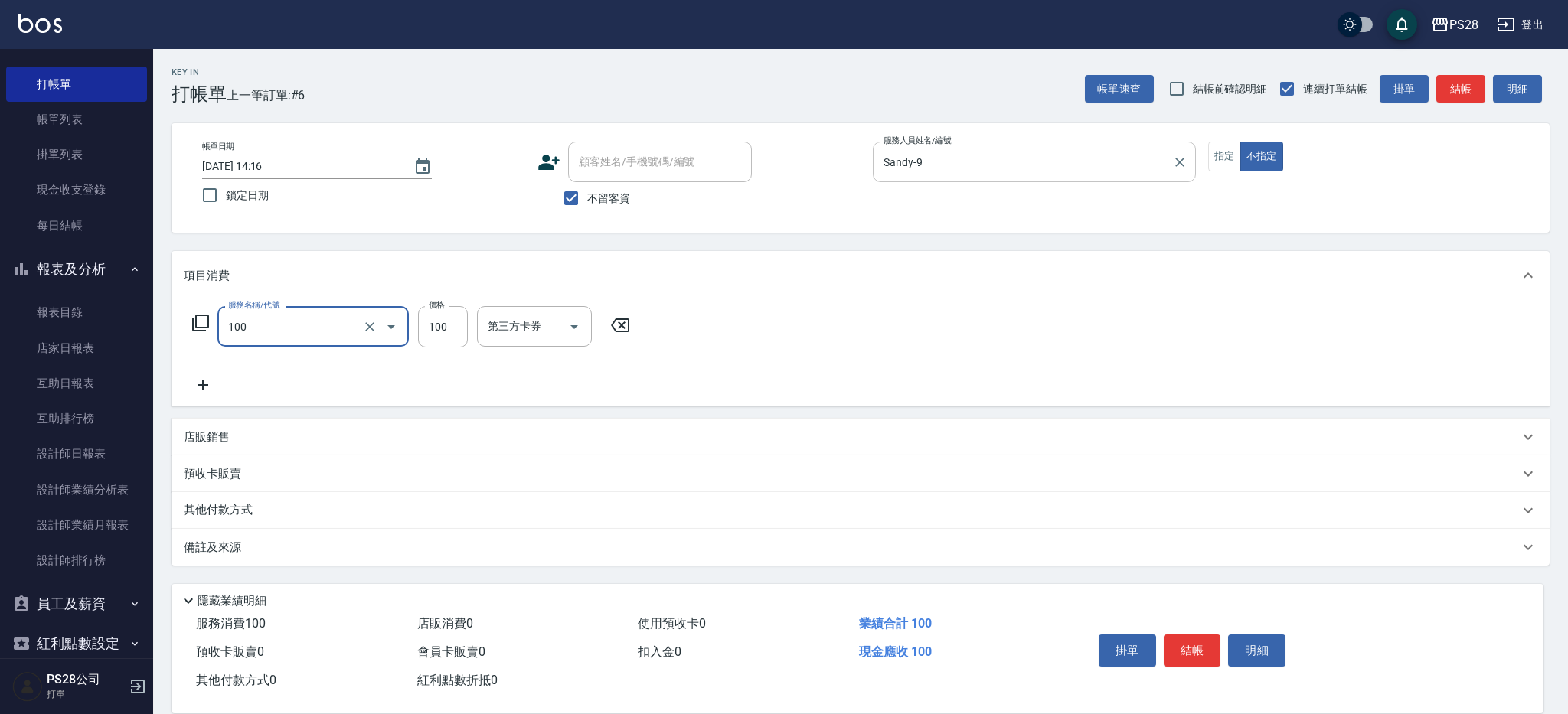
type input "洗髮(100)"
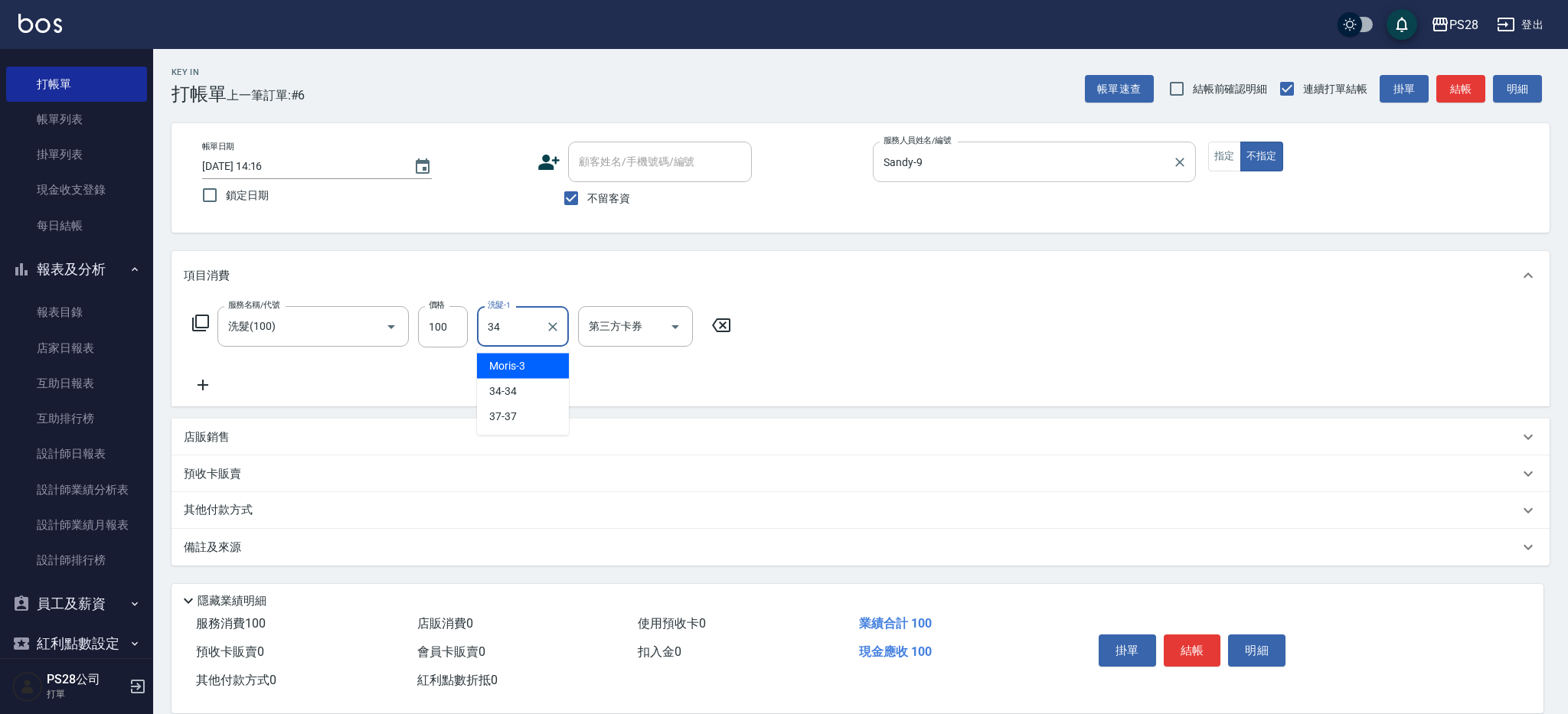
type input "34-34"
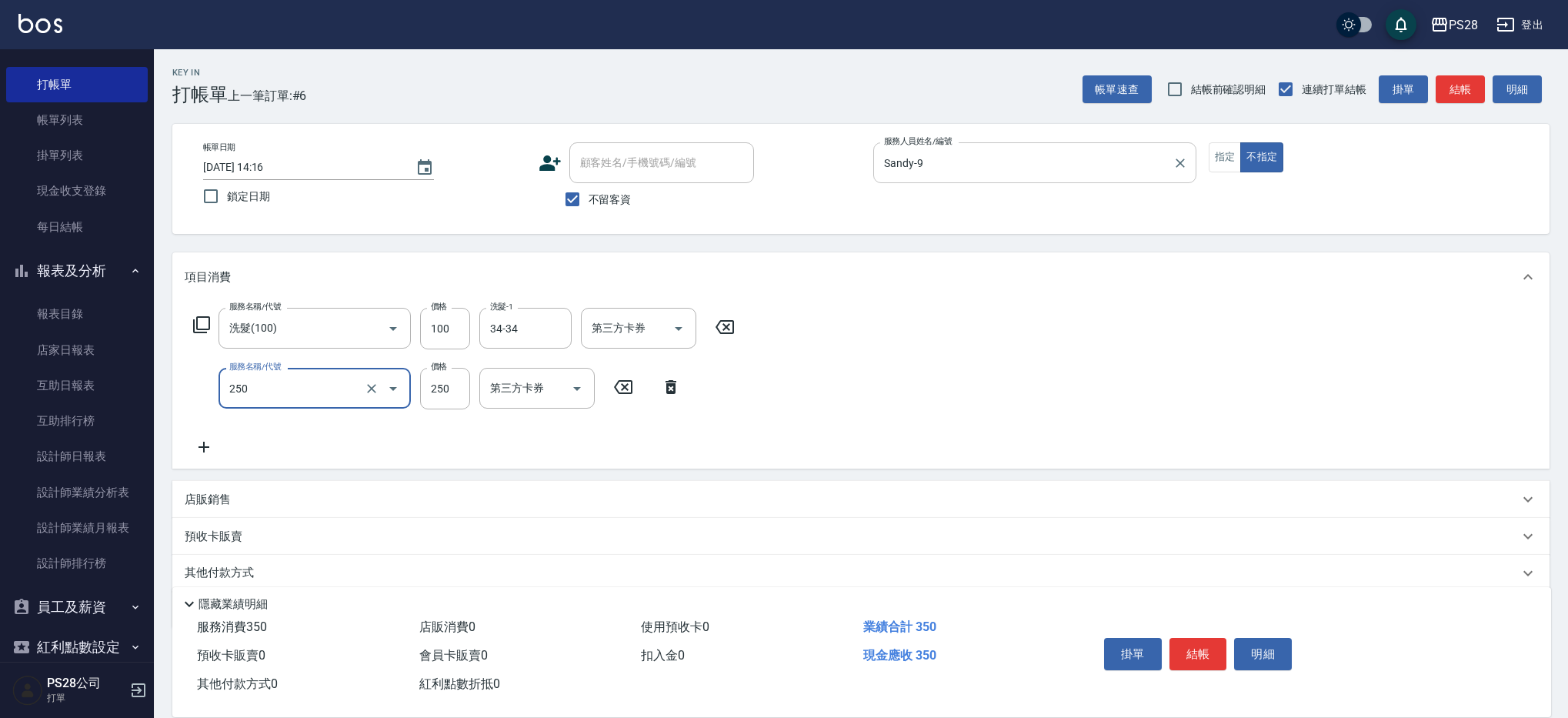
type input "單剪(250)"
type input "149"
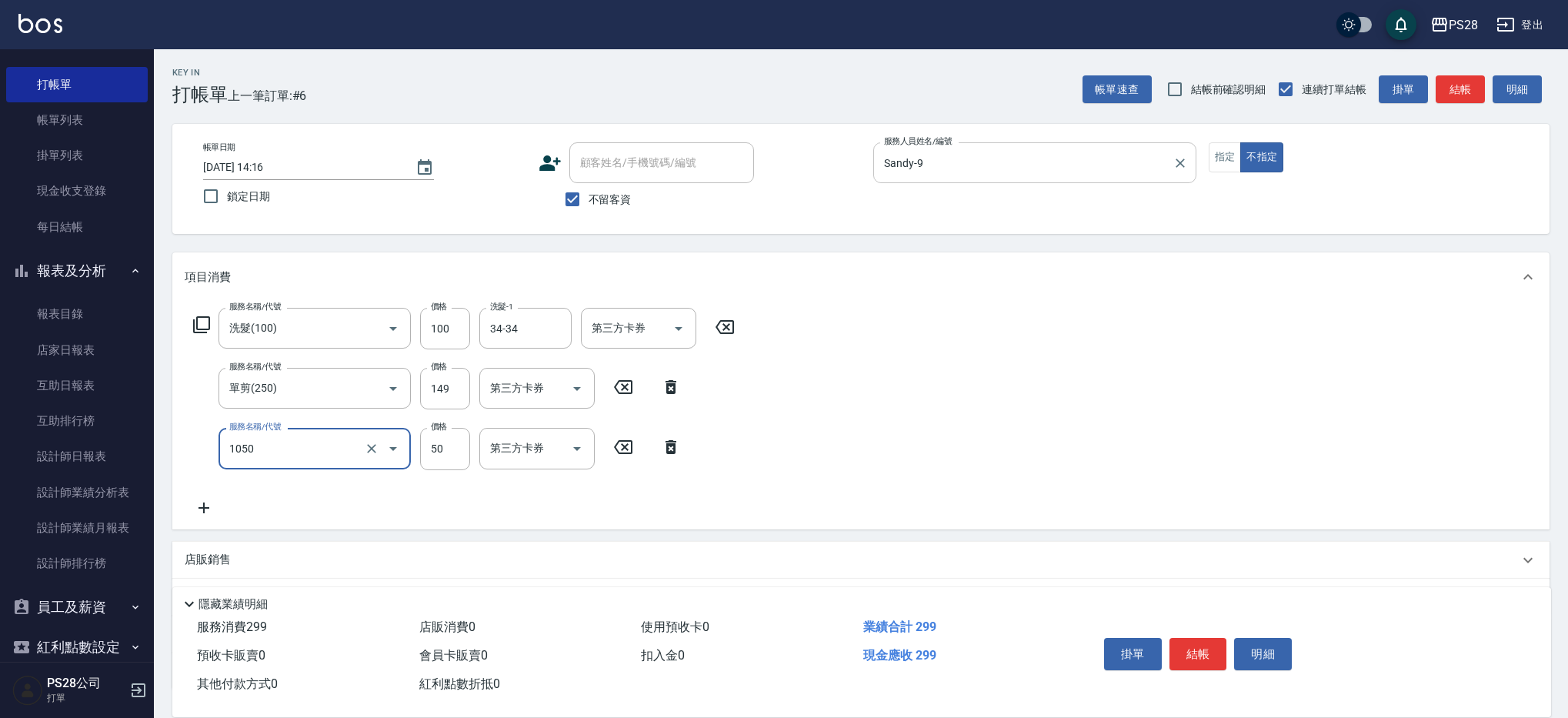
type input "精油(1050)"
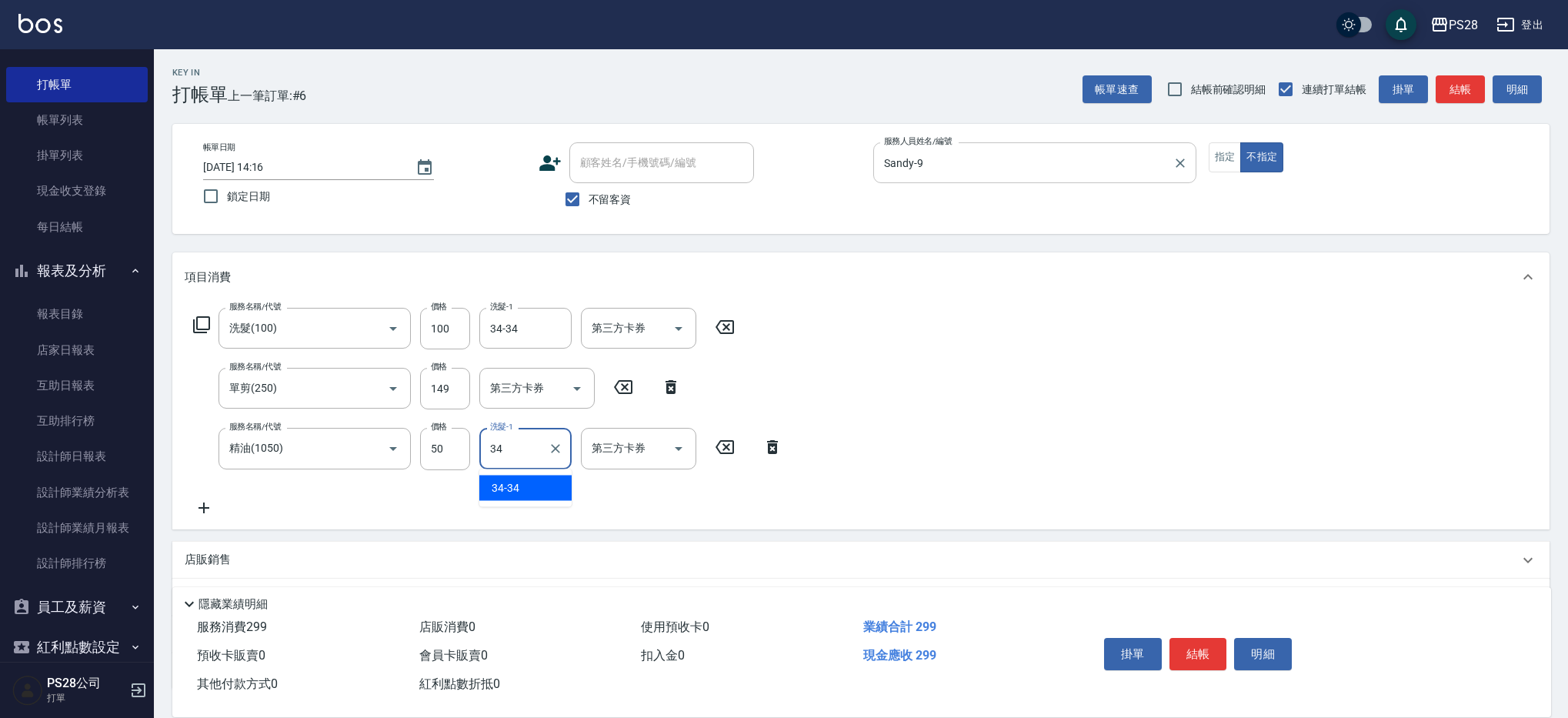
type input "34-34"
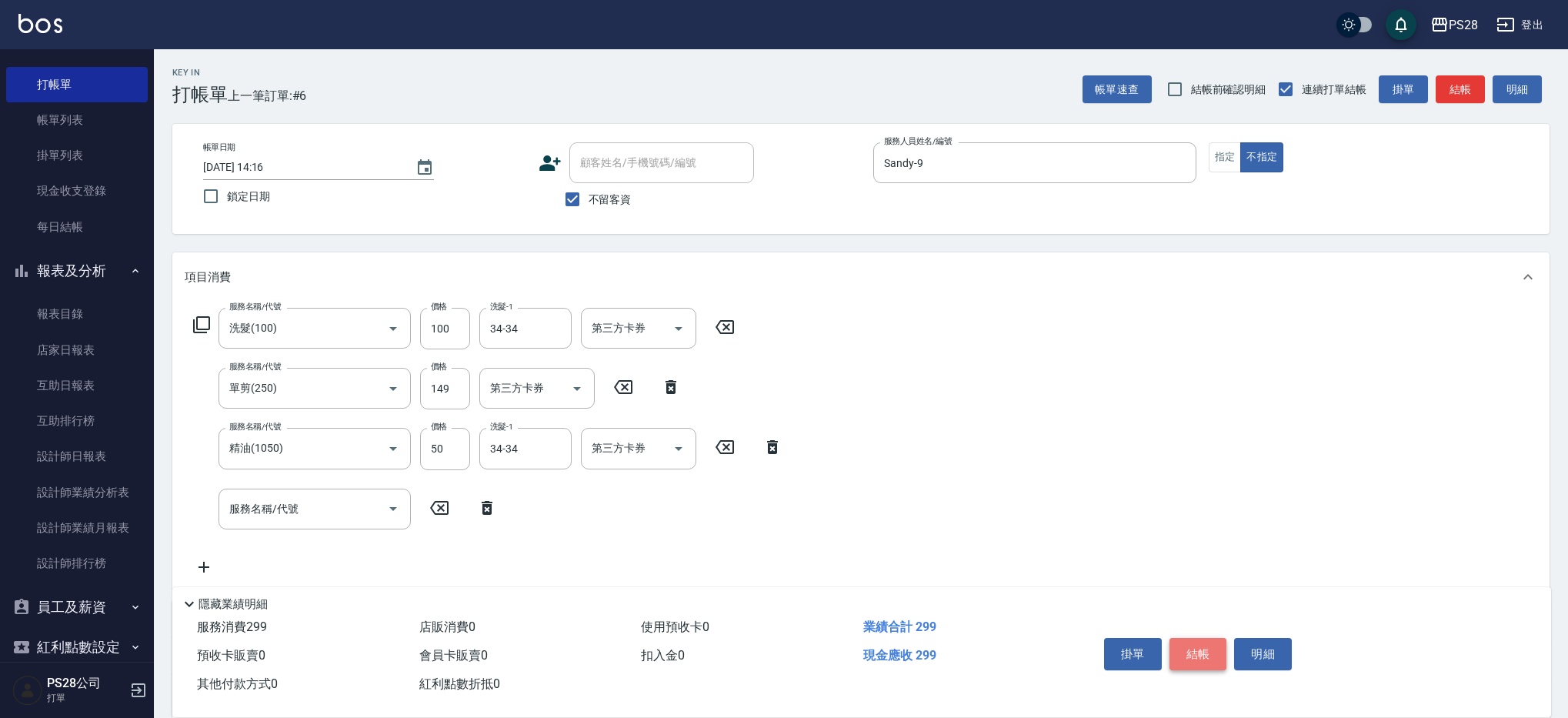
click at [1208, 638] on button "結帳" at bounding box center [1198, 654] width 58 height 33
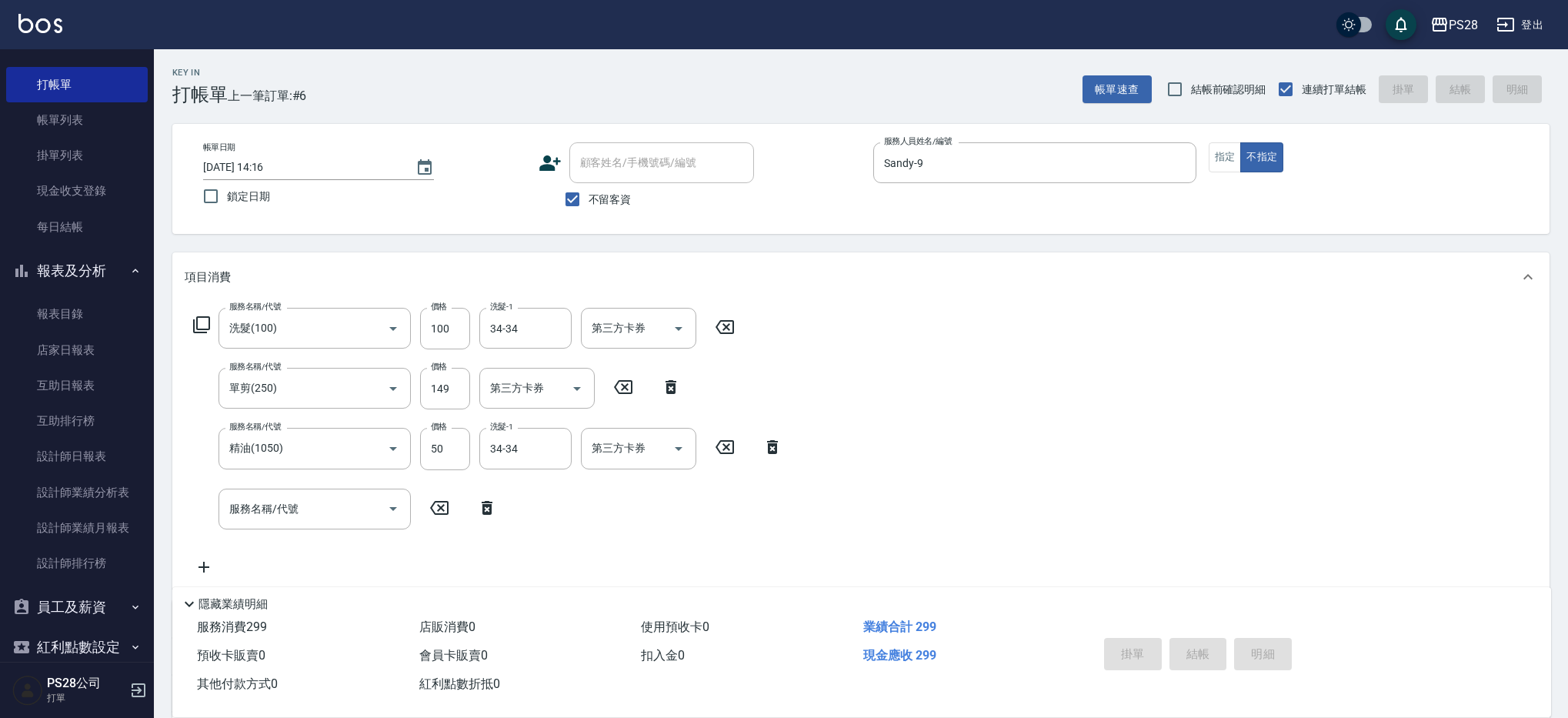
type input "[DATE] 14:17"
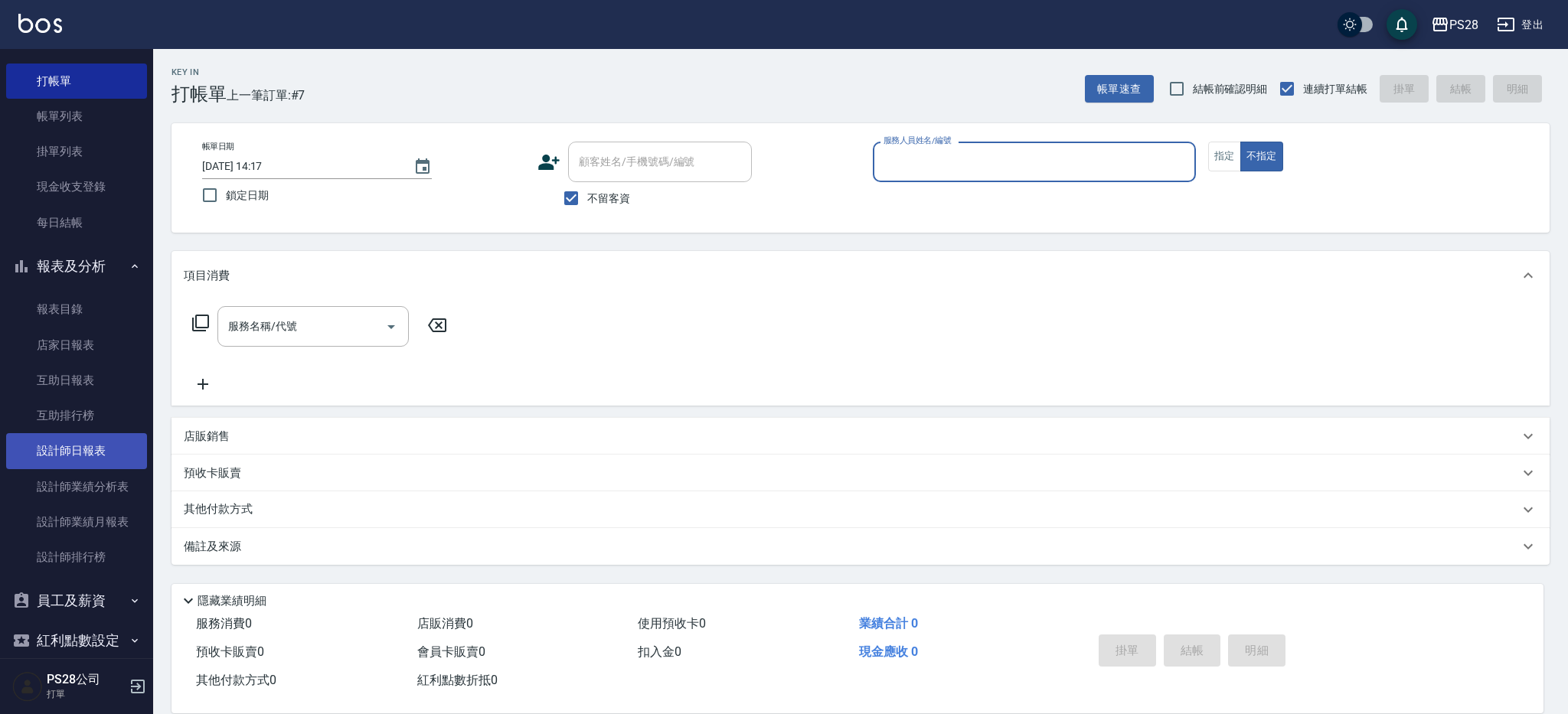
click at [80, 456] on link "設計師日報表" at bounding box center [76, 451] width 141 height 35
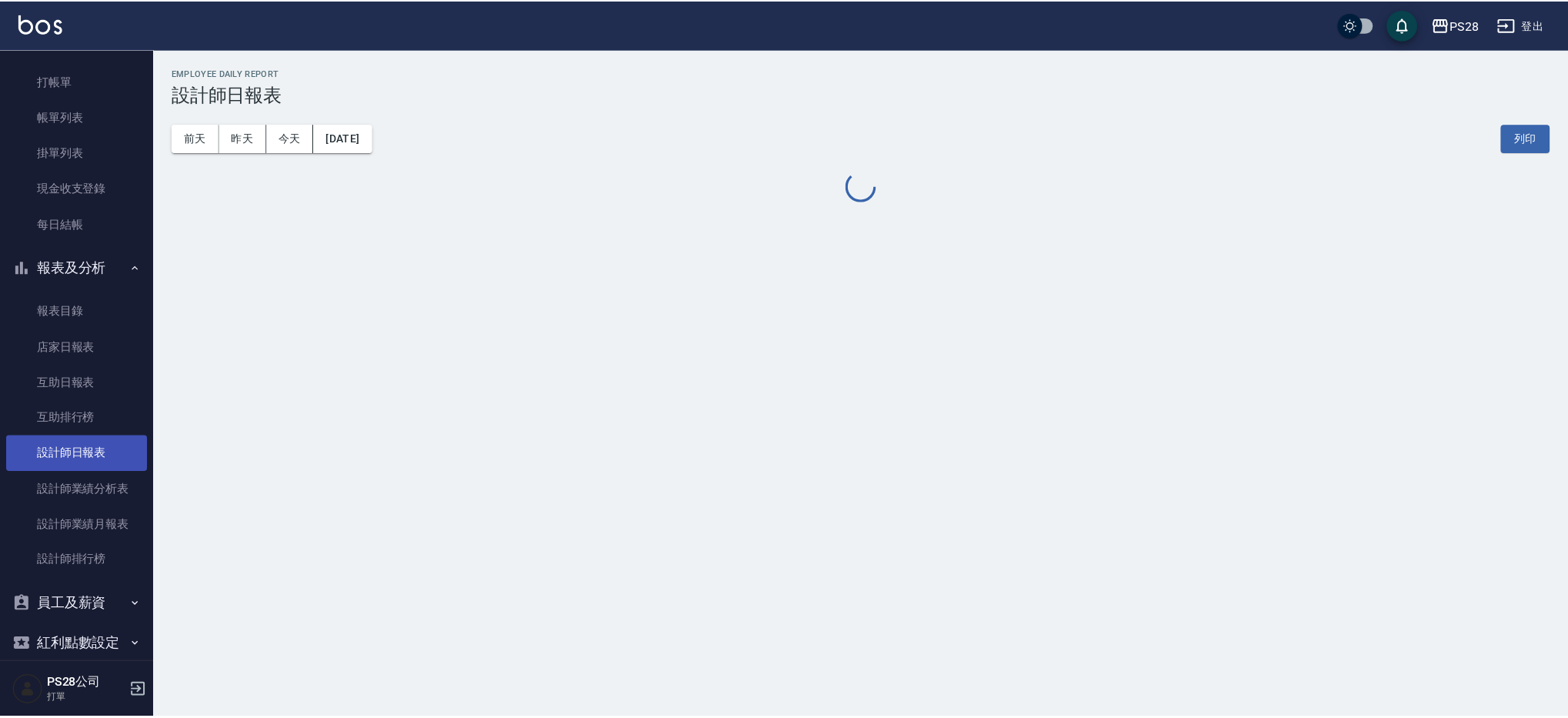
scroll to position [40, 0]
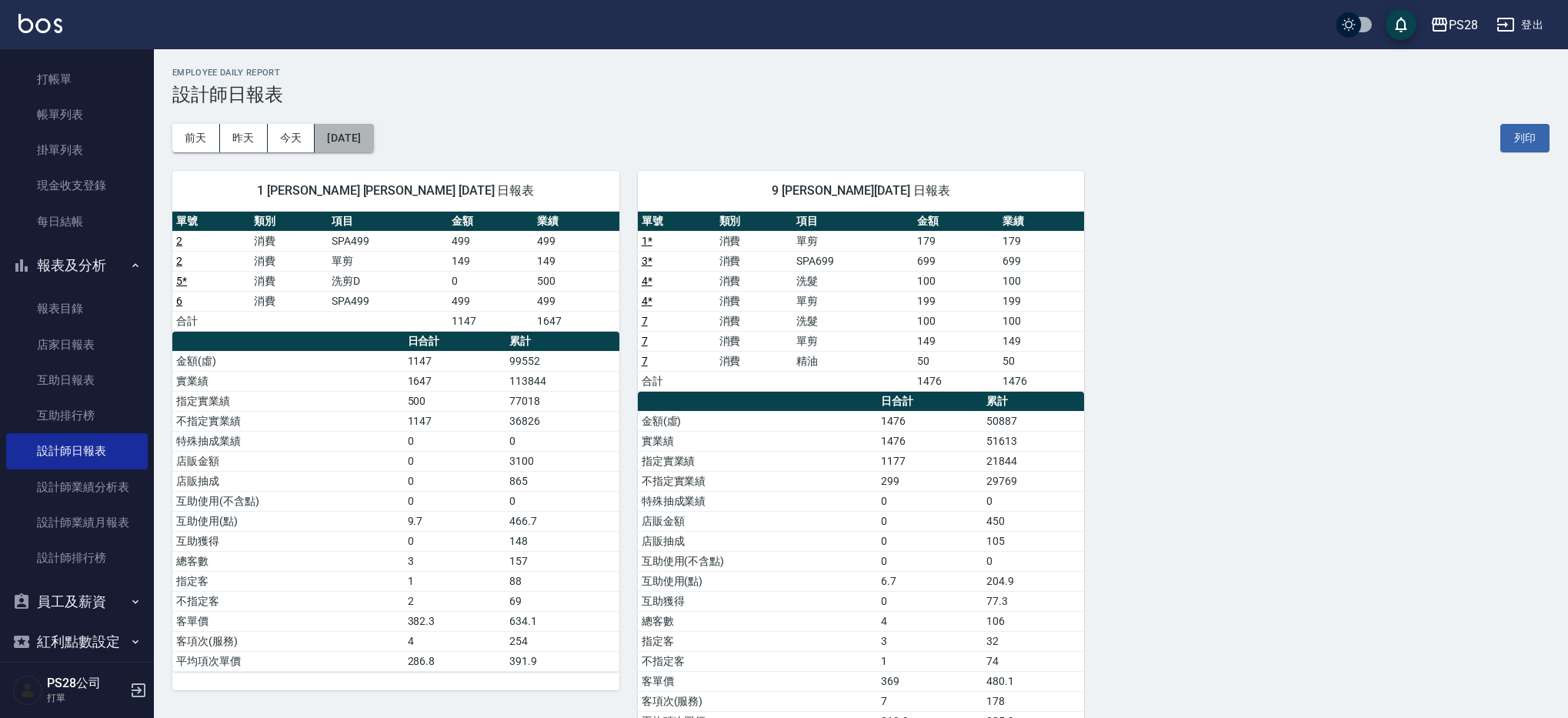
click at [360, 139] on button "[DATE]" at bounding box center [344, 138] width 58 height 28
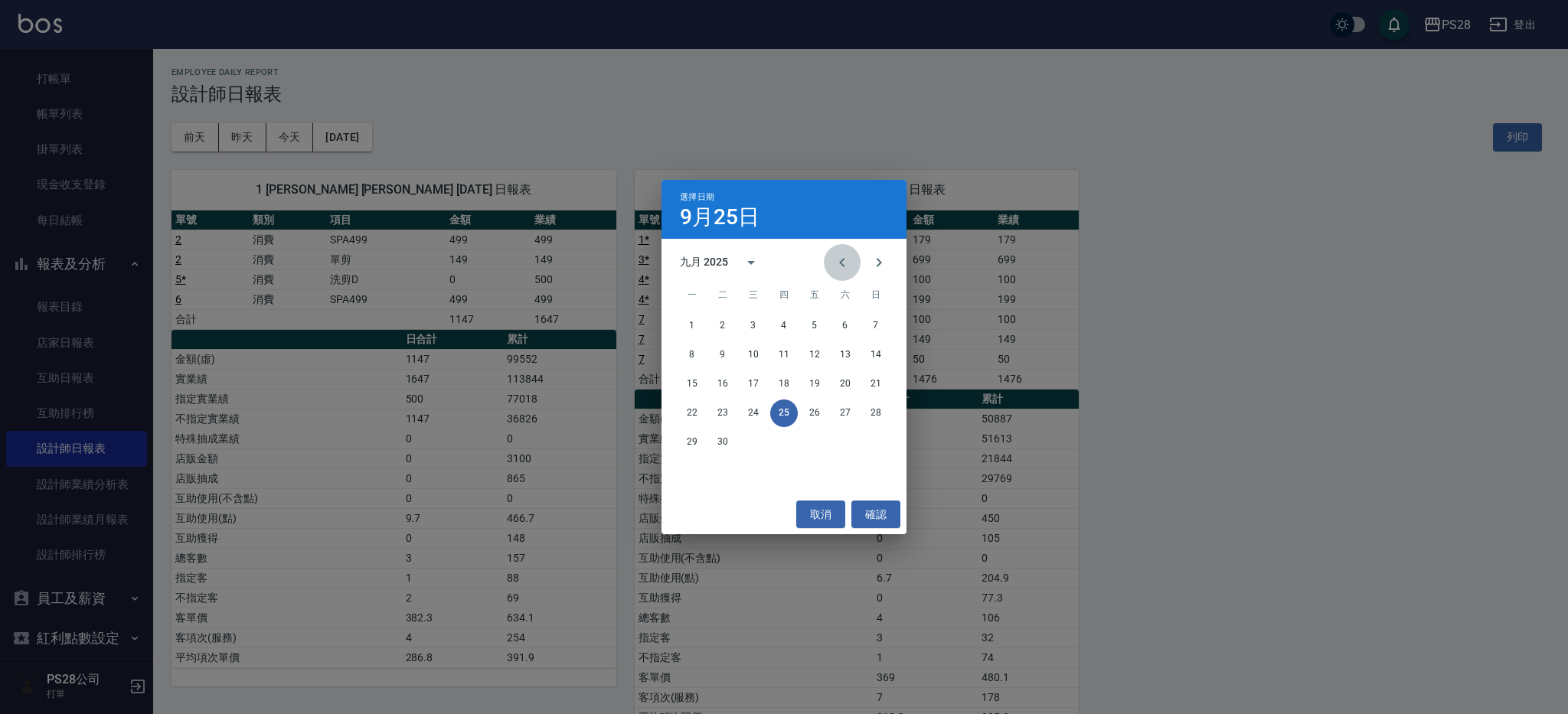
click at [850, 252] on button "Previous month" at bounding box center [842, 262] width 37 height 37
click at [862, 440] on button "31" at bounding box center [875, 442] width 27 height 27
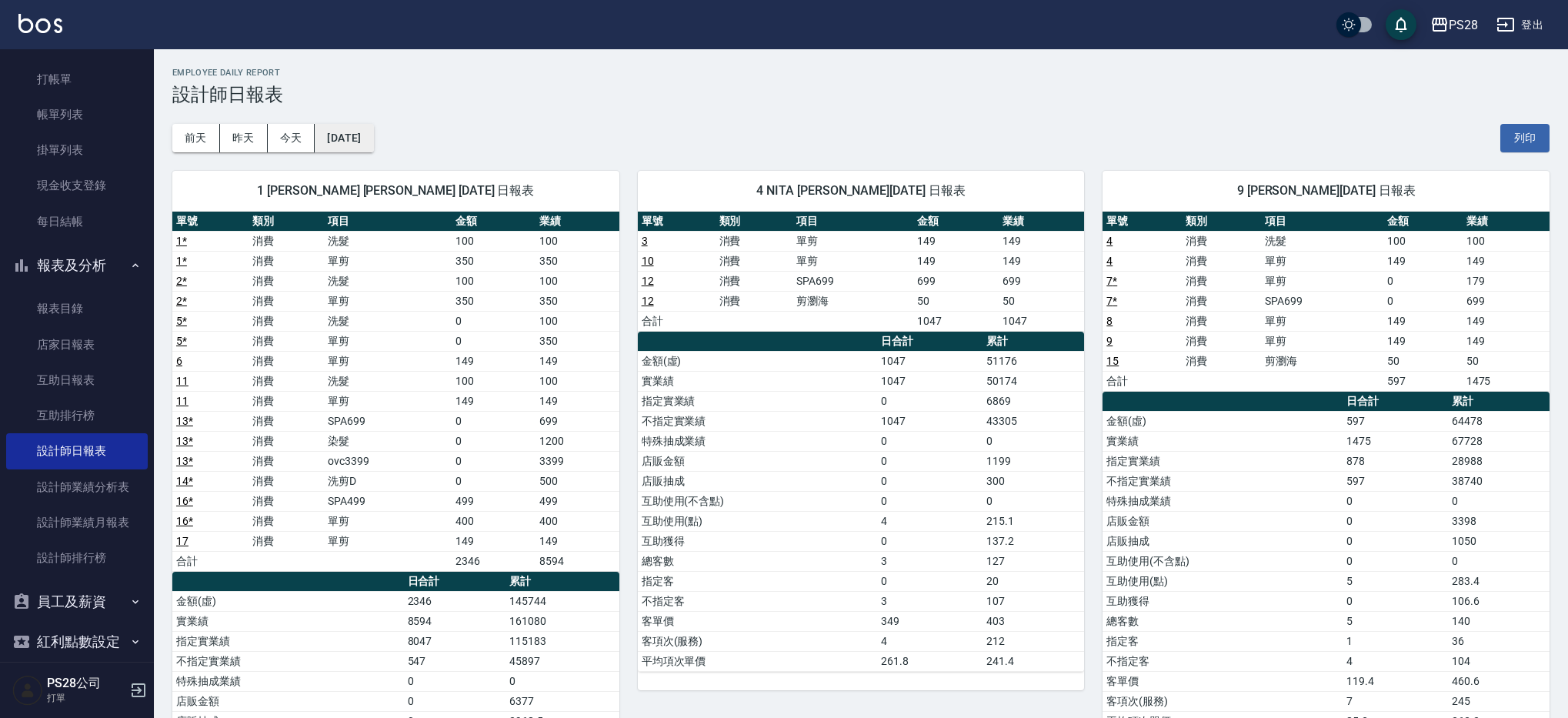
click at [373, 146] on button "[DATE]" at bounding box center [344, 138] width 58 height 28
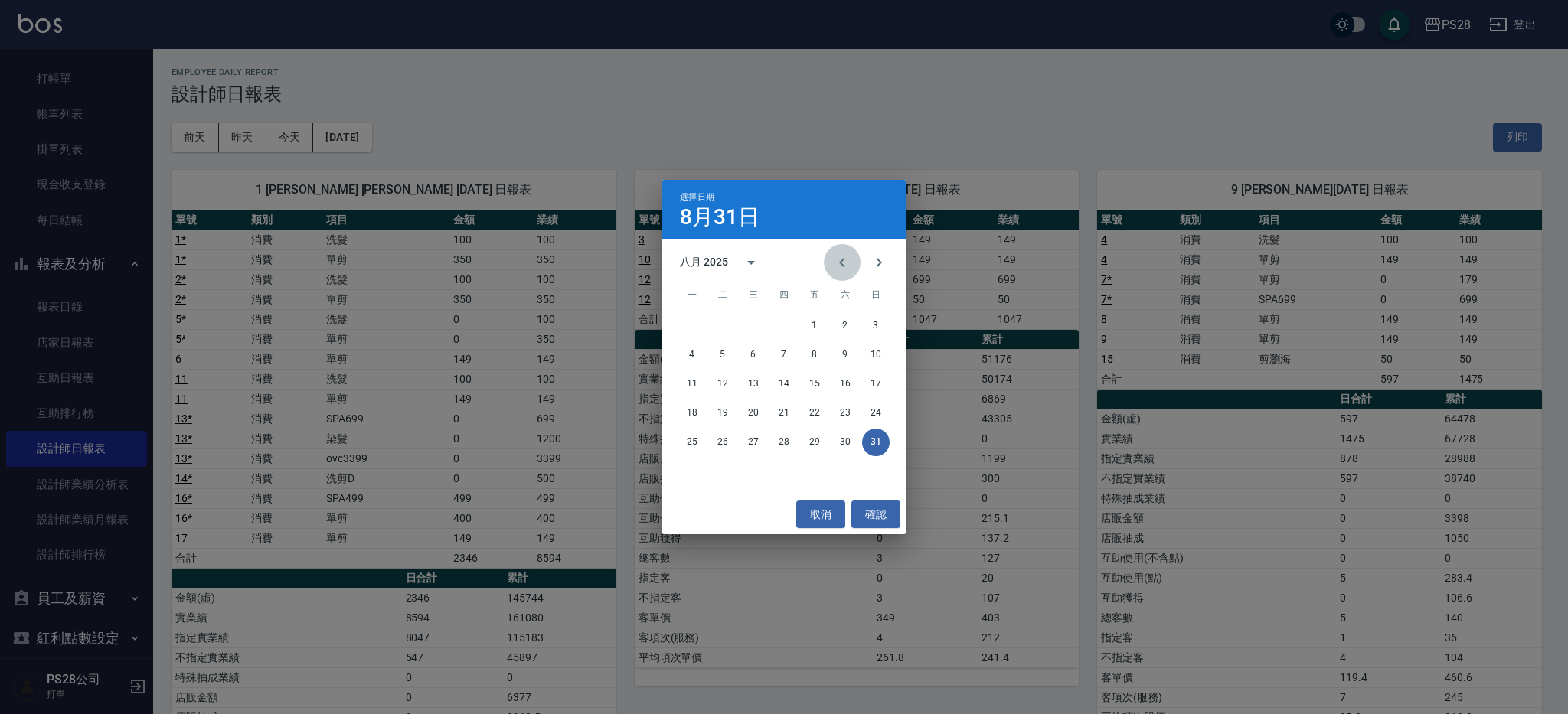
click at [840, 257] on icon "Previous month" at bounding box center [842, 262] width 18 height 18
click at [793, 440] on button "31" at bounding box center [784, 442] width 27 height 27
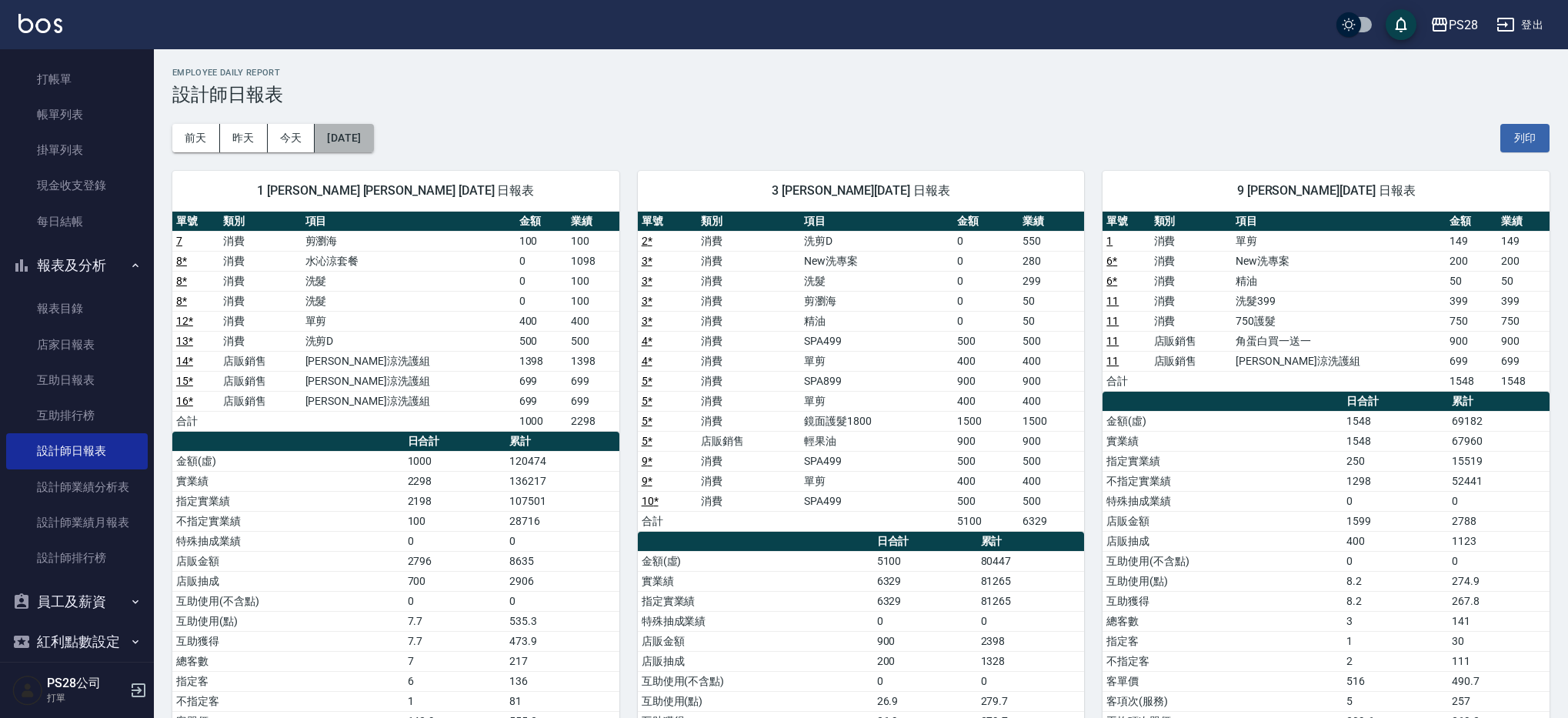
click at [347, 137] on button "[DATE]" at bounding box center [344, 138] width 58 height 28
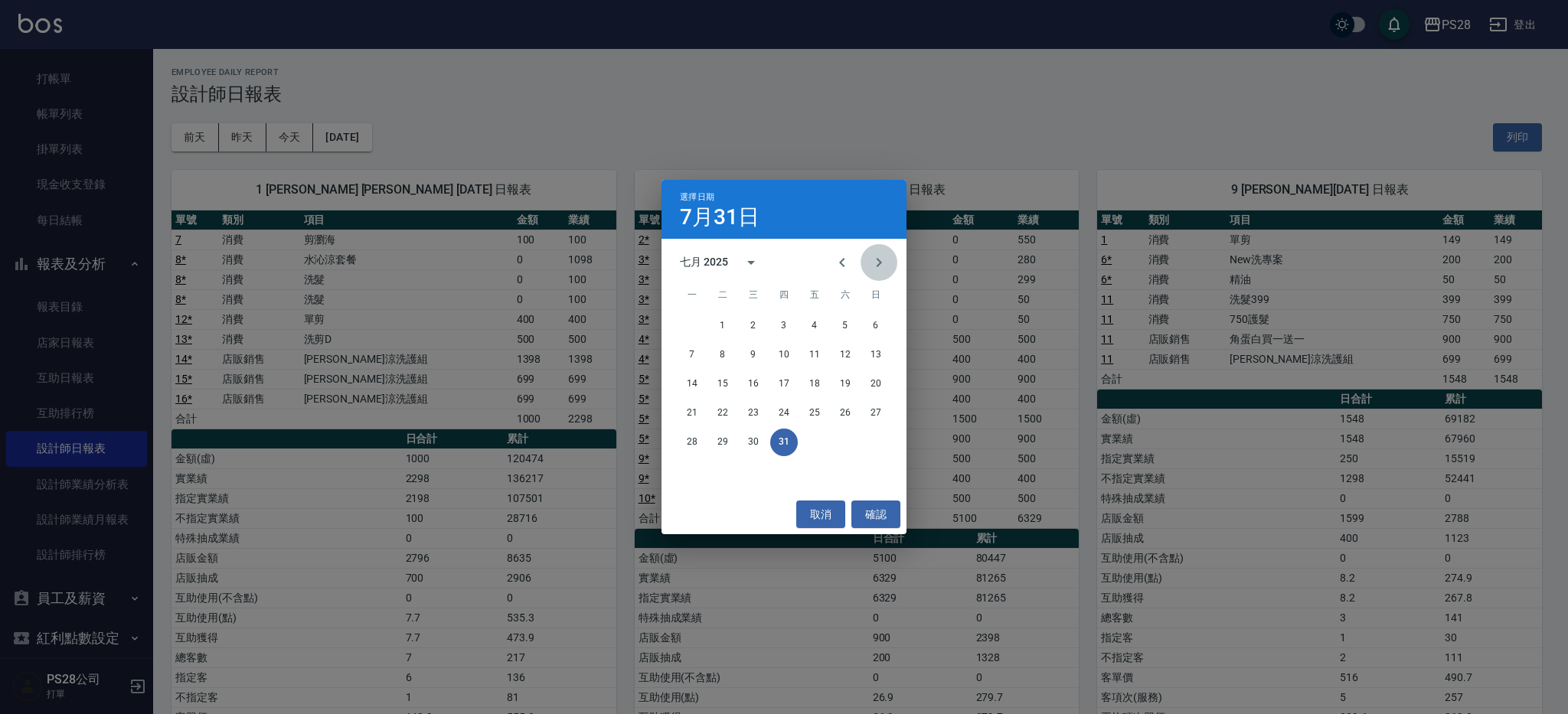
click at [886, 267] on icon "Next month" at bounding box center [879, 262] width 18 height 18
click at [870, 447] on button "31" at bounding box center [875, 442] width 27 height 27
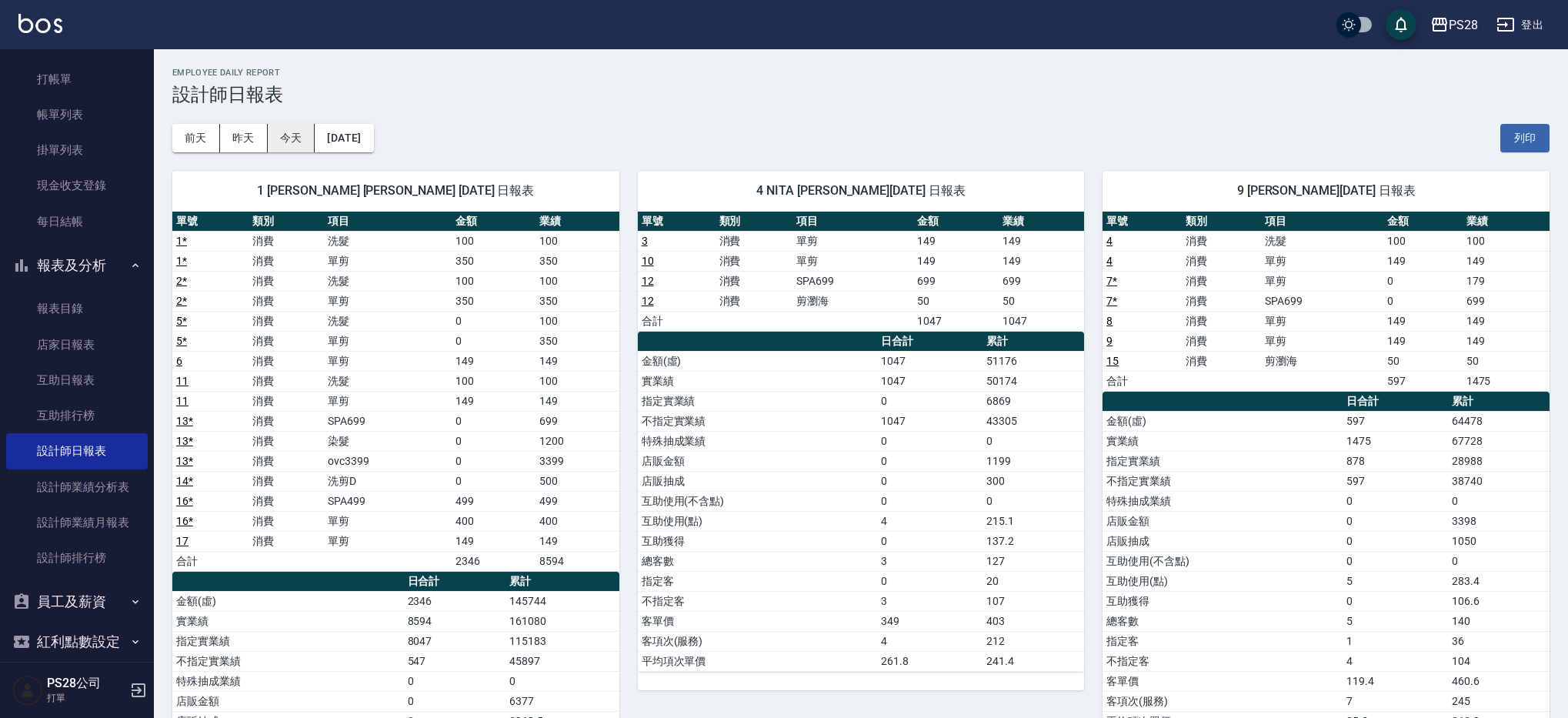
click at [295, 134] on button "今天" at bounding box center [291, 138] width 48 height 28
